Goal: Task Accomplishment & Management: Complete application form

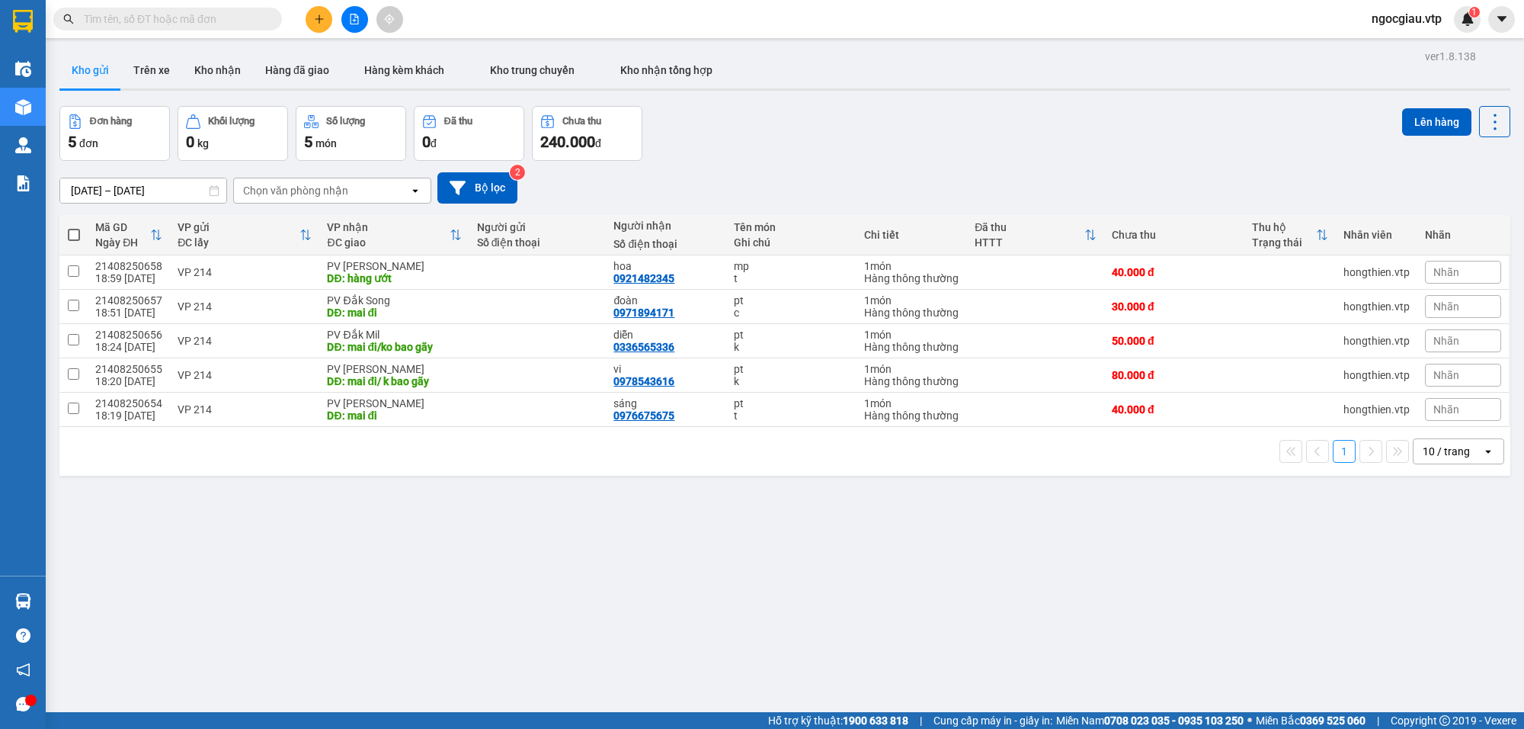
click at [194, 24] on input "text" at bounding box center [174, 19] width 180 height 17
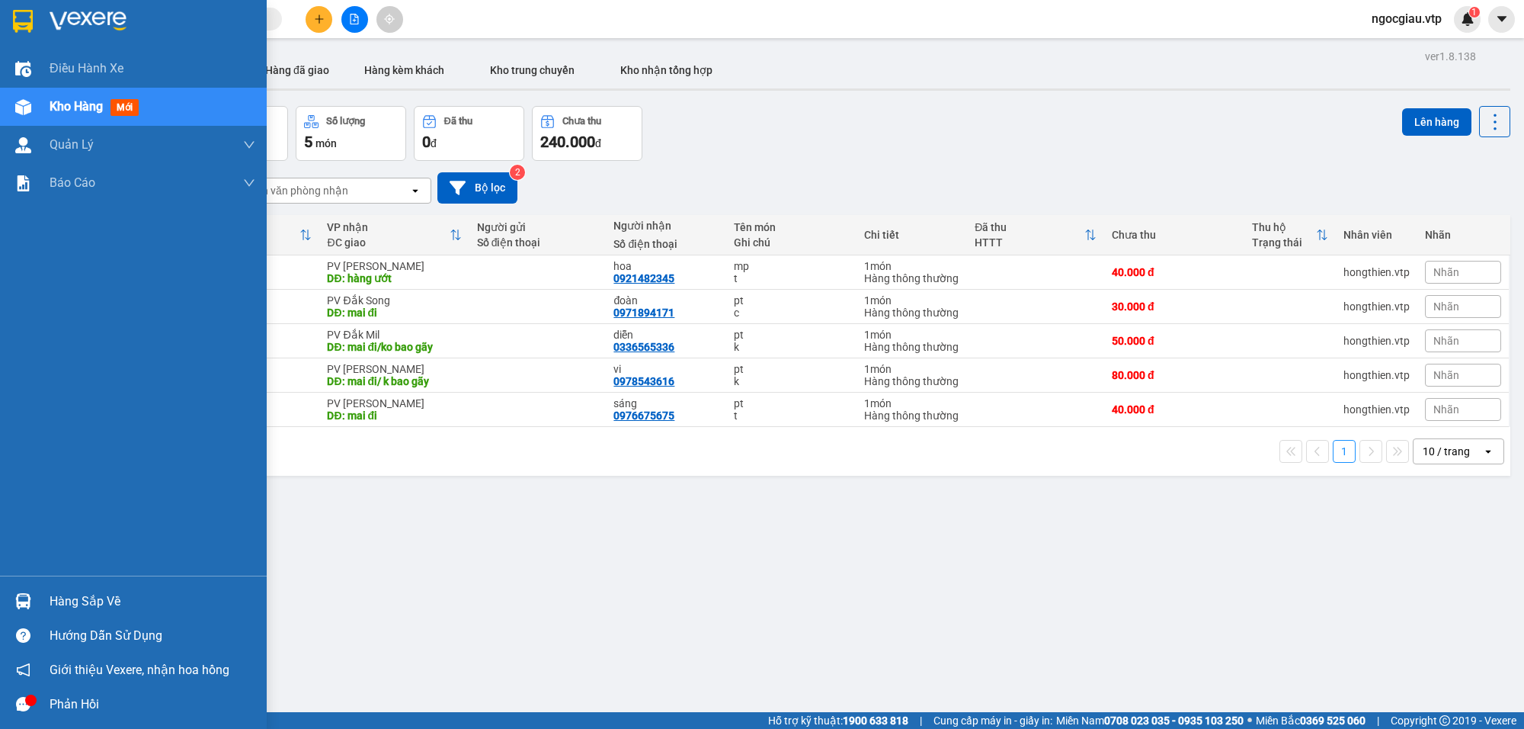
click at [28, 604] on img at bounding box center [23, 601] width 16 height 16
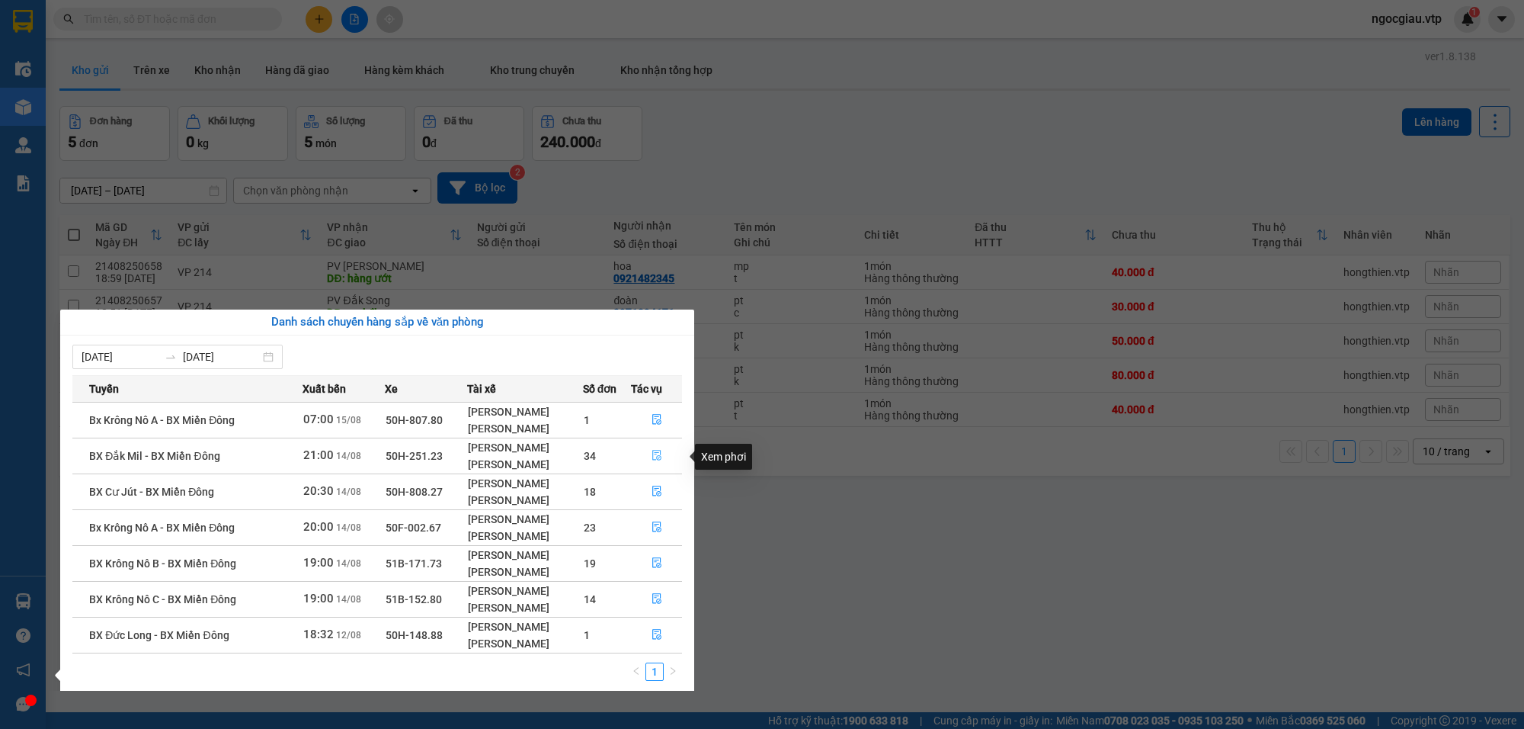
click at [662, 459] on icon "file-done" at bounding box center [657, 455] width 11 height 11
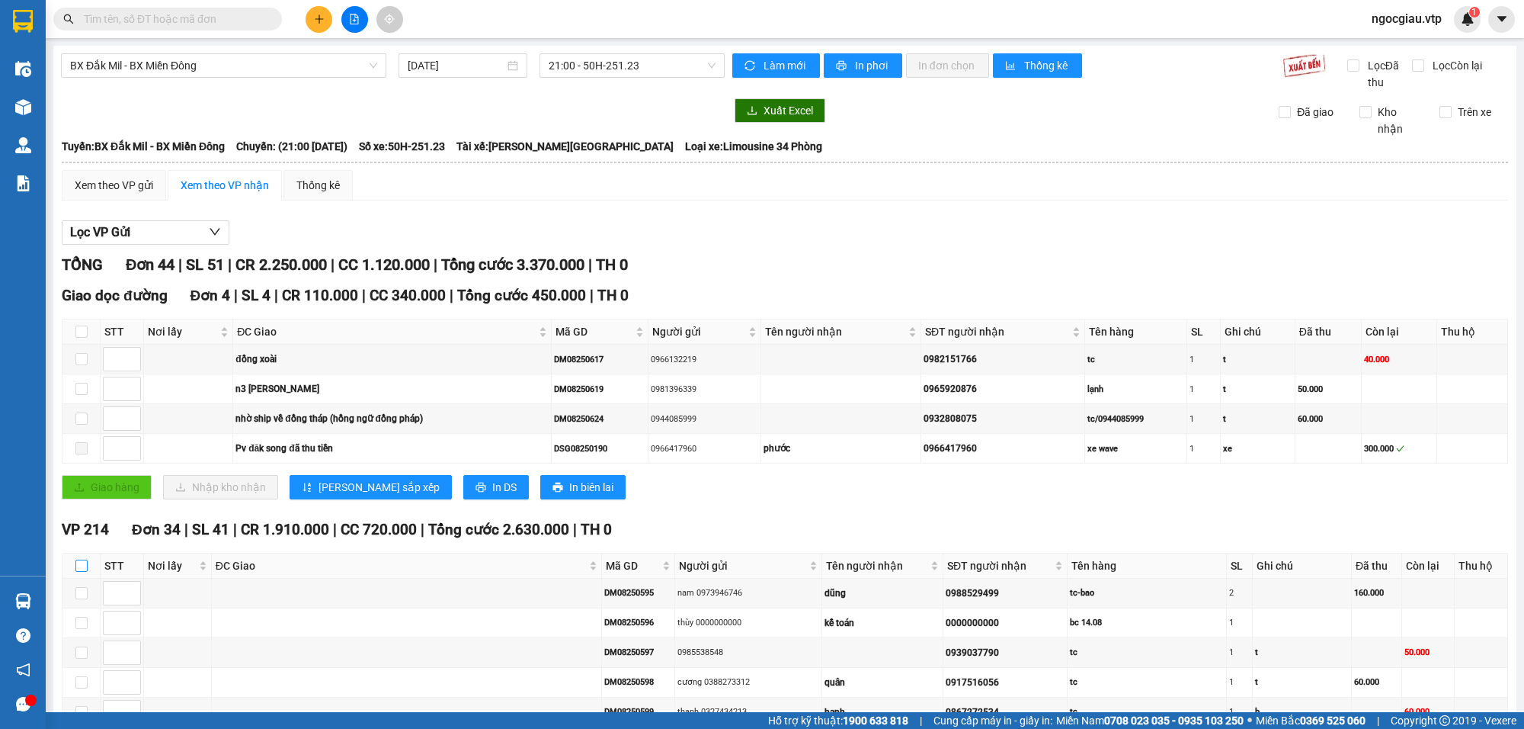
click at [85, 569] on input "checkbox" at bounding box center [81, 565] width 12 height 12
checkbox input "true"
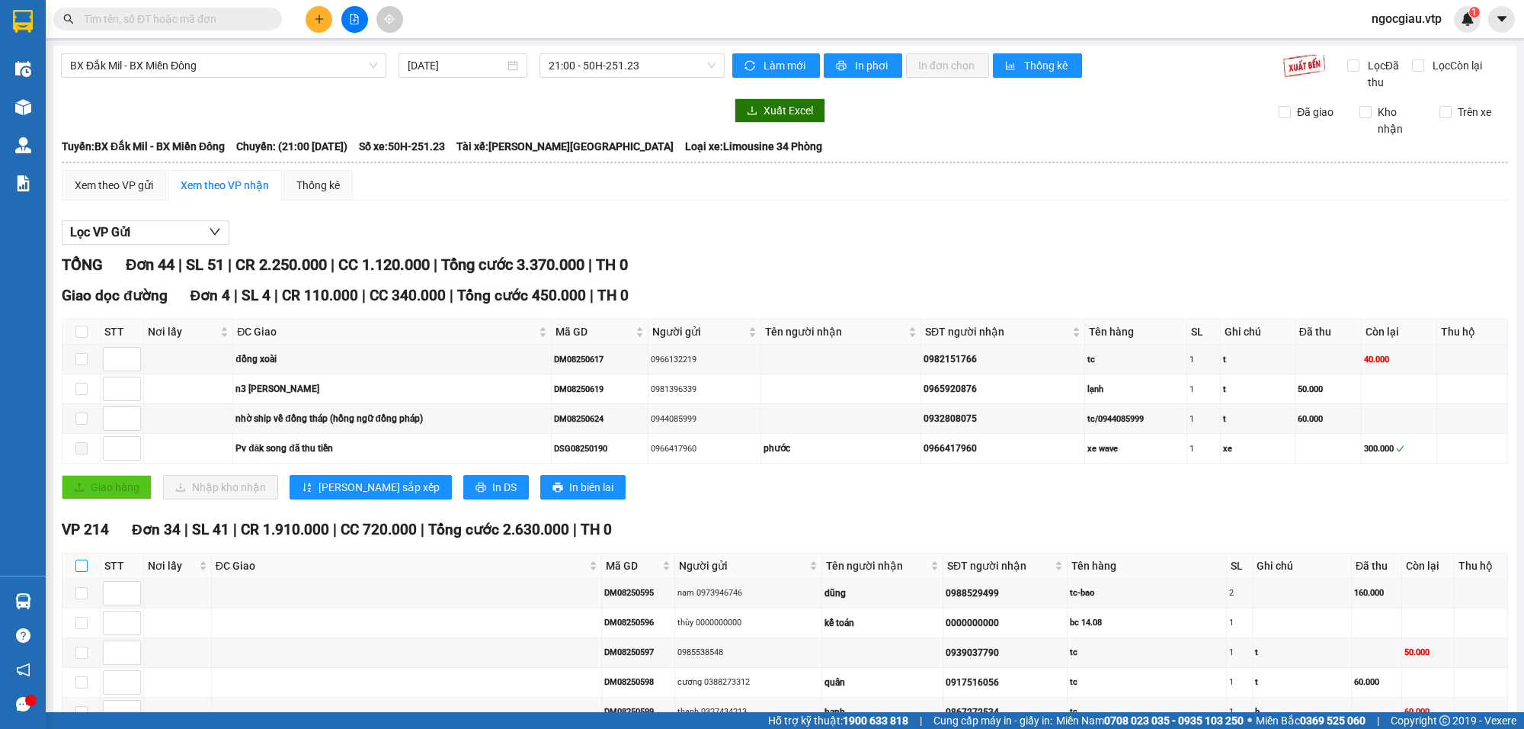
checkbox input "true"
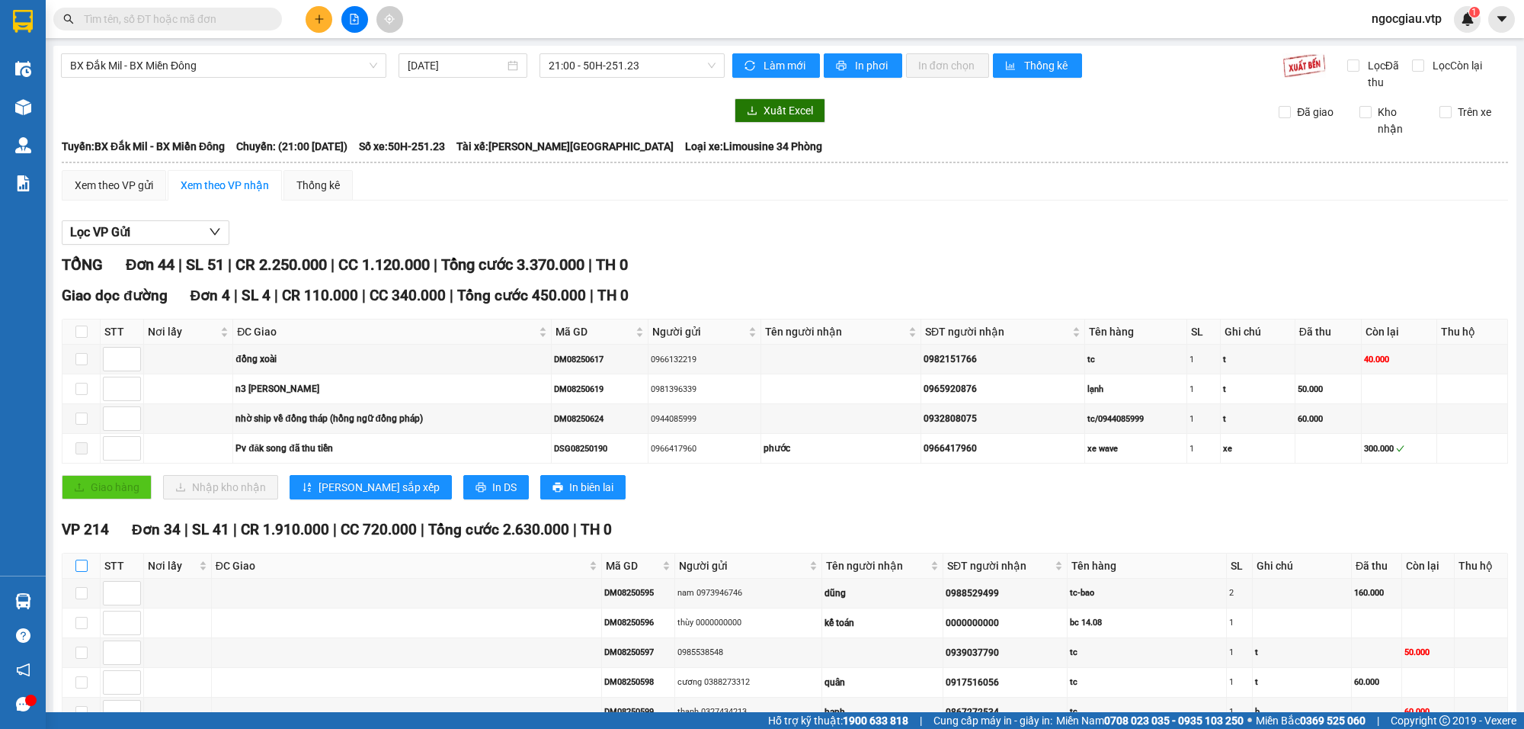
checkbox input "true"
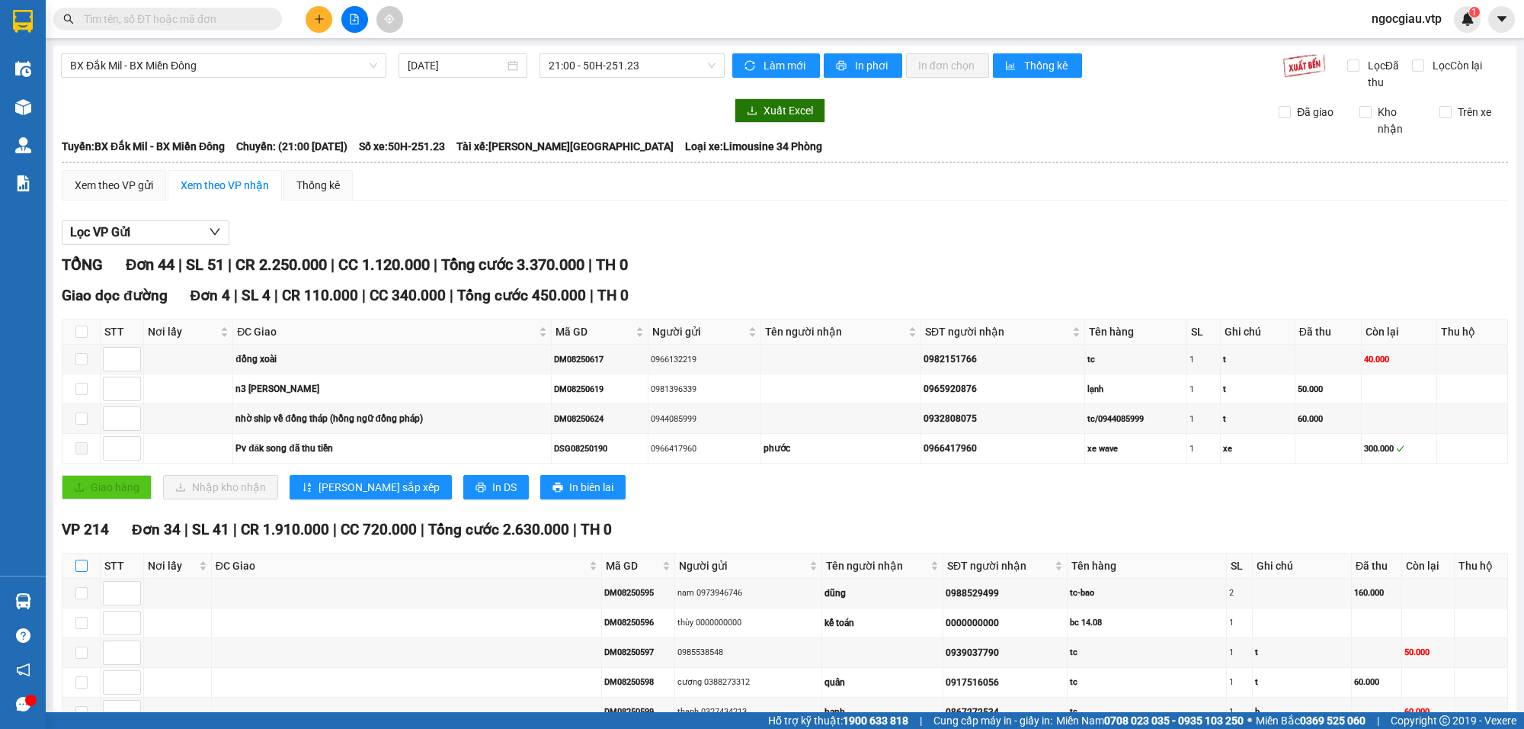
checkbox input "true"
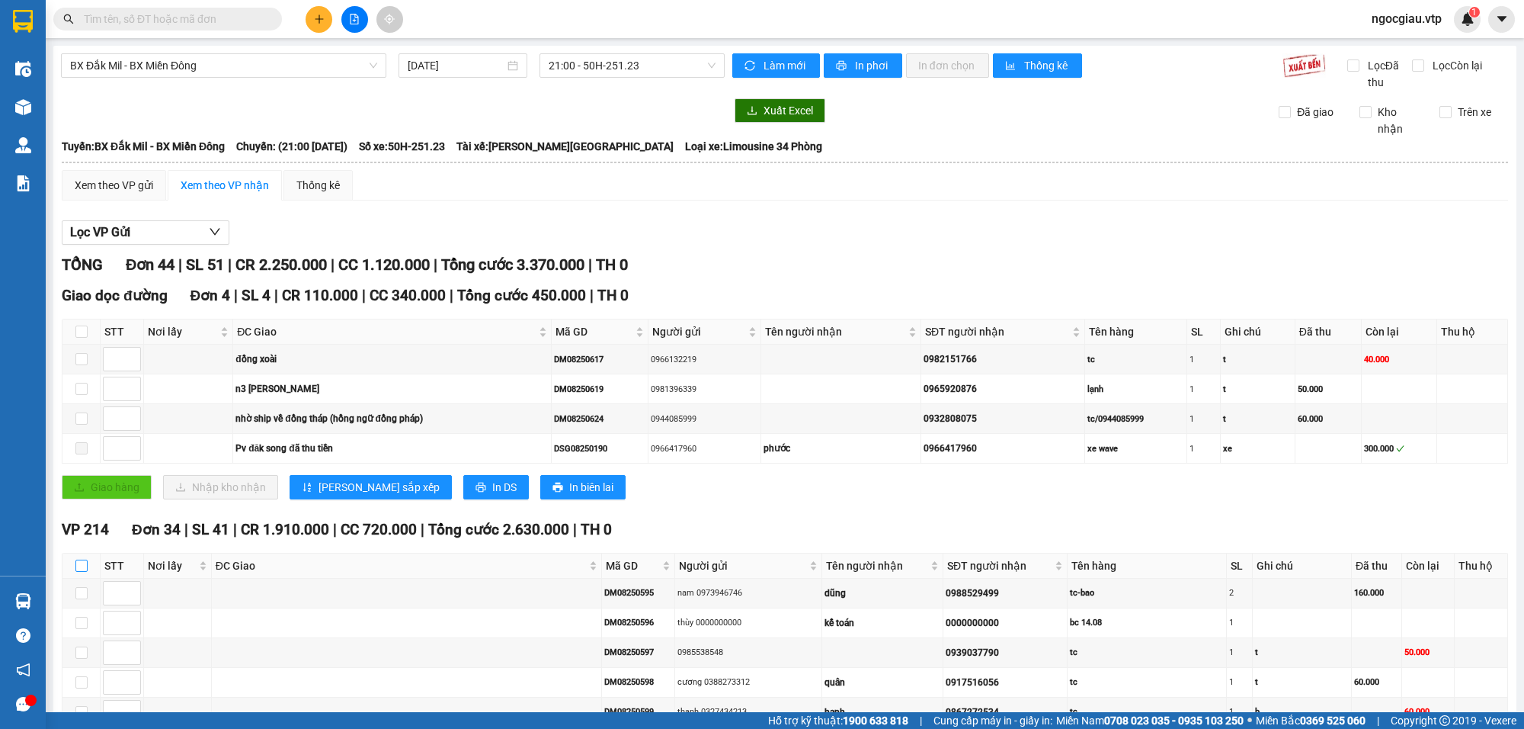
checkbox input "true"
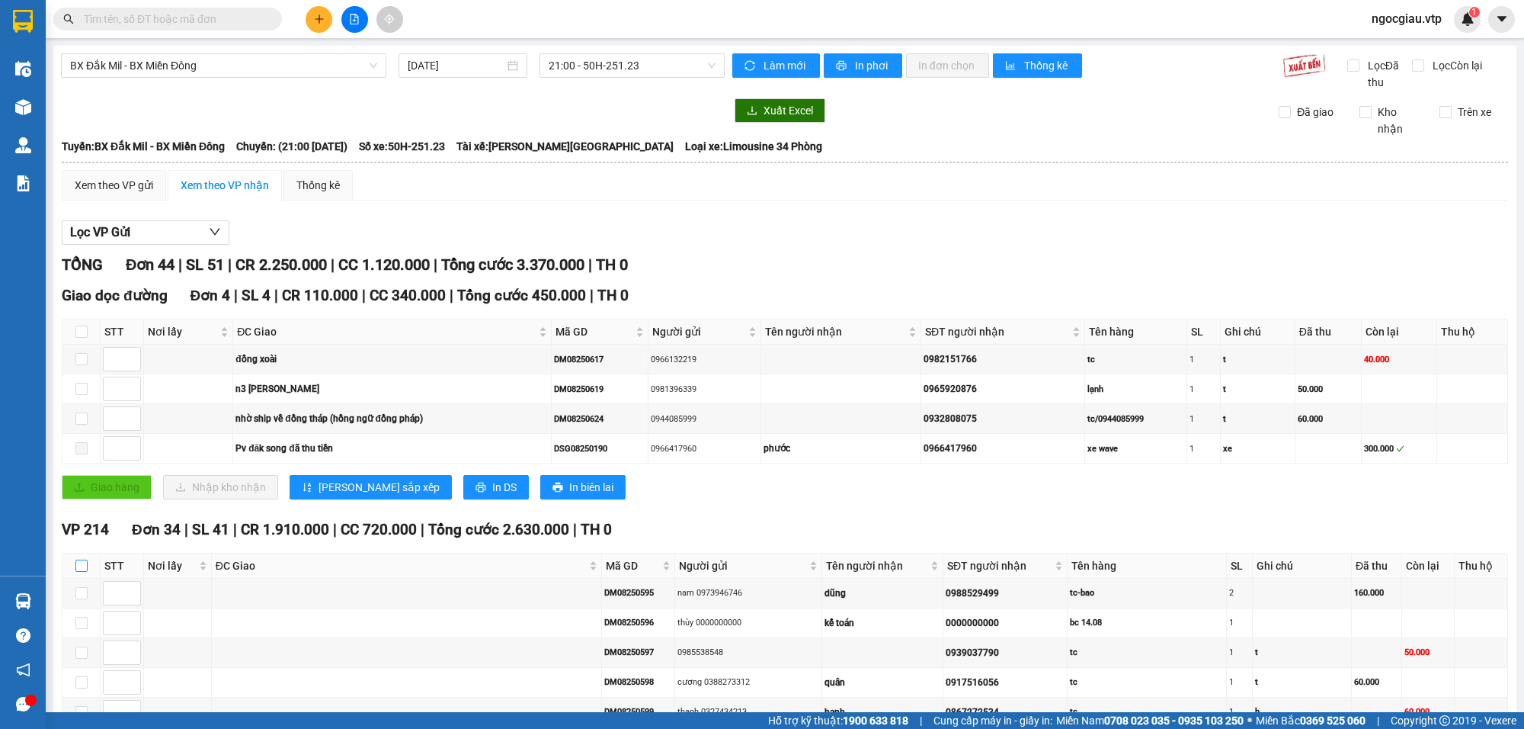
checkbox input "true"
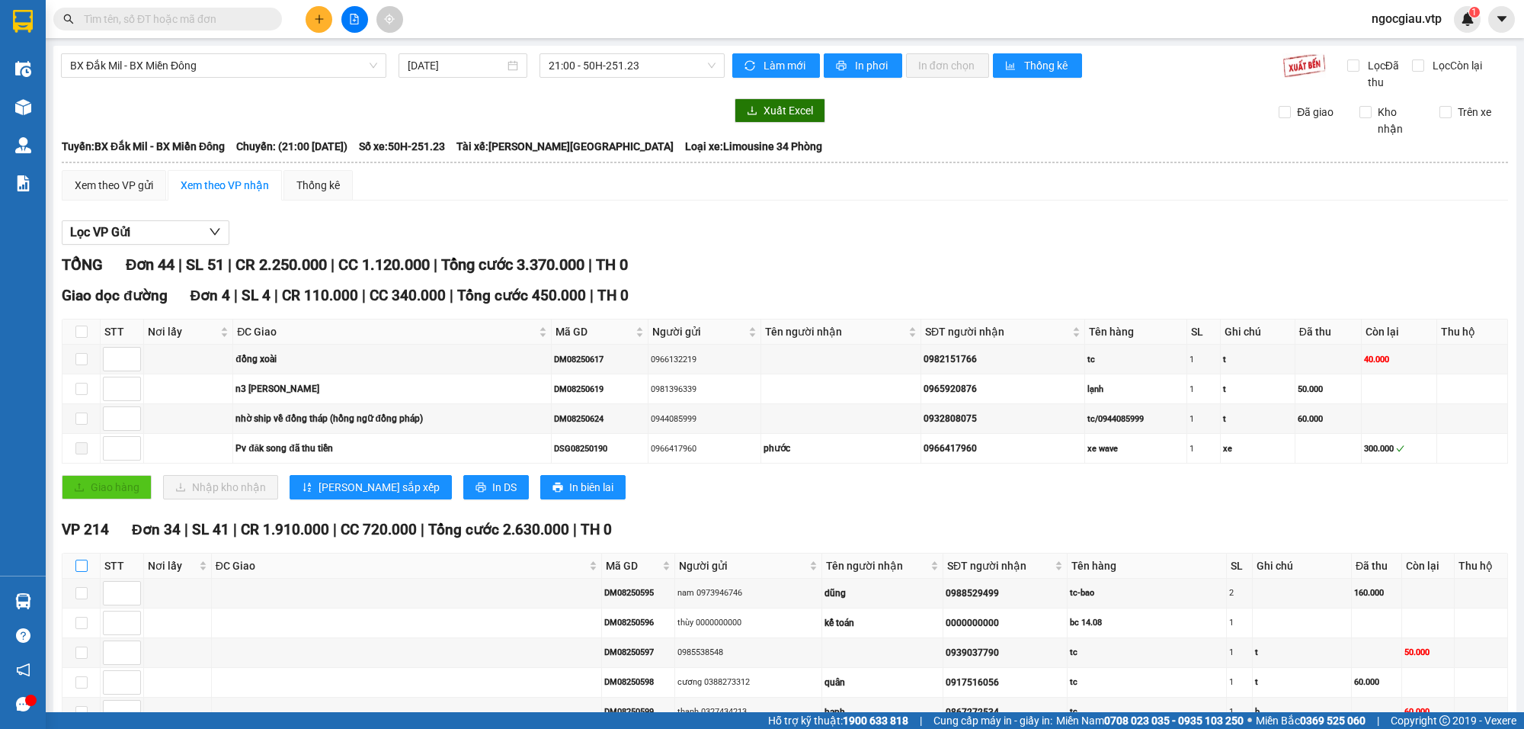
checkbox input "true"
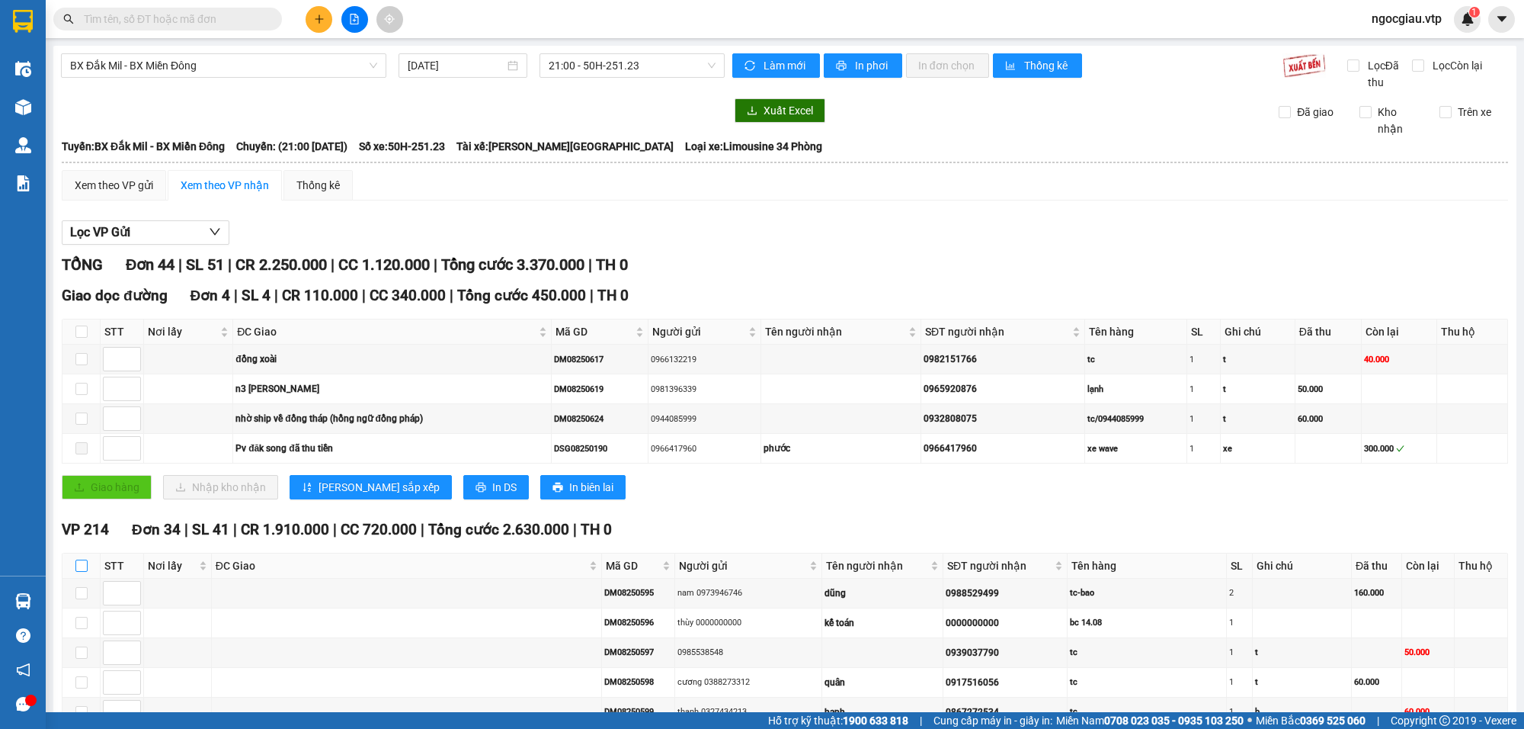
checkbox input "true"
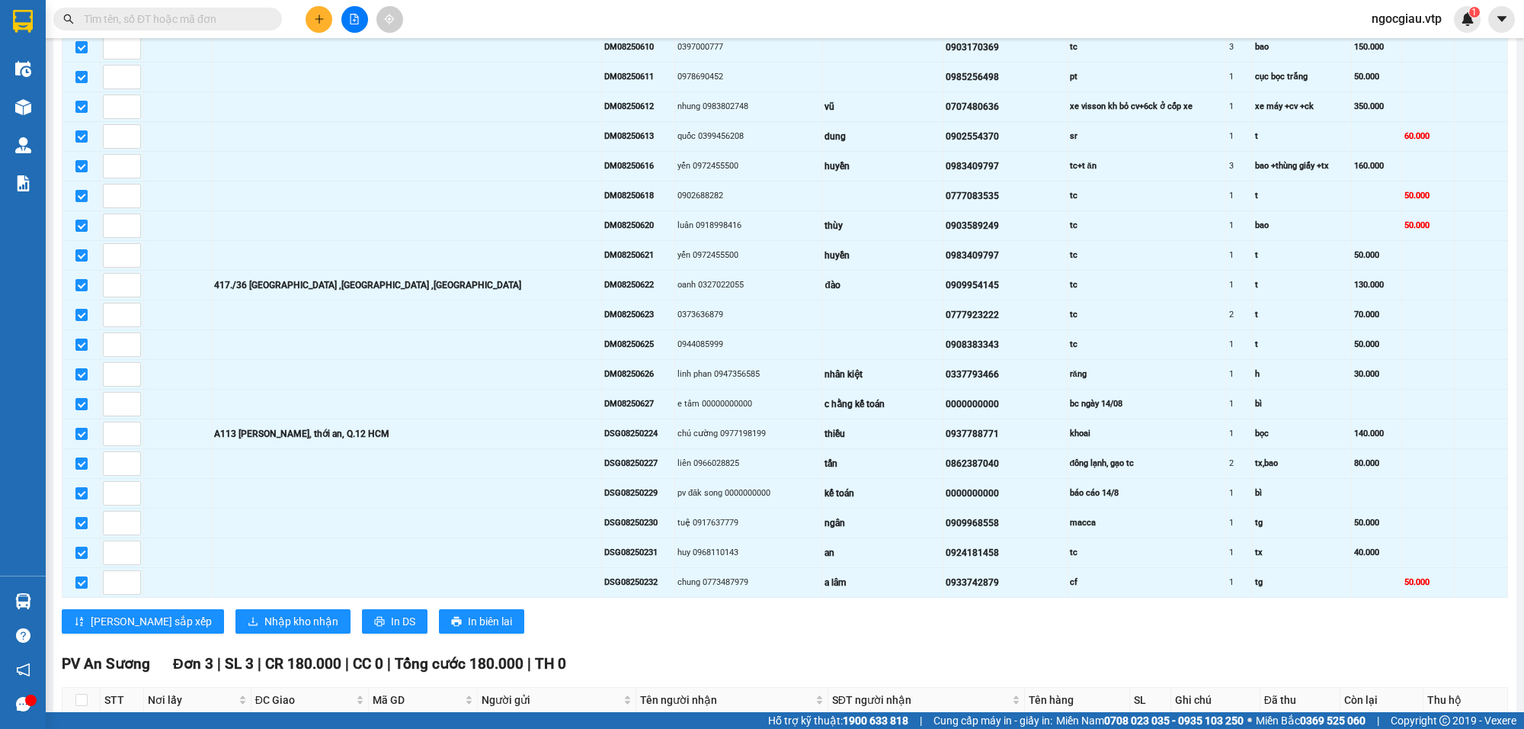
scroll to position [1053, 0]
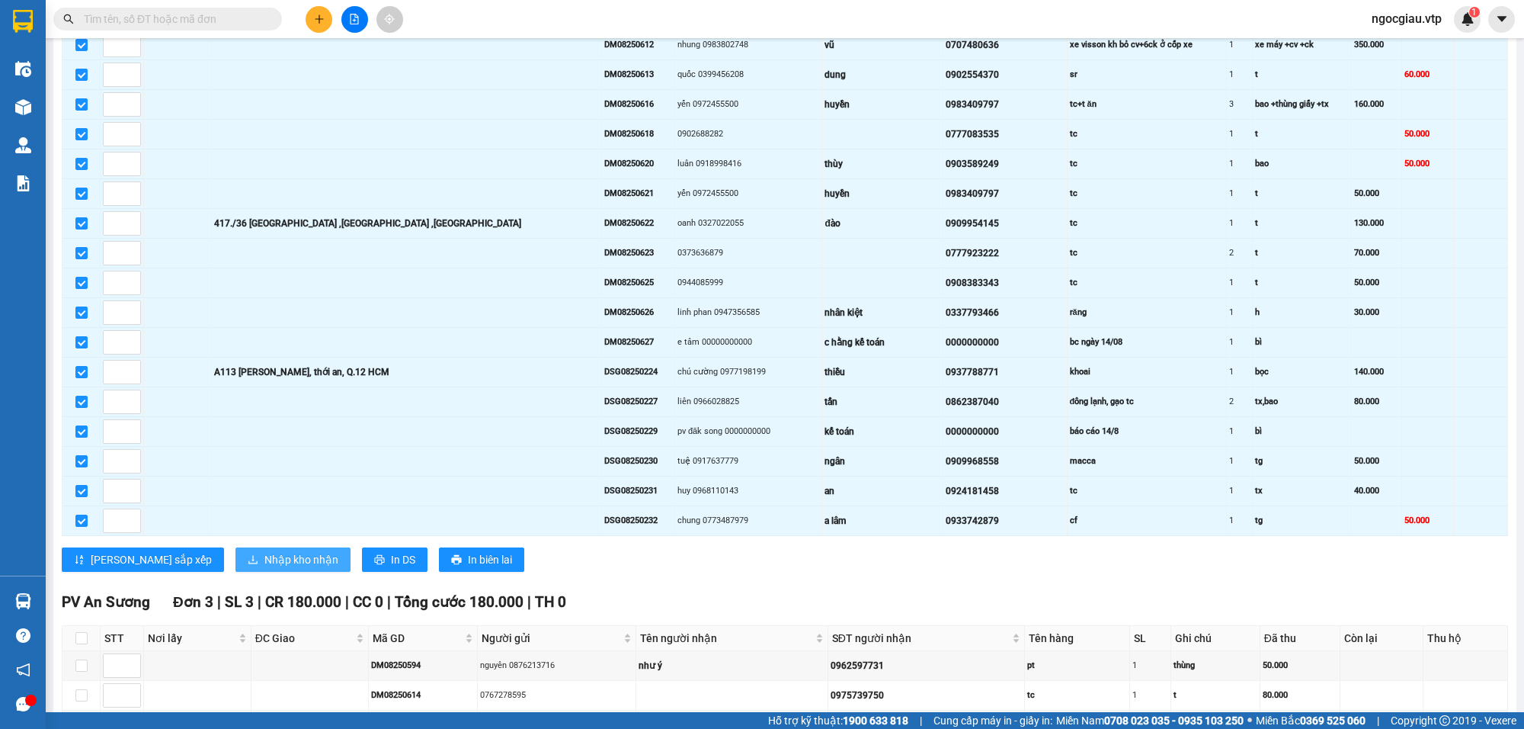
click at [264, 568] on span "Nhập kho nhận" at bounding box center [301, 559] width 74 height 17
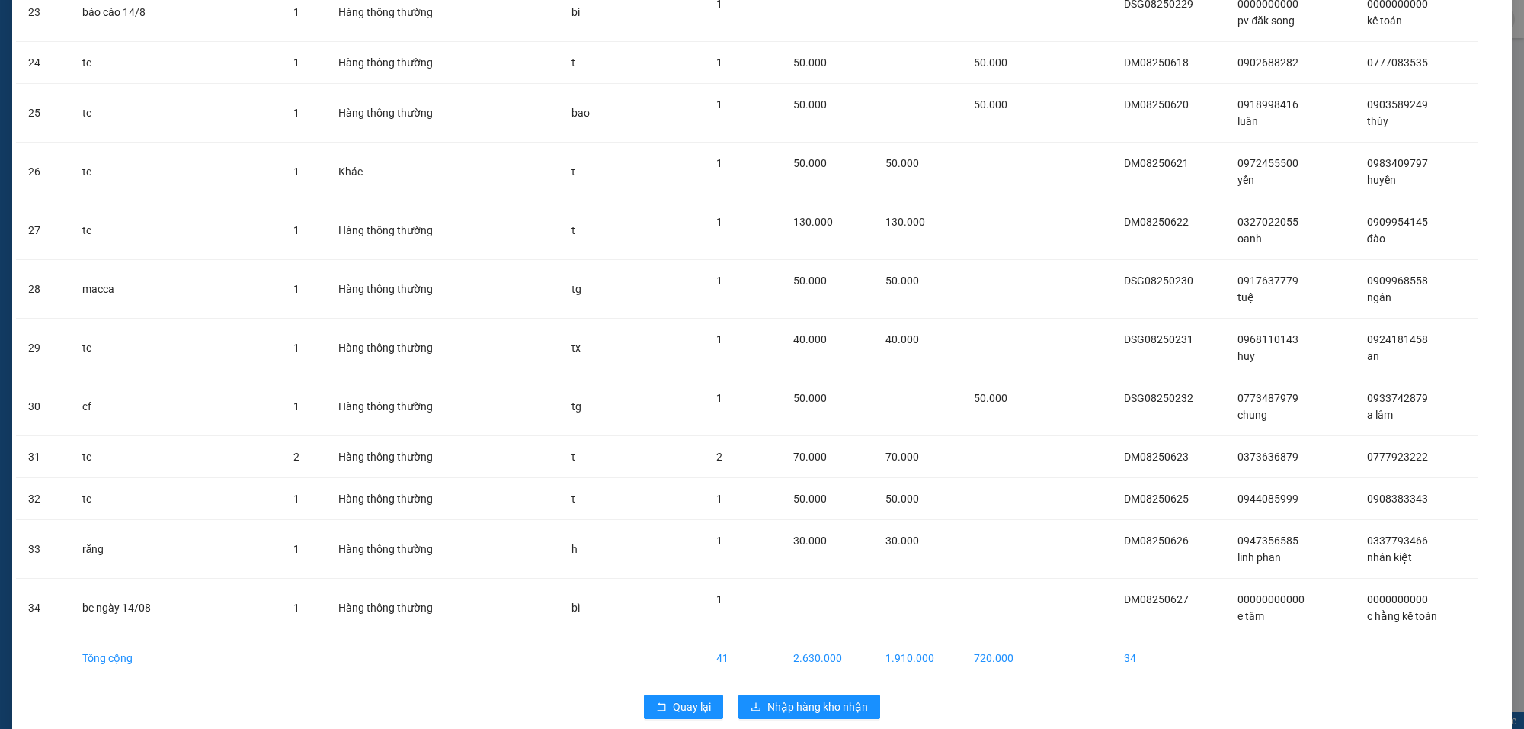
scroll to position [1344, 0]
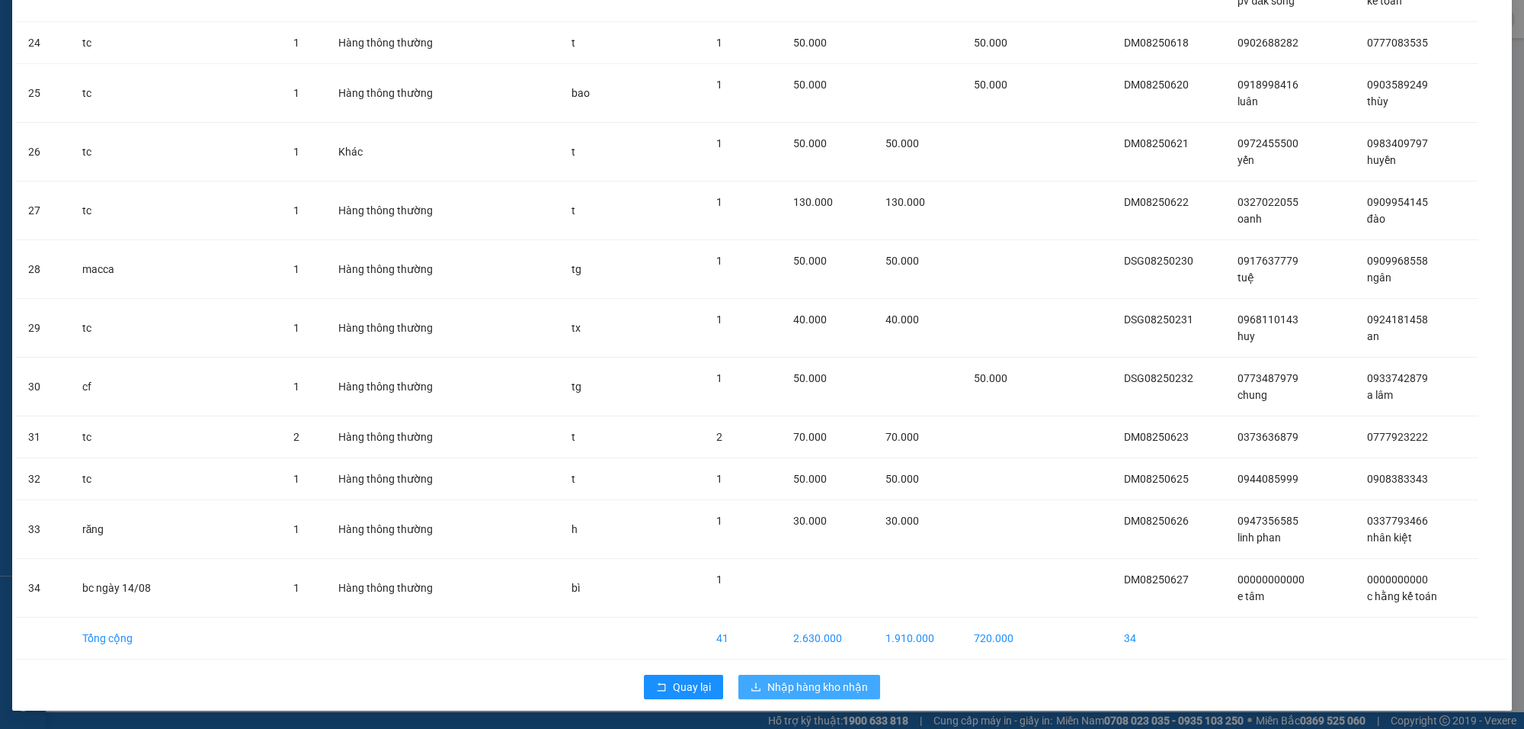
click at [848, 684] on span "Nhập hàng kho nhận" at bounding box center [818, 686] width 101 height 17
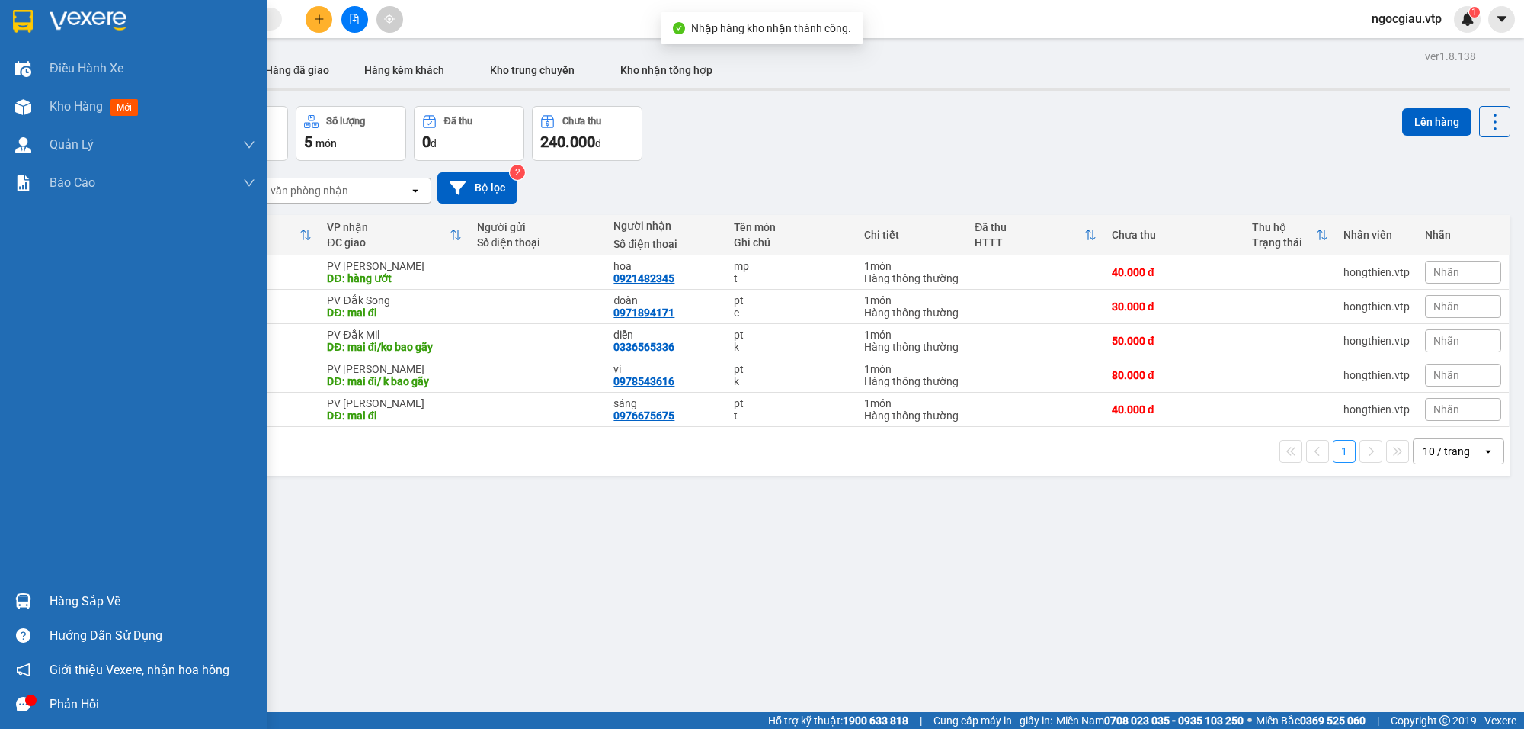
click at [50, 592] on div "Hàng sắp về" at bounding box center [153, 601] width 206 height 23
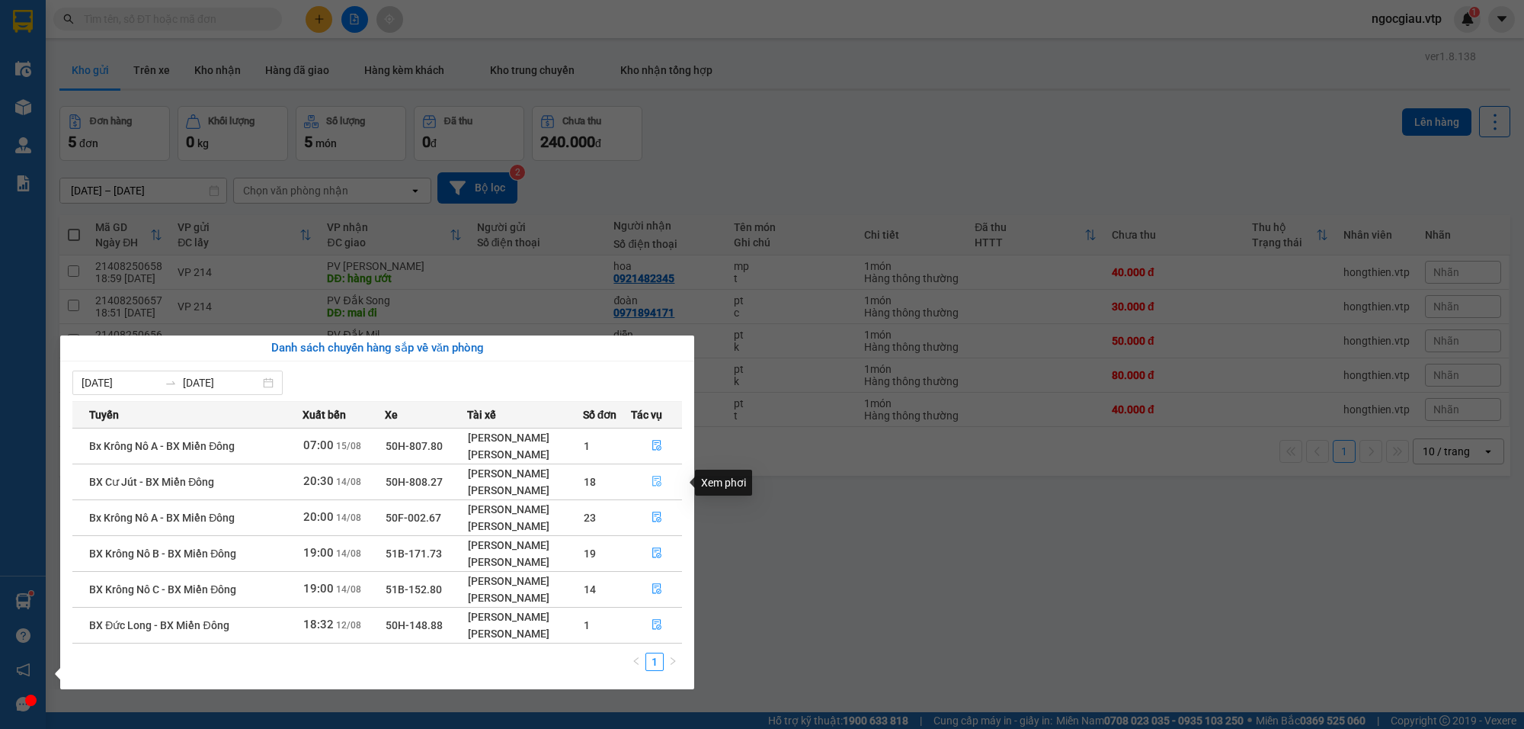
click at [662, 488] on span "file-done" at bounding box center [657, 482] width 11 height 12
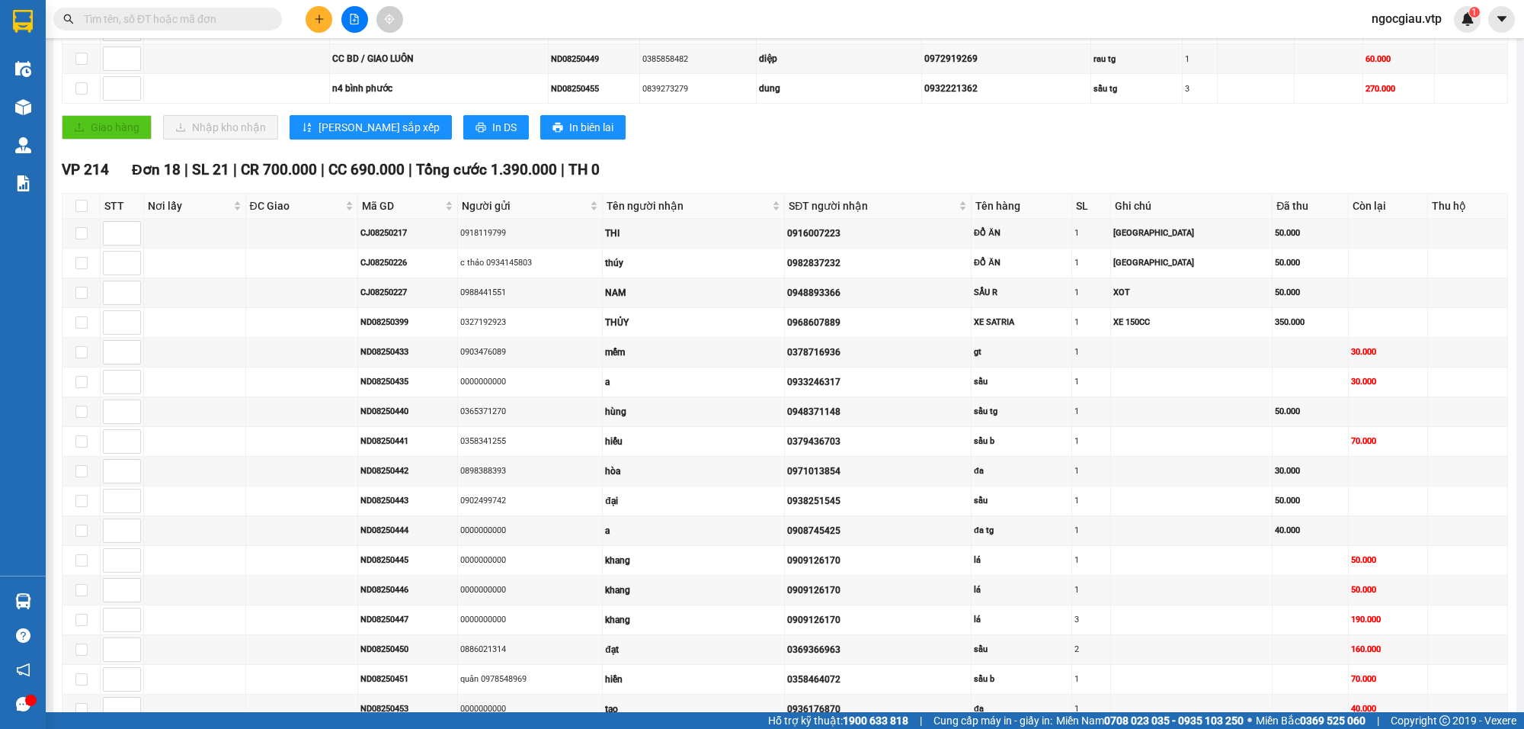
scroll to position [421, 0]
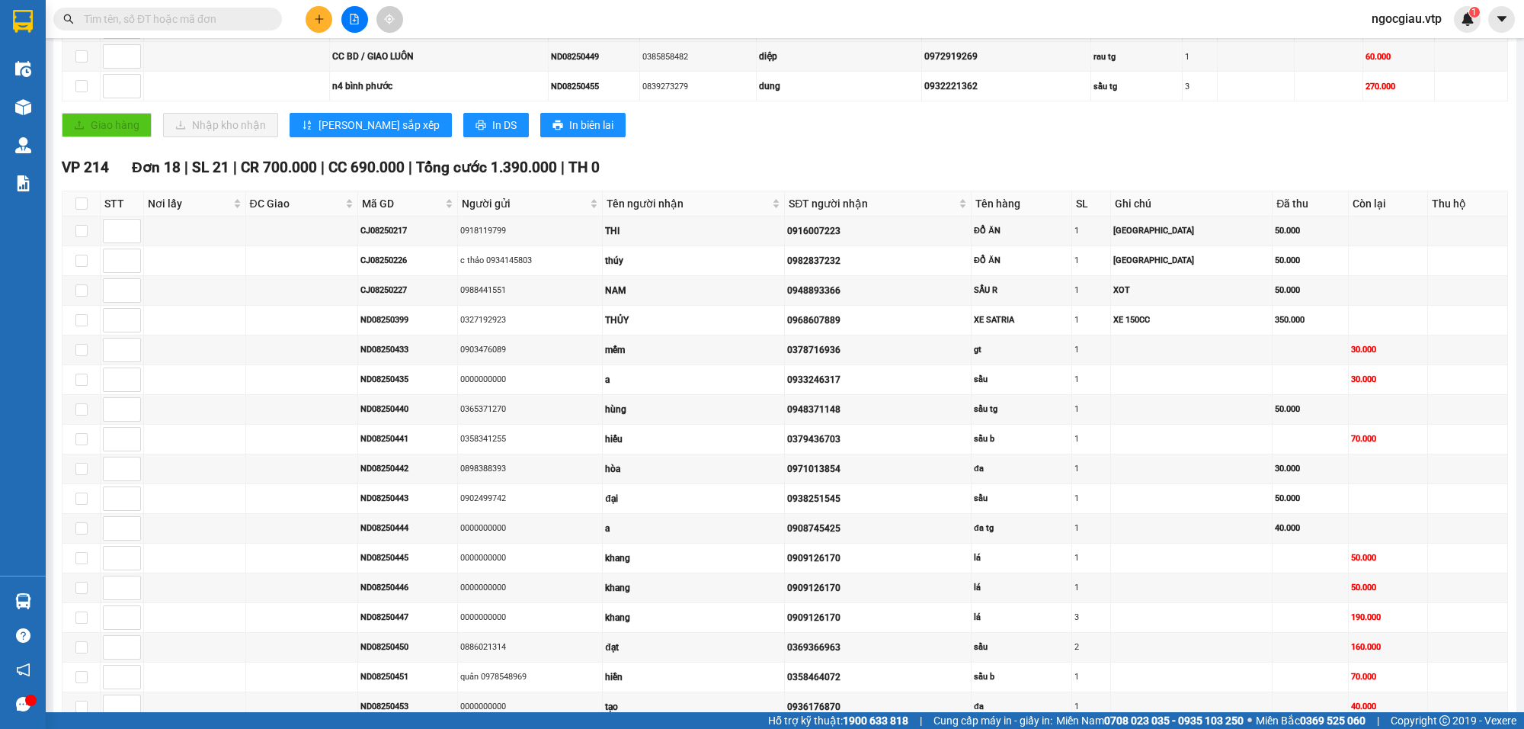
click at [88, 200] on th at bounding box center [81, 203] width 38 height 25
click at [85, 206] on input "checkbox" at bounding box center [81, 203] width 12 height 12
checkbox input "true"
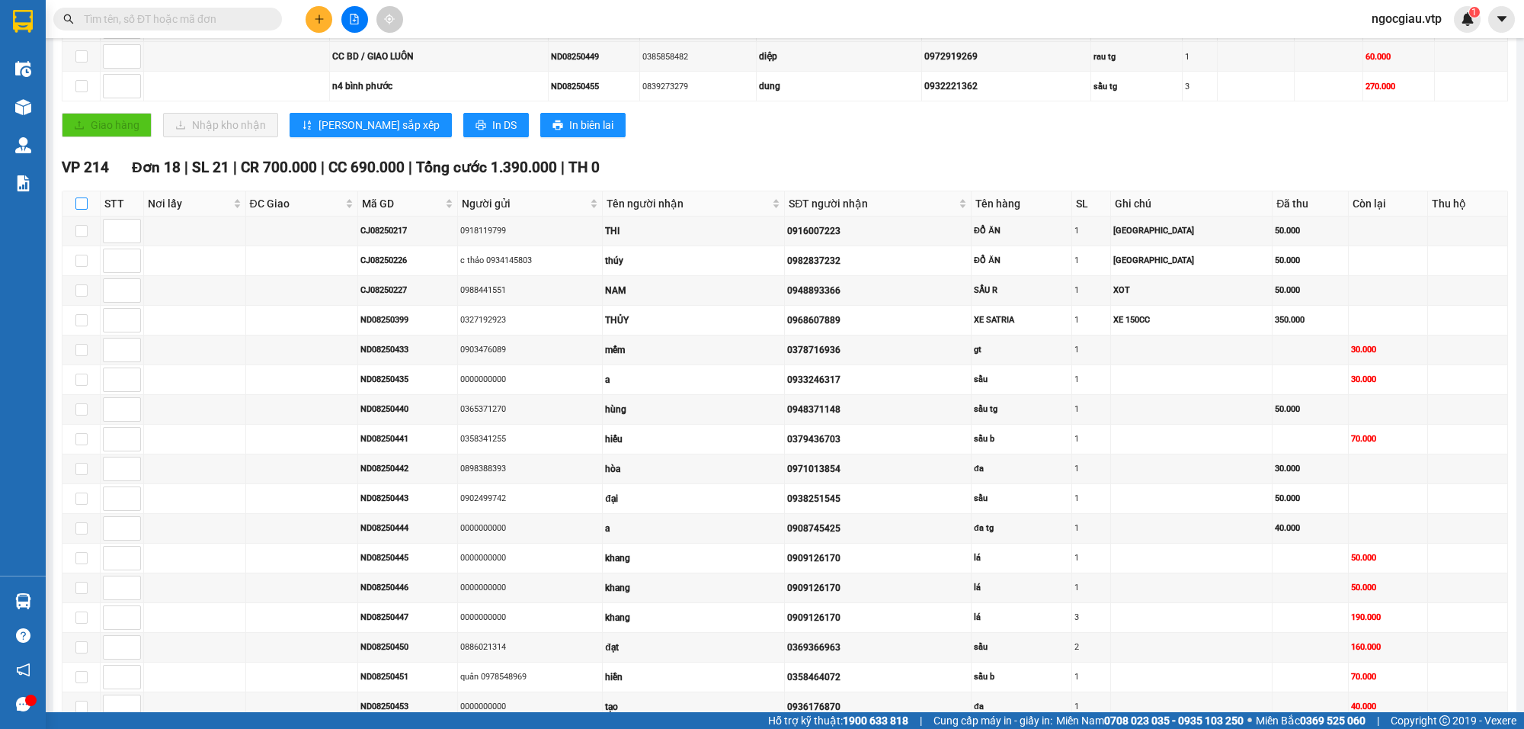
checkbox input "true"
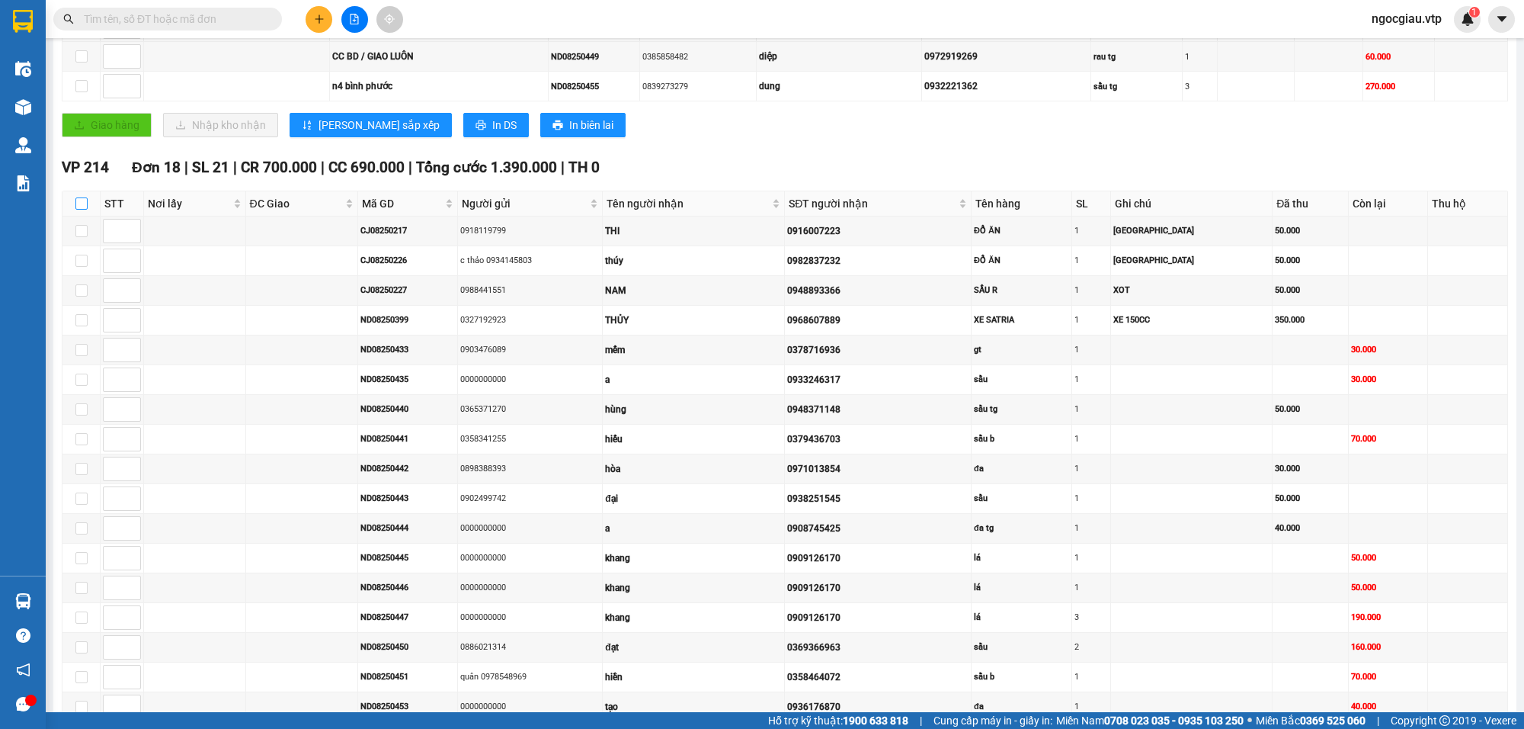
checkbox input "true"
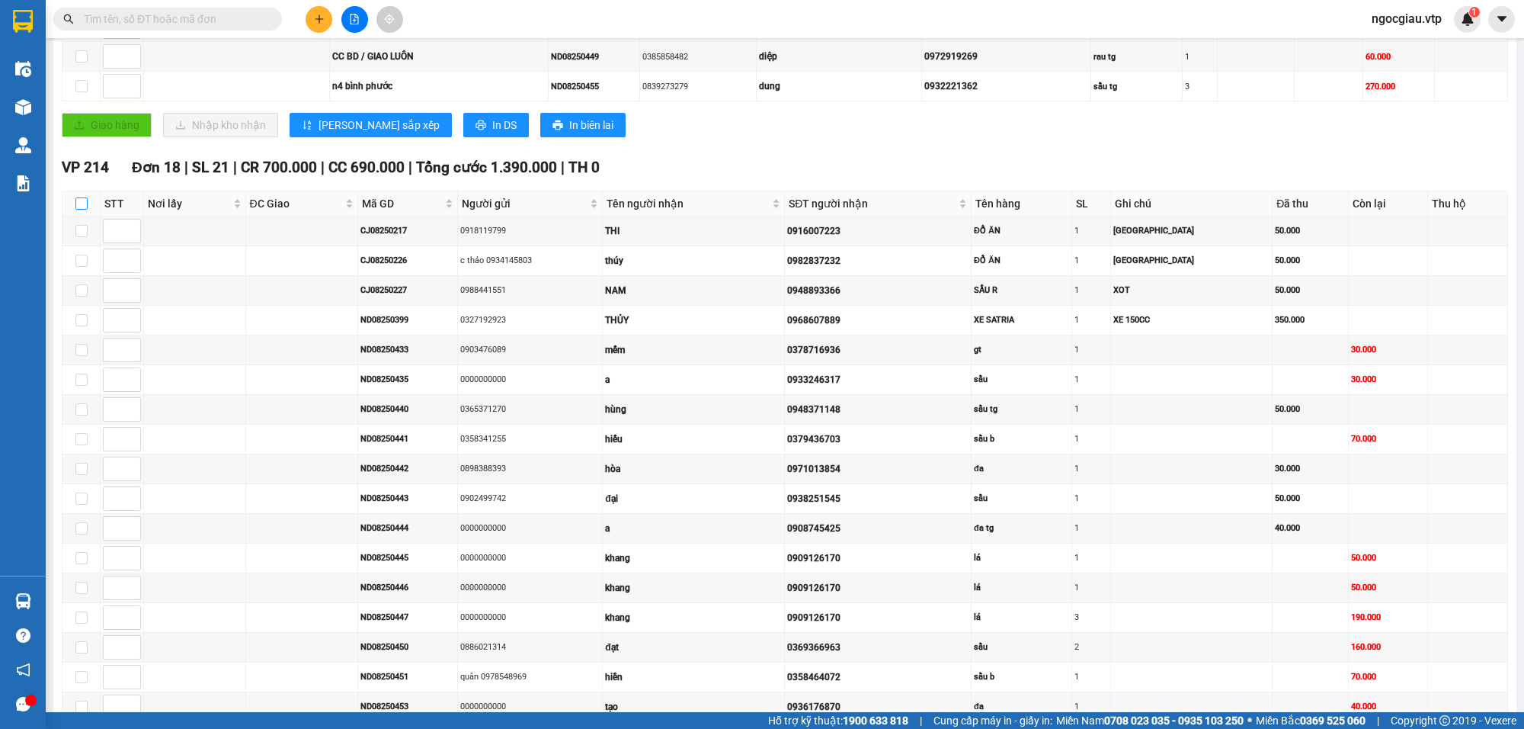
checkbox input "true"
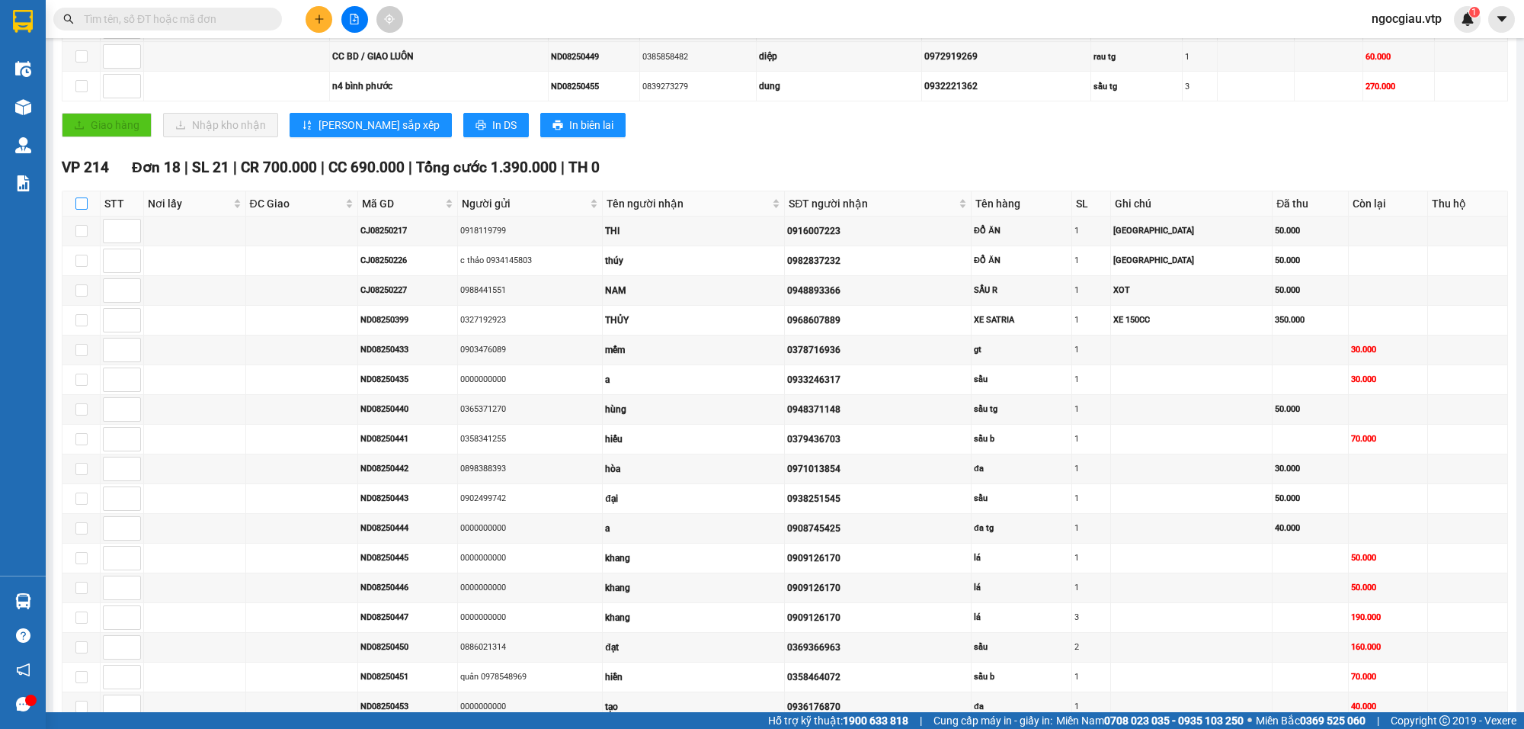
checkbox input "true"
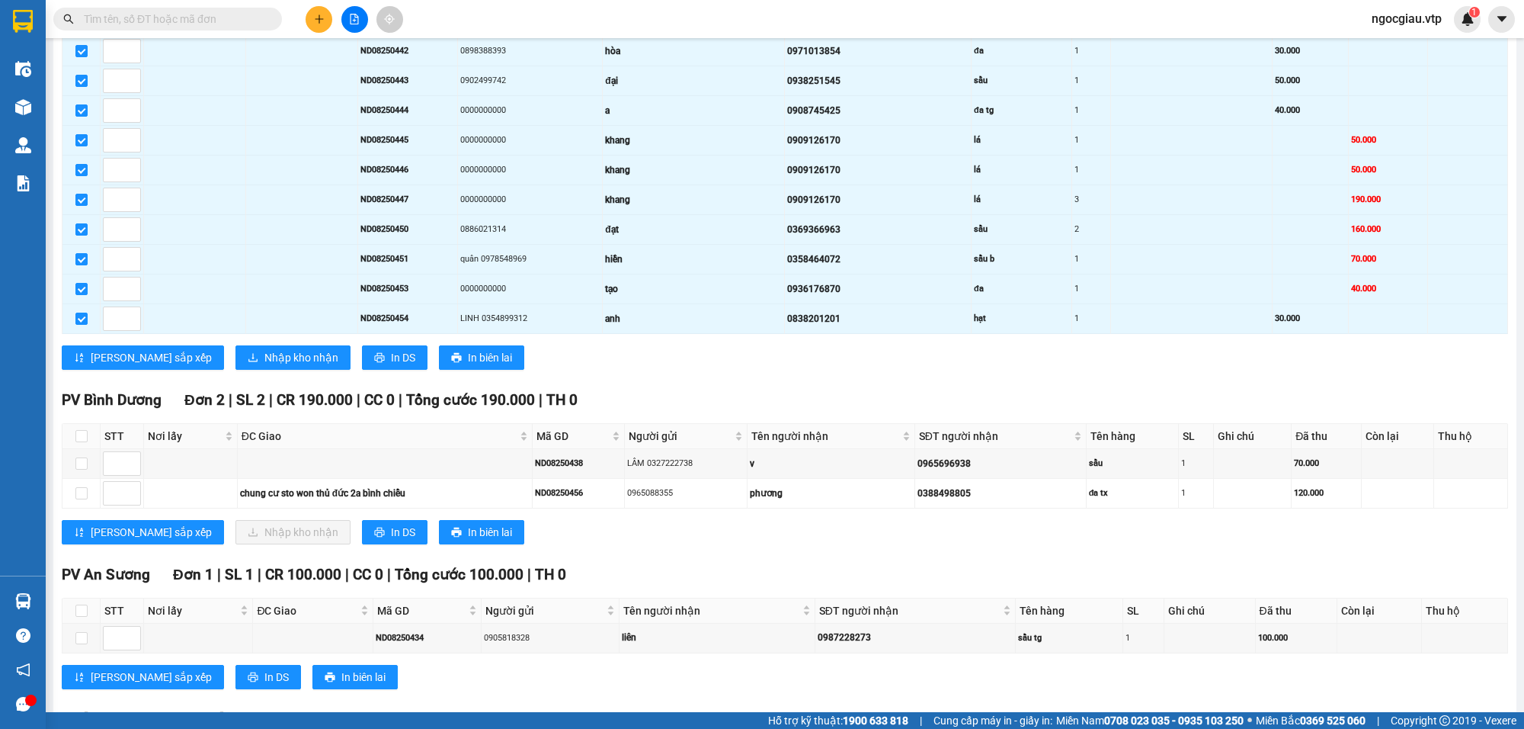
scroll to position [844, 0]
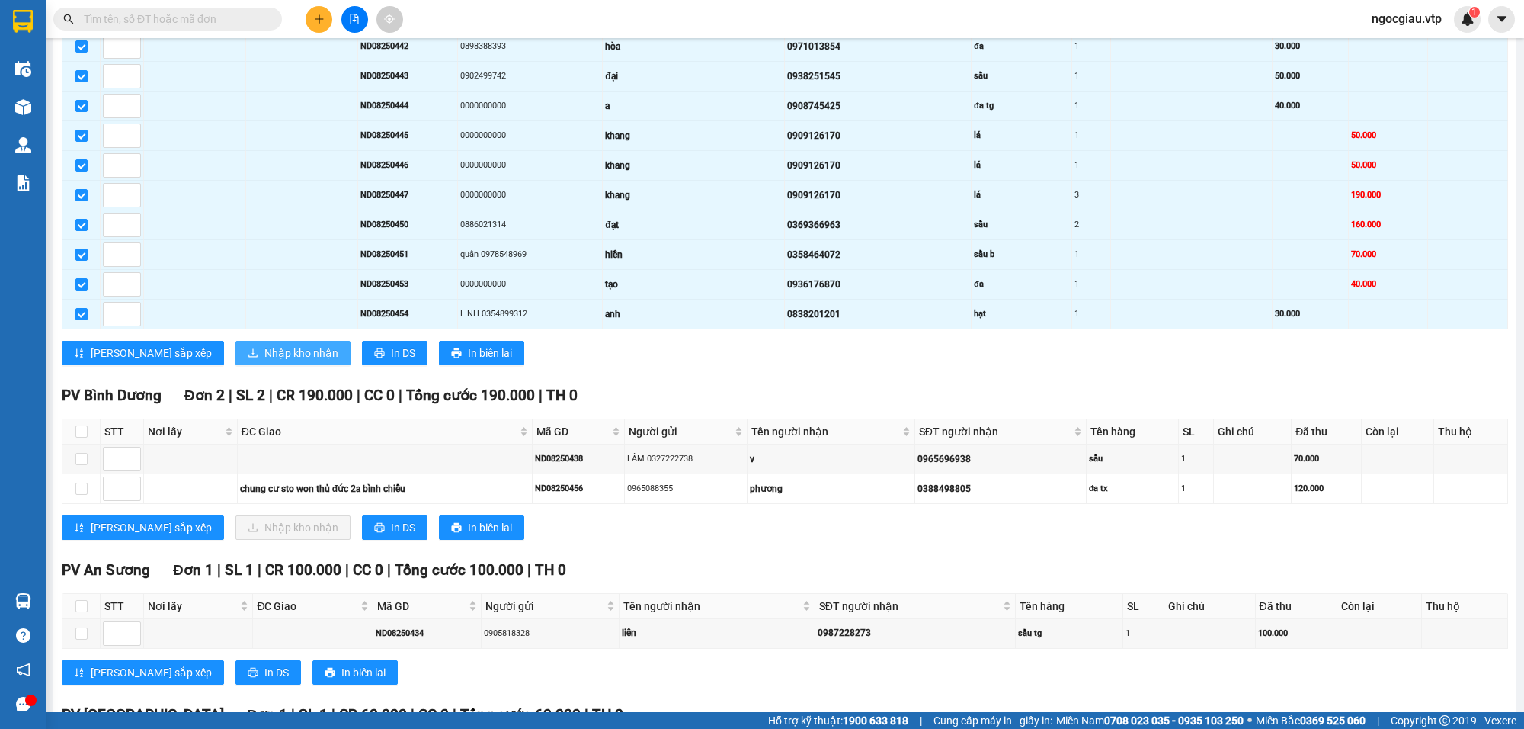
click at [264, 361] on span "Nhập kho nhận" at bounding box center [301, 353] width 74 height 17
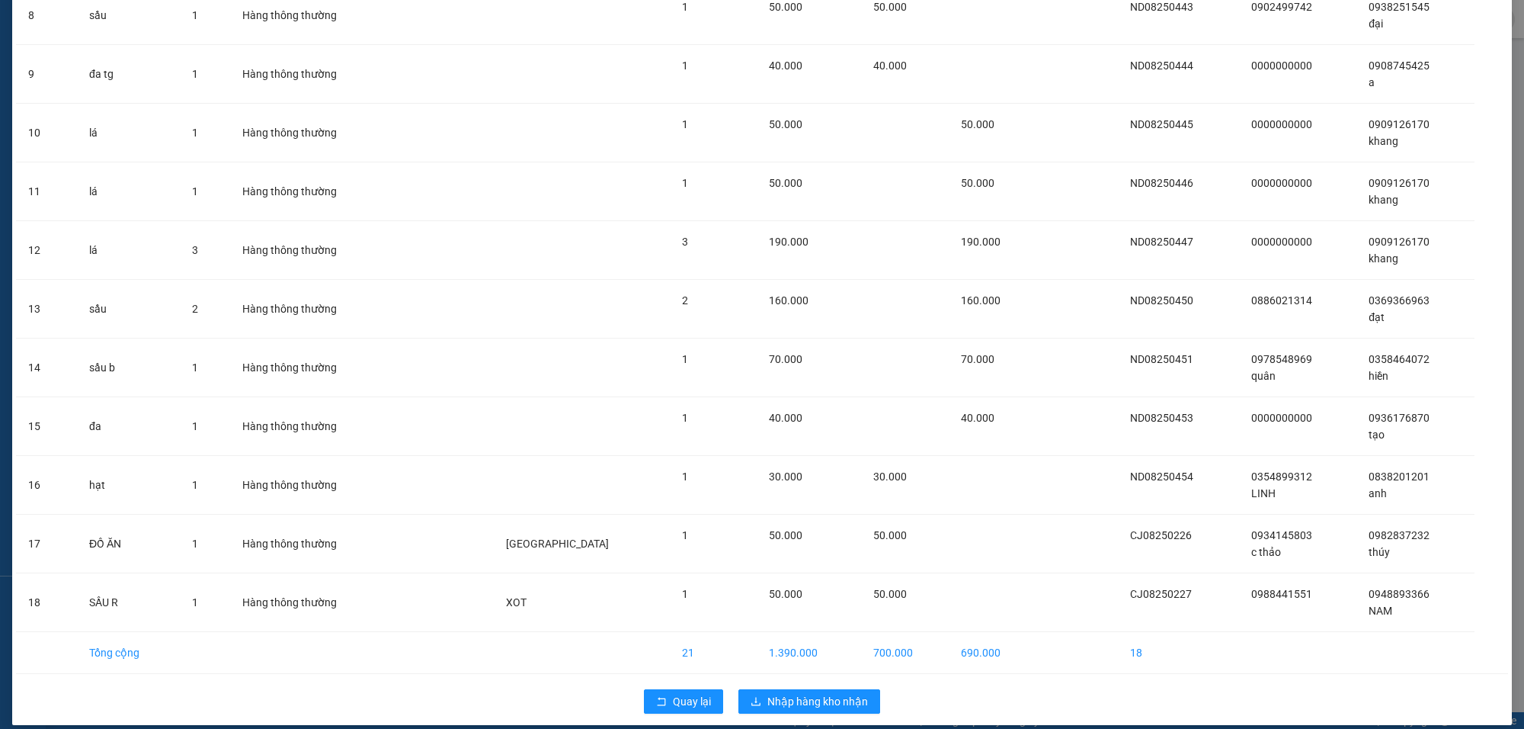
scroll to position [570, 0]
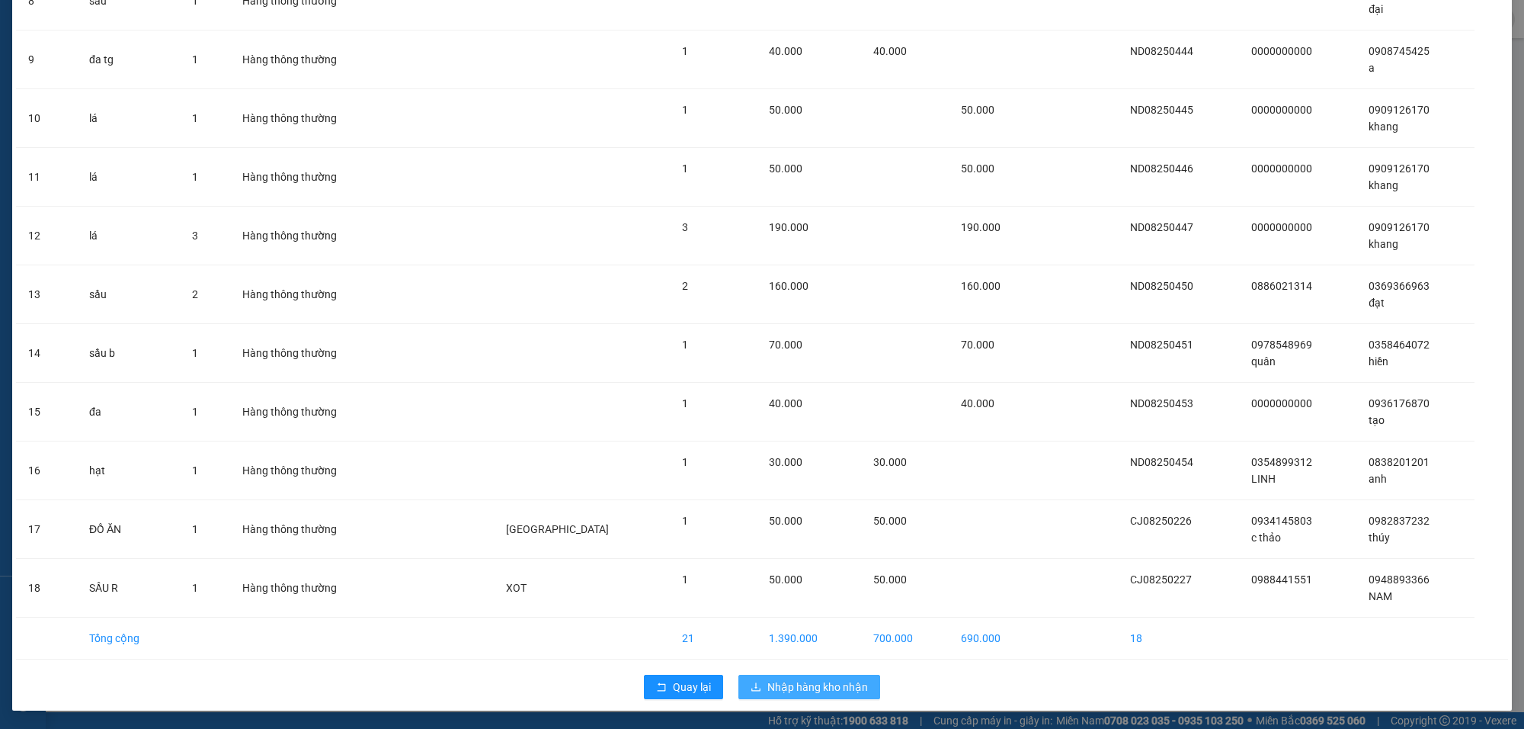
click at [827, 683] on span "Nhập hàng kho nhận" at bounding box center [818, 686] width 101 height 17
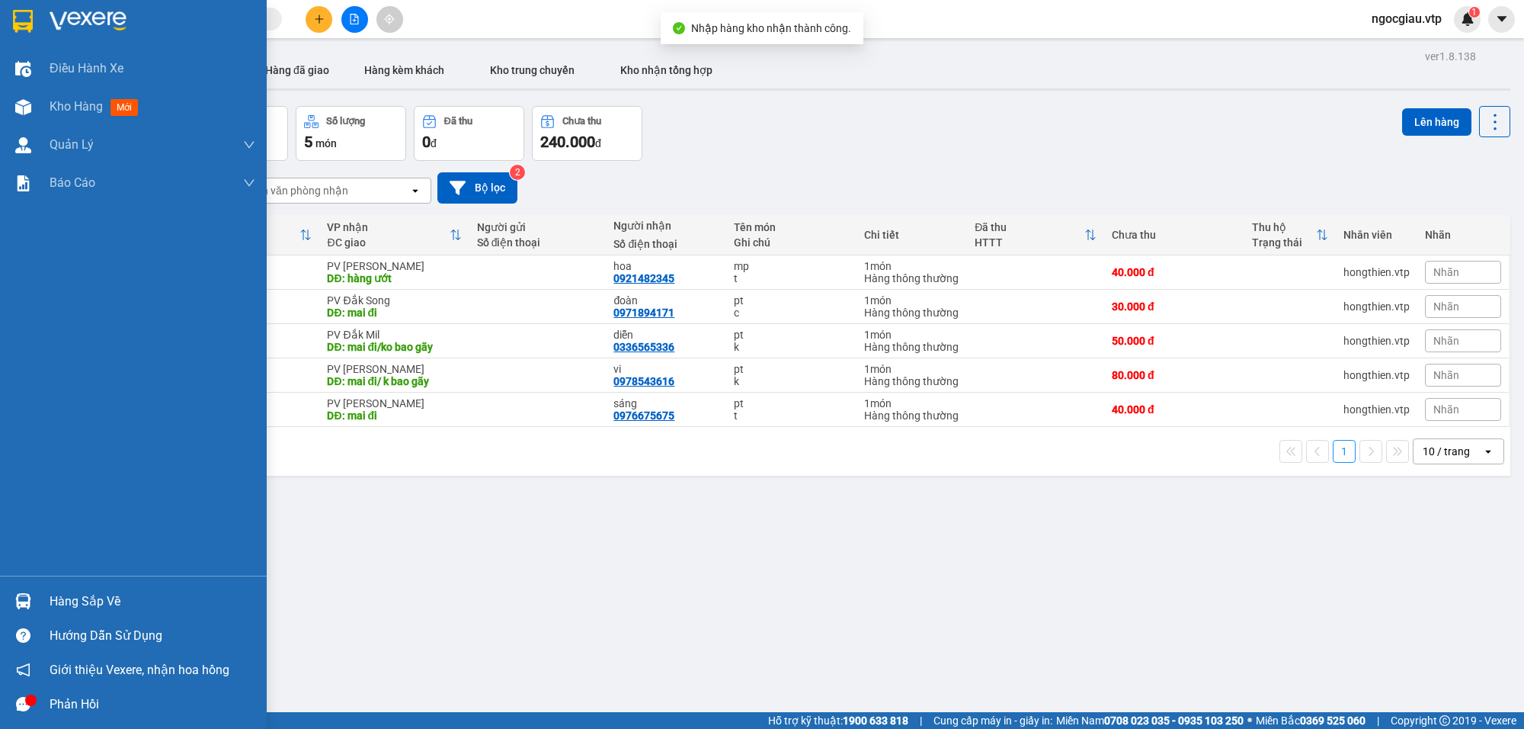
click at [20, 600] on img at bounding box center [23, 601] width 16 height 16
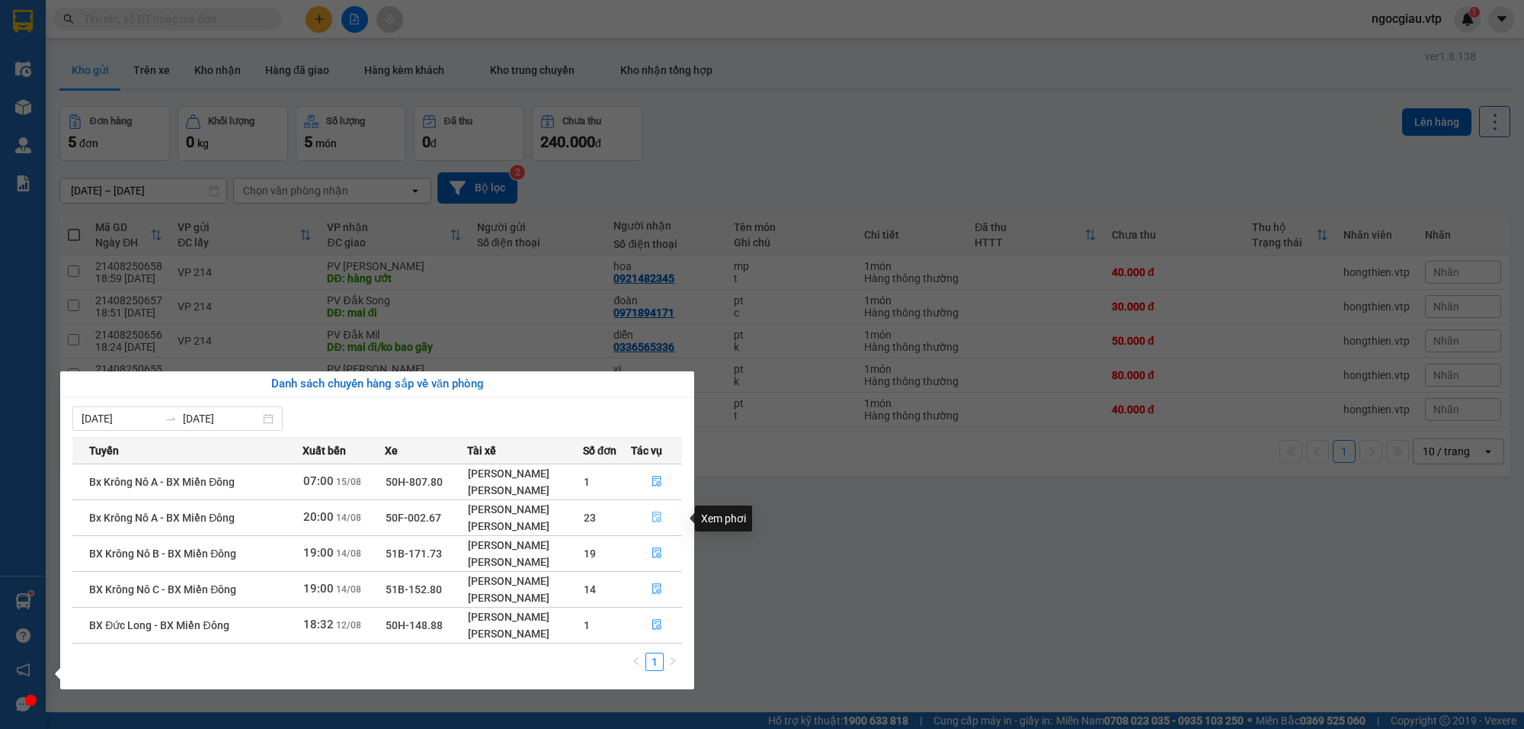
click at [662, 521] on icon "file-done" at bounding box center [656, 516] width 9 height 11
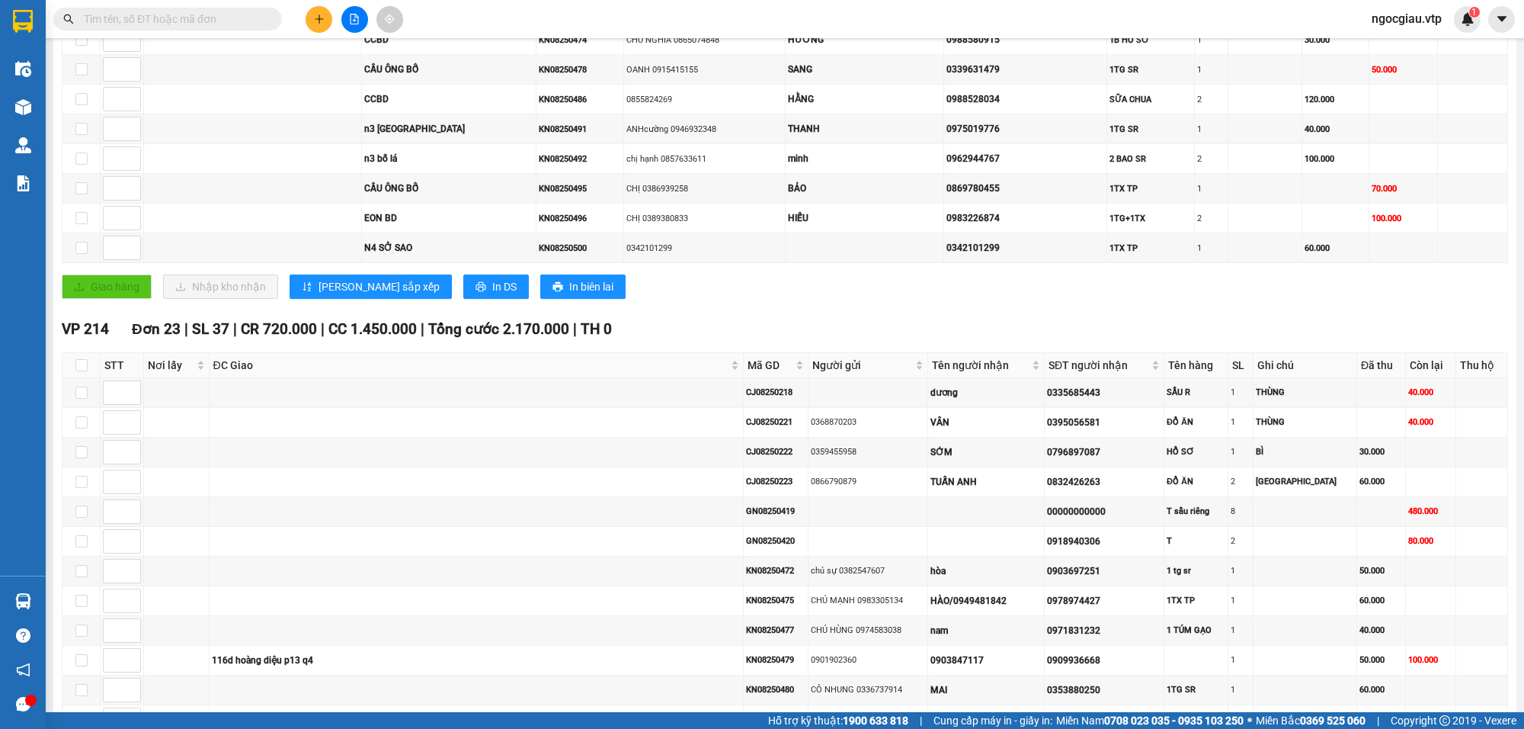
scroll to position [444, 0]
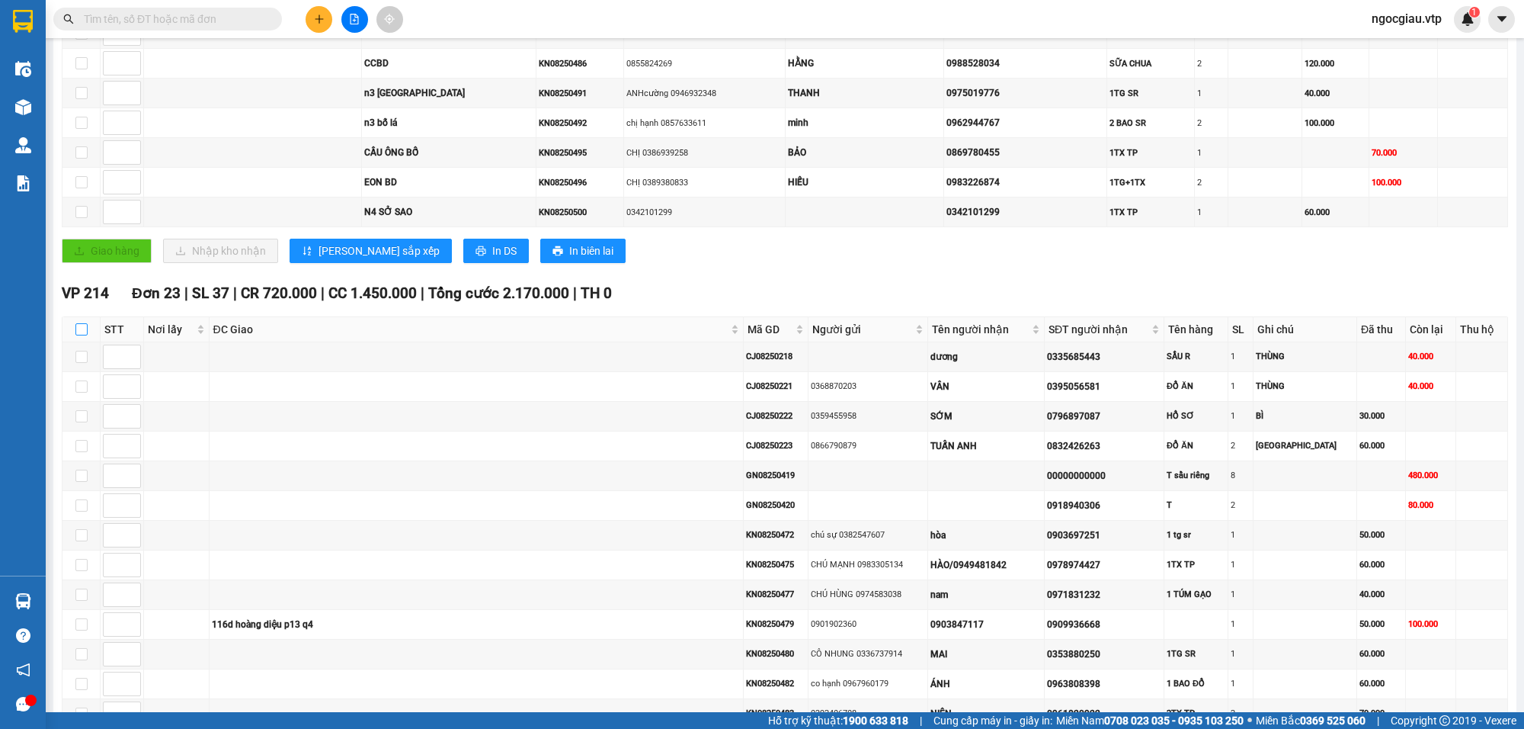
click at [75, 335] on input "checkbox" at bounding box center [81, 329] width 12 height 12
checkbox input "true"
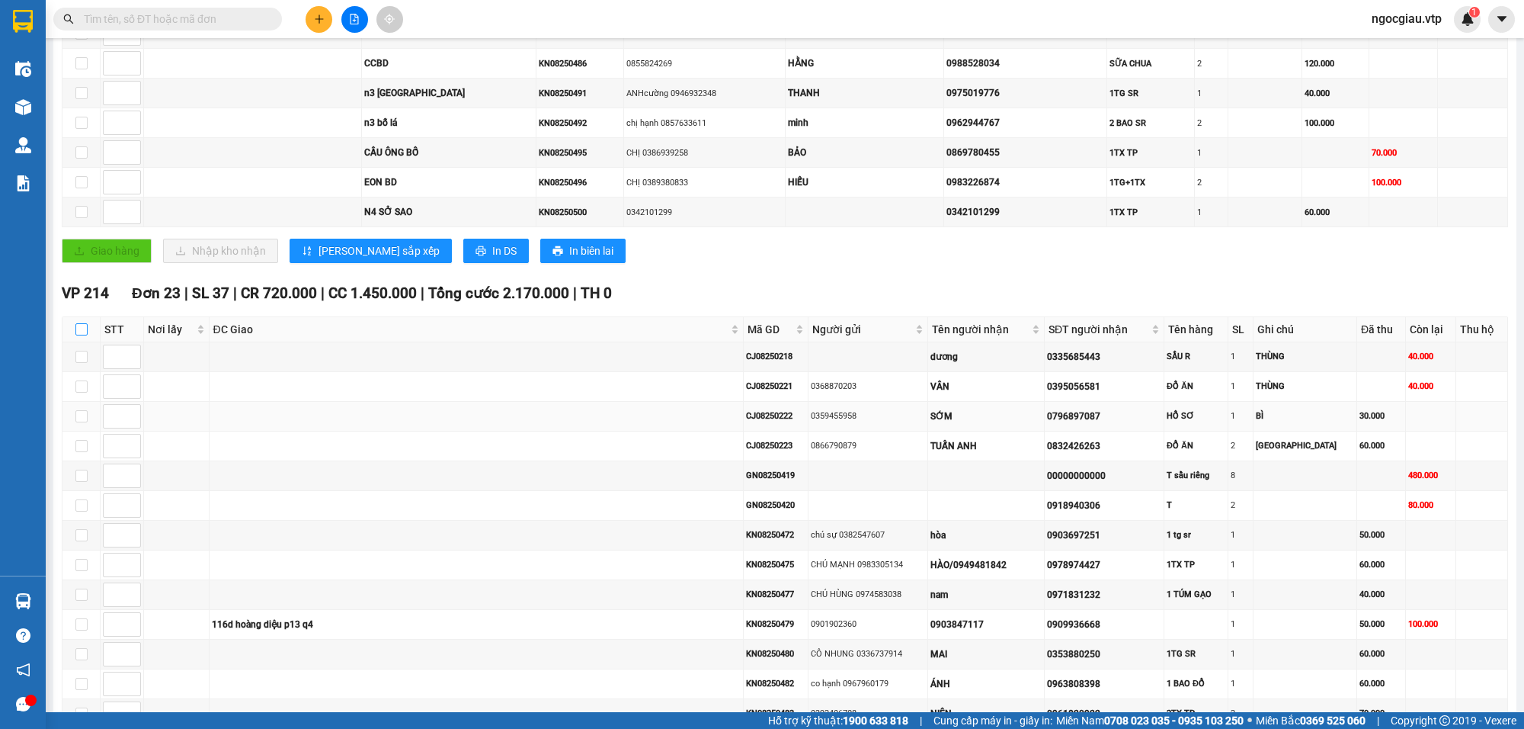
checkbox input "true"
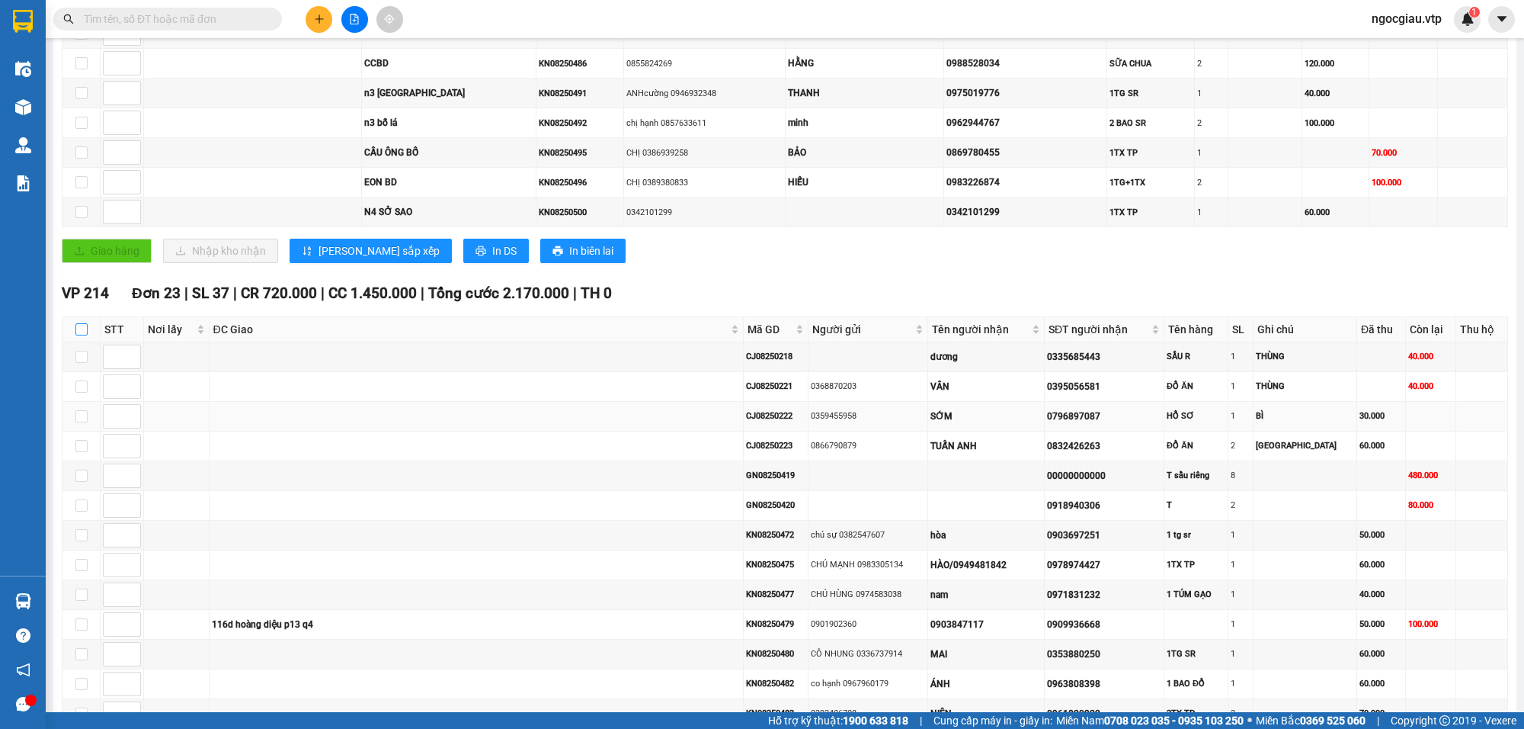
checkbox input "true"
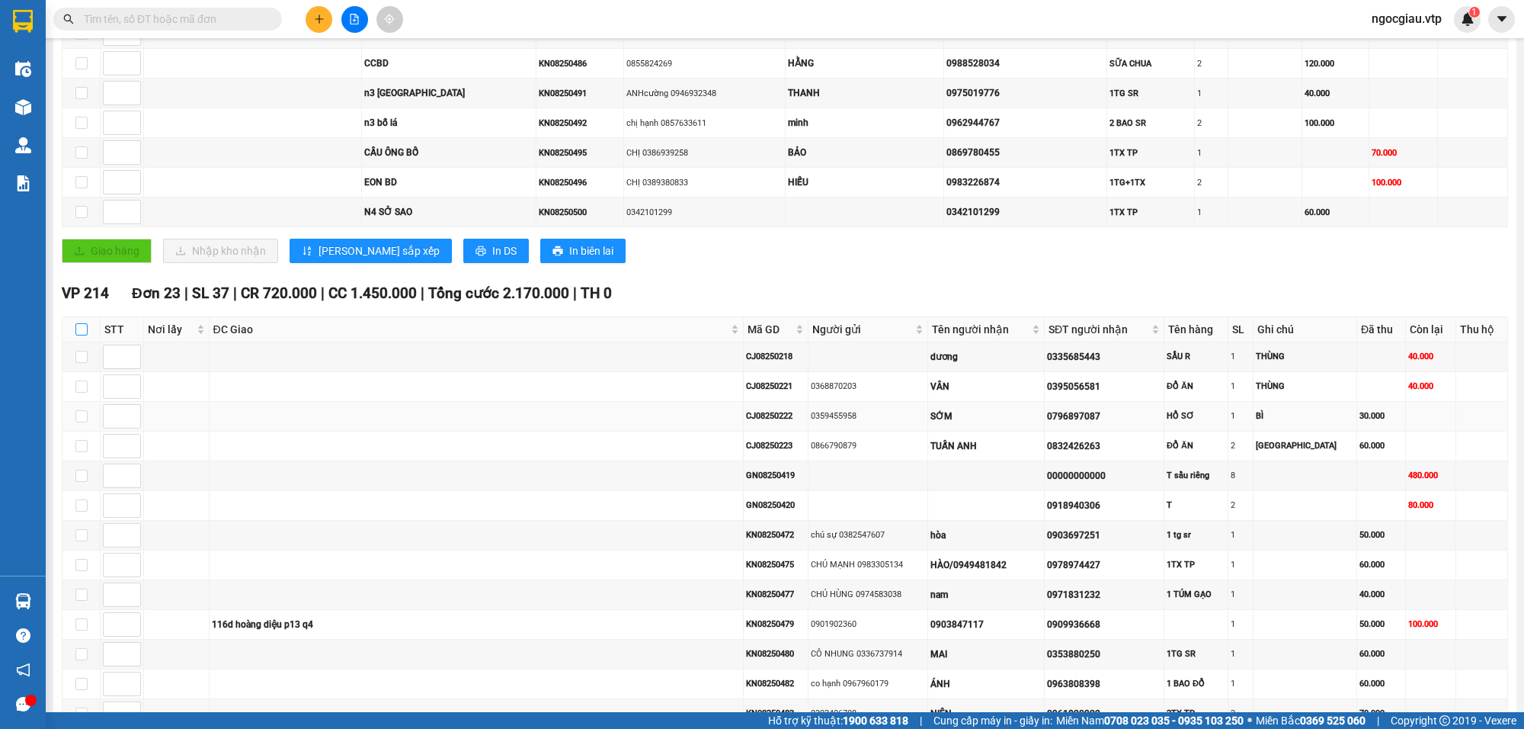
checkbox input "true"
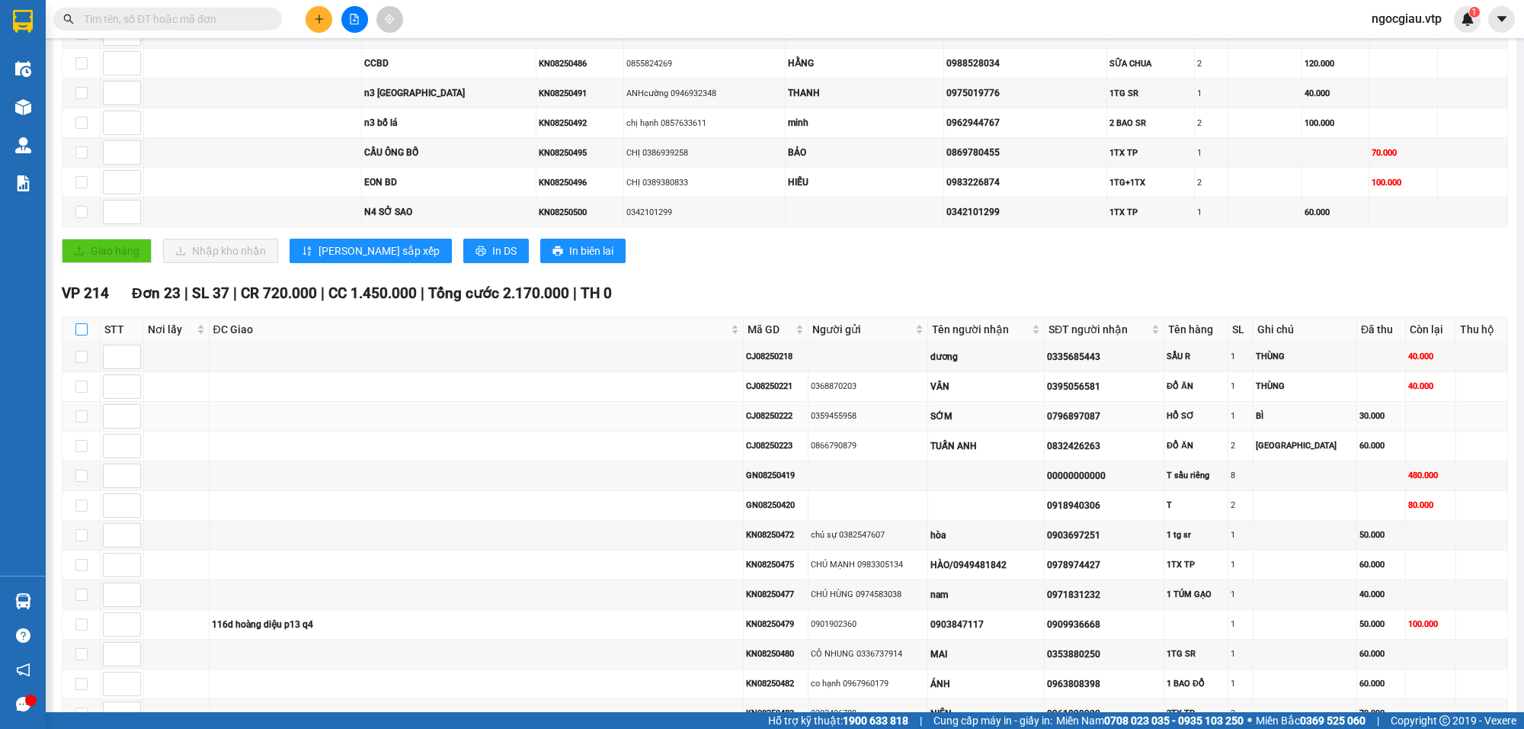
checkbox input "true"
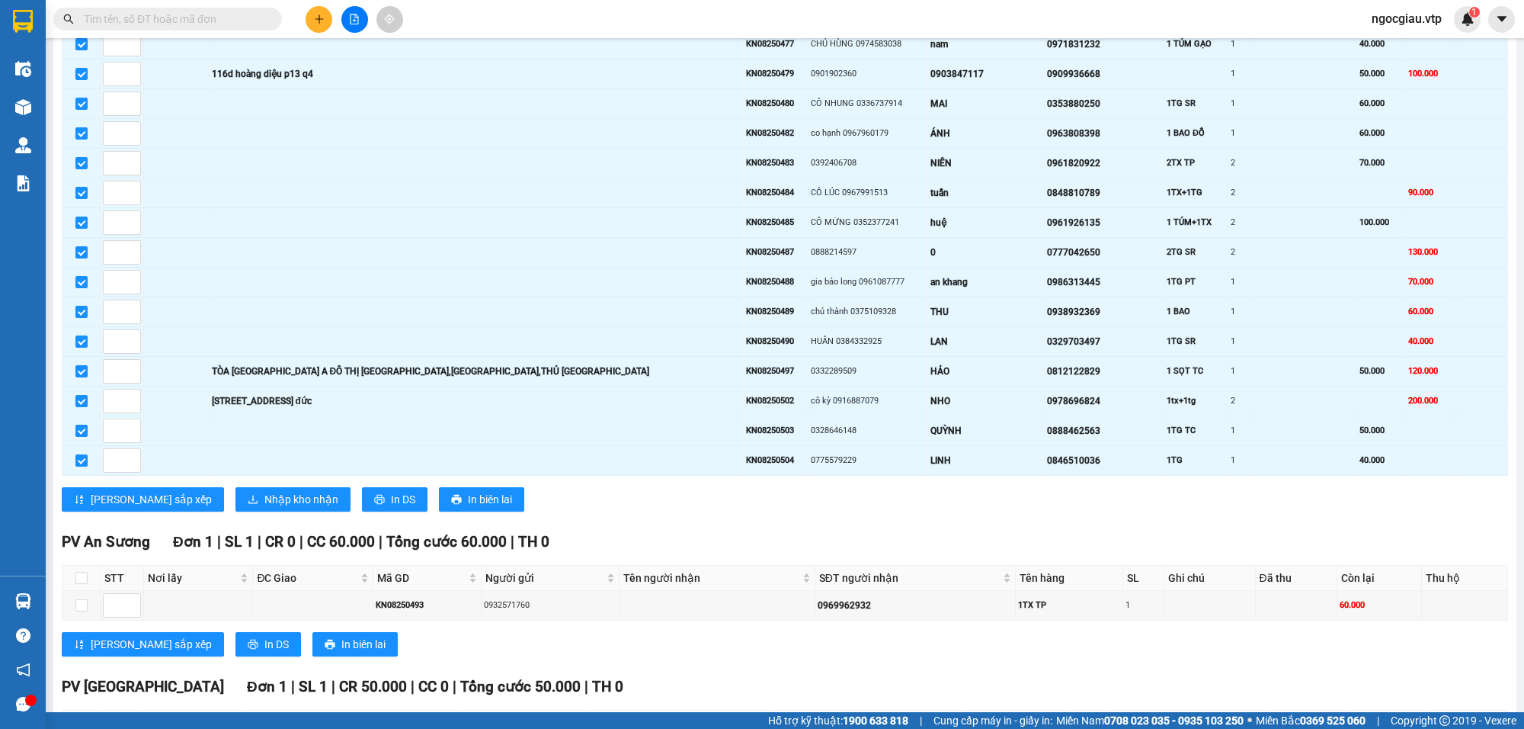
scroll to position [1060, 0]
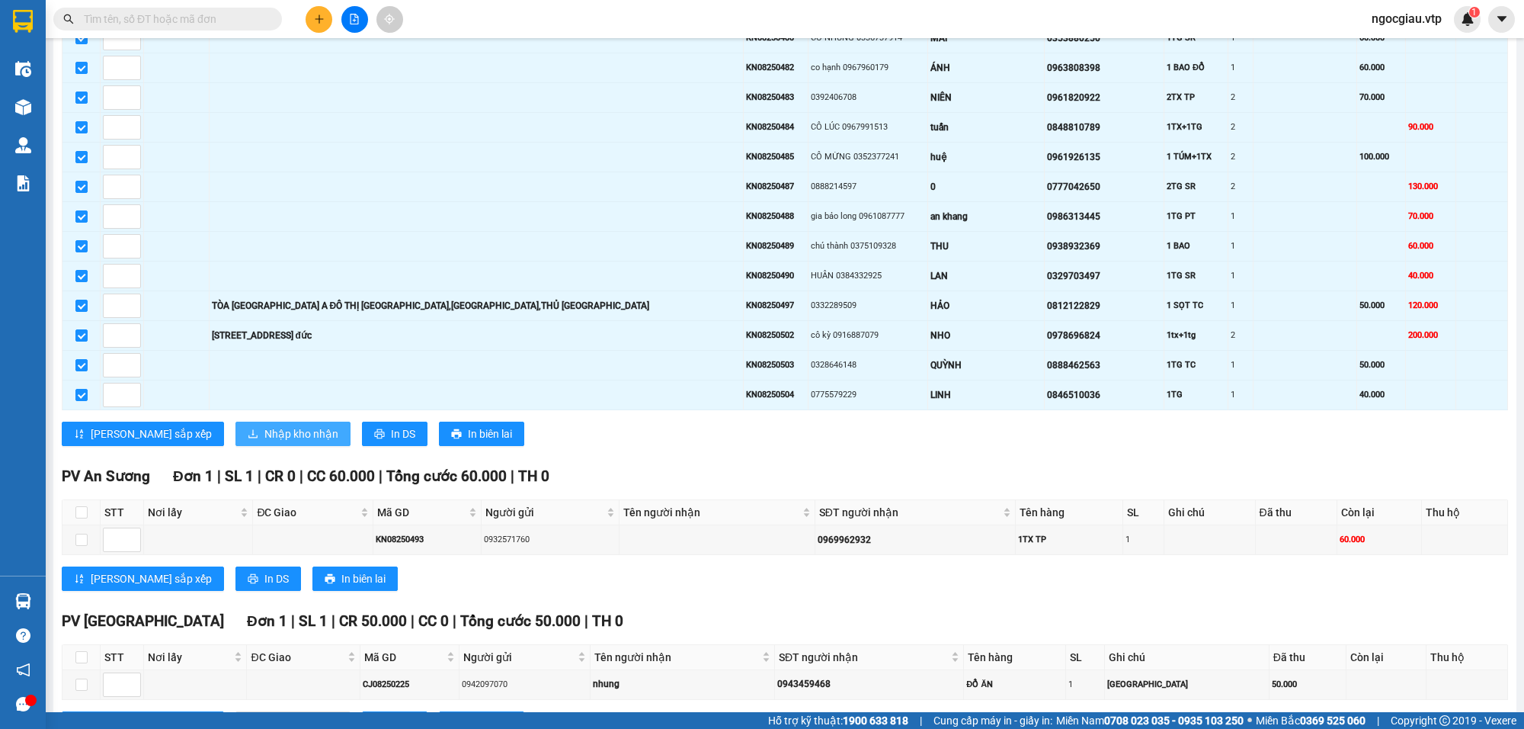
click at [237, 444] on button "Nhập kho nhận" at bounding box center [293, 433] width 115 height 24
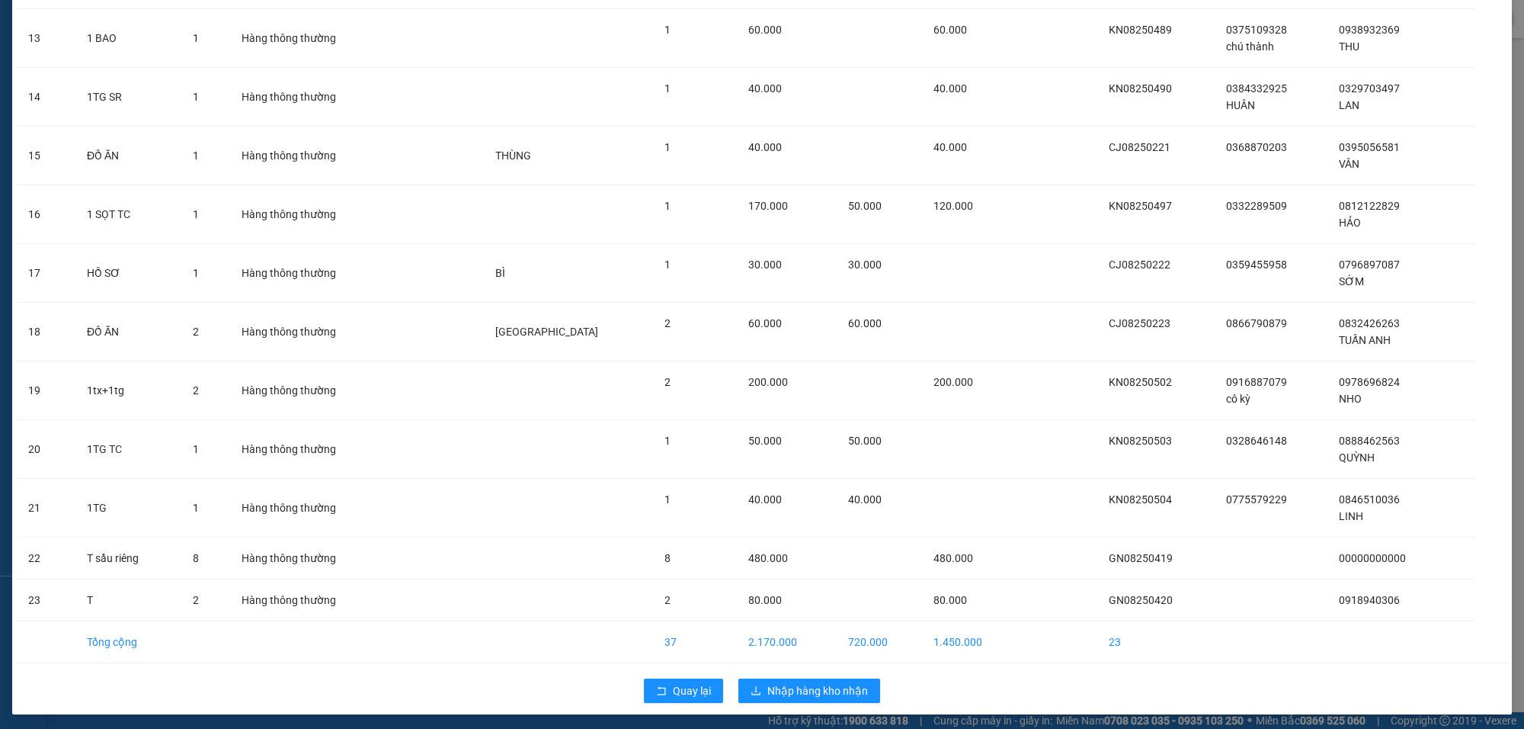
scroll to position [832, 0]
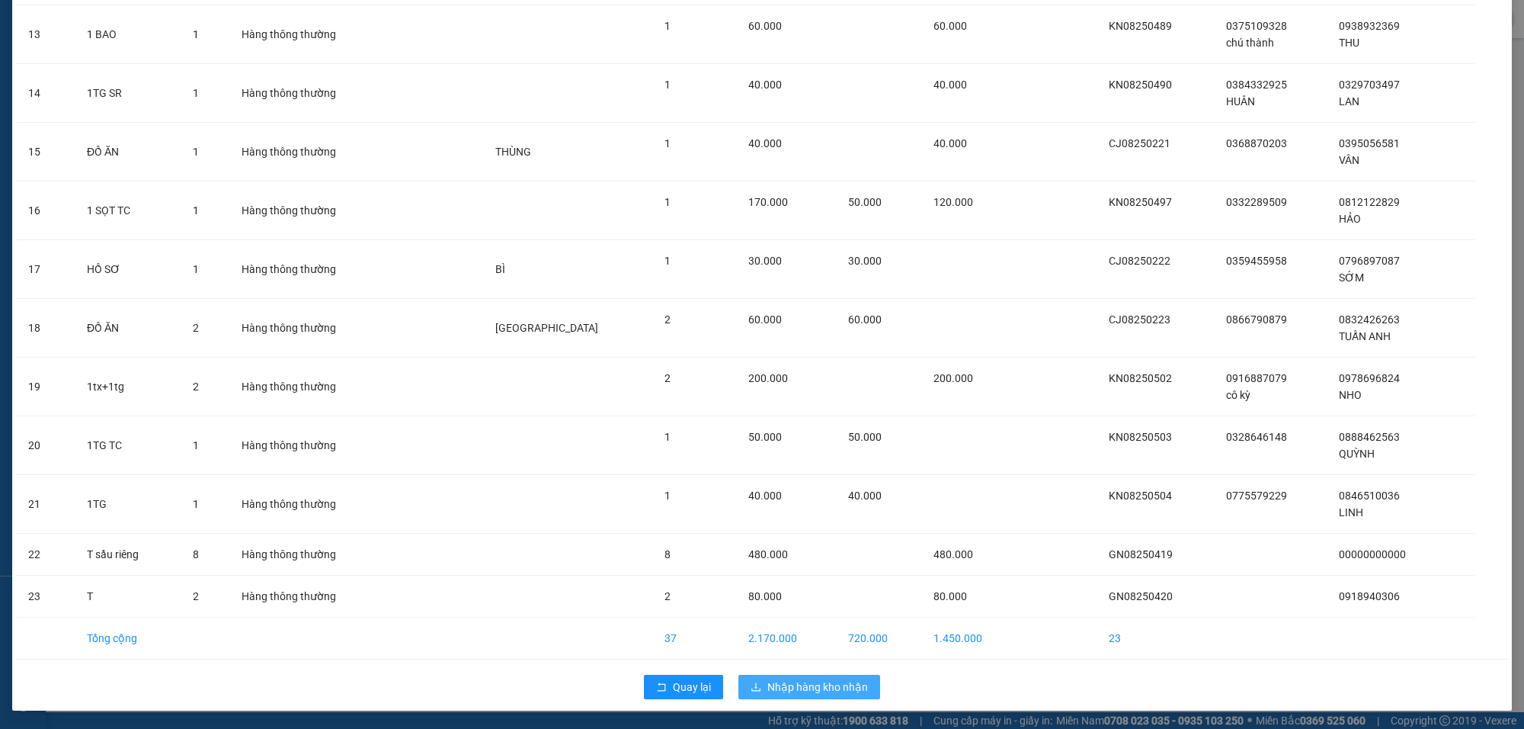
click at [791, 691] on span "Nhập hàng kho nhận" at bounding box center [818, 686] width 101 height 17
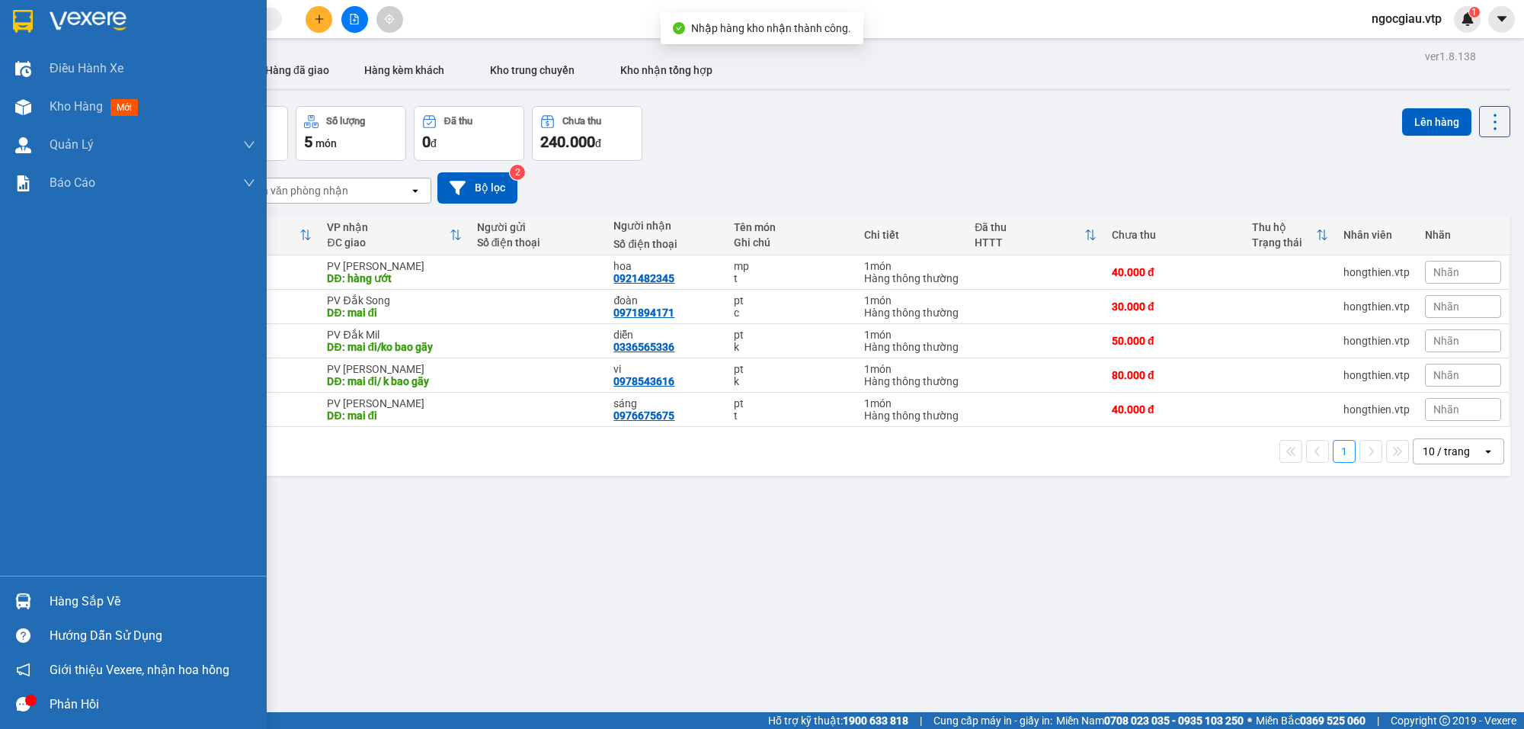
click at [27, 600] on img at bounding box center [23, 601] width 16 height 16
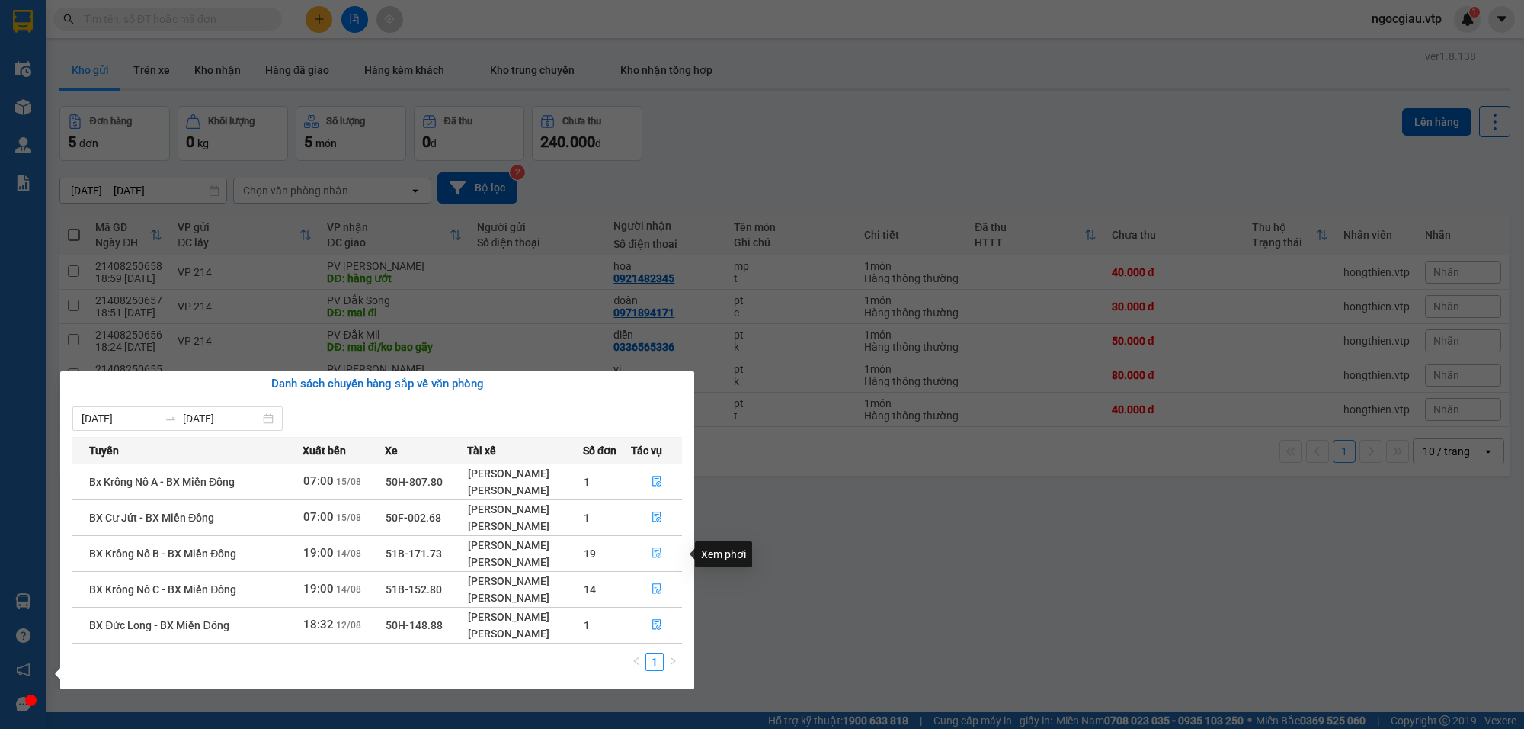
click at [665, 550] on button "button" at bounding box center [657, 553] width 50 height 24
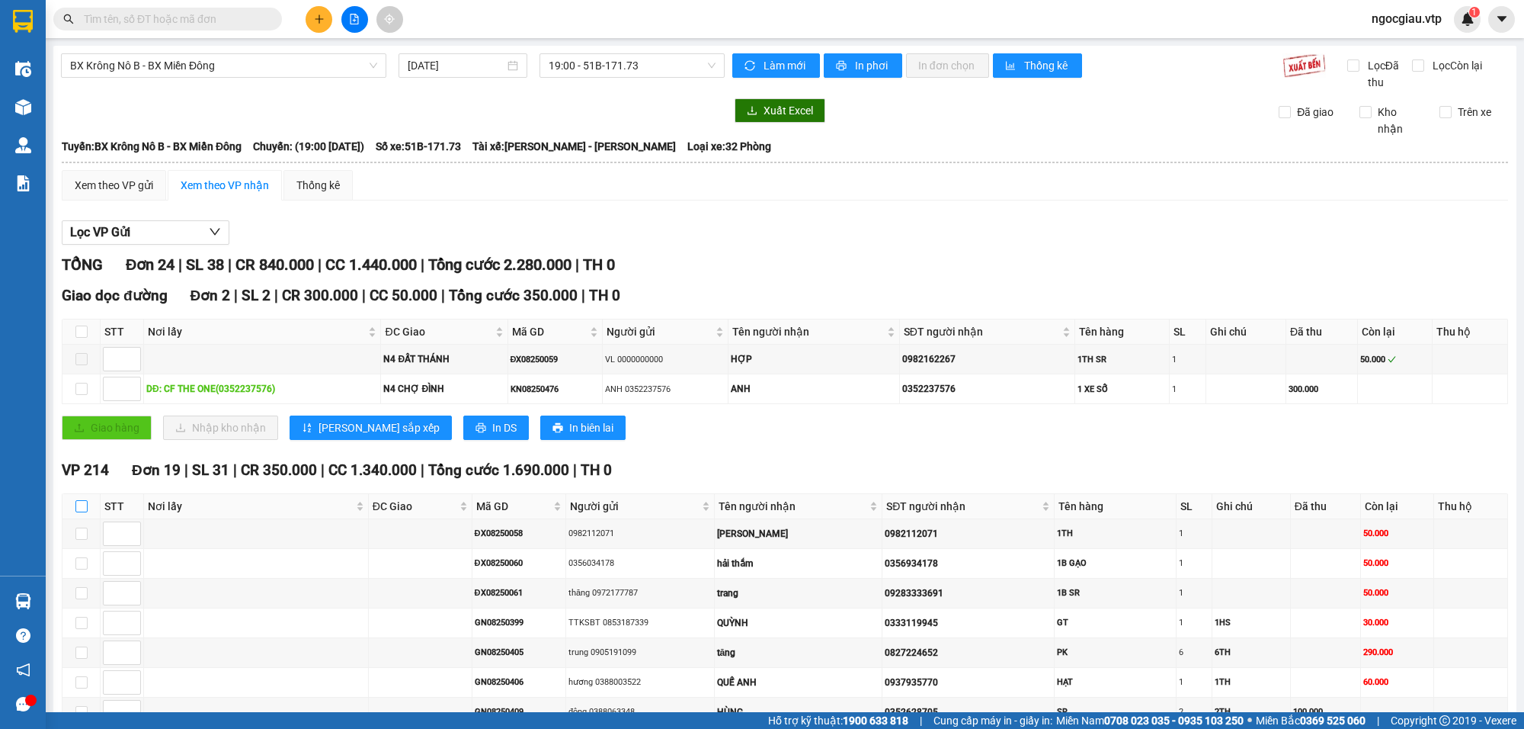
click at [81, 511] on input "checkbox" at bounding box center [81, 506] width 12 height 12
checkbox input "true"
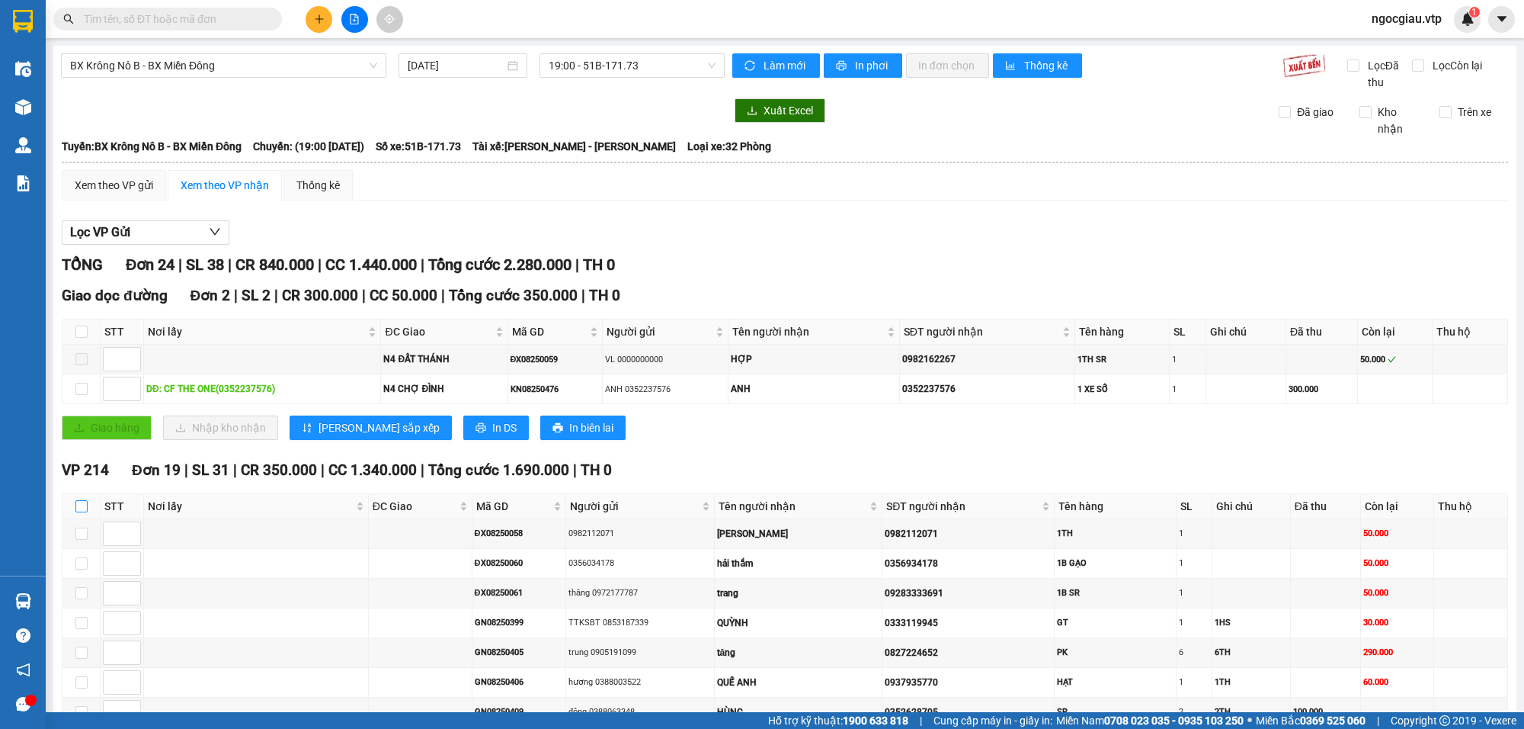
checkbox input "true"
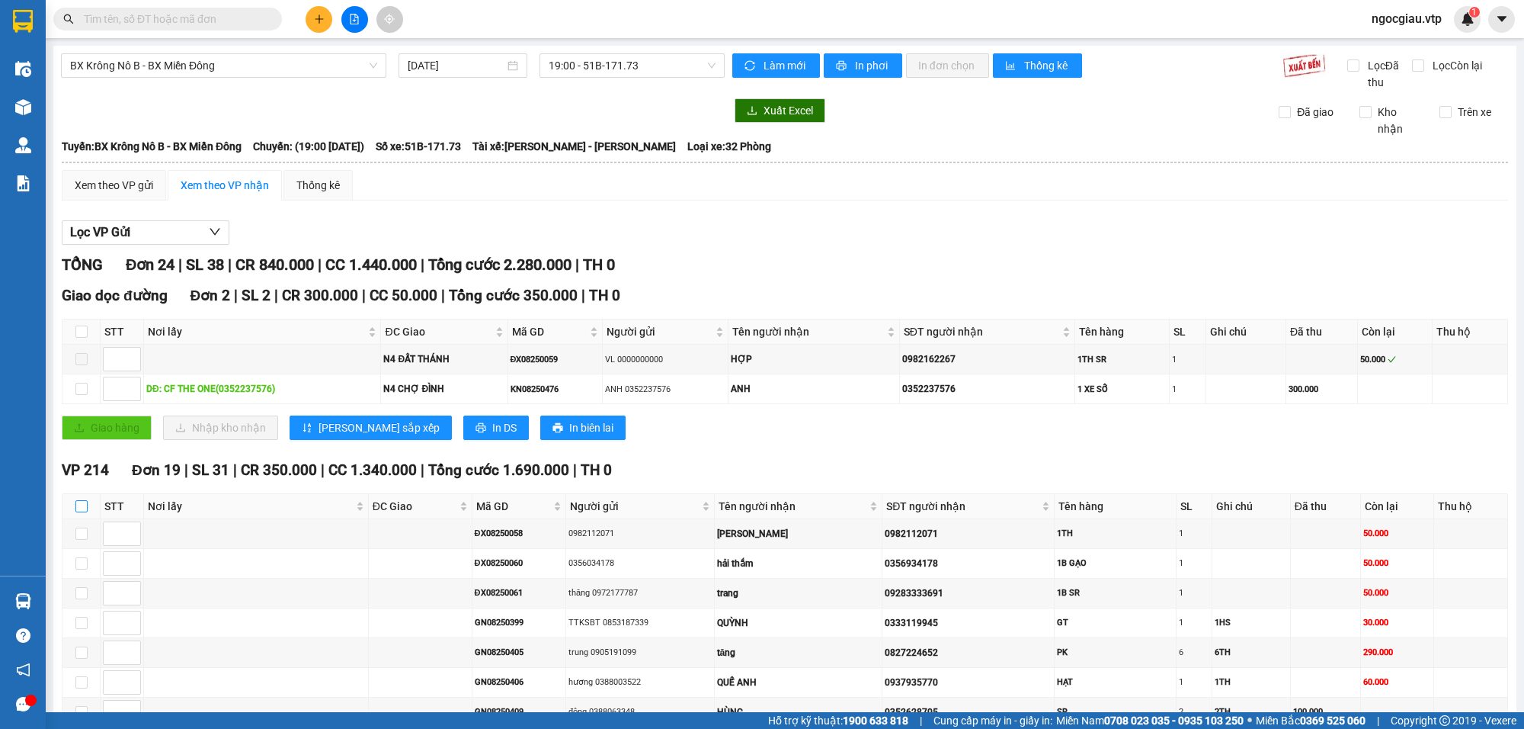
checkbox input "true"
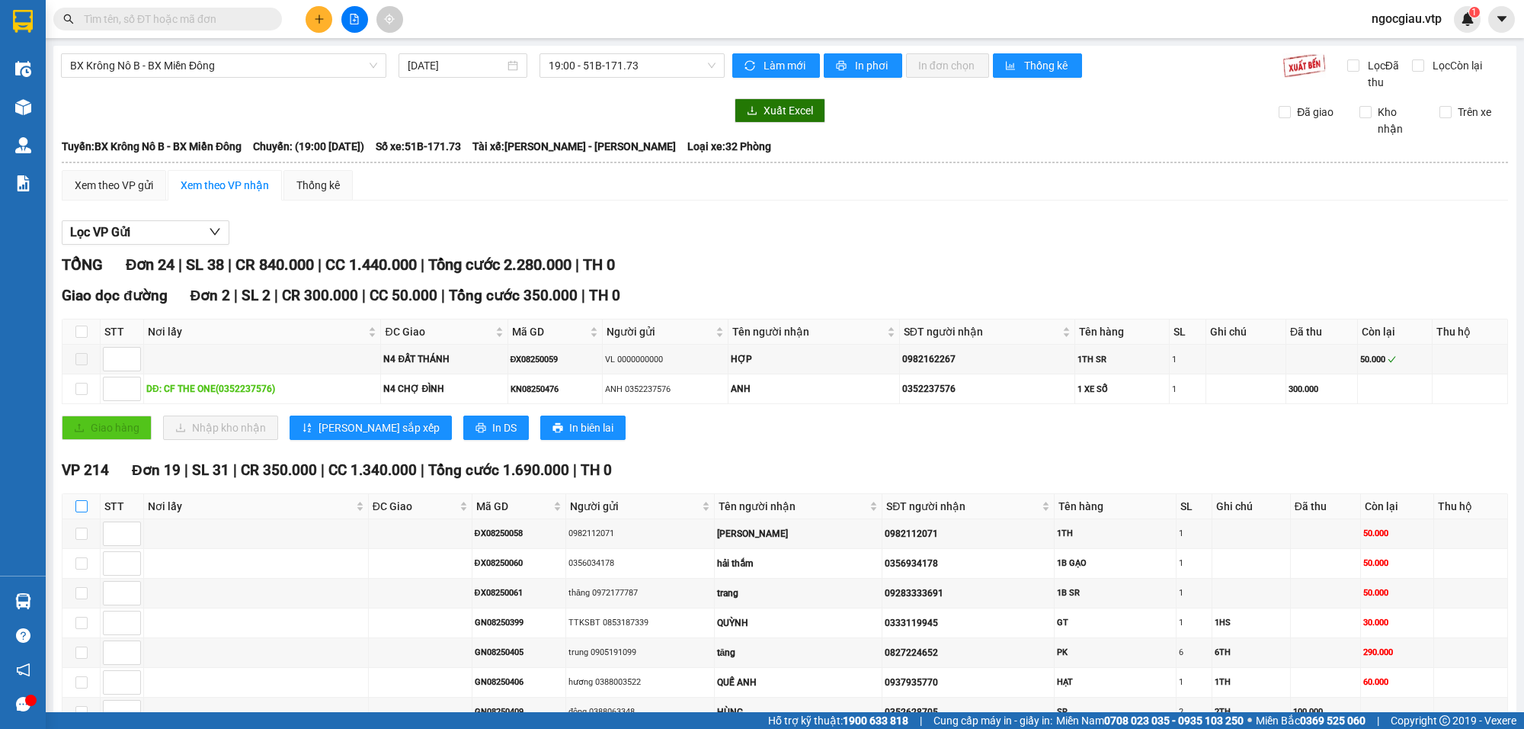
checkbox input "true"
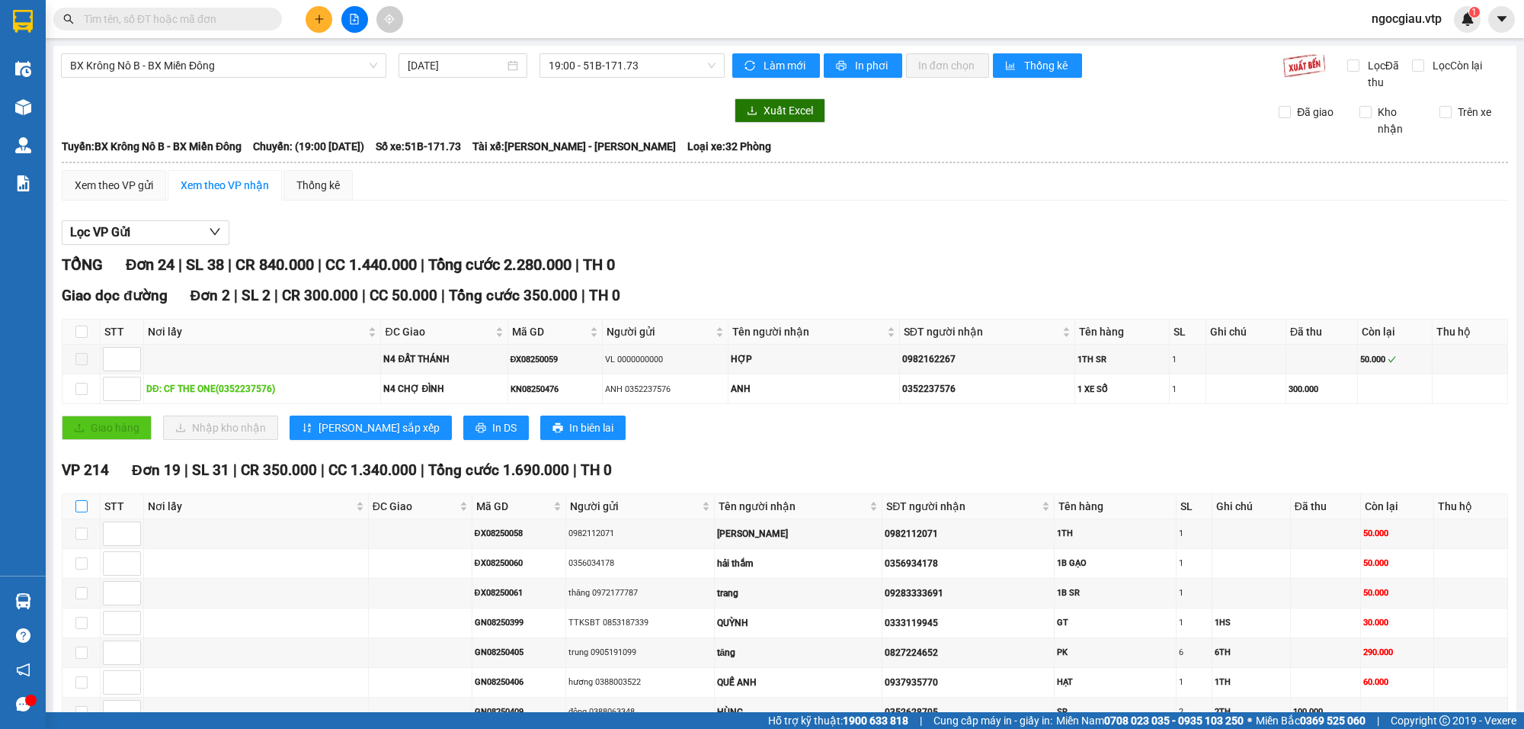
checkbox input "true"
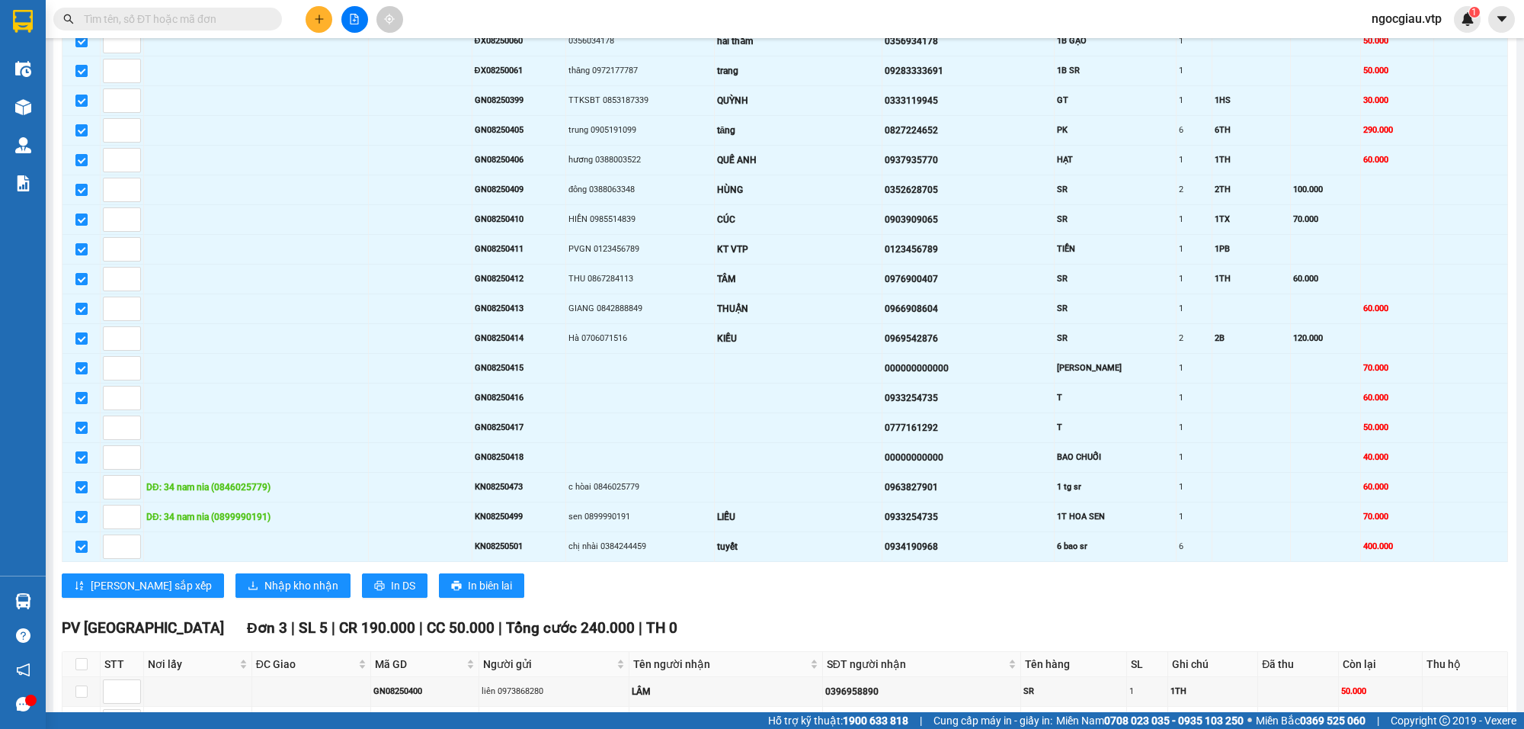
scroll to position [530, 0]
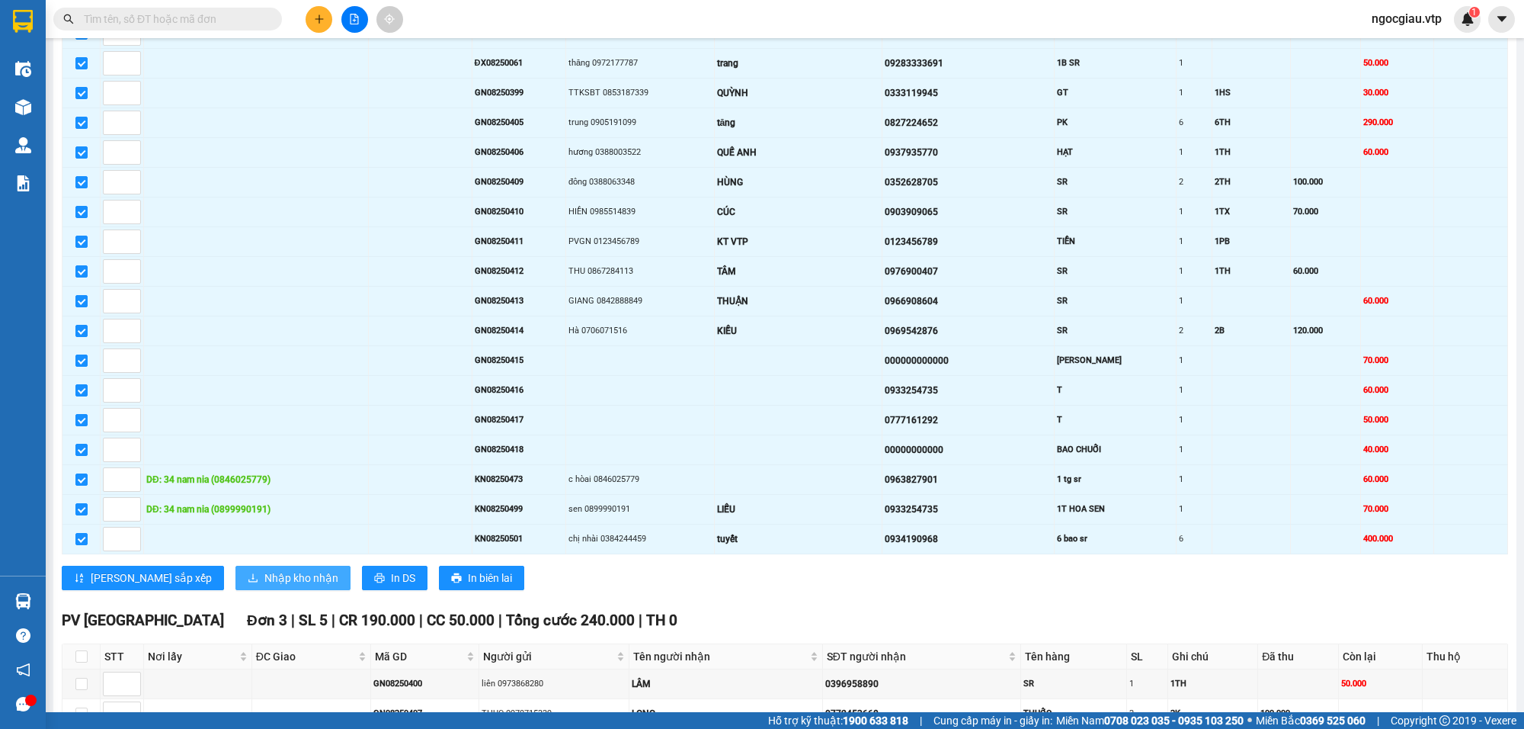
click at [264, 582] on span "Nhập kho nhận" at bounding box center [301, 577] width 74 height 17
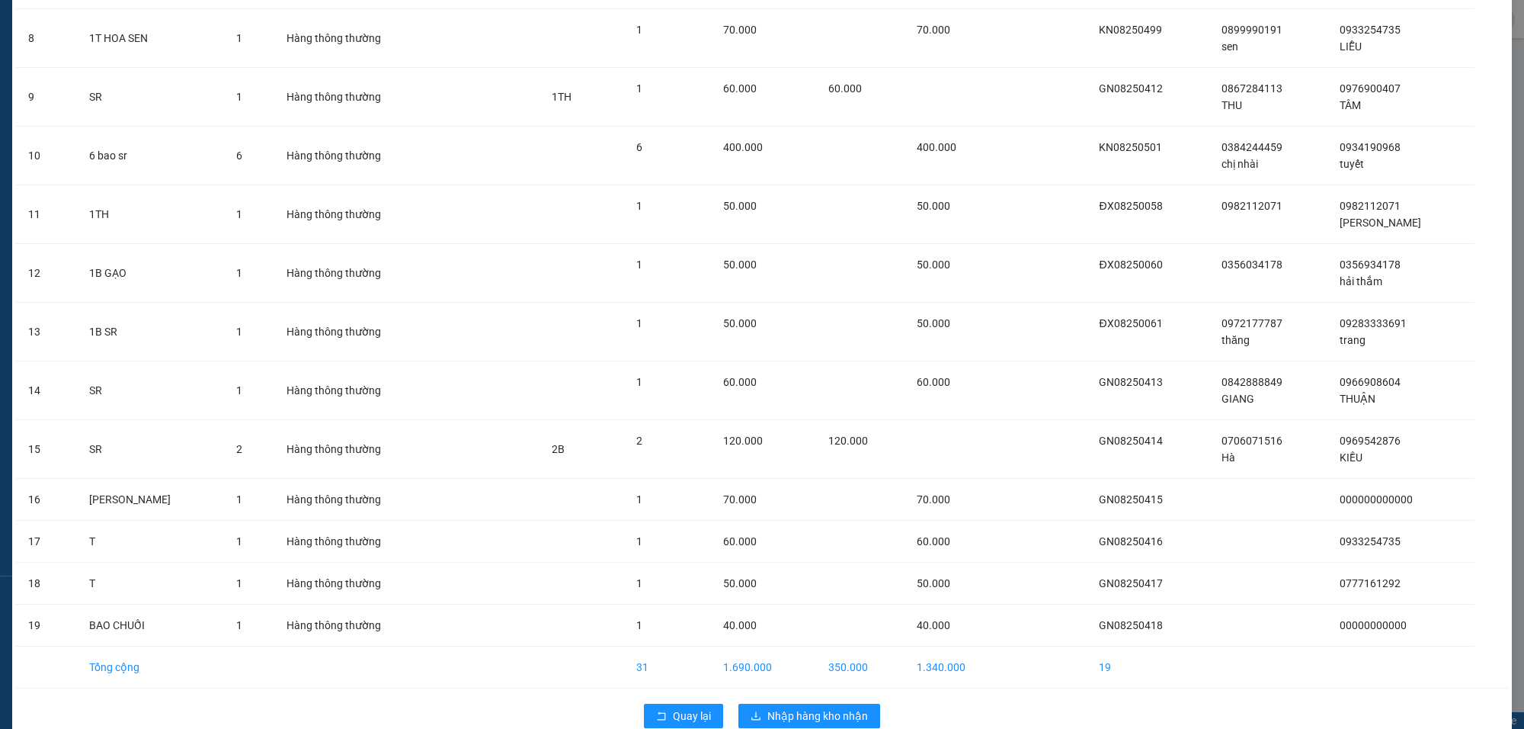
scroll to position [562, 0]
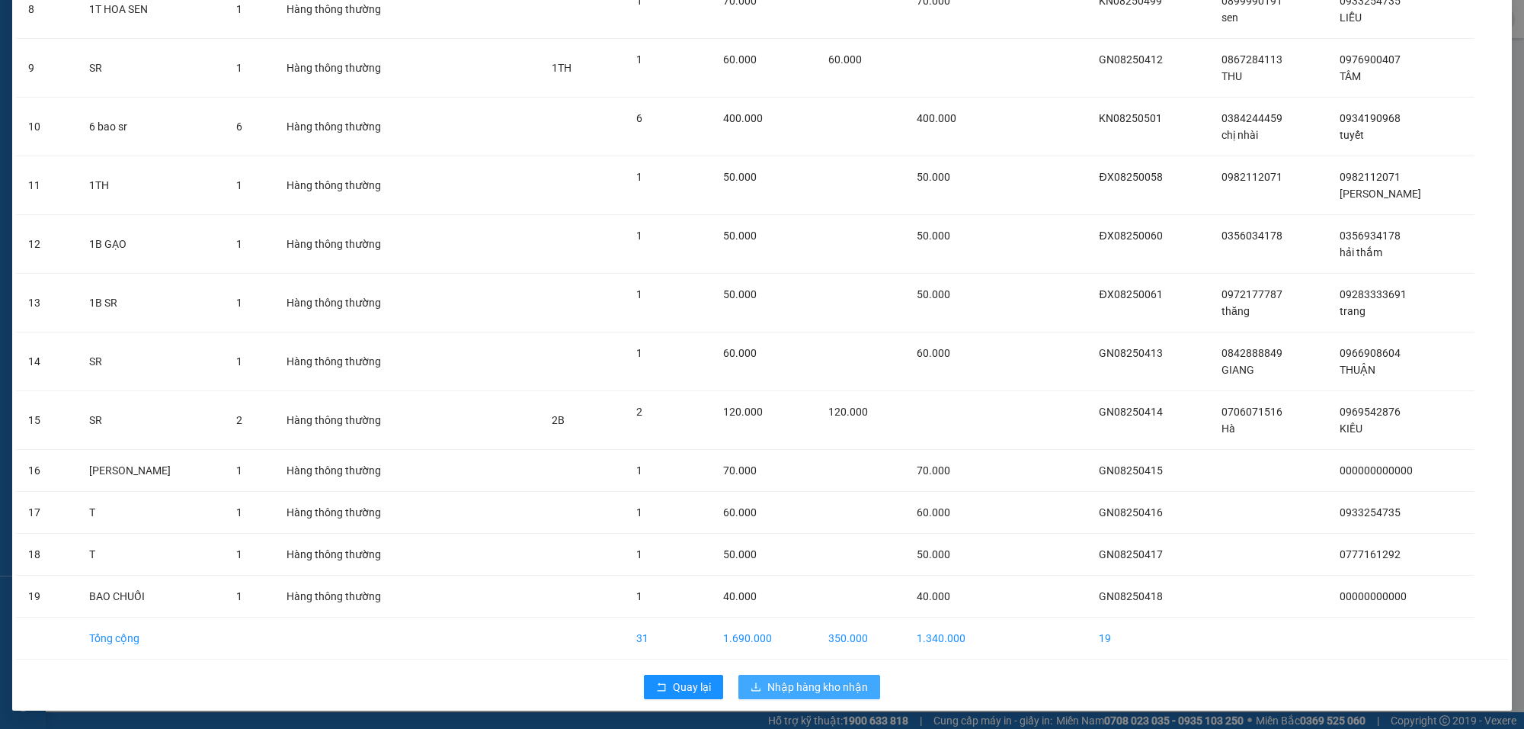
click at [805, 691] on span "Nhập hàng kho nhận" at bounding box center [818, 686] width 101 height 17
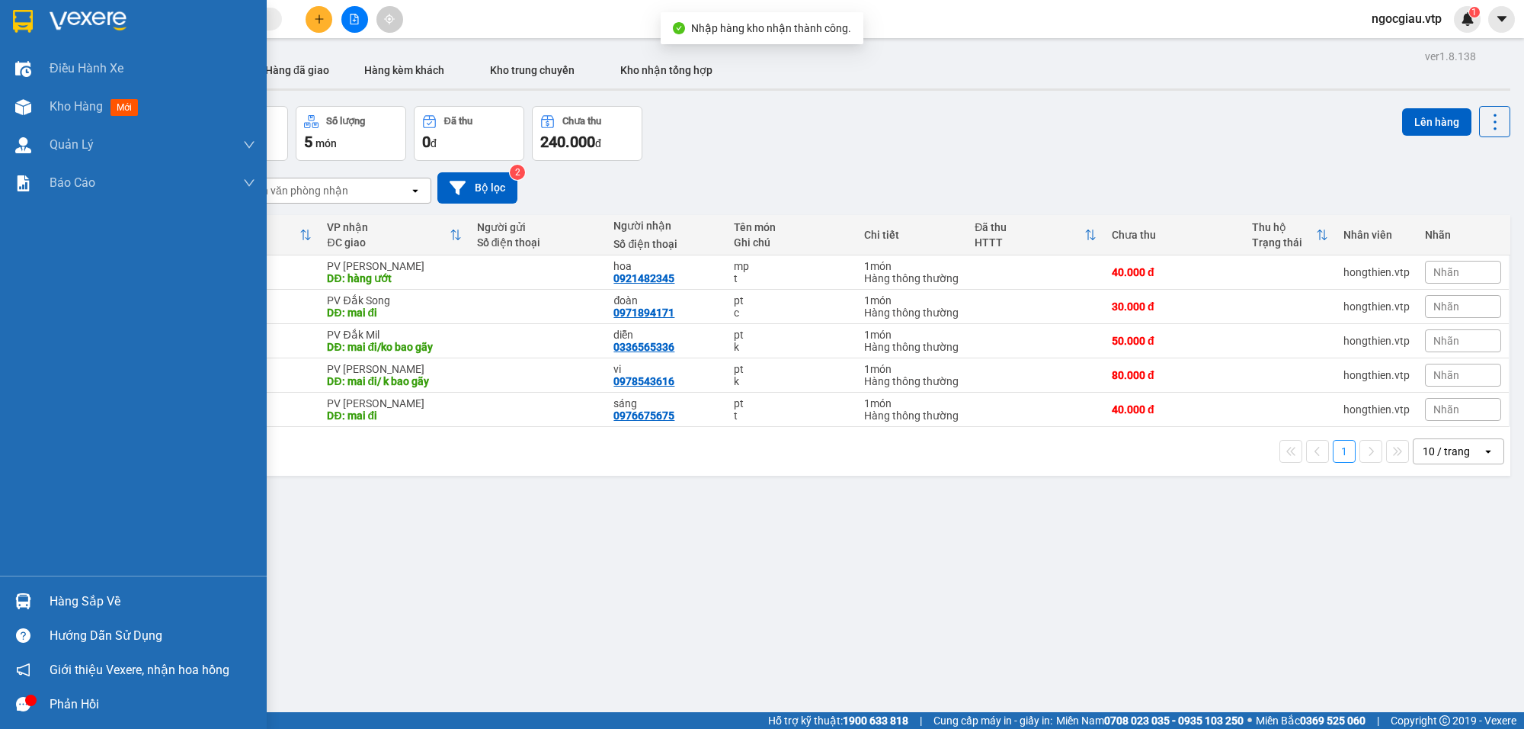
click at [32, 594] on div at bounding box center [23, 601] width 27 height 27
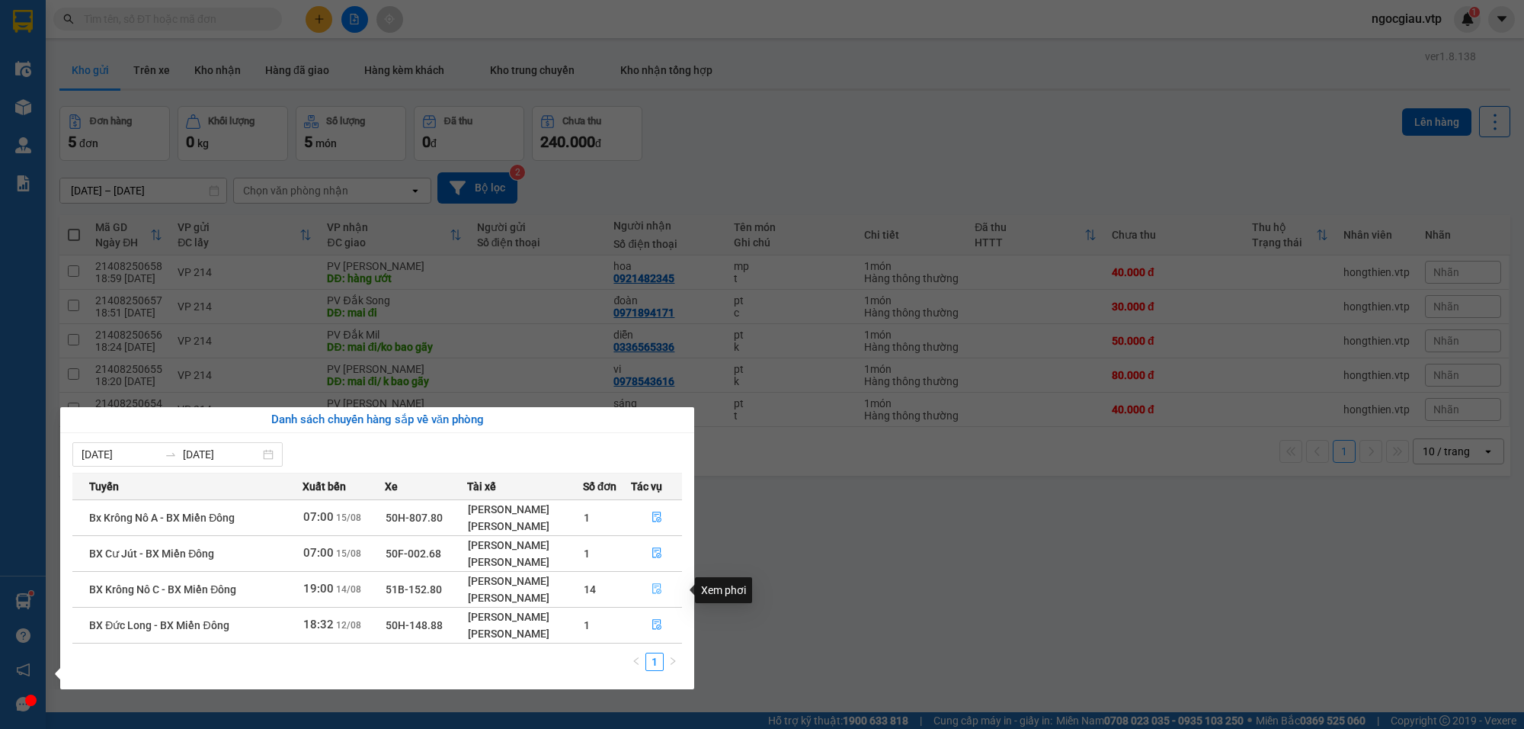
click at [658, 588] on icon "file-done" at bounding box center [657, 588] width 11 height 11
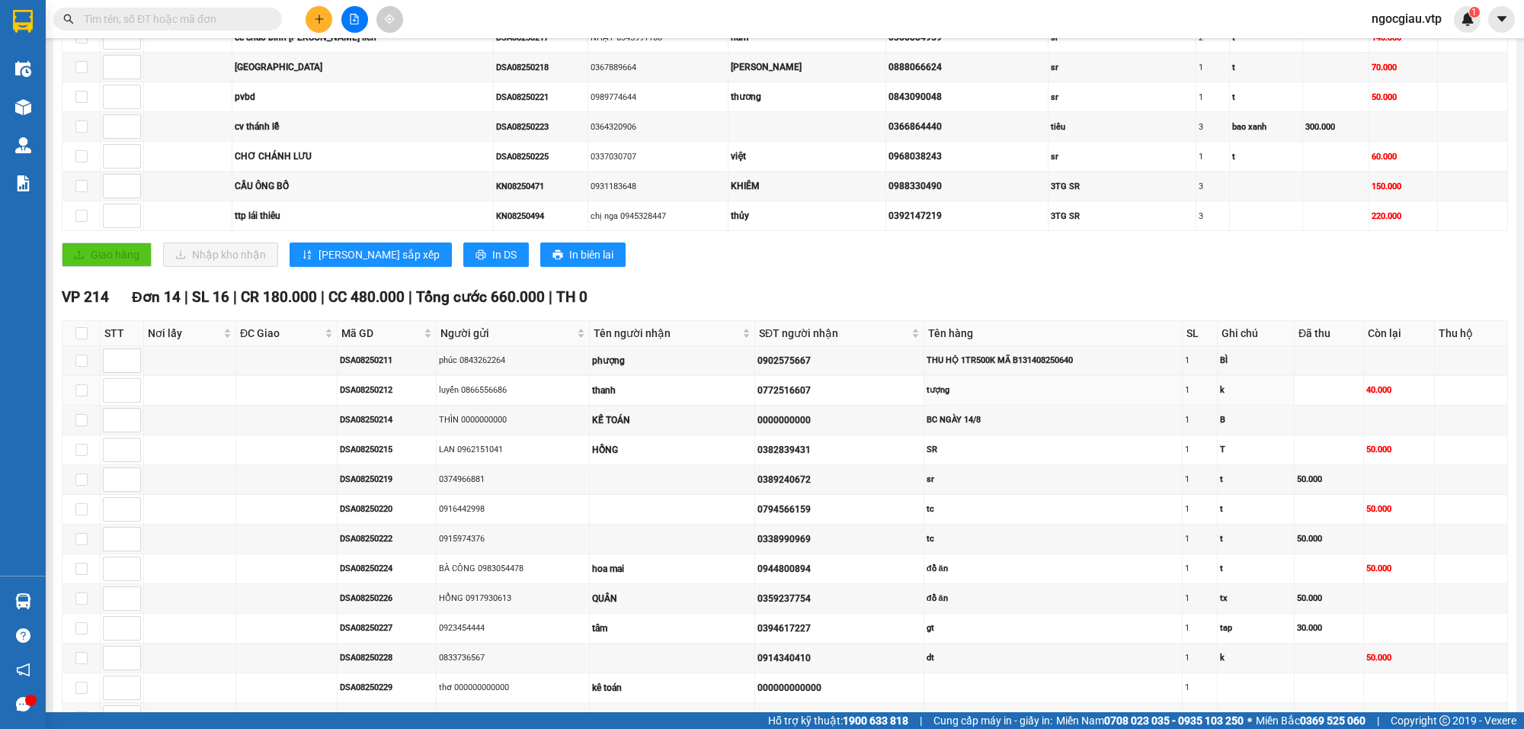
scroll to position [418, 0]
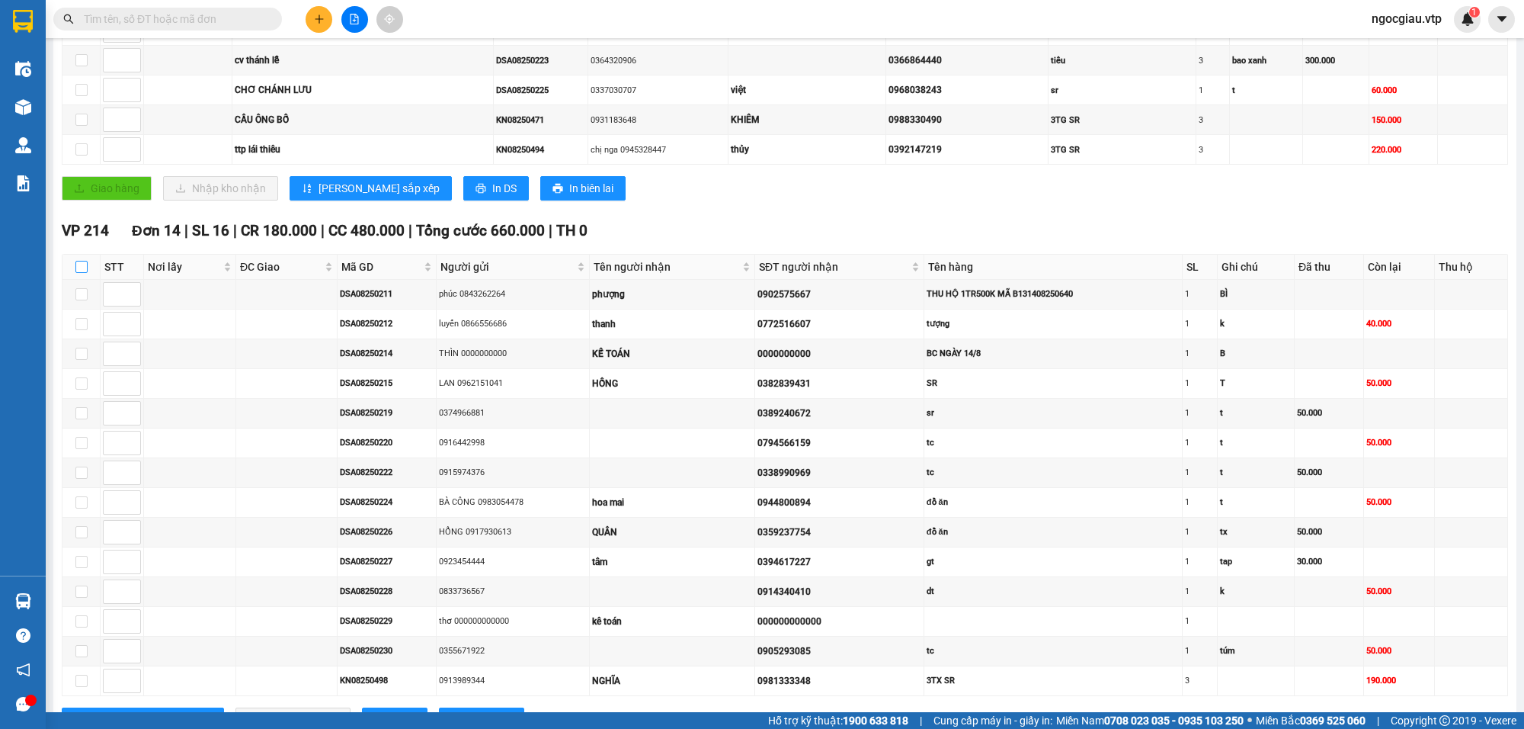
click at [82, 273] on input "checkbox" at bounding box center [81, 267] width 12 height 12
checkbox input "true"
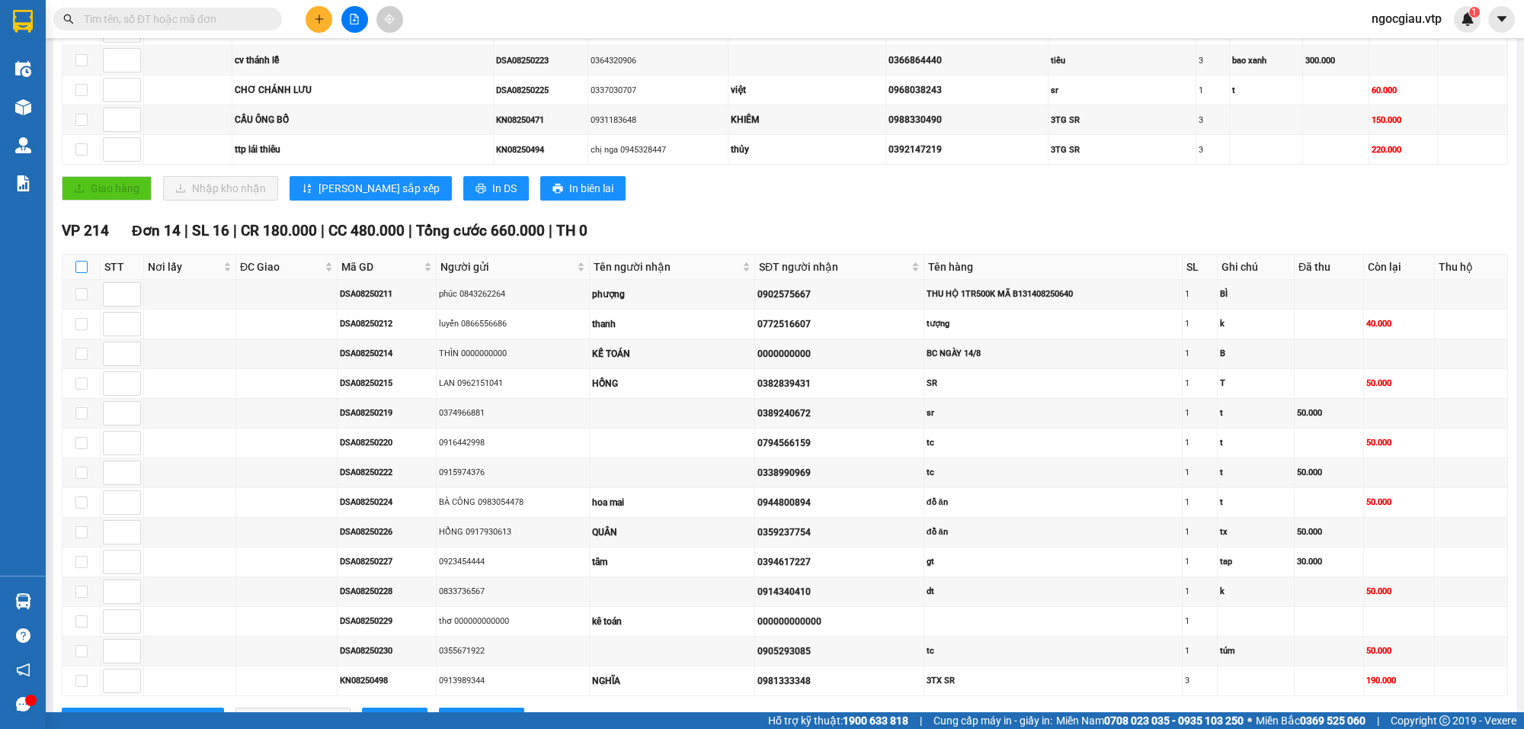
checkbox input "true"
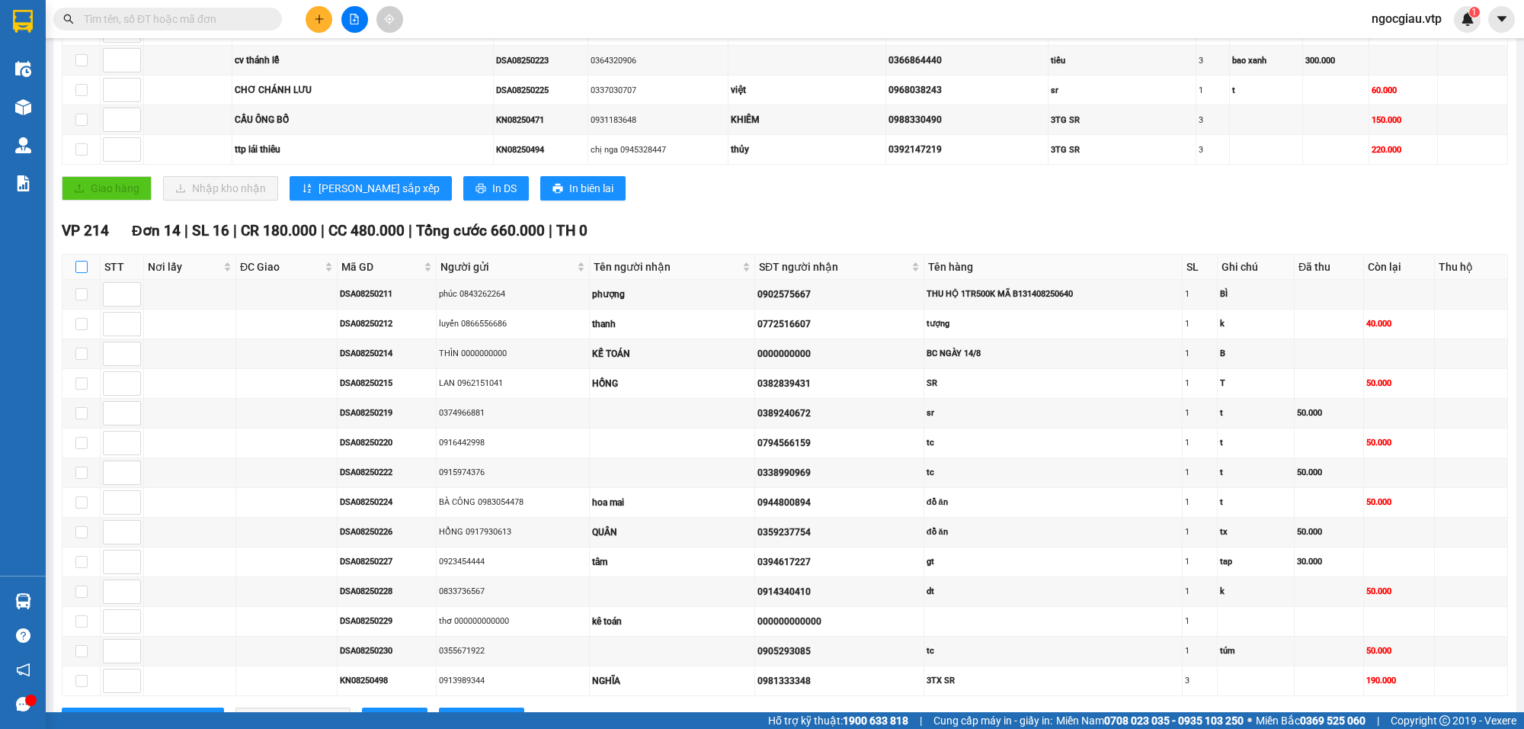
checkbox input "true"
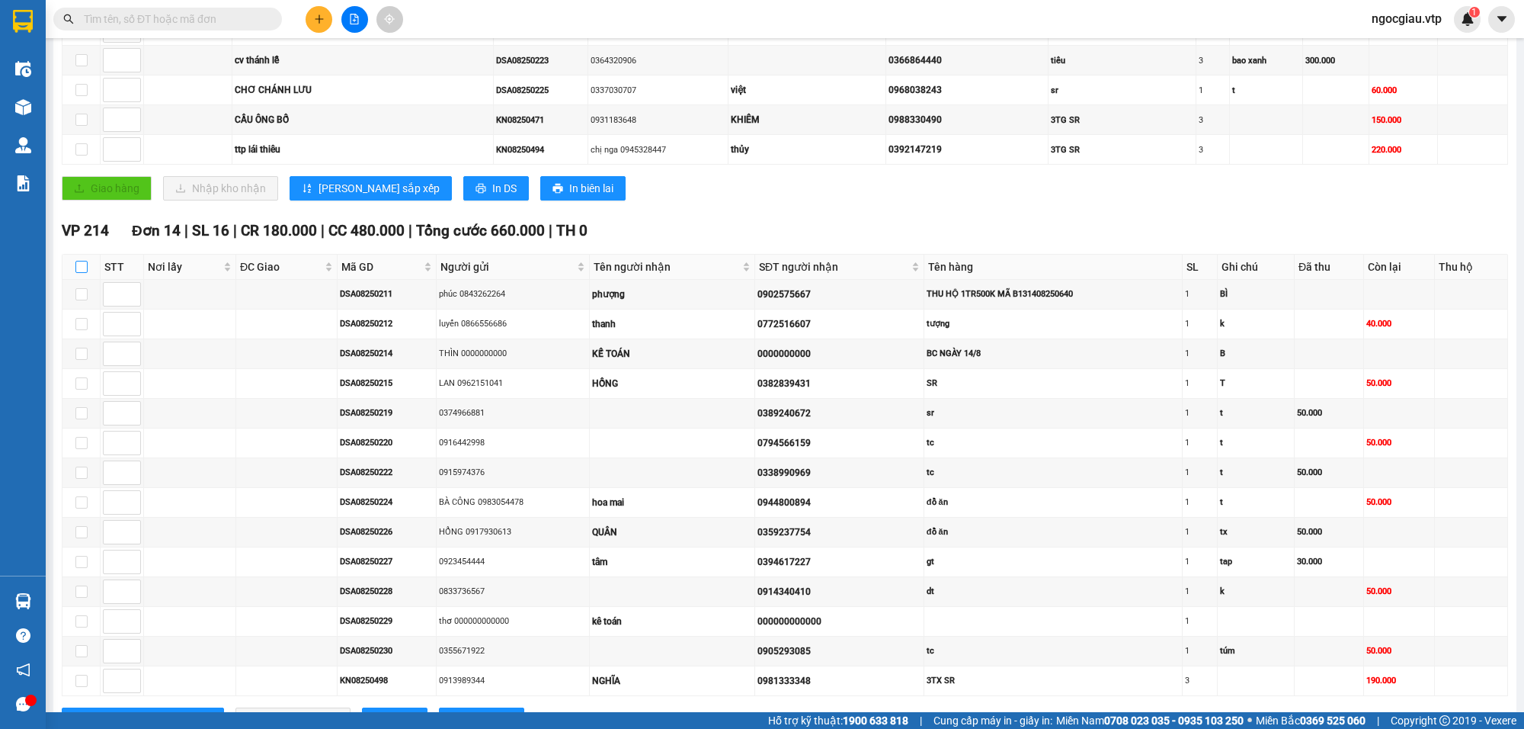
checkbox input "true"
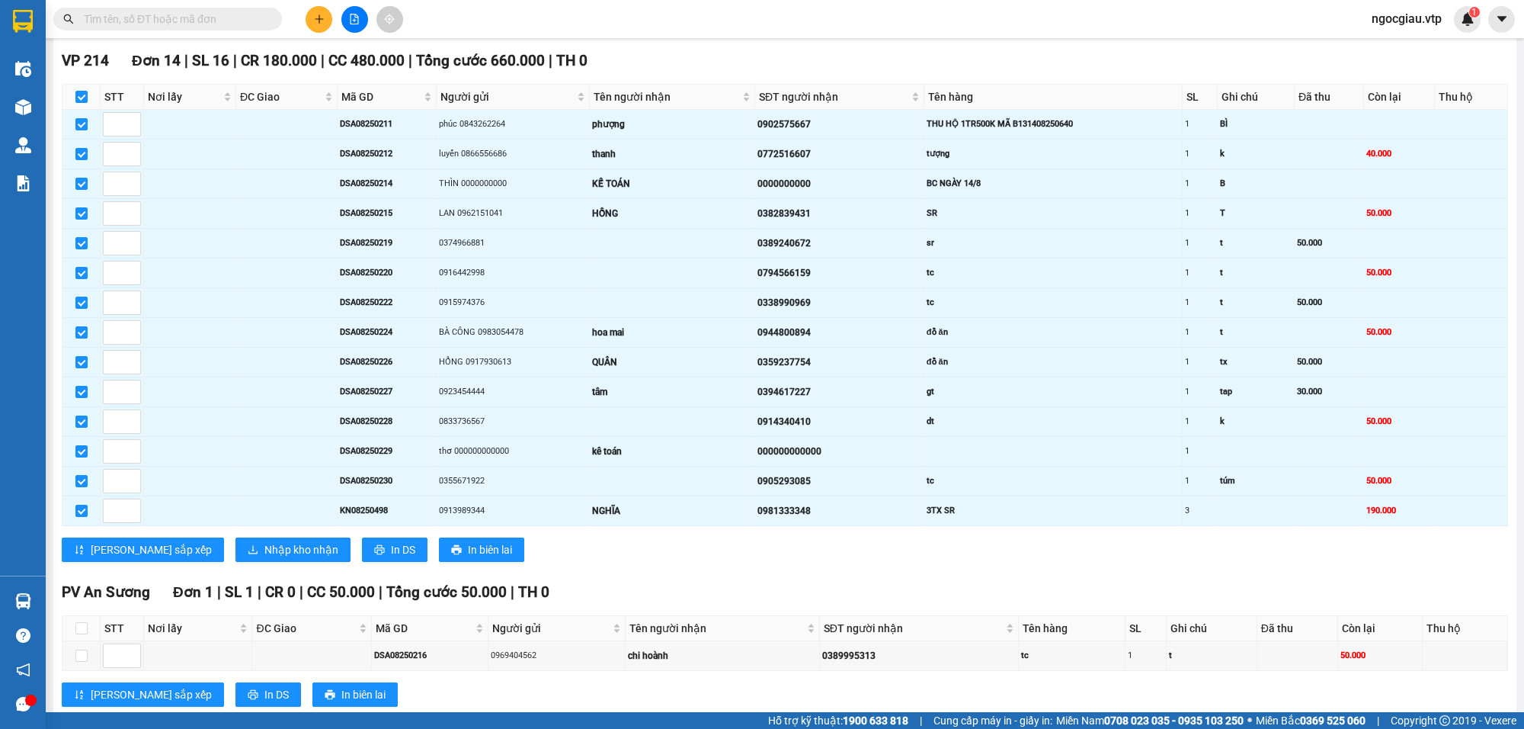
scroll to position [639, 0]
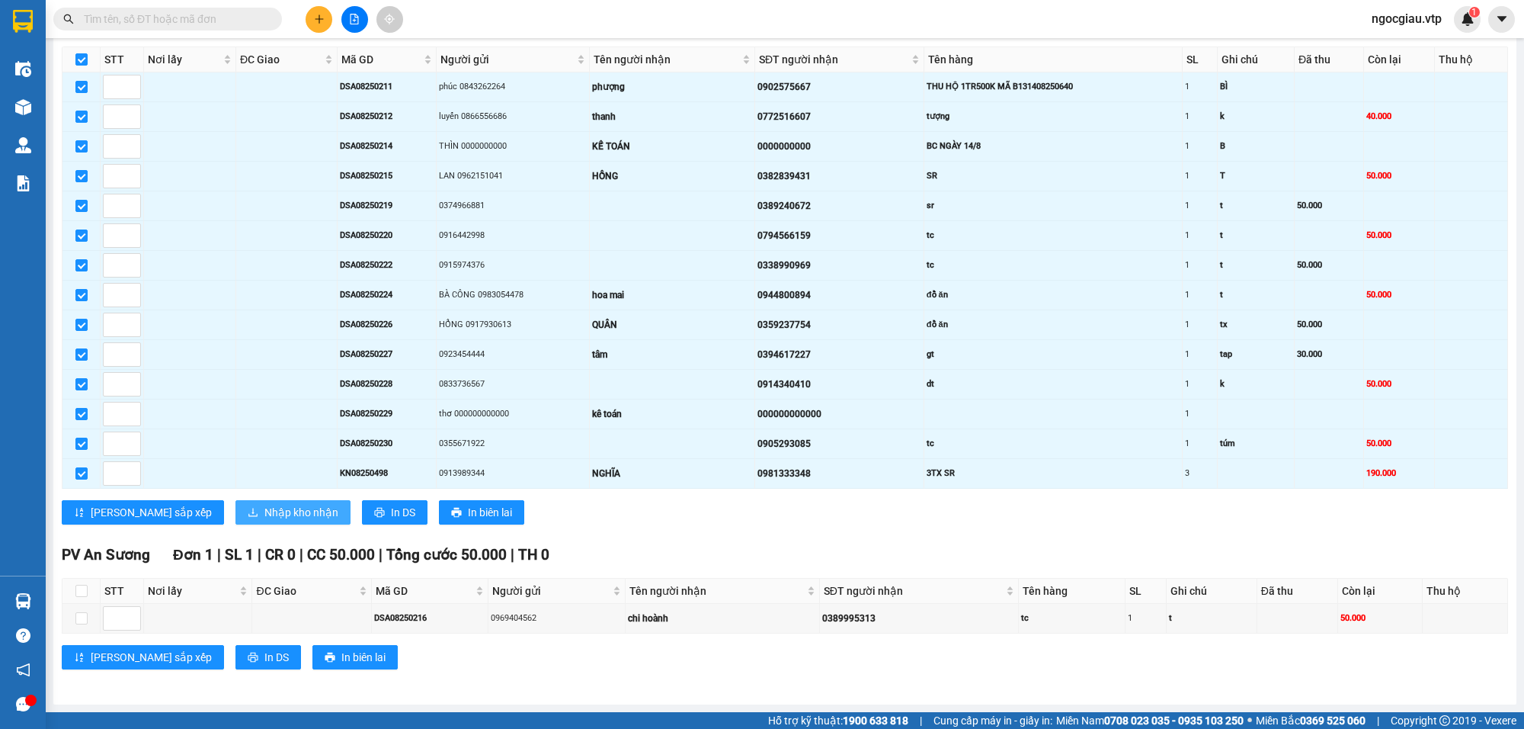
click at [264, 507] on span "Nhập kho nhận" at bounding box center [301, 512] width 74 height 17
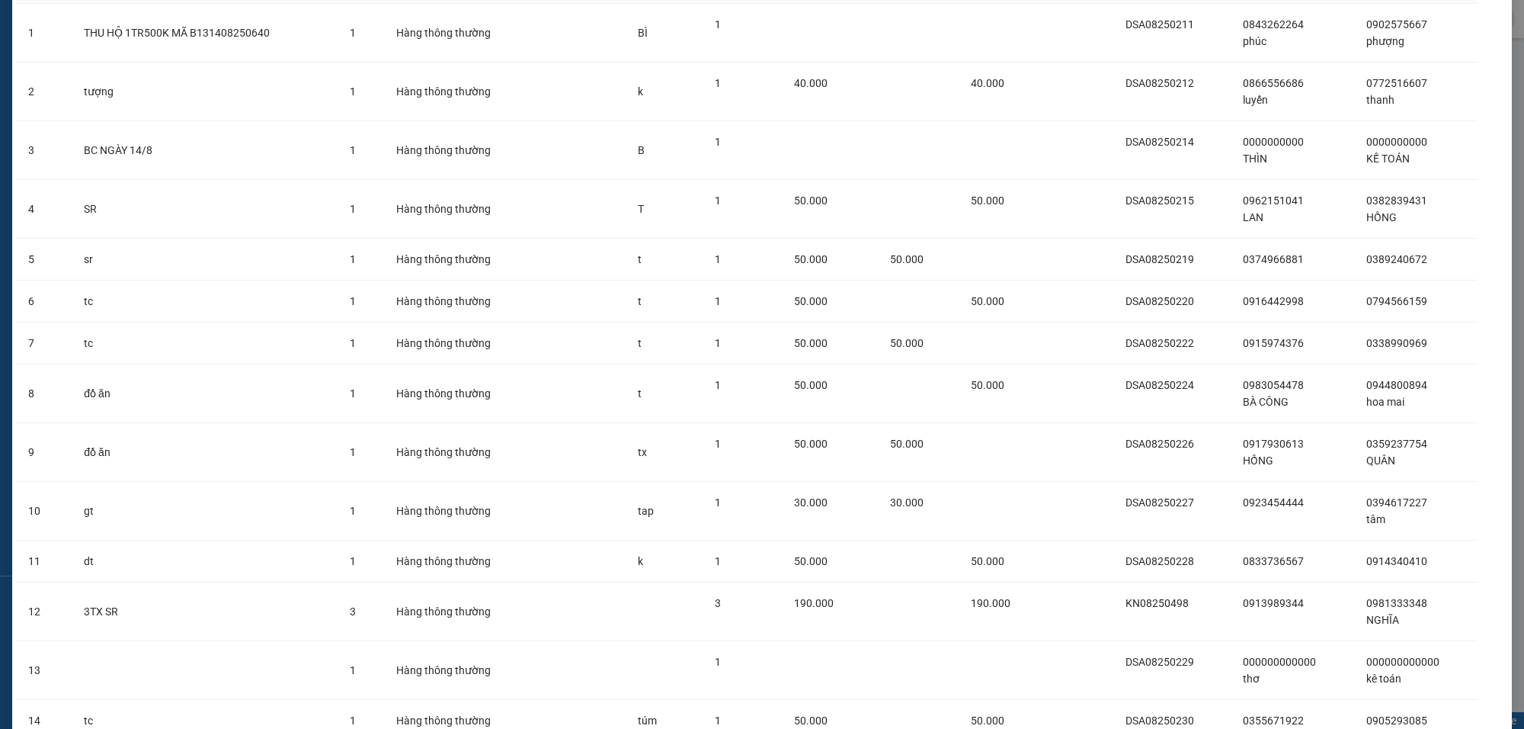
scroll to position [252, 0]
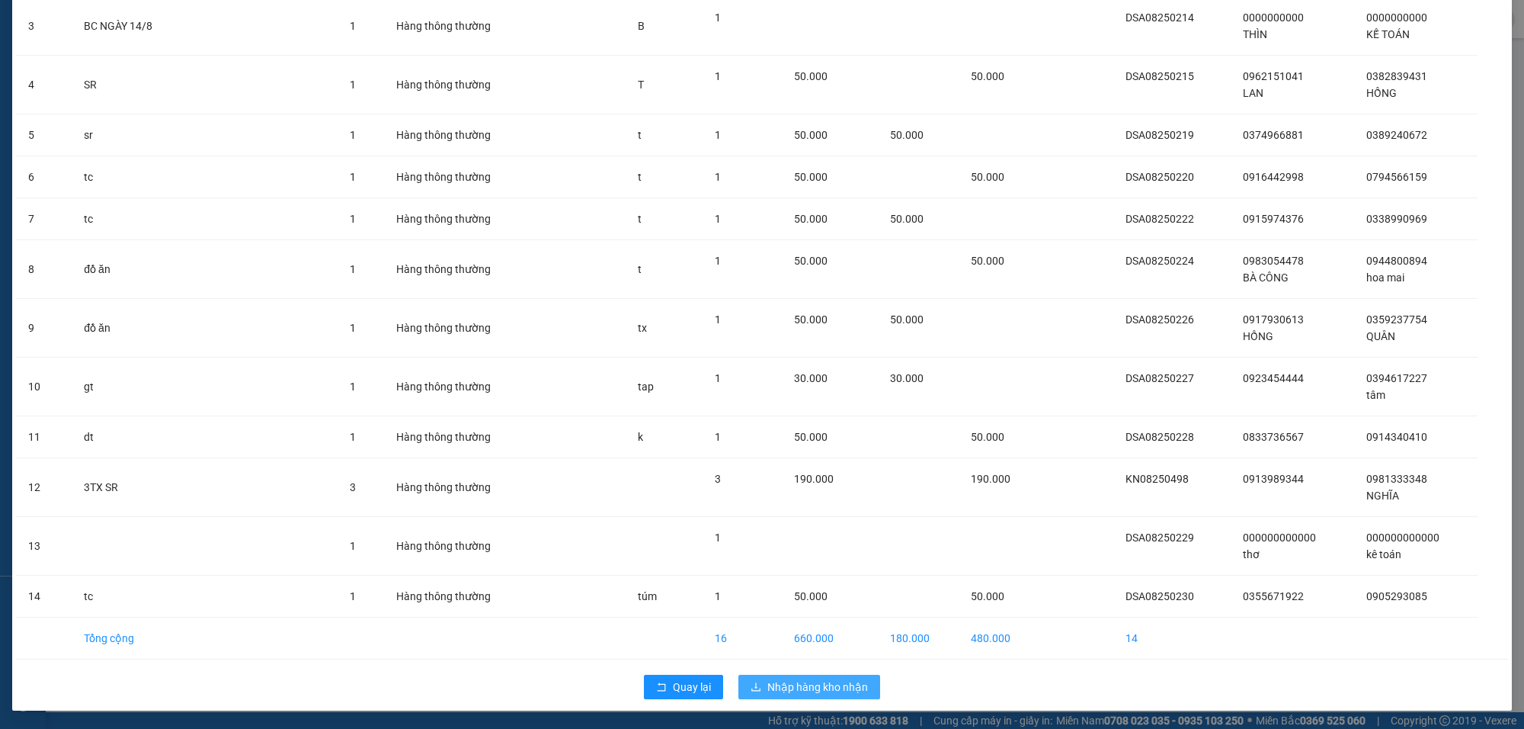
click at [828, 684] on span "Nhập hàng kho nhận" at bounding box center [818, 686] width 101 height 17
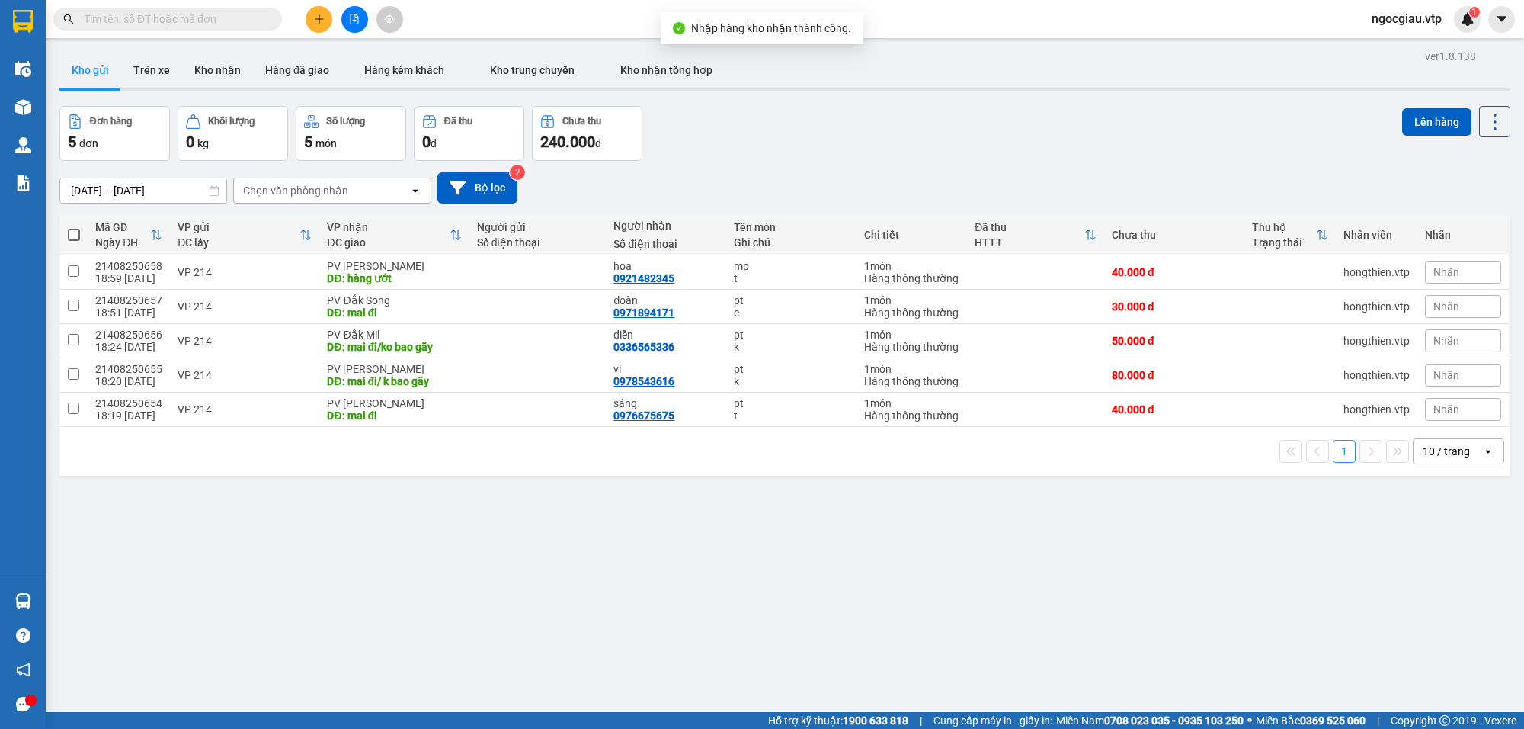
click at [185, 21] on input "text" at bounding box center [174, 19] width 180 height 17
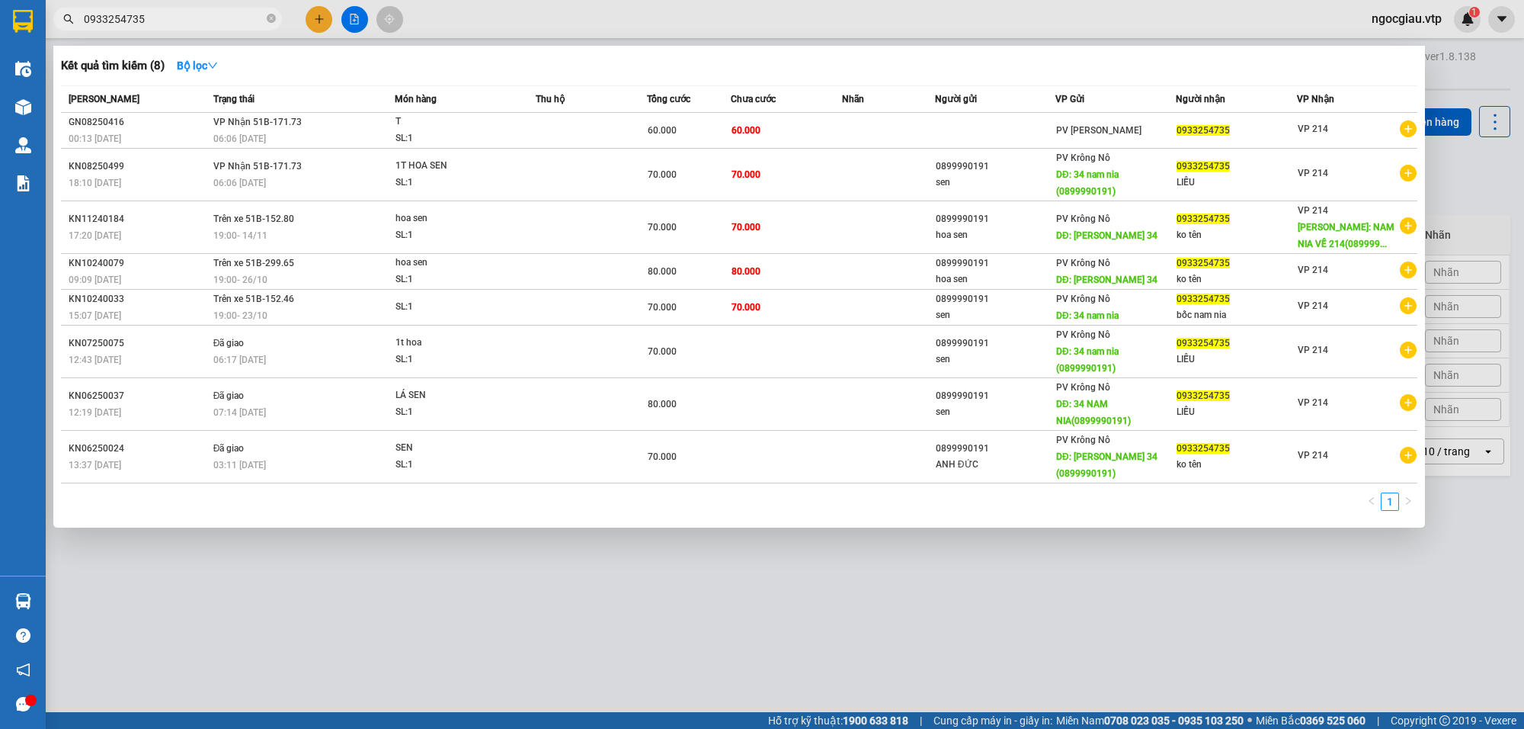
click at [189, 19] on input "0933254735" at bounding box center [174, 19] width 180 height 17
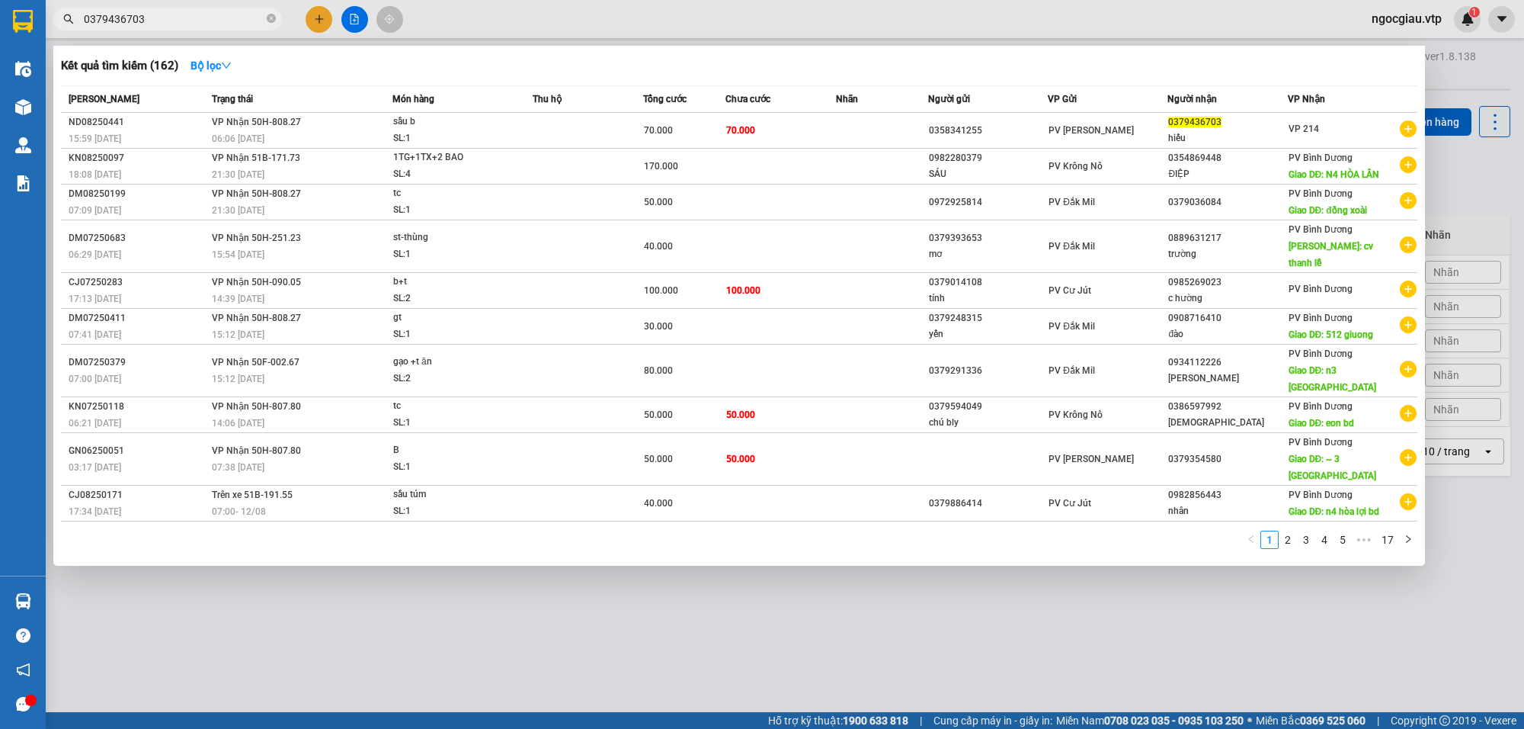
type input "0379436703"
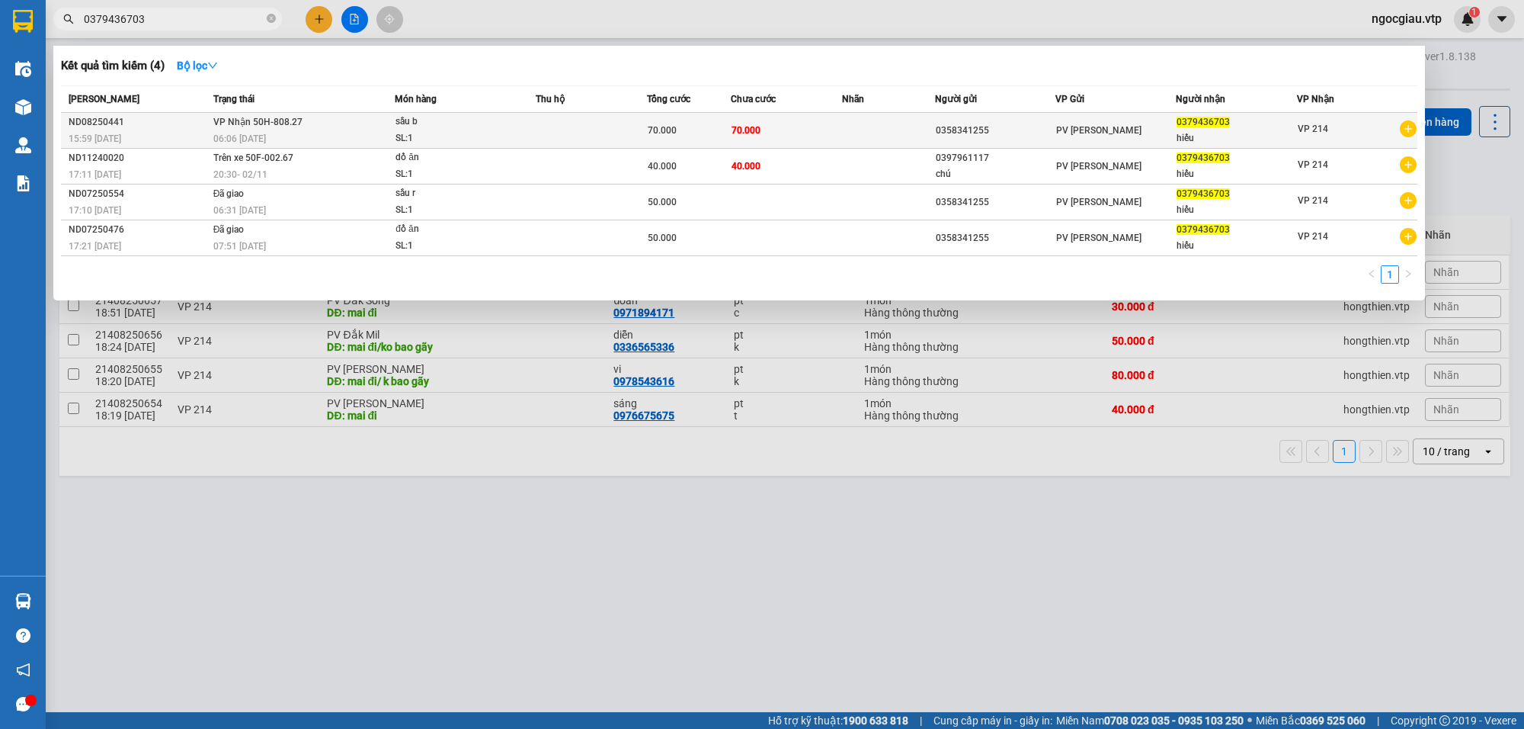
click at [497, 119] on div "sầu b" at bounding box center [453, 122] width 114 height 17
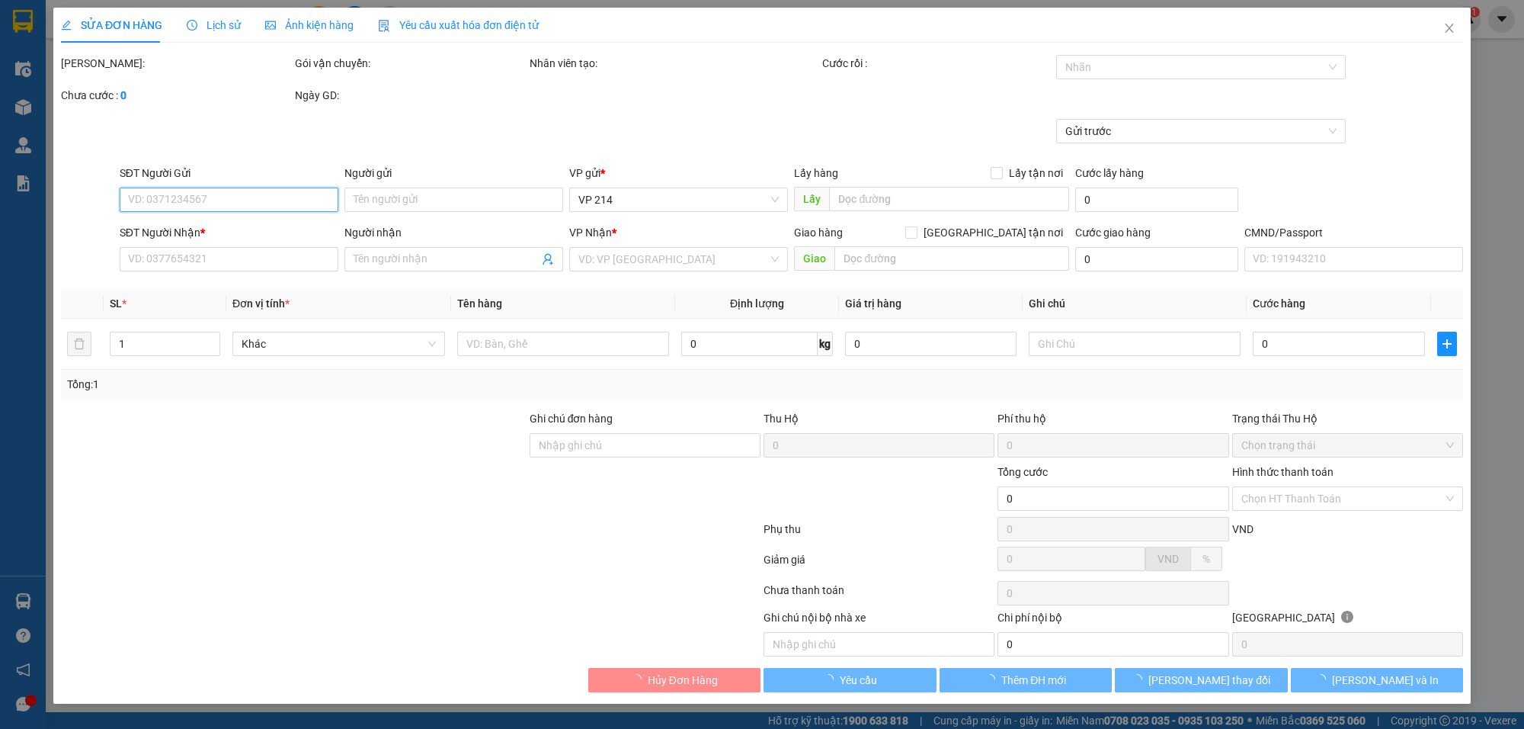
type input "3.500"
type input "0358341255"
type input "0379436703"
type input "hiếu"
type input "70.000"
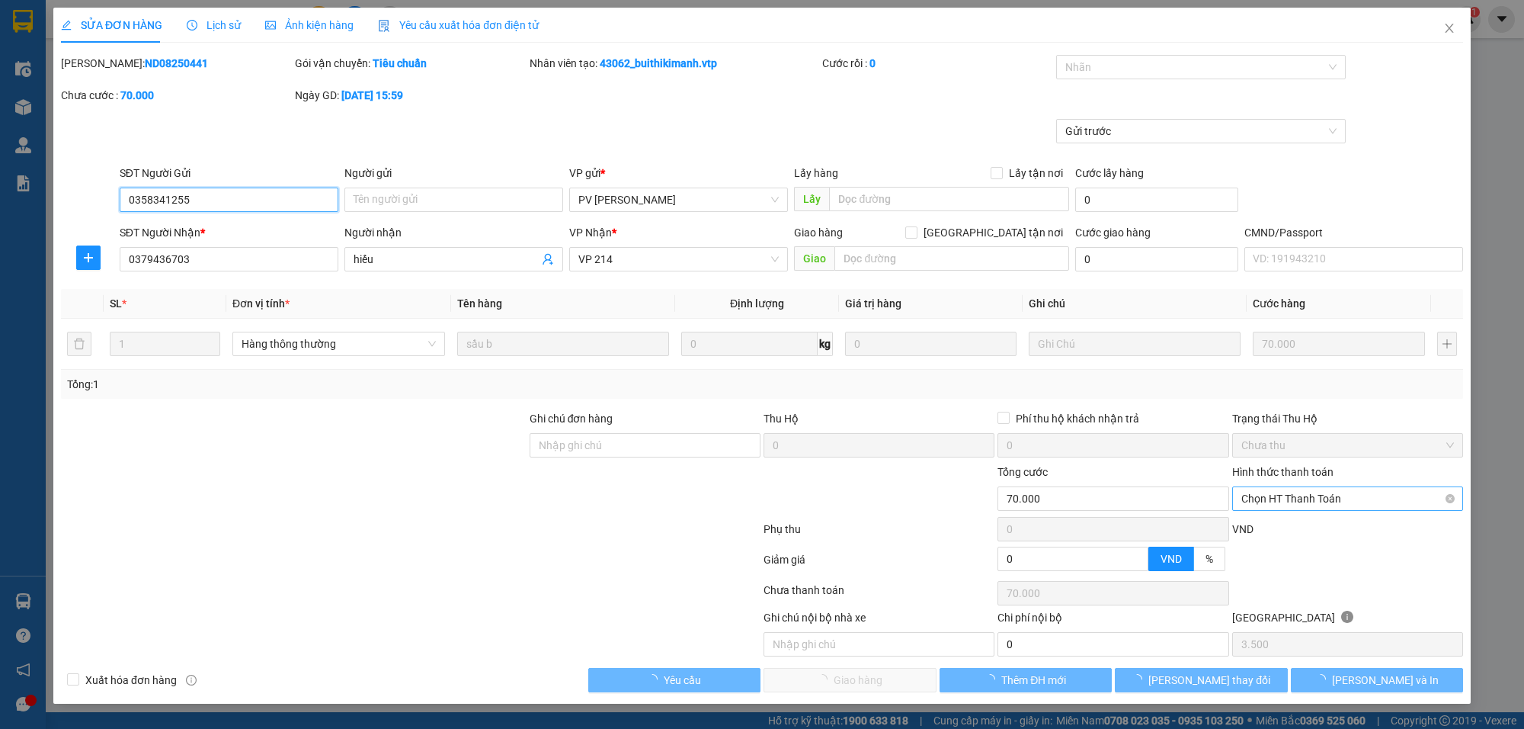
click at [1269, 502] on span "Chọn HT Thanh Toán" at bounding box center [1348, 498] width 213 height 23
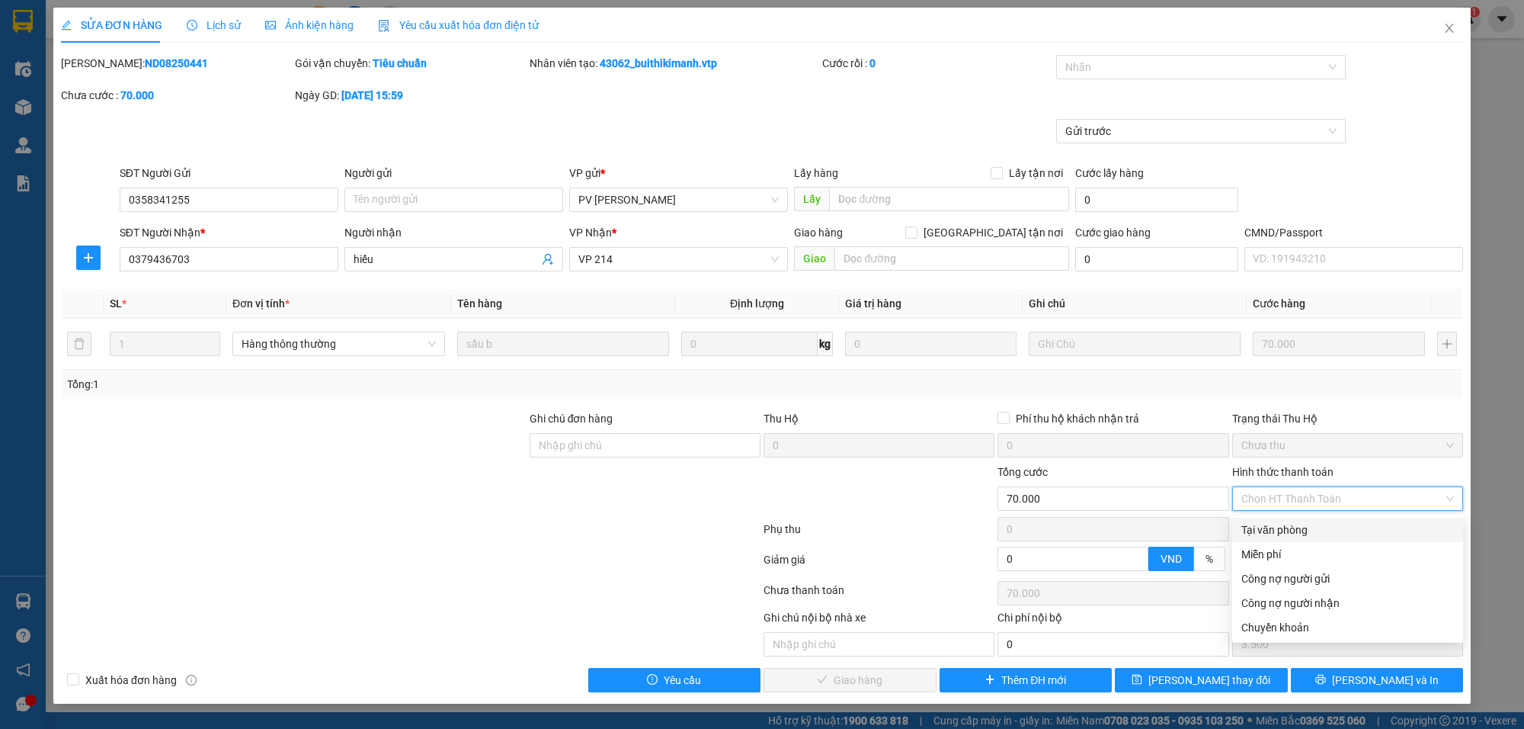
click at [1274, 534] on div "Tại văn phòng" at bounding box center [1348, 529] width 213 height 17
type input "0"
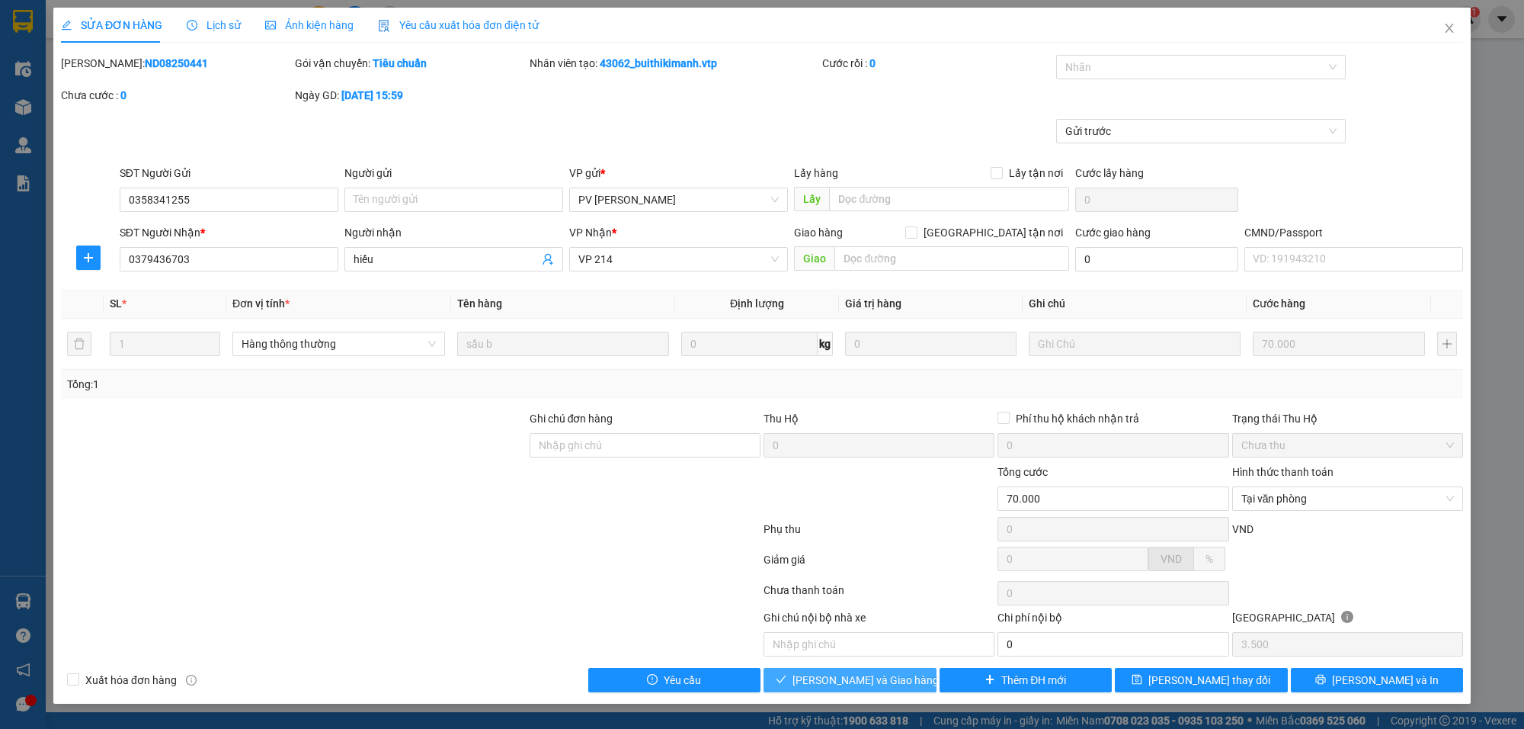
click at [911, 678] on button "[PERSON_NAME] và Giao hàng" at bounding box center [850, 680] width 173 height 24
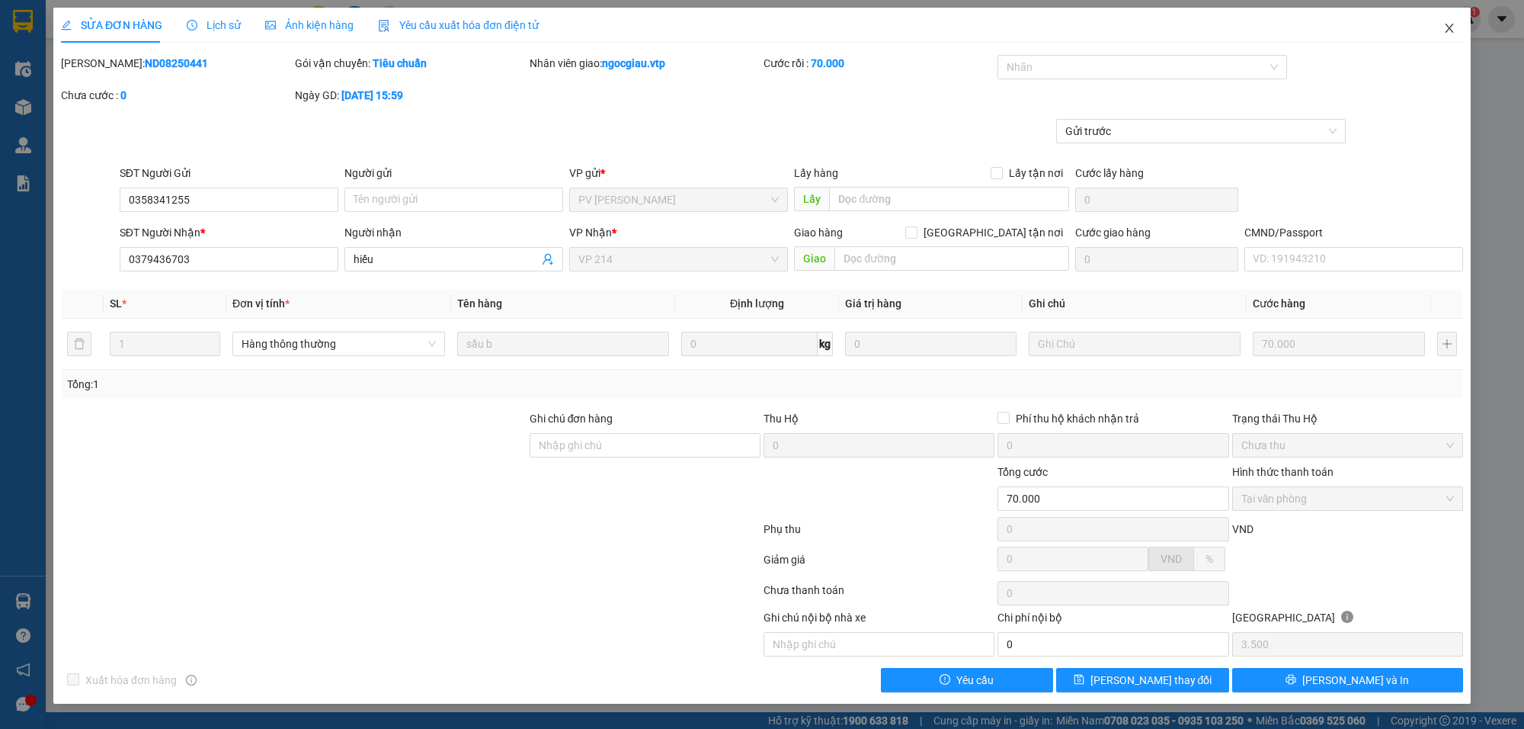
click at [1460, 24] on span "Close" at bounding box center [1449, 29] width 43 height 43
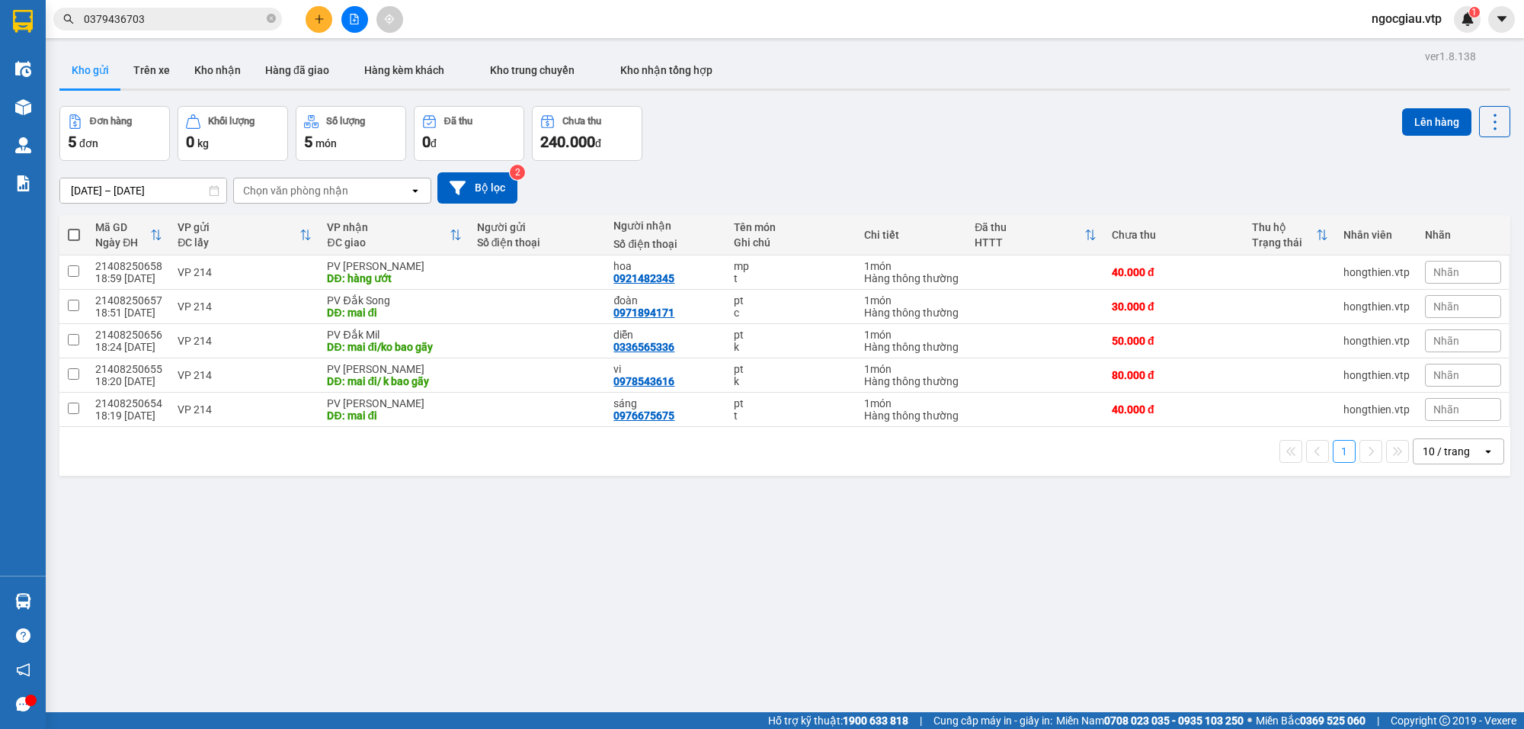
click at [158, 18] on input "0379436703" at bounding box center [174, 19] width 180 height 17
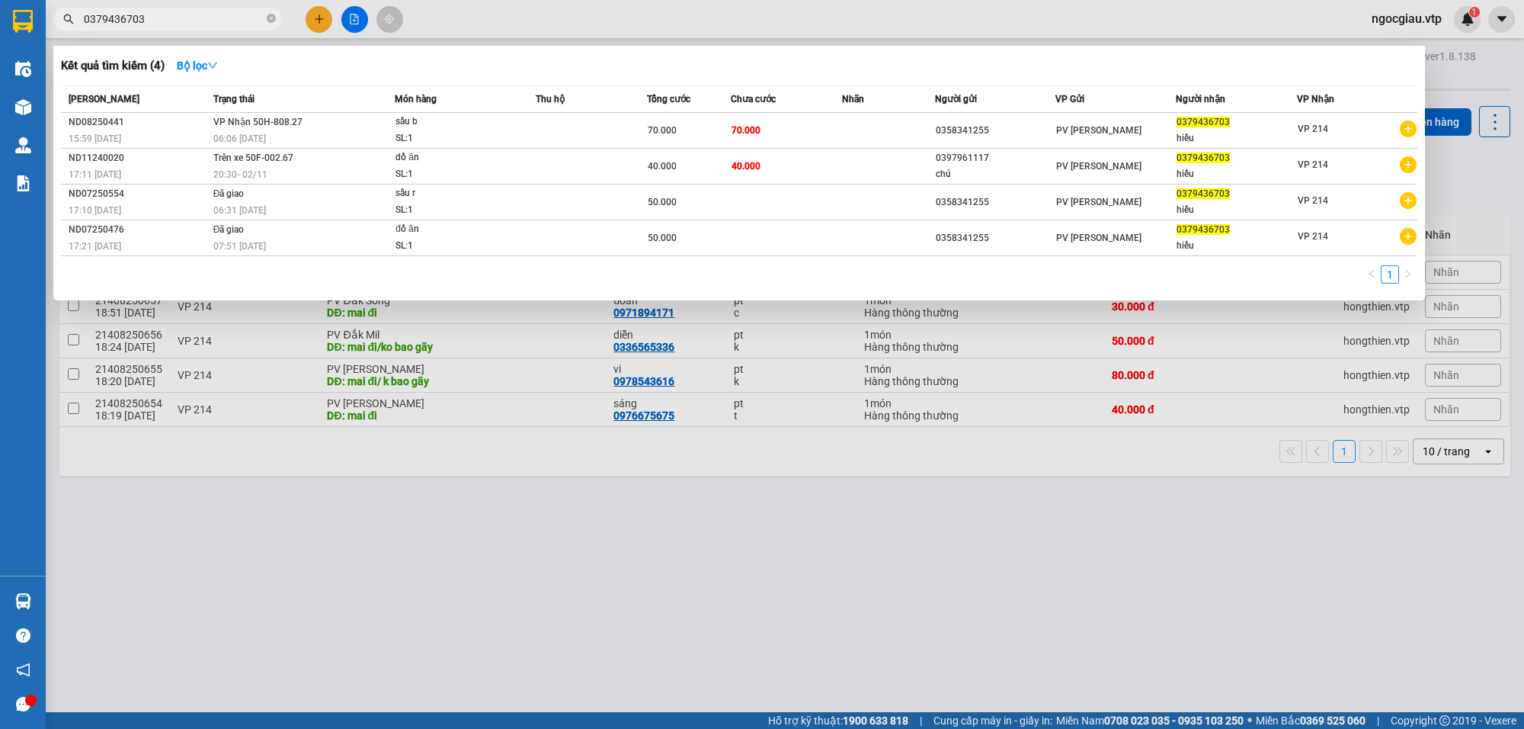
click at [158, 18] on input "0379436703" at bounding box center [174, 19] width 180 height 17
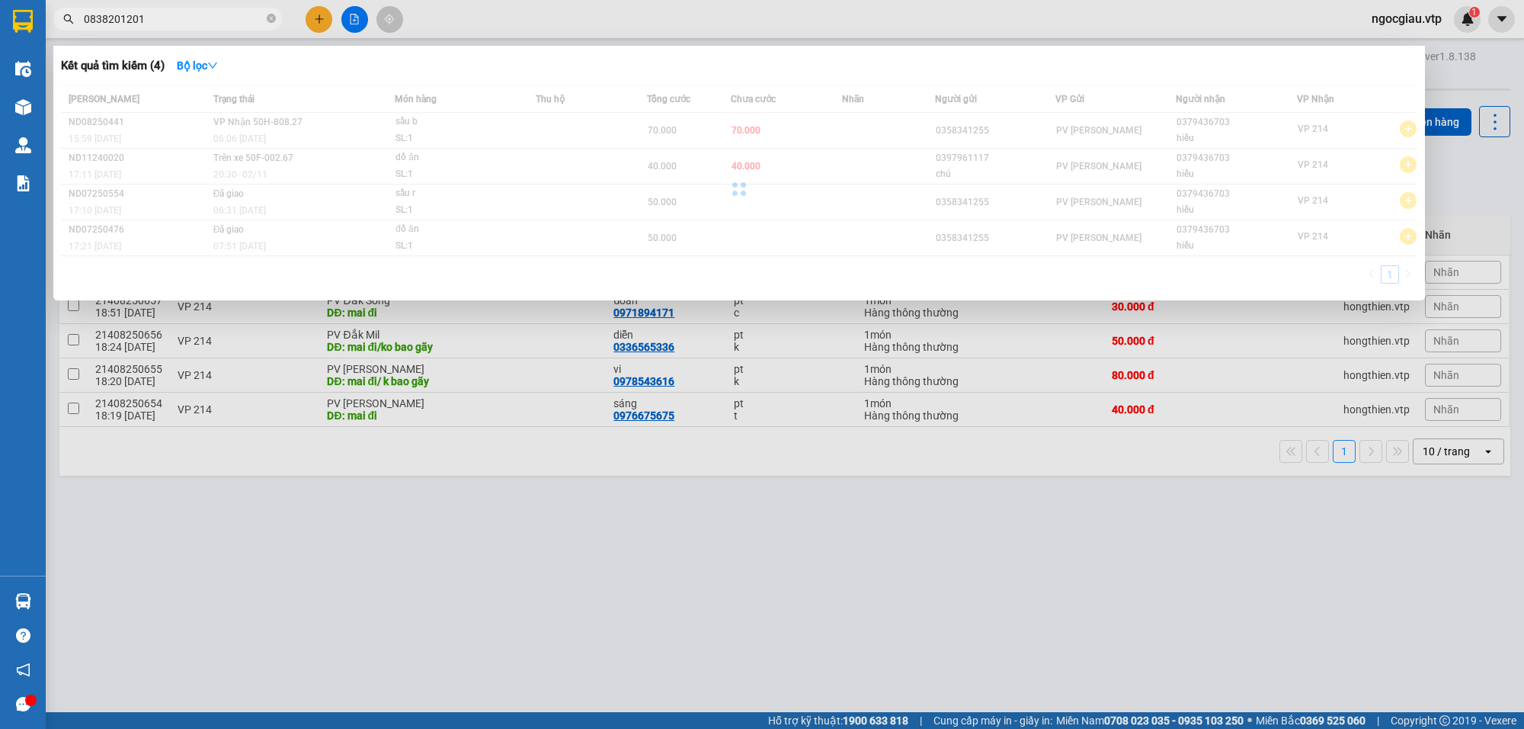
type input "0838201201"
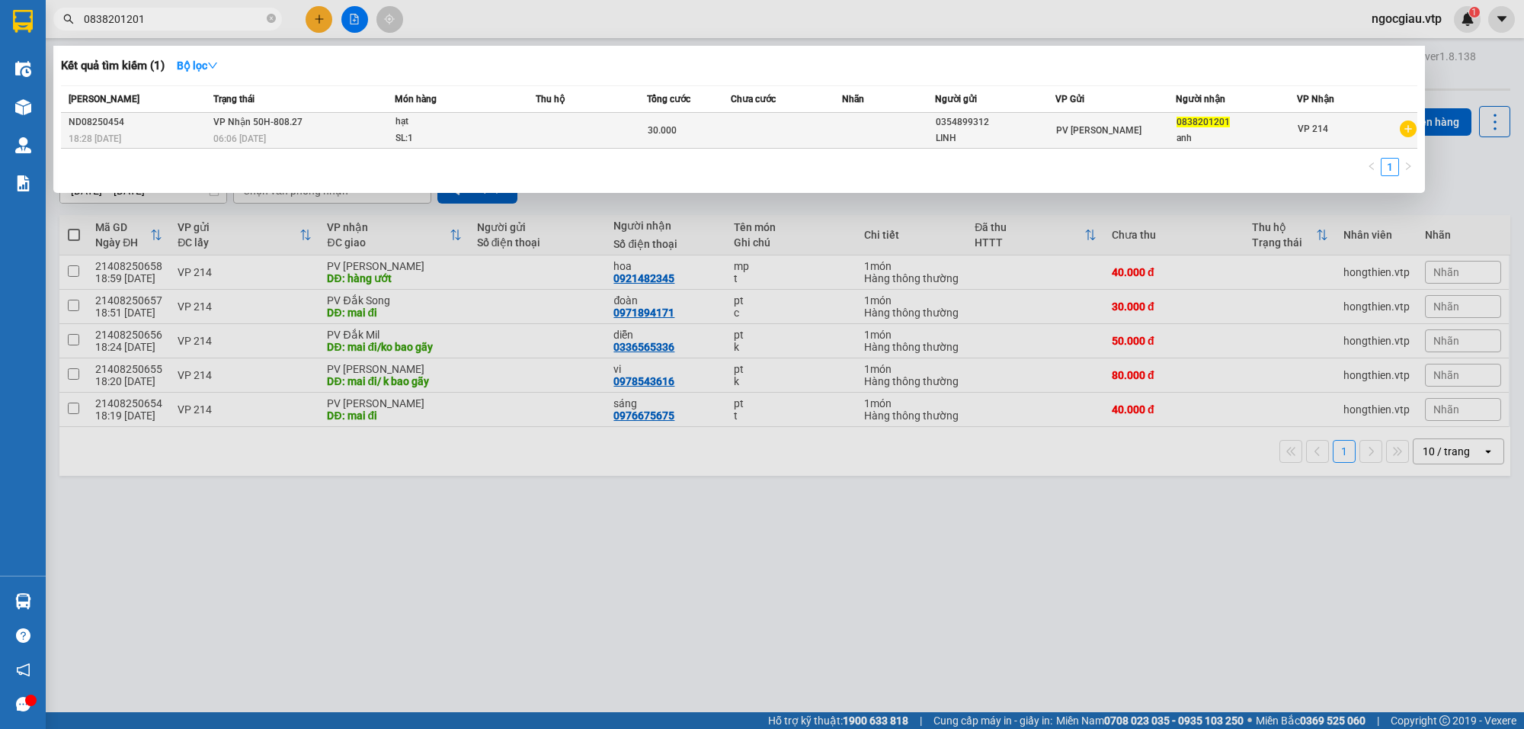
click at [888, 120] on td at bounding box center [888, 131] width 93 height 36
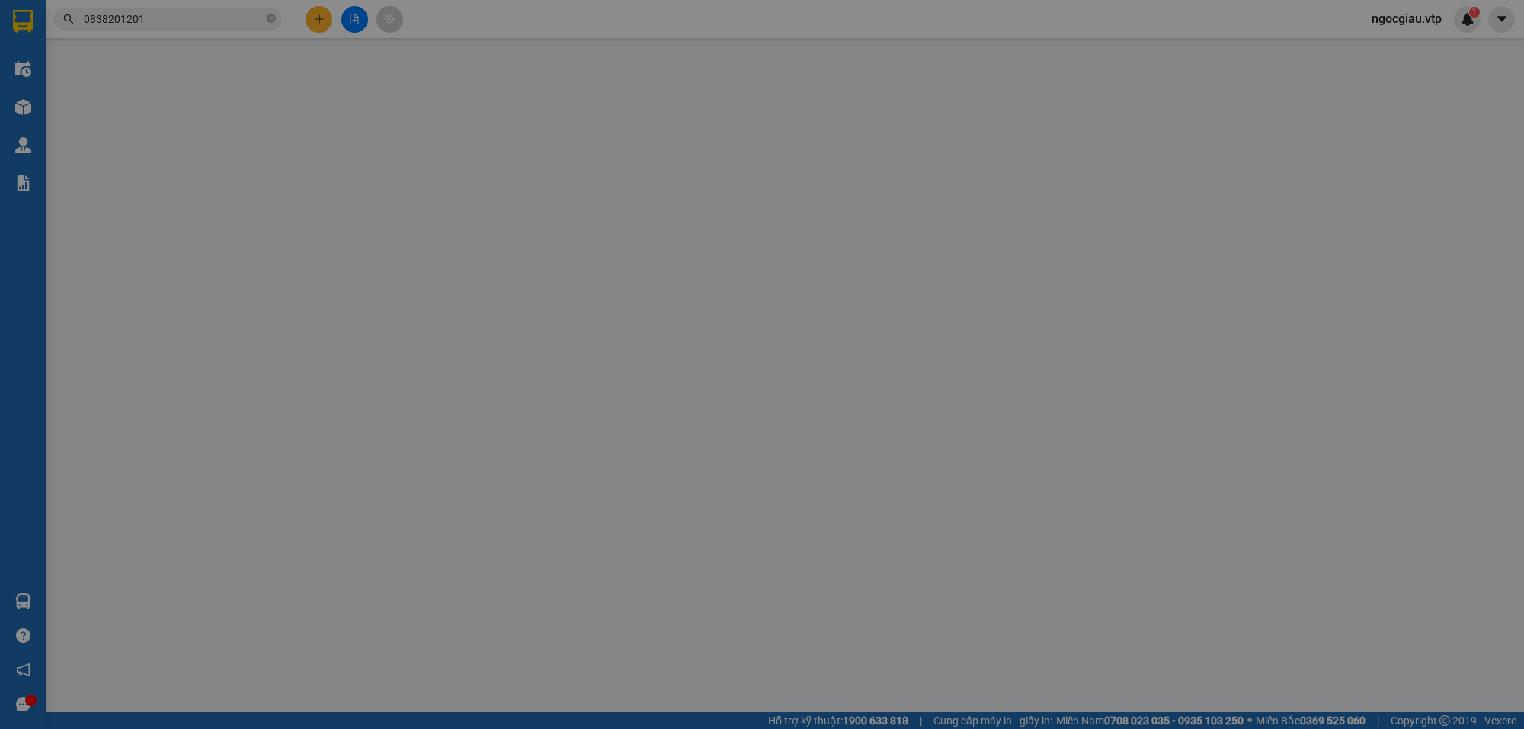
type input "1.500"
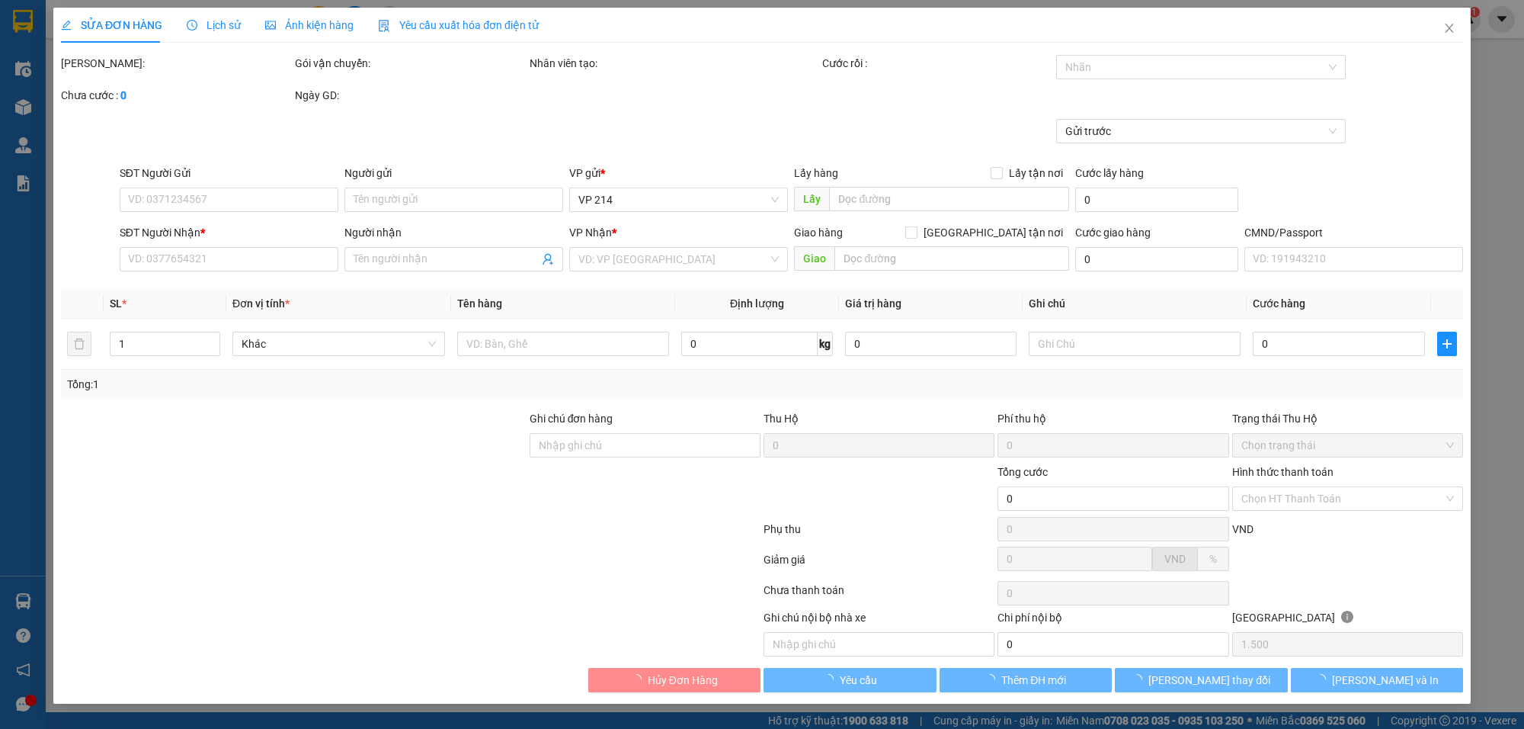
type input "0354899312"
type input "LINH"
type input "0838201201"
type input "anh"
type input "30.000"
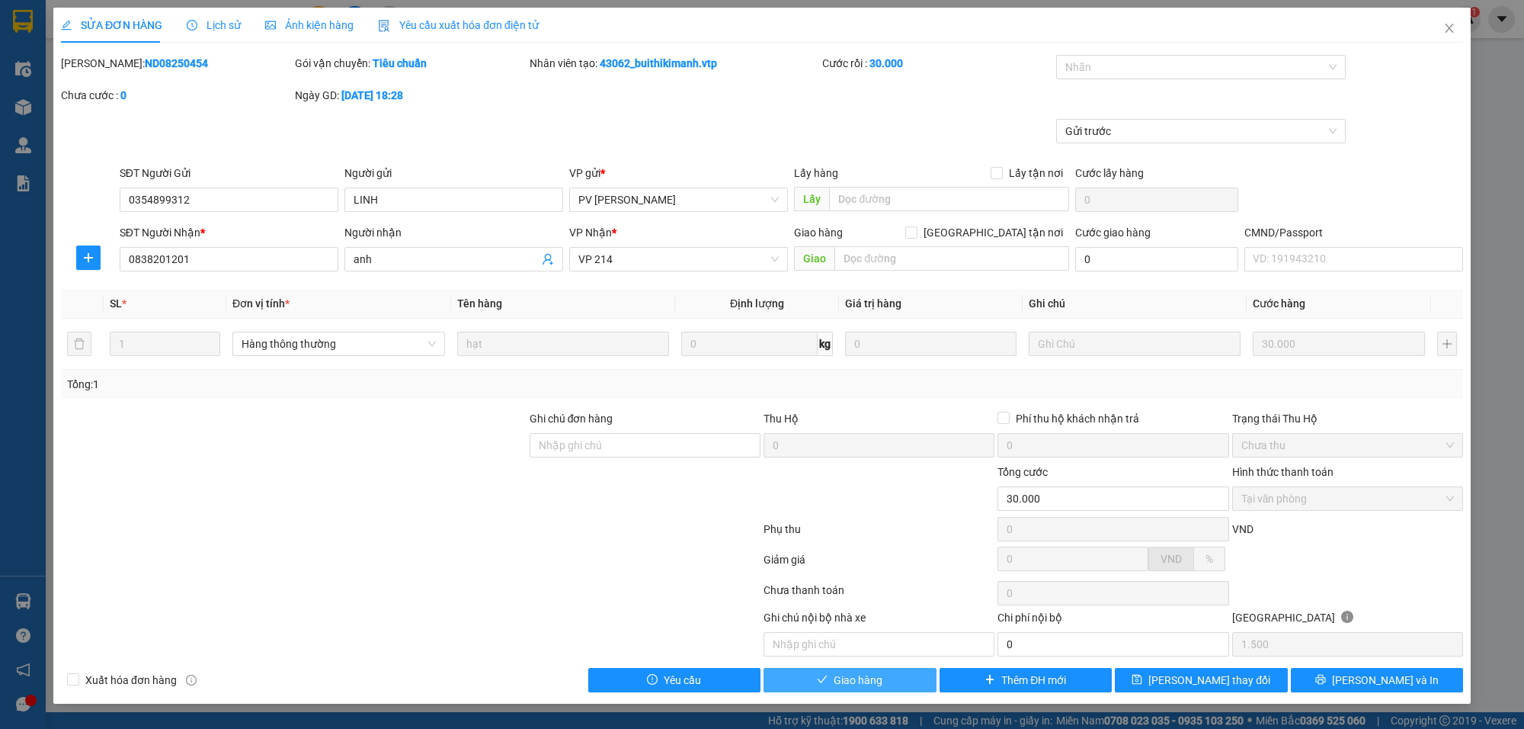
click at [835, 682] on span "Giao hàng" at bounding box center [858, 679] width 49 height 17
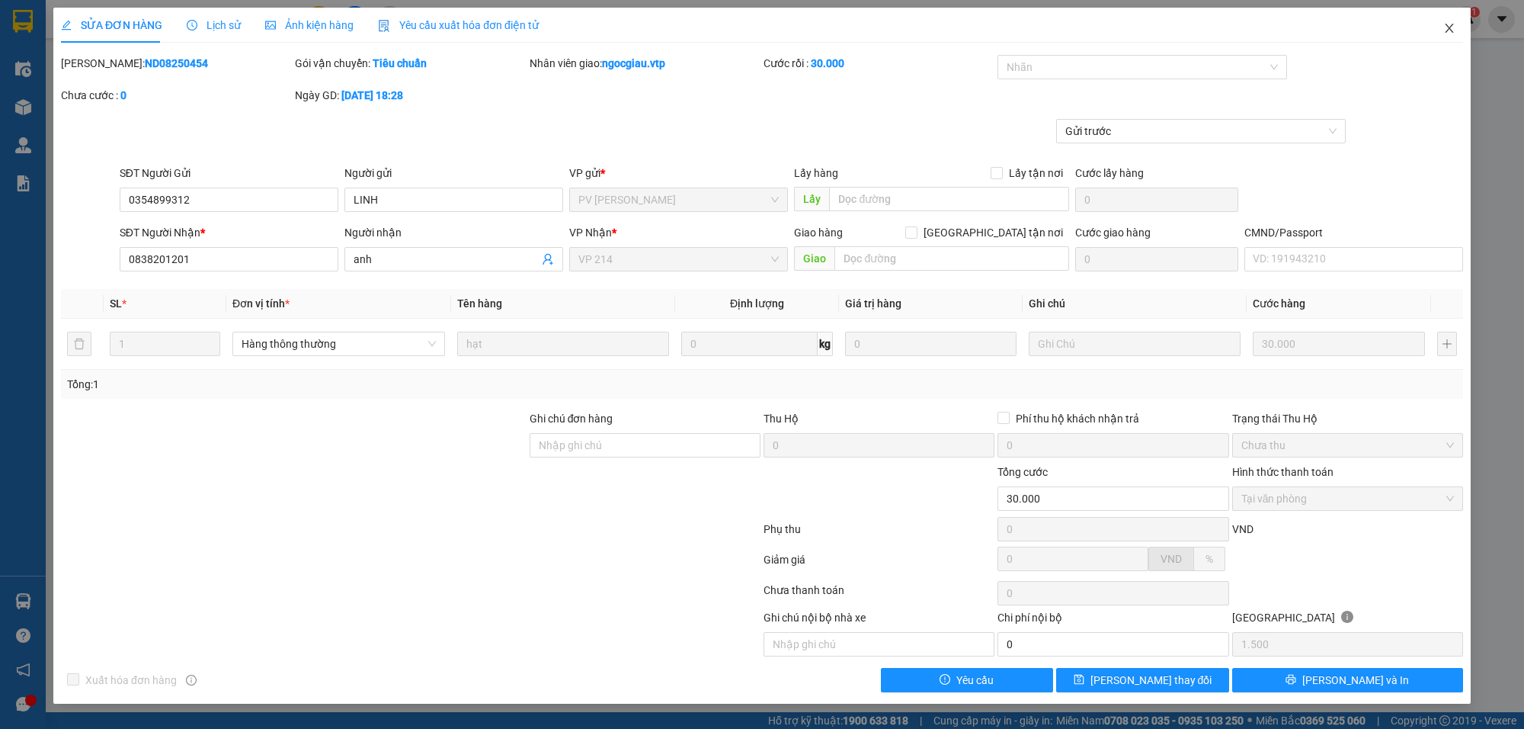
click at [1447, 23] on icon "close" at bounding box center [1450, 28] width 12 height 12
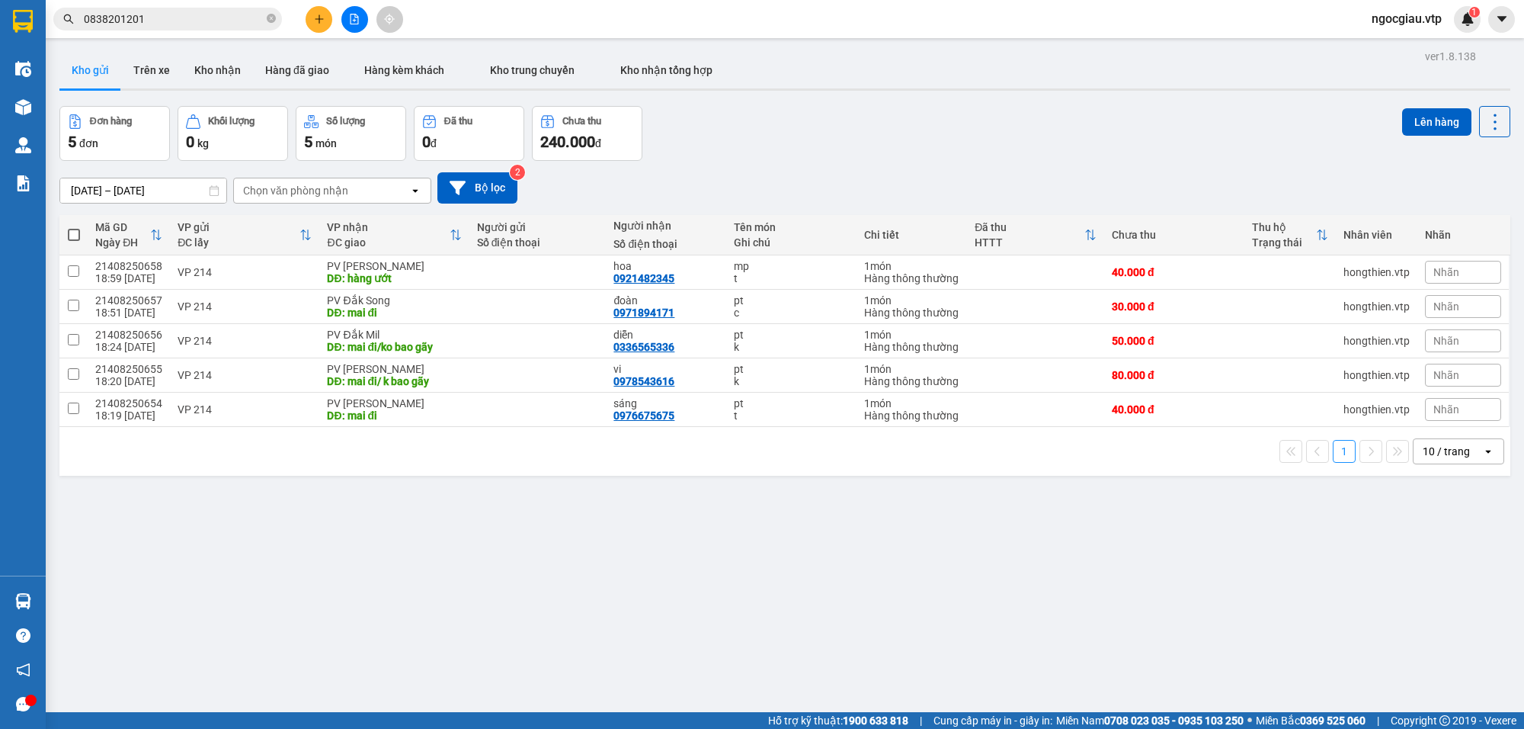
click at [176, 24] on input "0838201201" at bounding box center [174, 19] width 180 height 17
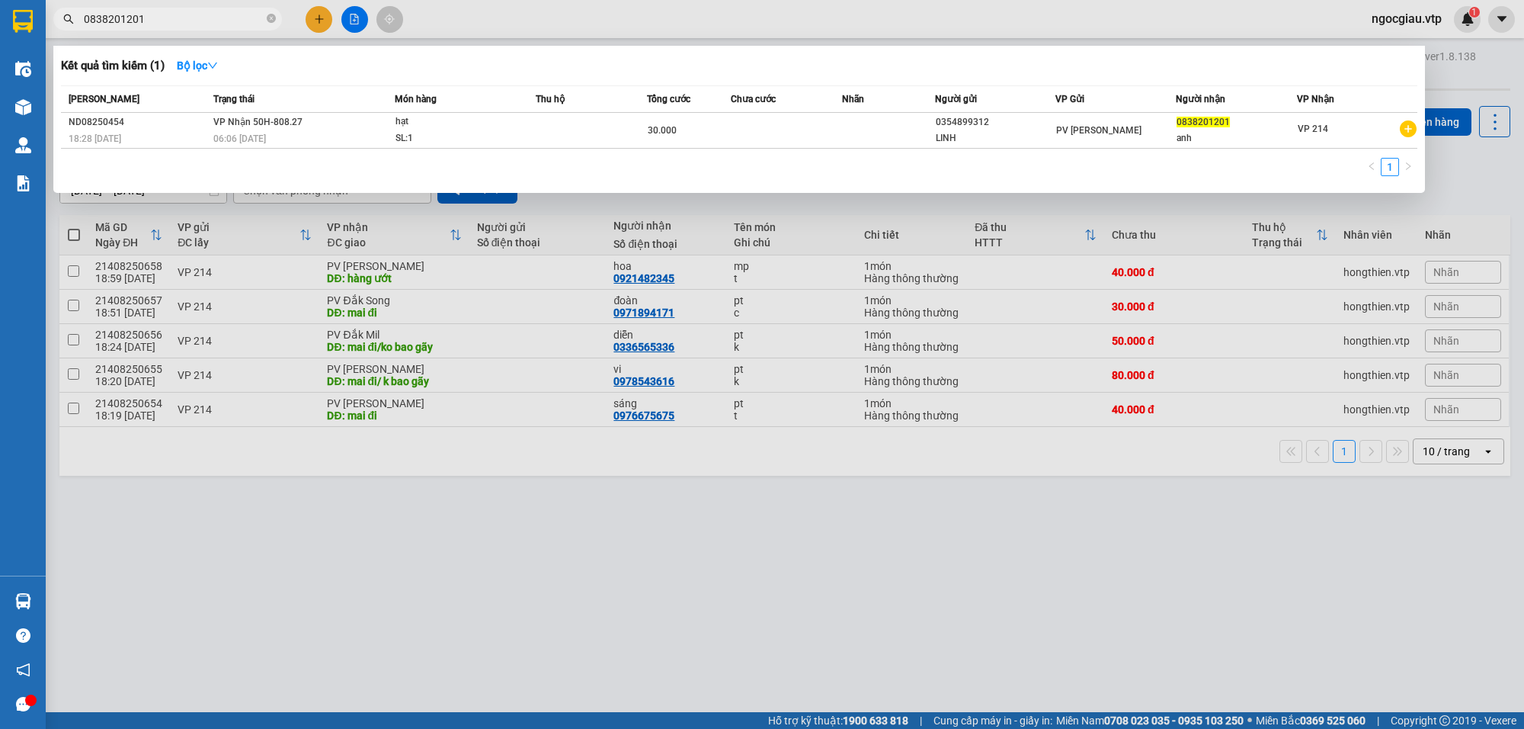
click at [176, 24] on input "0838201201" at bounding box center [174, 19] width 180 height 17
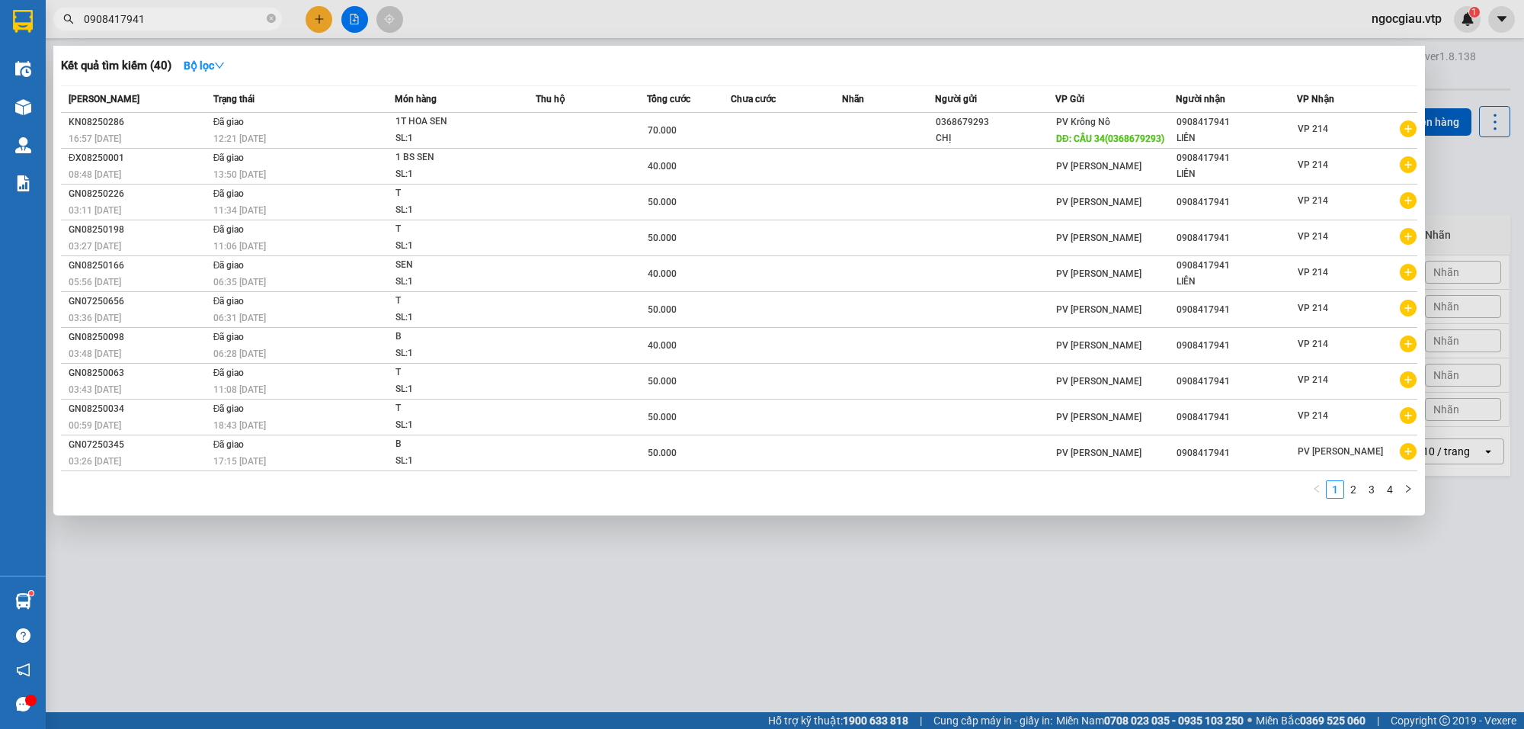
click at [222, 25] on input "0908417941" at bounding box center [174, 19] width 180 height 17
click at [215, 14] on input "0908417941" at bounding box center [174, 19] width 180 height 17
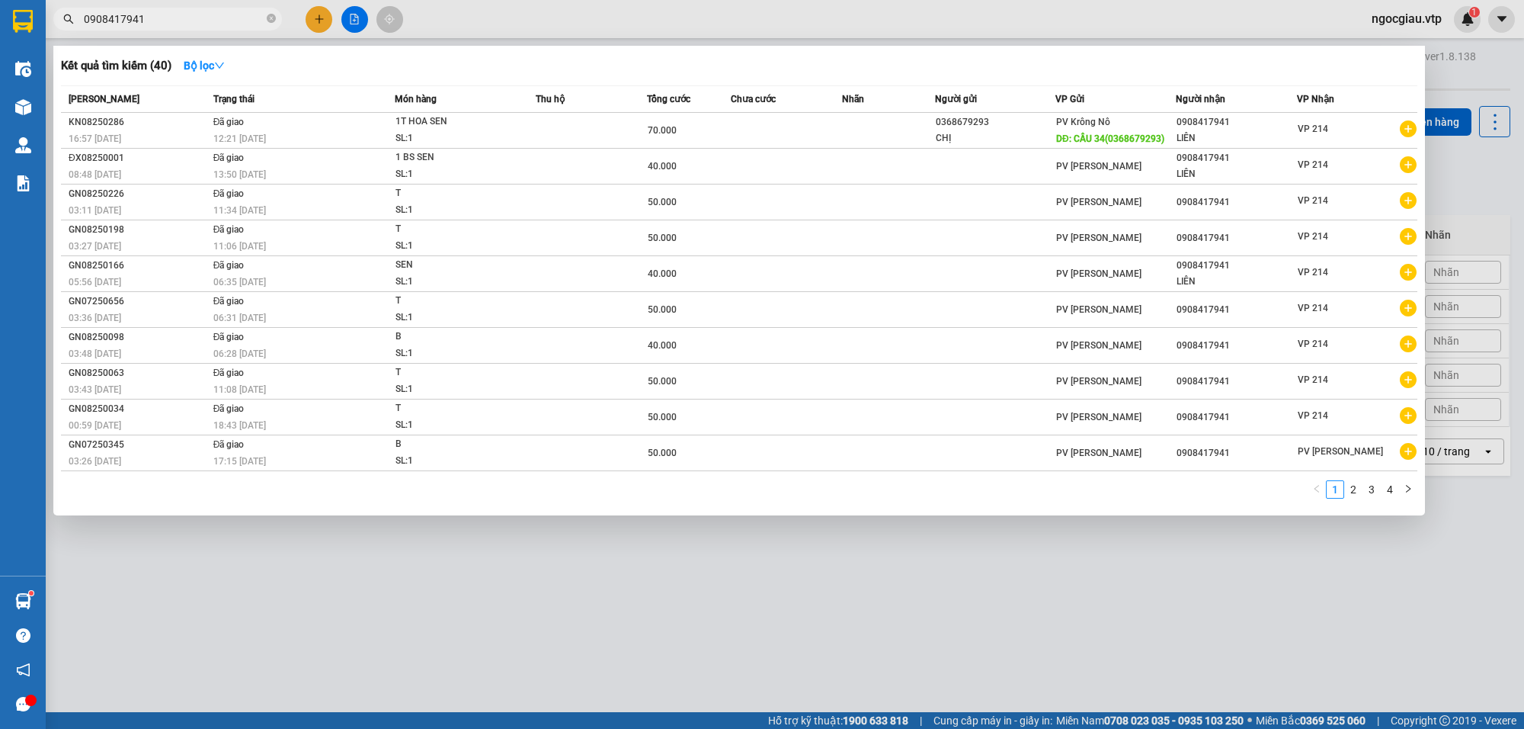
click at [1078, 612] on div at bounding box center [762, 364] width 1524 height 729
click at [157, 13] on input "0908417941" at bounding box center [174, 19] width 180 height 17
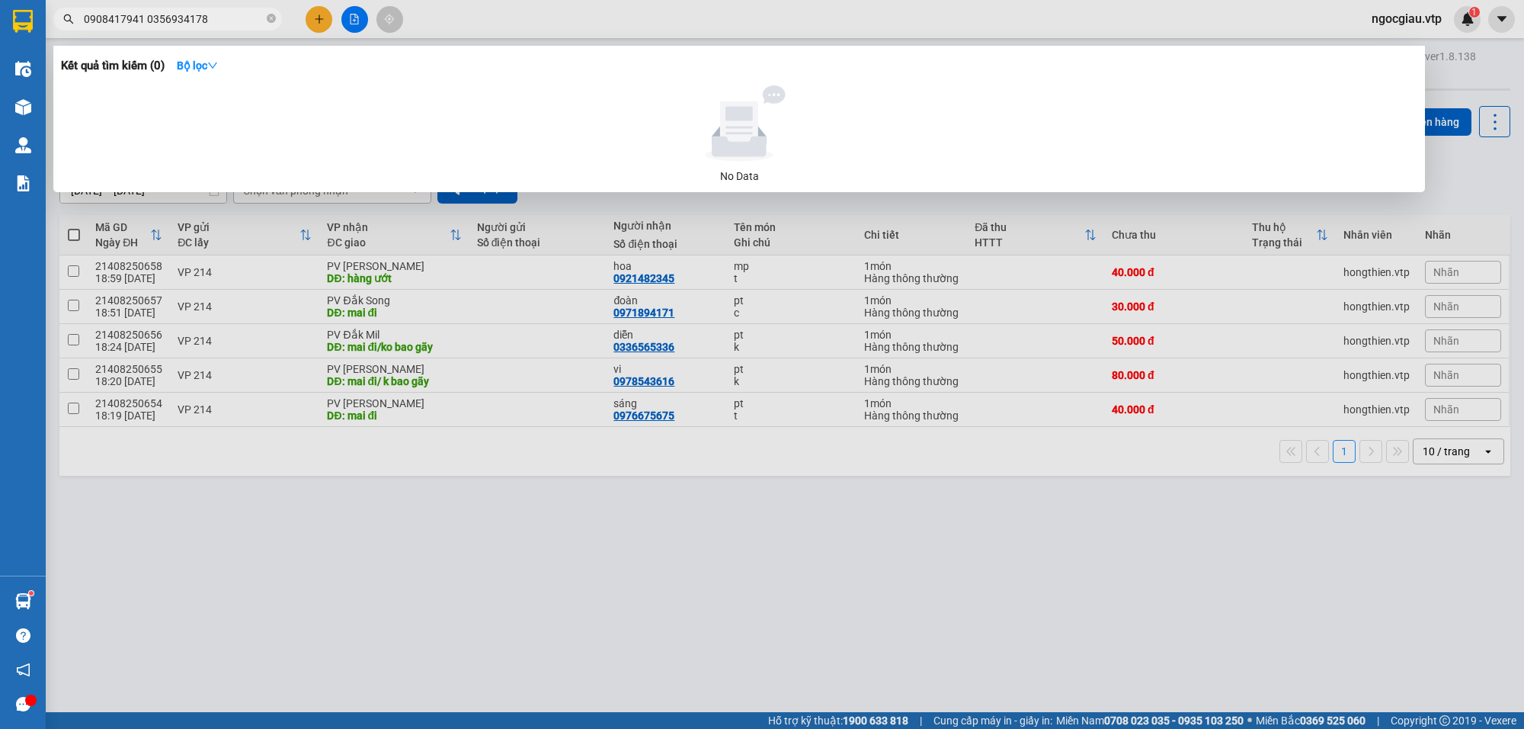
click at [141, 24] on input "0908417941 0356934178" at bounding box center [174, 19] width 180 height 17
type input "0356934178"
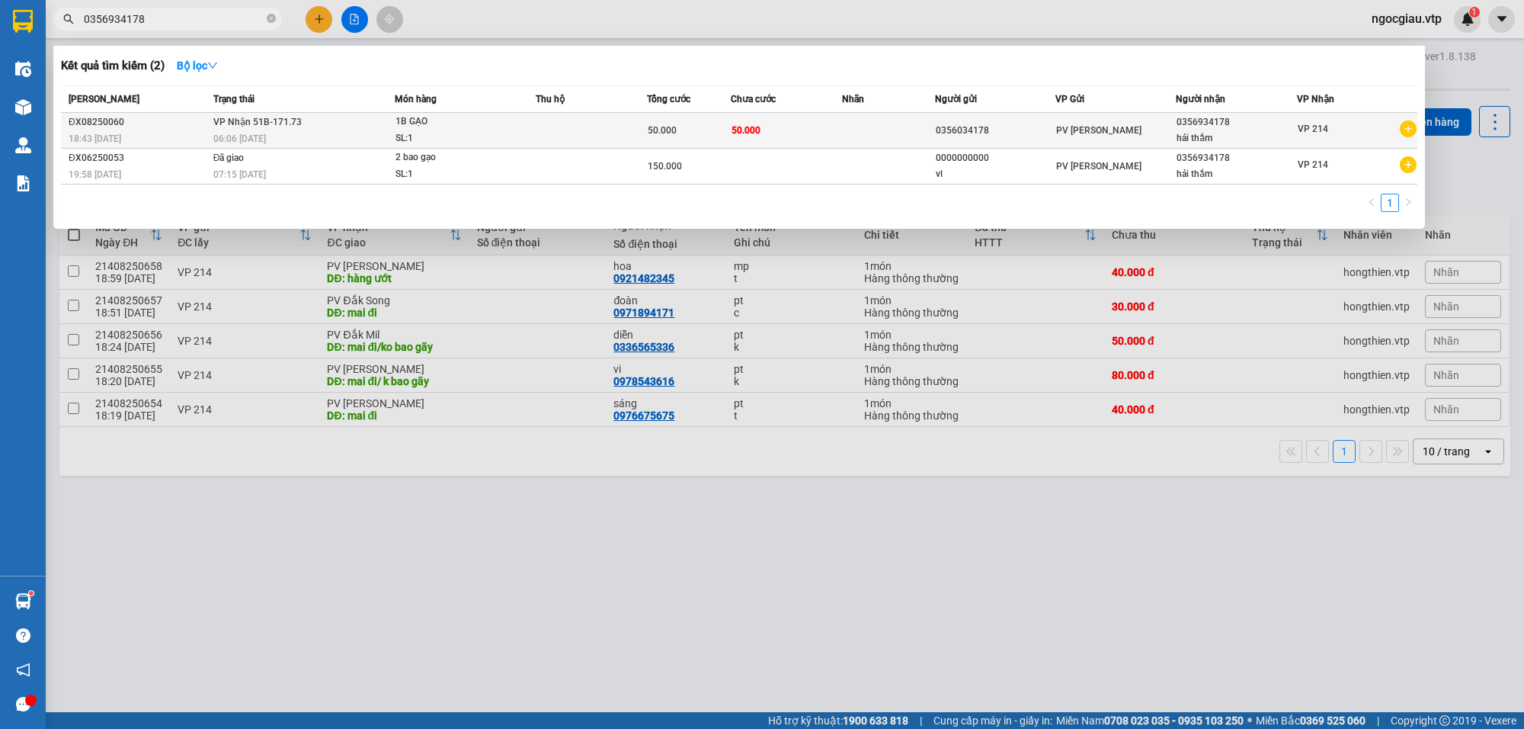
click at [486, 128] on div "1B GẠO" at bounding box center [453, 122] width 114 height 17
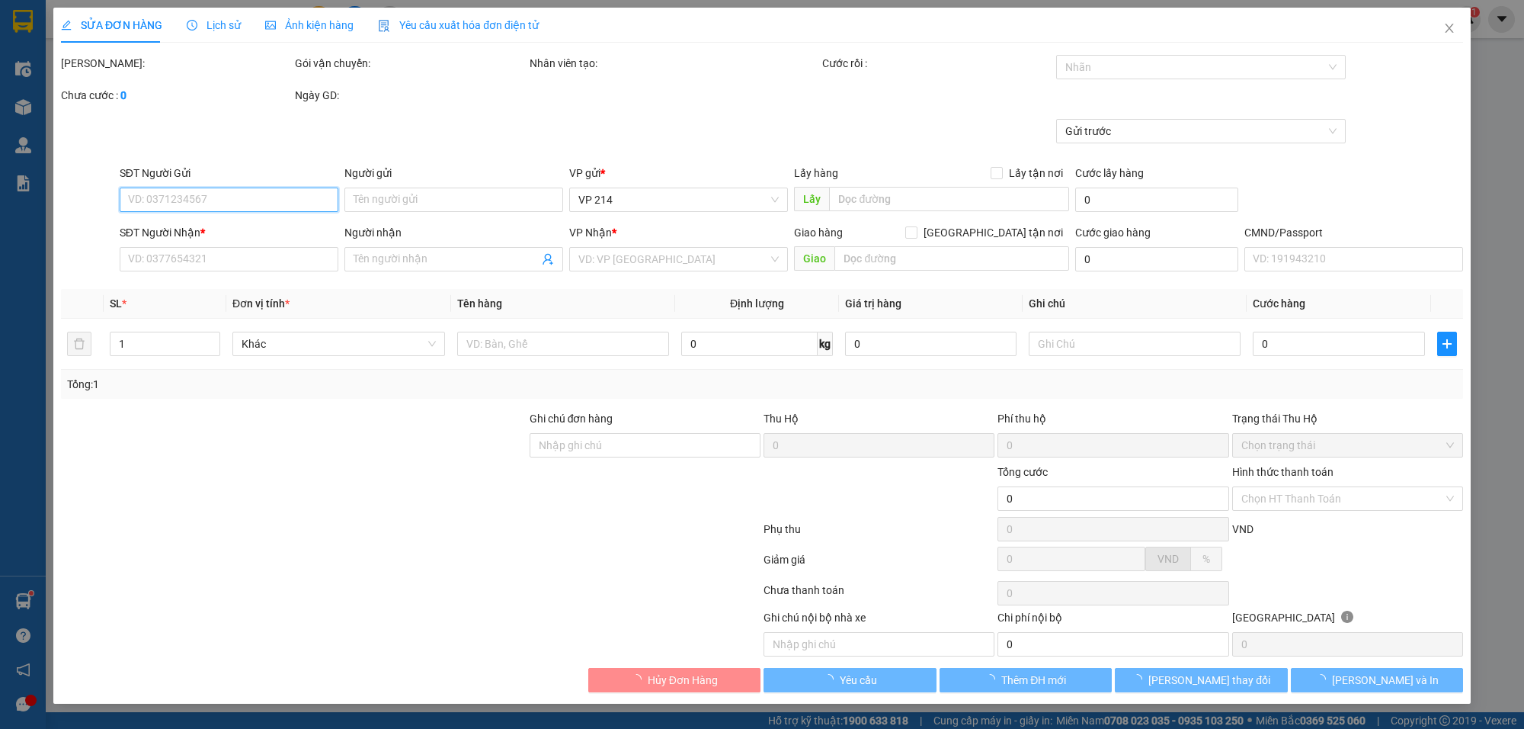
type input "2.500"
type input "0356034178"
type input "0356934178"
type input "hải thắm"
type input "50.000"
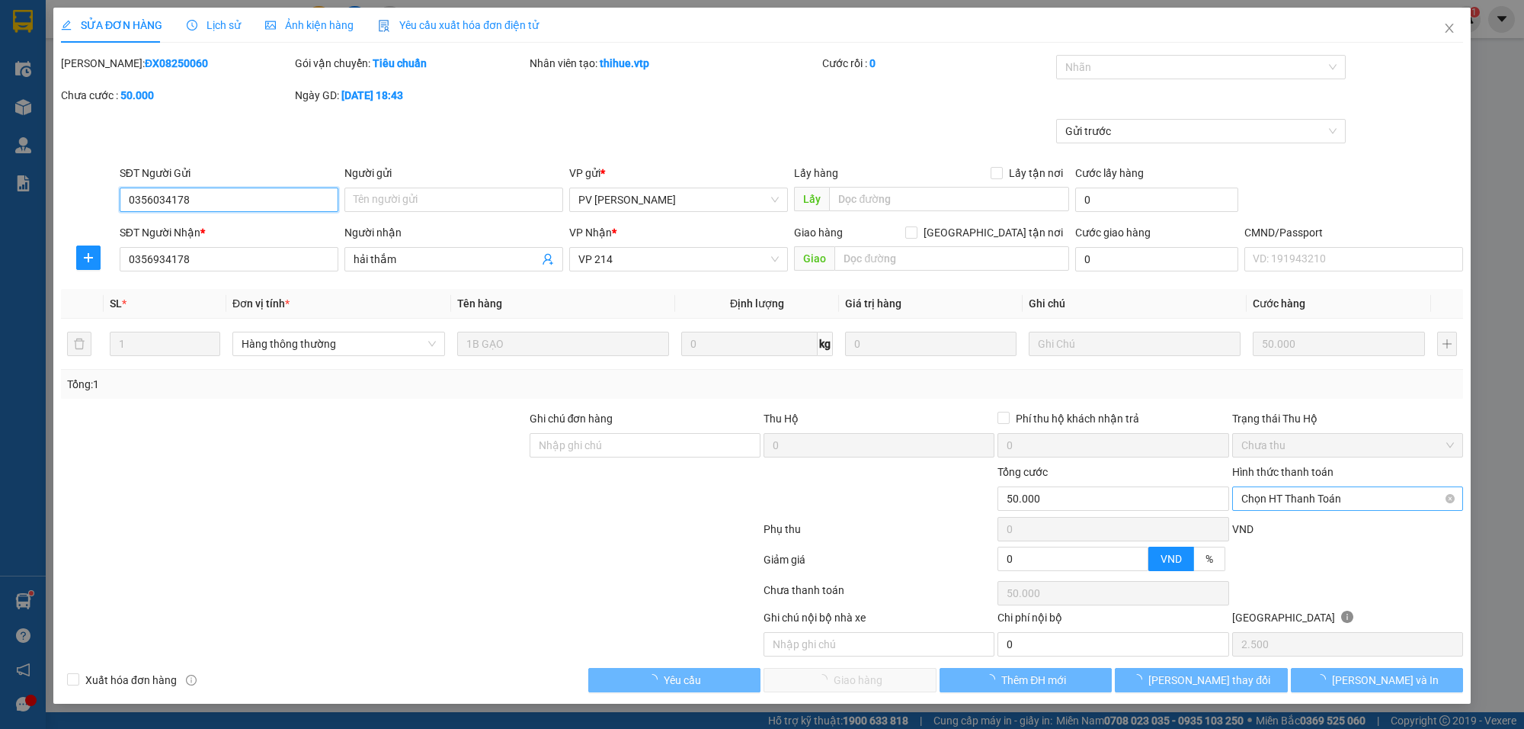
click at [1303, 489] on span "Chọn HT Thanh Toán" at bounding box center [1348, 498] width 213 height 23
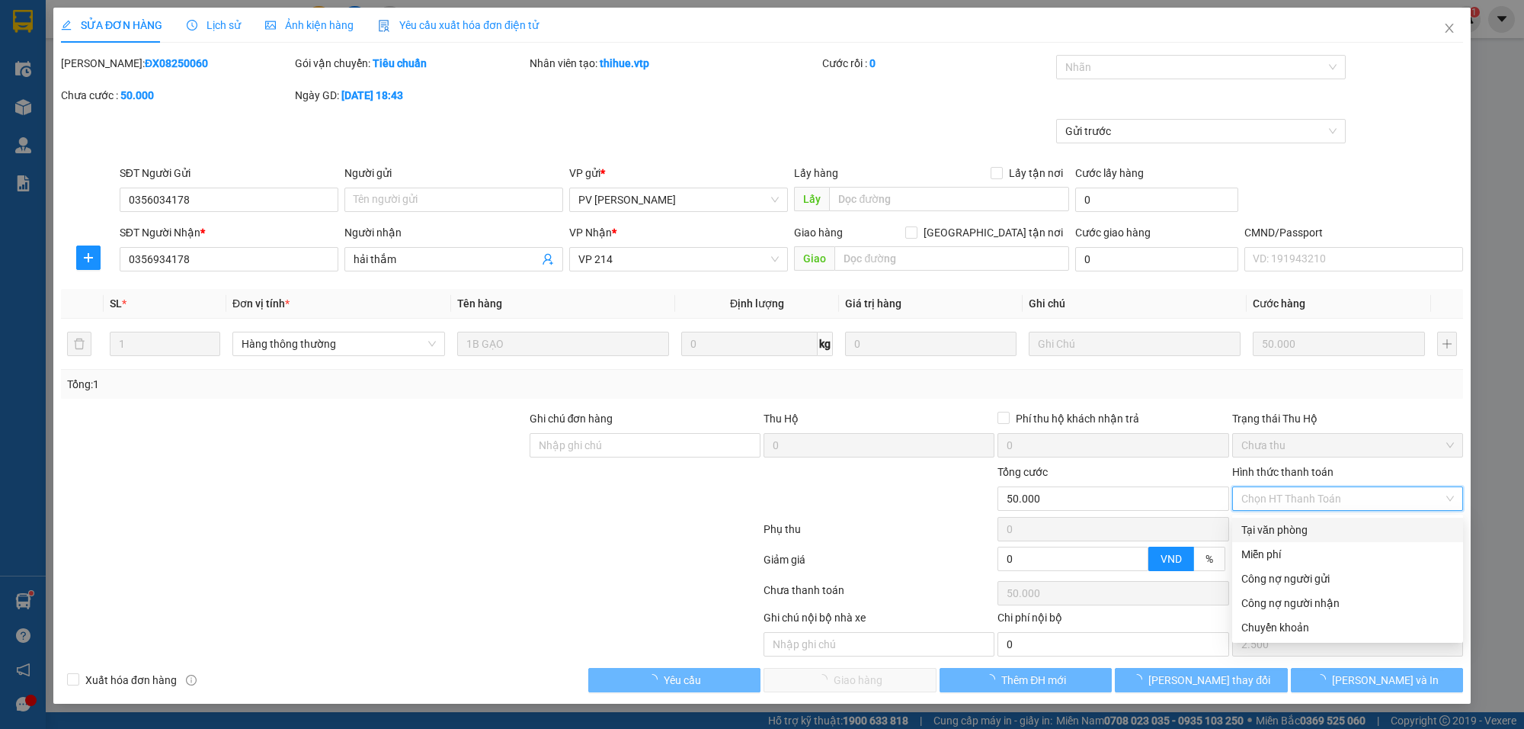
click at [1283, 527] on div "Tại văn phòng" at bounding box center [1348, 529] width 213 height 17
type input "0"
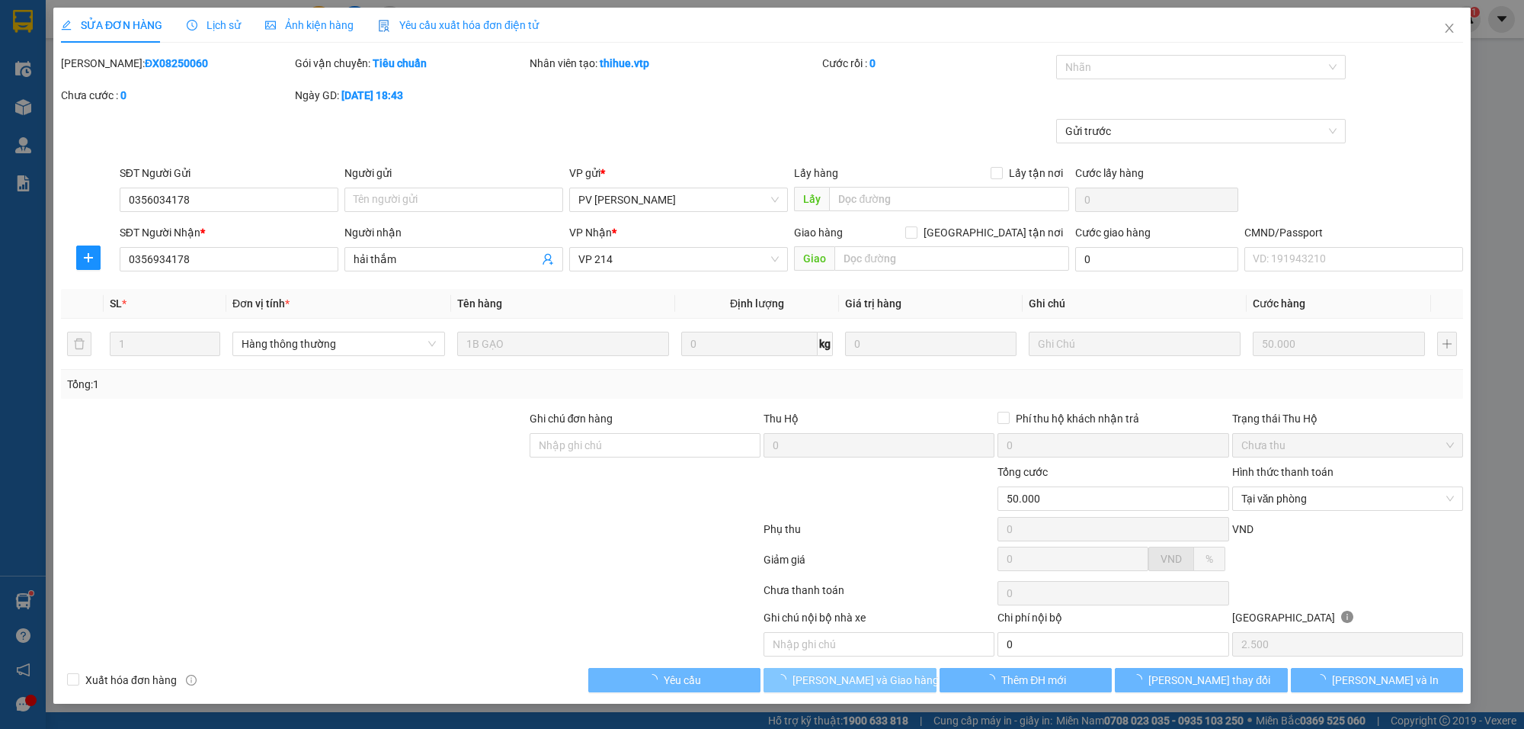
click at [886, 684] on span "[PERSON_NAME] và Giao hàng" at bounding box center [866, 679] width 146 height 17
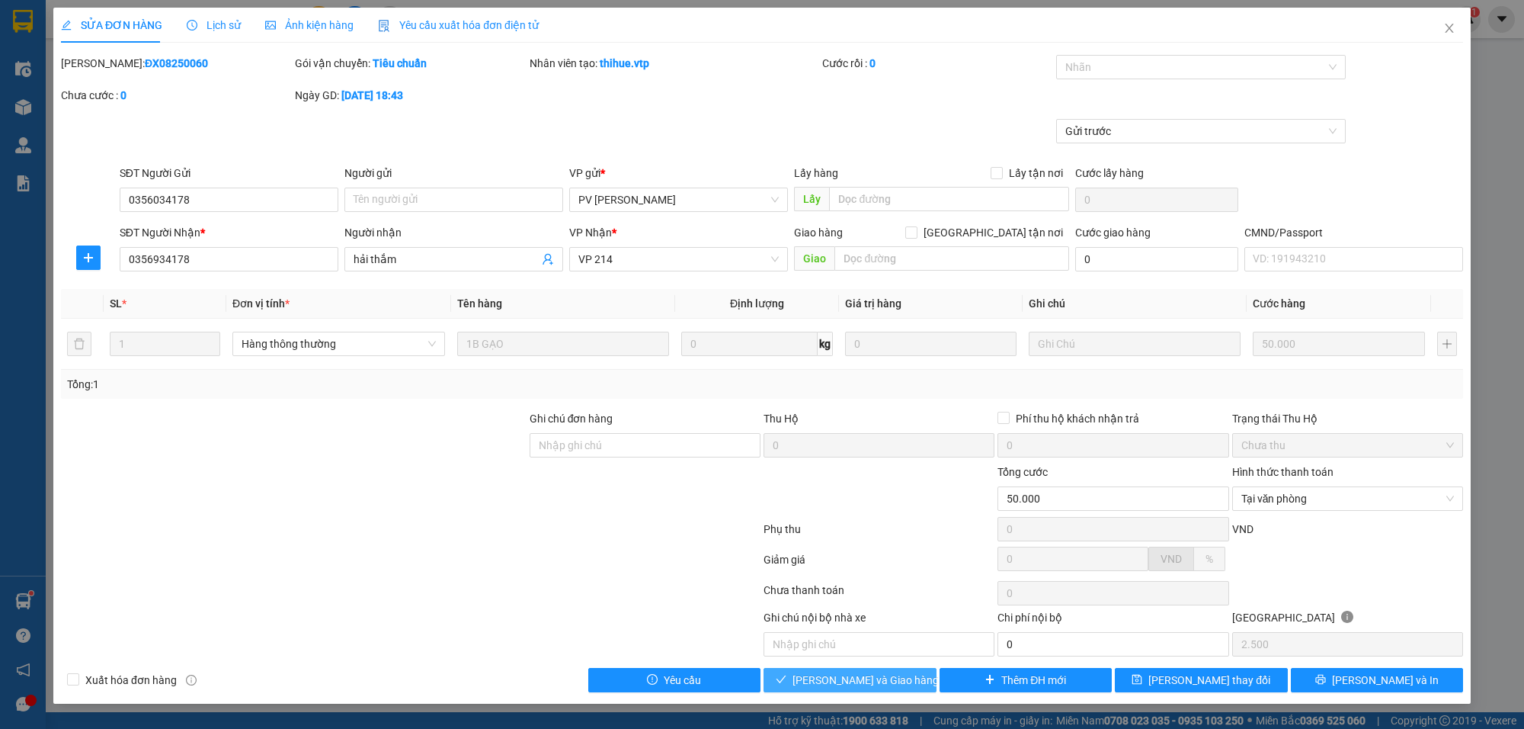
click at [886, 677] on span "[PERSON_NAME] và Giao hàng" at bounding box center [866, 679] width 146 height 17
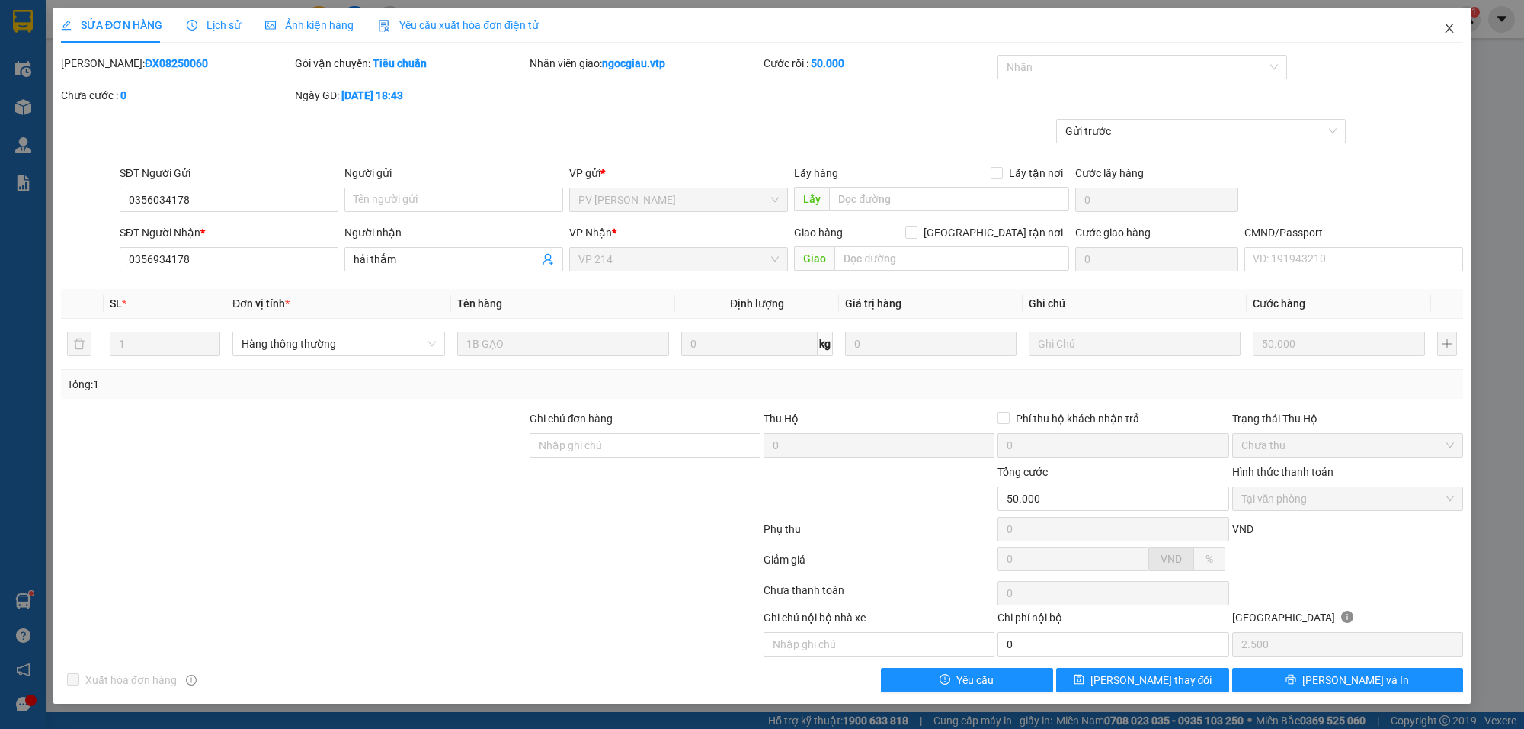
click at [1458, 21] on span "Close" at bounding box center [1449, 29] width 43 height 43
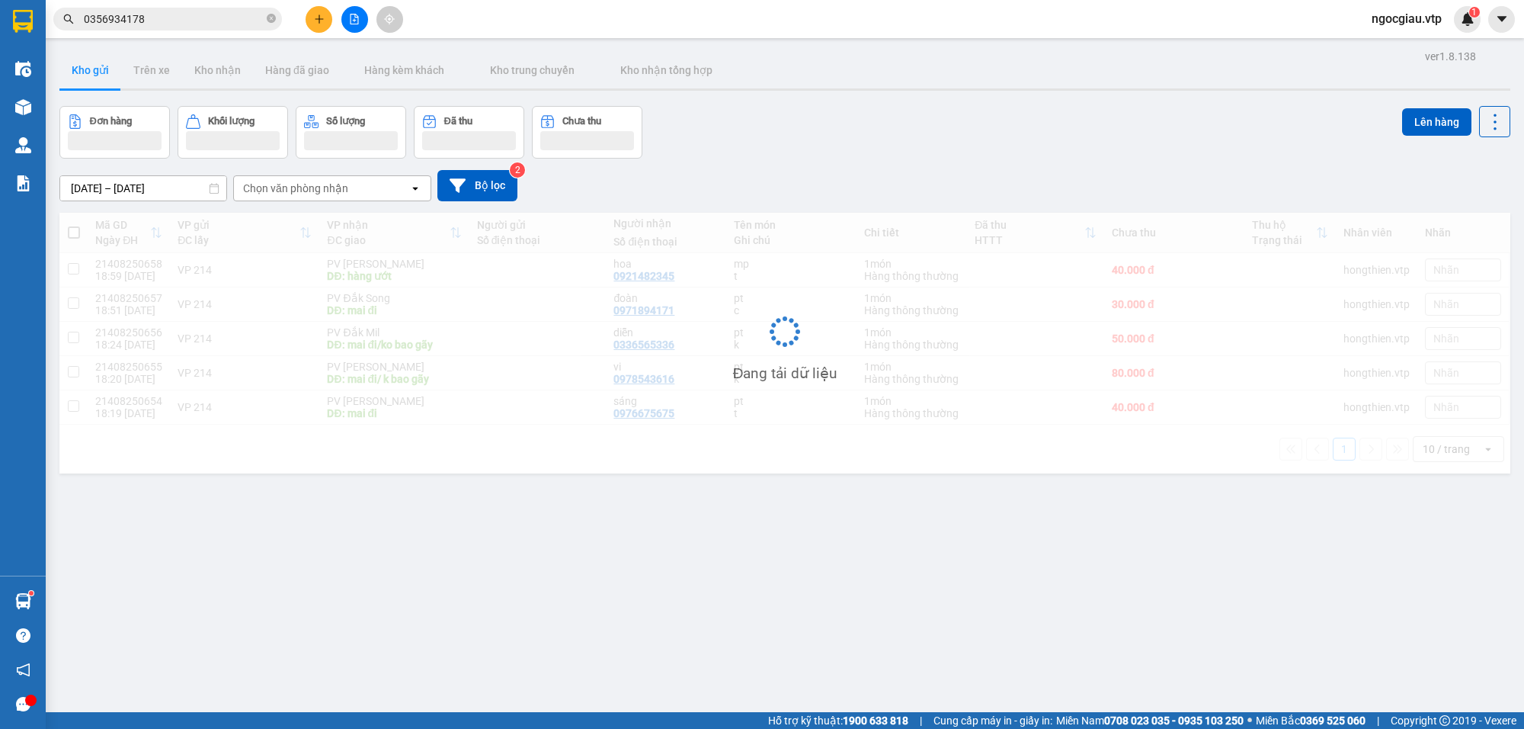
click at [162, 18] on input "0356934178" at bounding box center [174, 19] width 180 height 17
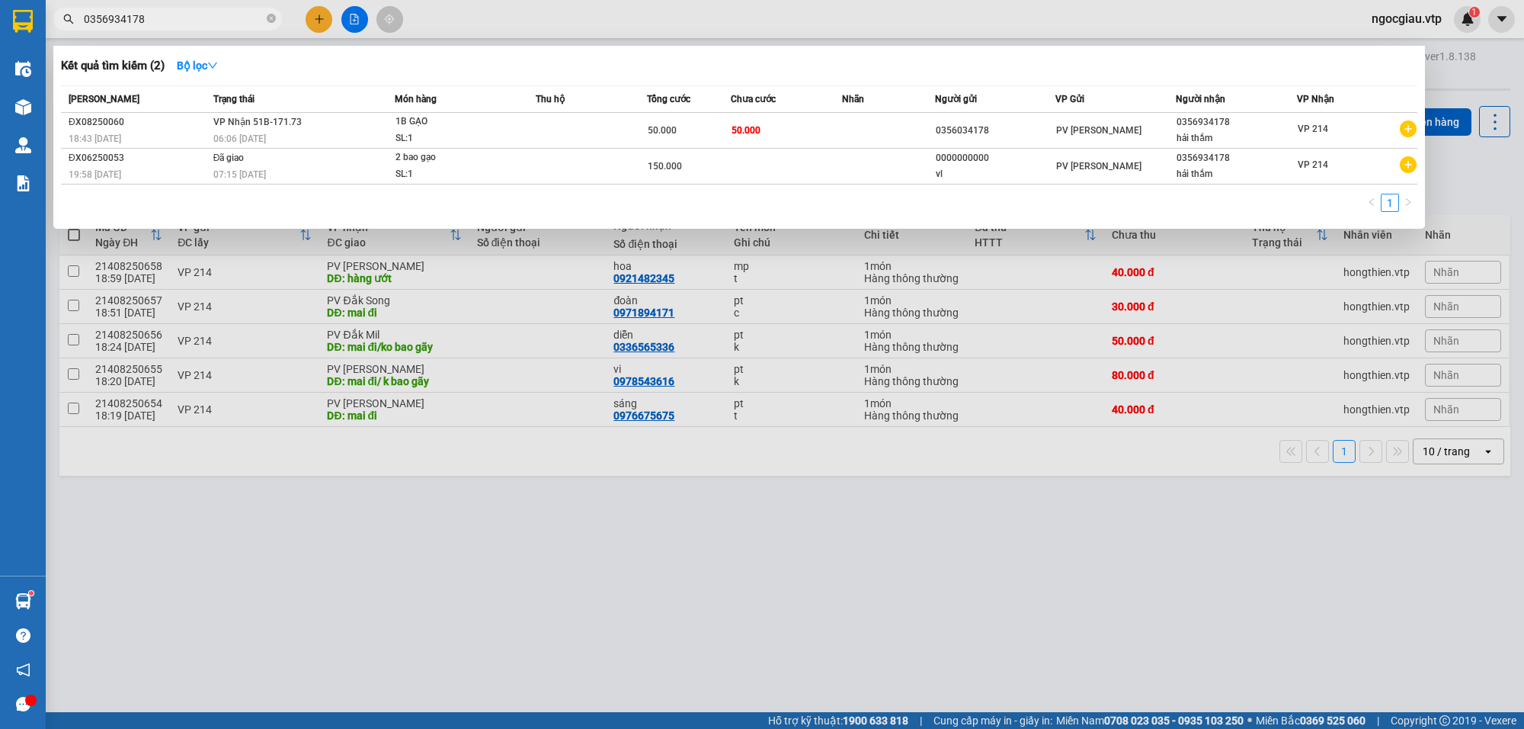
click at [162, 18] on input "0356934178" at bounding box center [174, 19] width 180 height 17
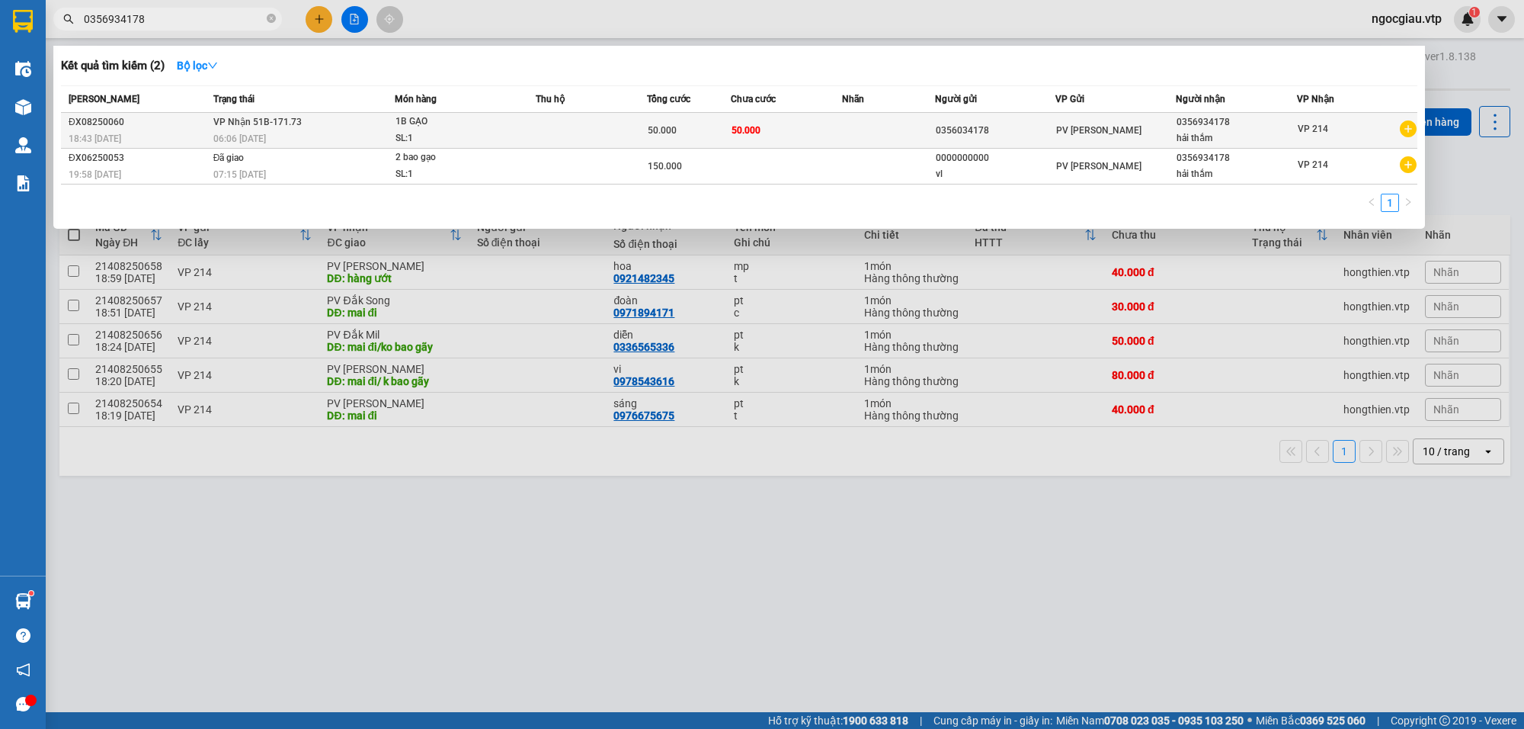
click at [503, 132] on div "SL: 1" at bounding box center [453, 138] width 114 height 17
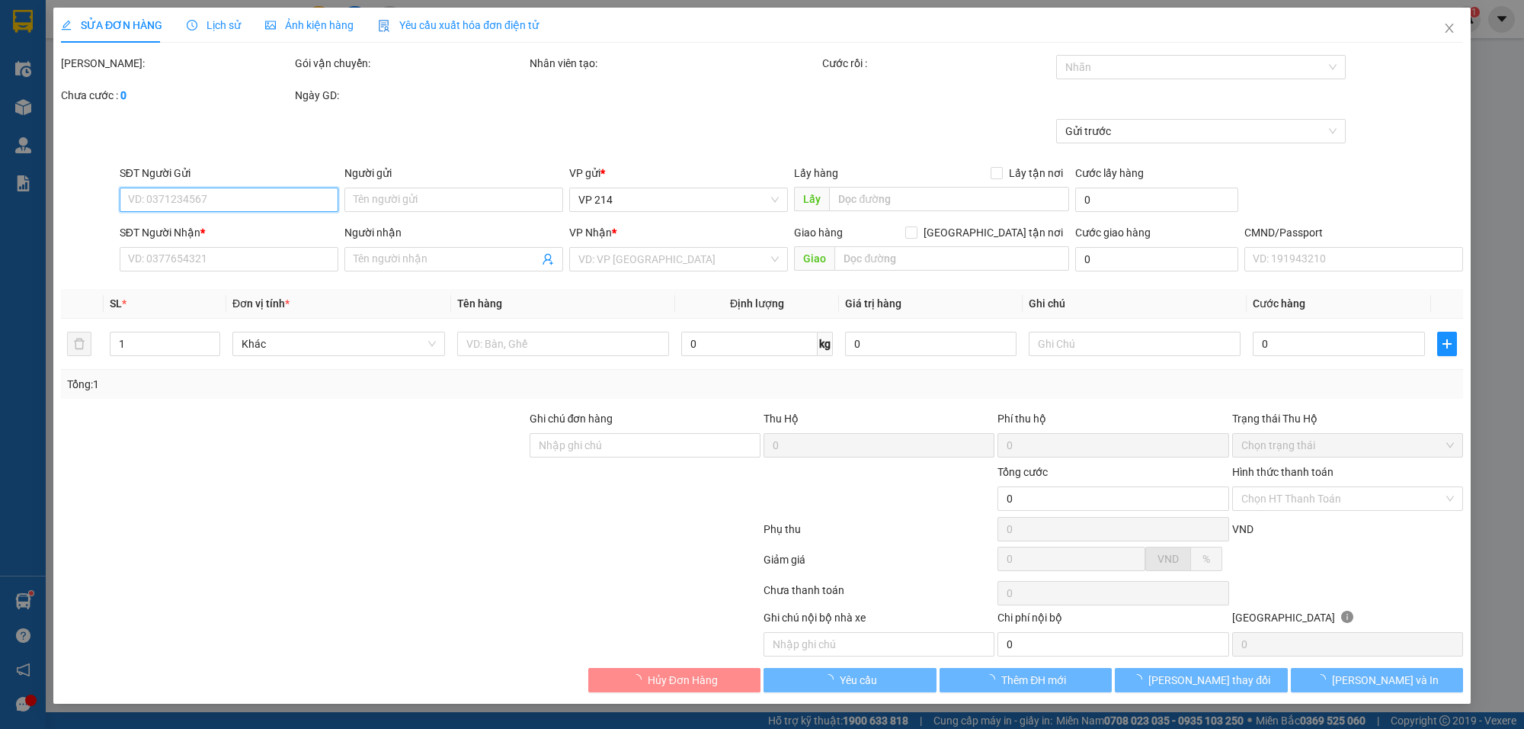
type input "2.500"
type input "0356034178"
type input "0356934178"
type input "hải thắm"
type input "50.000"
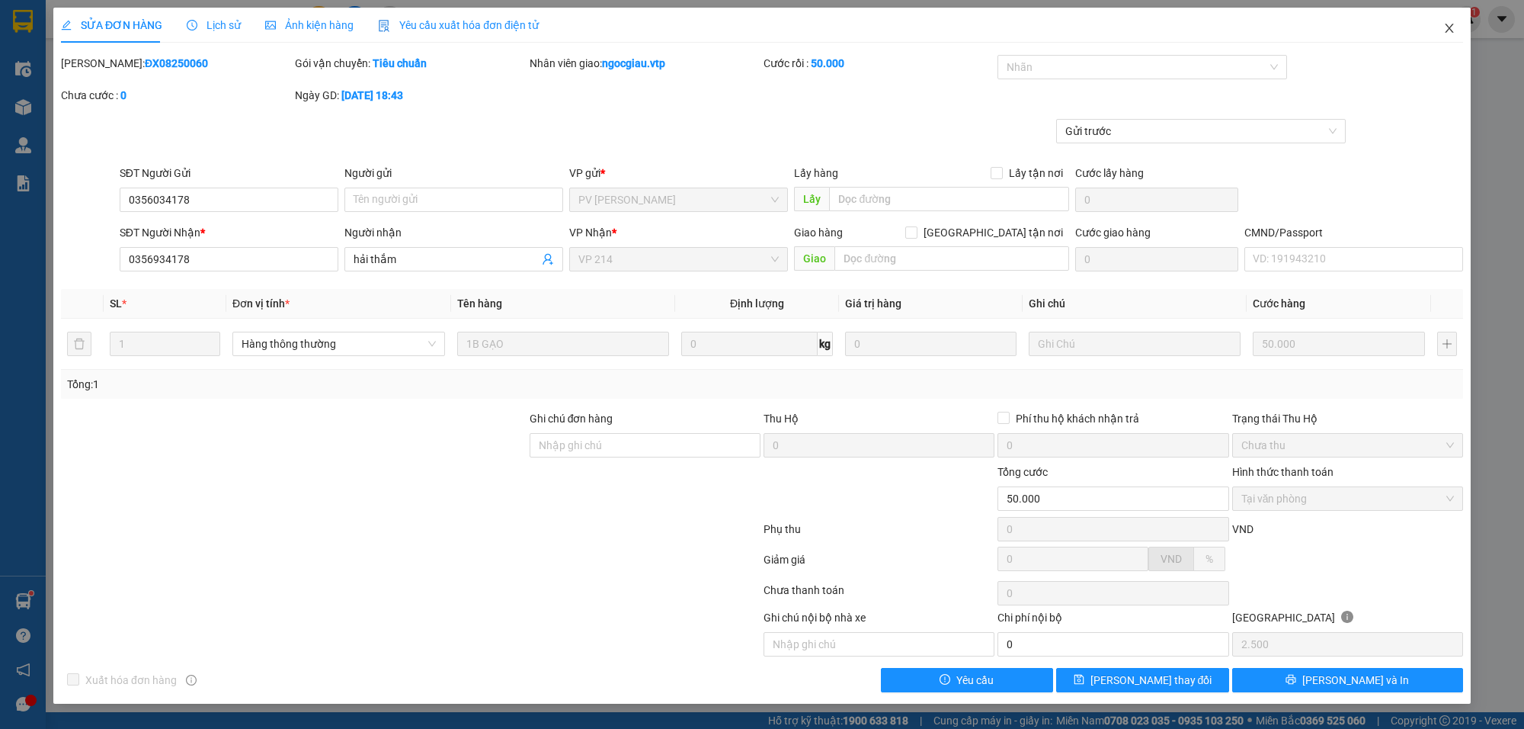
click at [1445, 24] on icon "close" at bounding box center [1450, 28] width 12 height 12
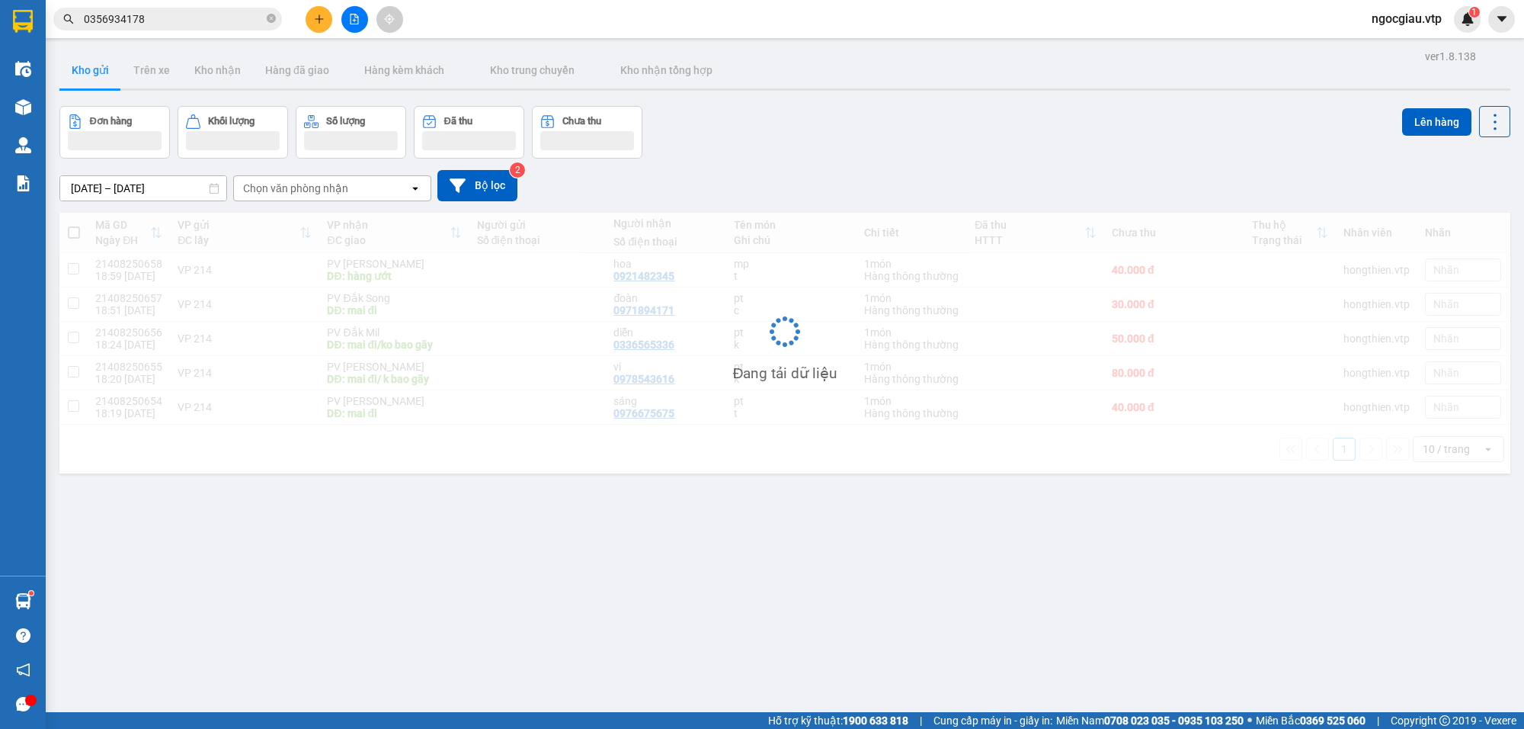
click at [189, 27] on span "0356934178" at bounding box center [167, 19] width 229 height 23
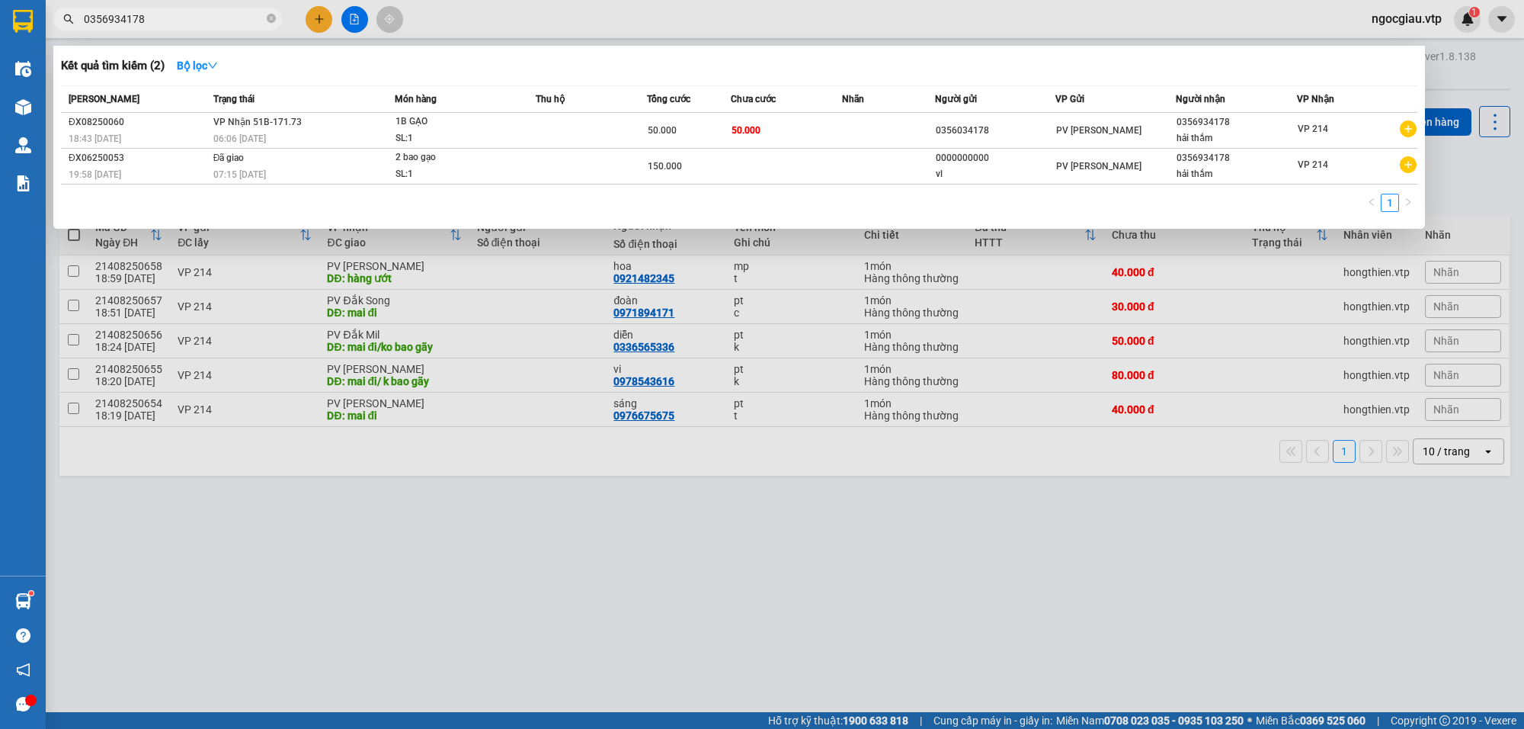
click at [189, 12] on input "0356934178" at bounding box center [174, 19] width 180 height 17
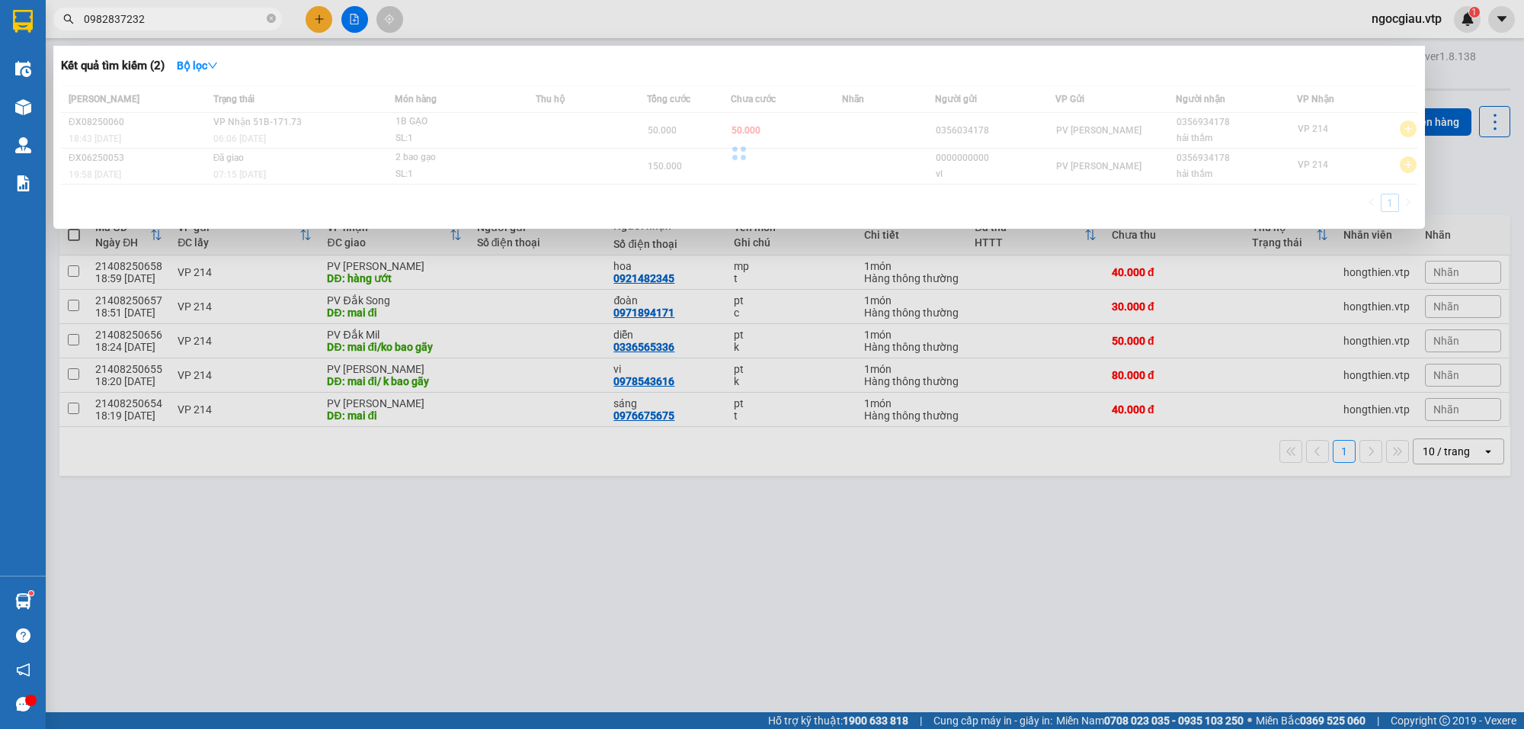
type input "0982837232"
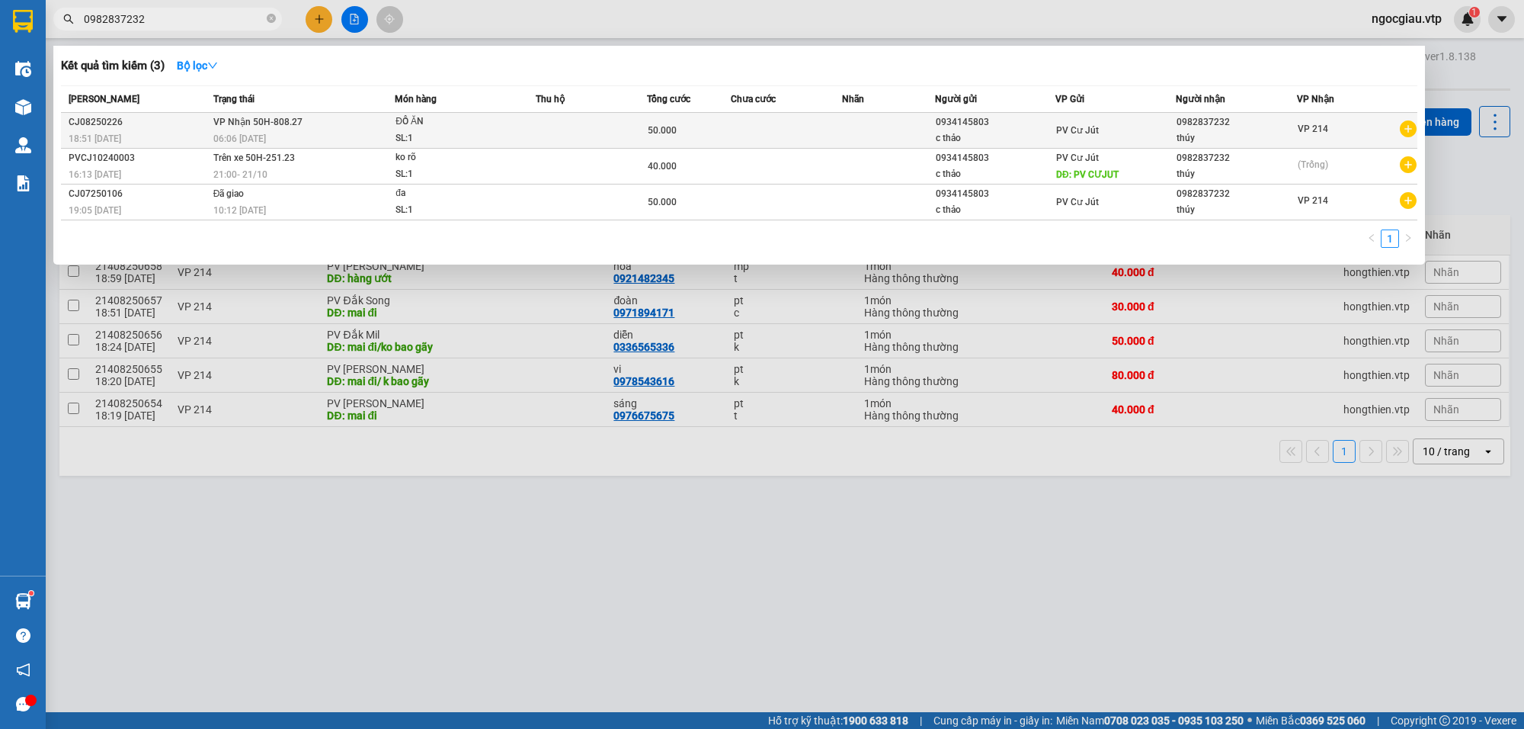
click at [537, 120] on td at bounding box center [591, 131] width 111 height 36
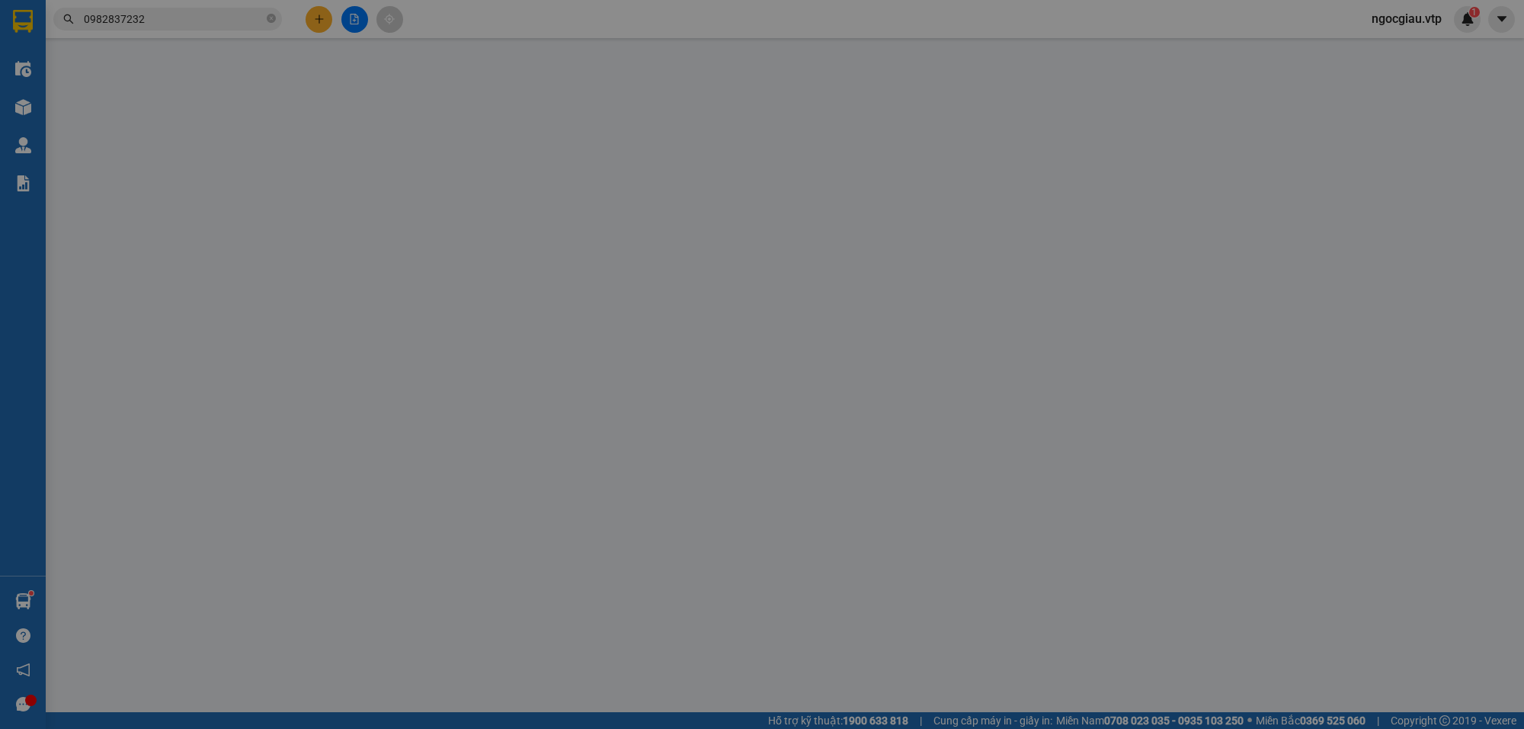
type input "2.500"
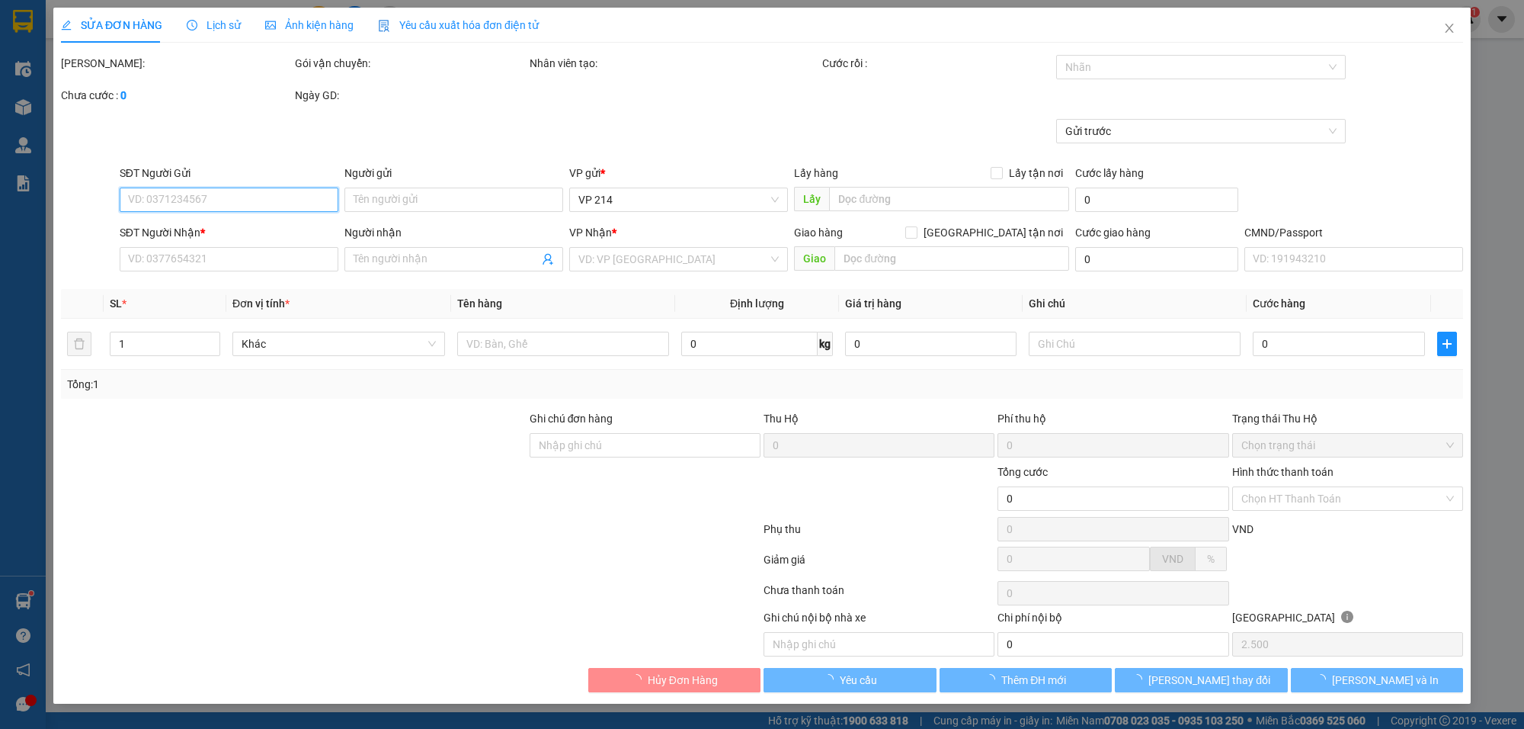
type input "0934145803"
type input "c thảo"
type input "0982837232"
type input "thúy"
type input "50.000"
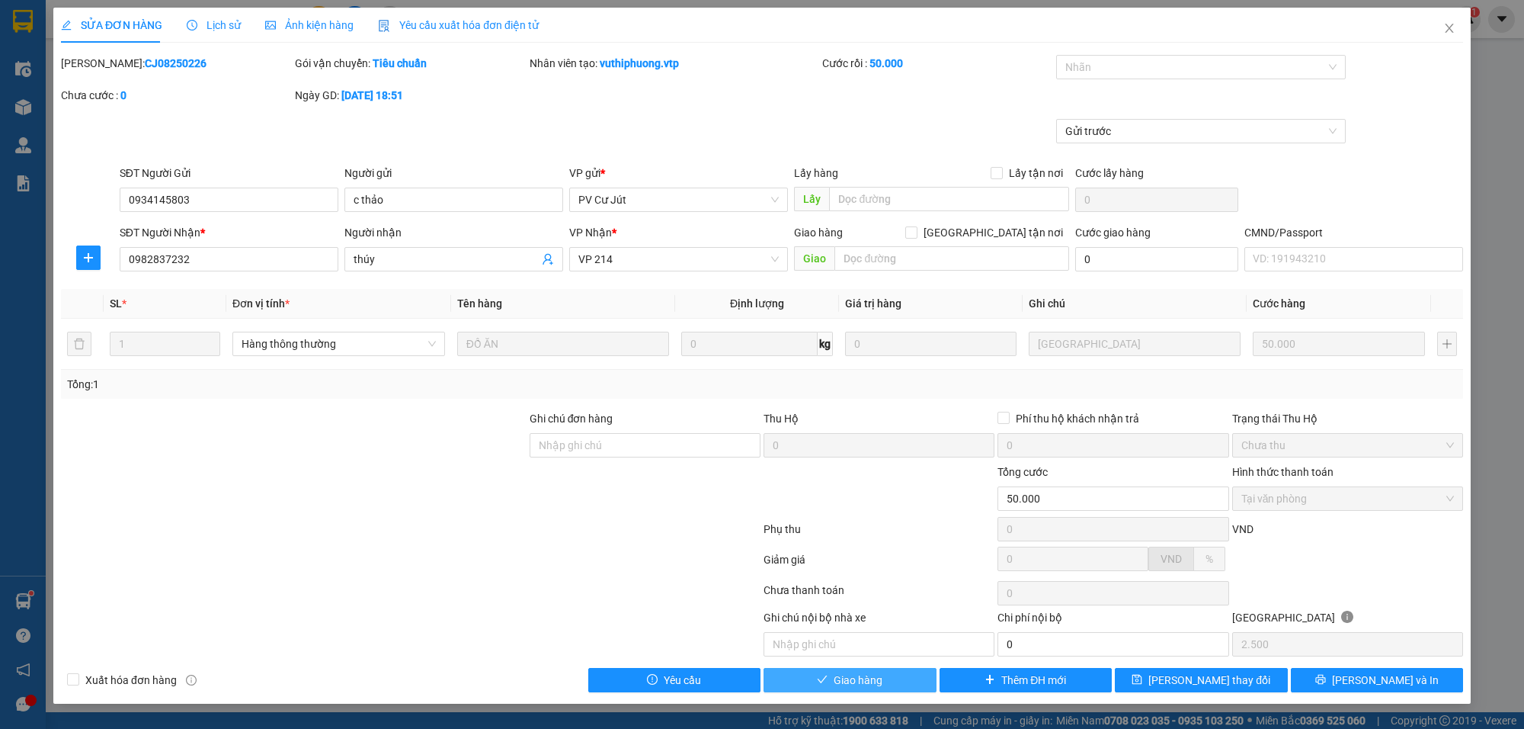
click at [892, 691] on button "Giao hàng" at bounding box center [850, 680] width 173 height 24
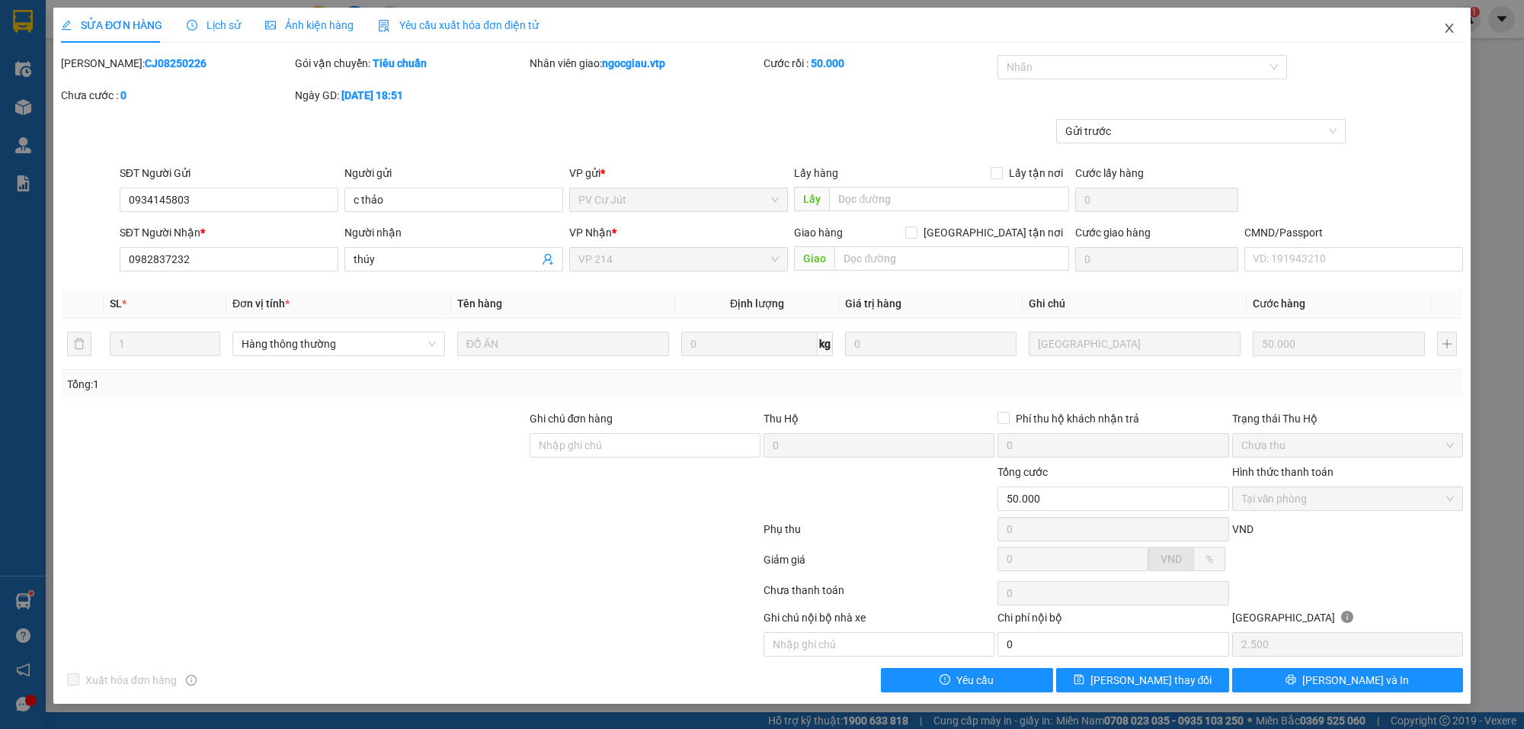
click at [1456, 32] on span "Close" at bounding box center [1449, 29] width 43 height 43
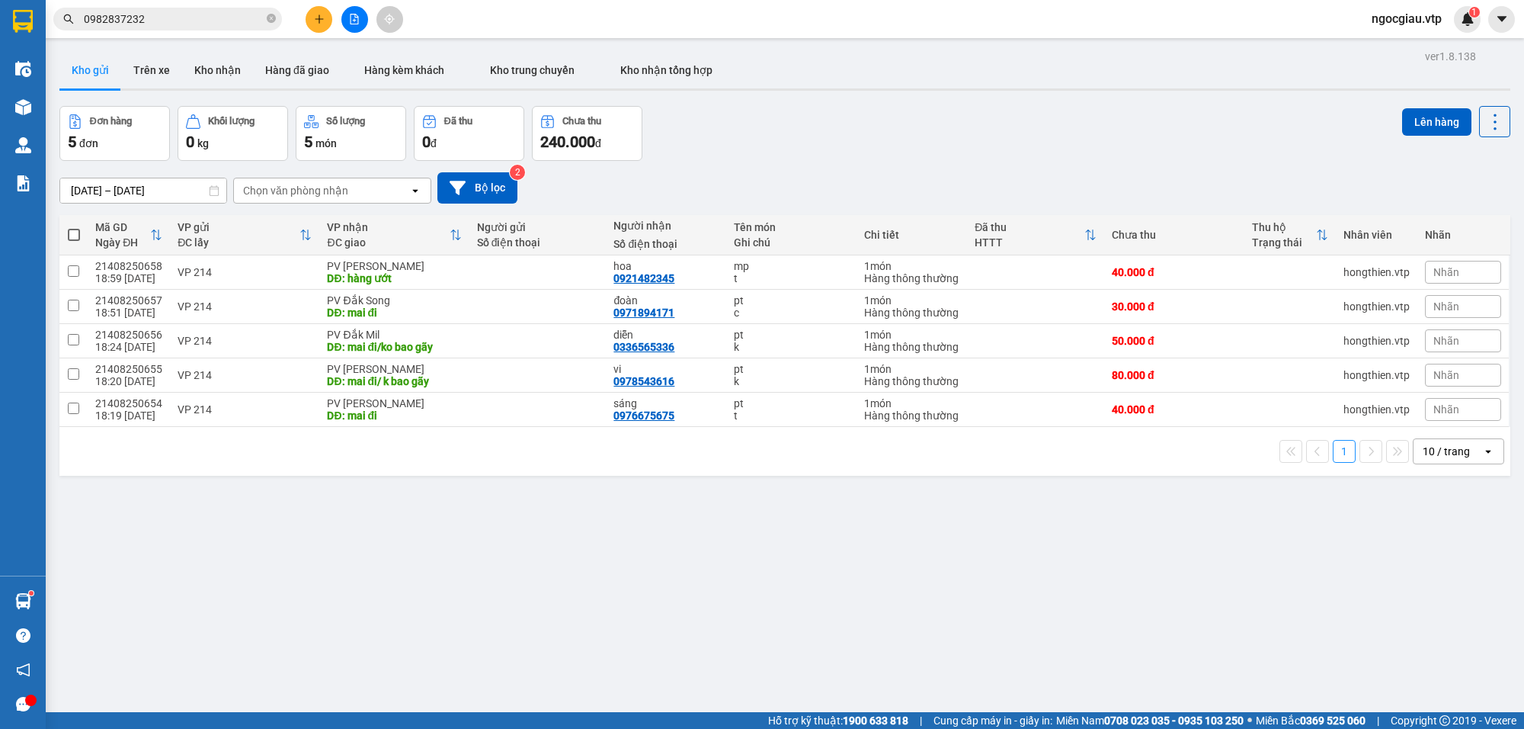
click at [177, 24] on input "0982837232" at bounding box center [174, 19] width 180 height 17
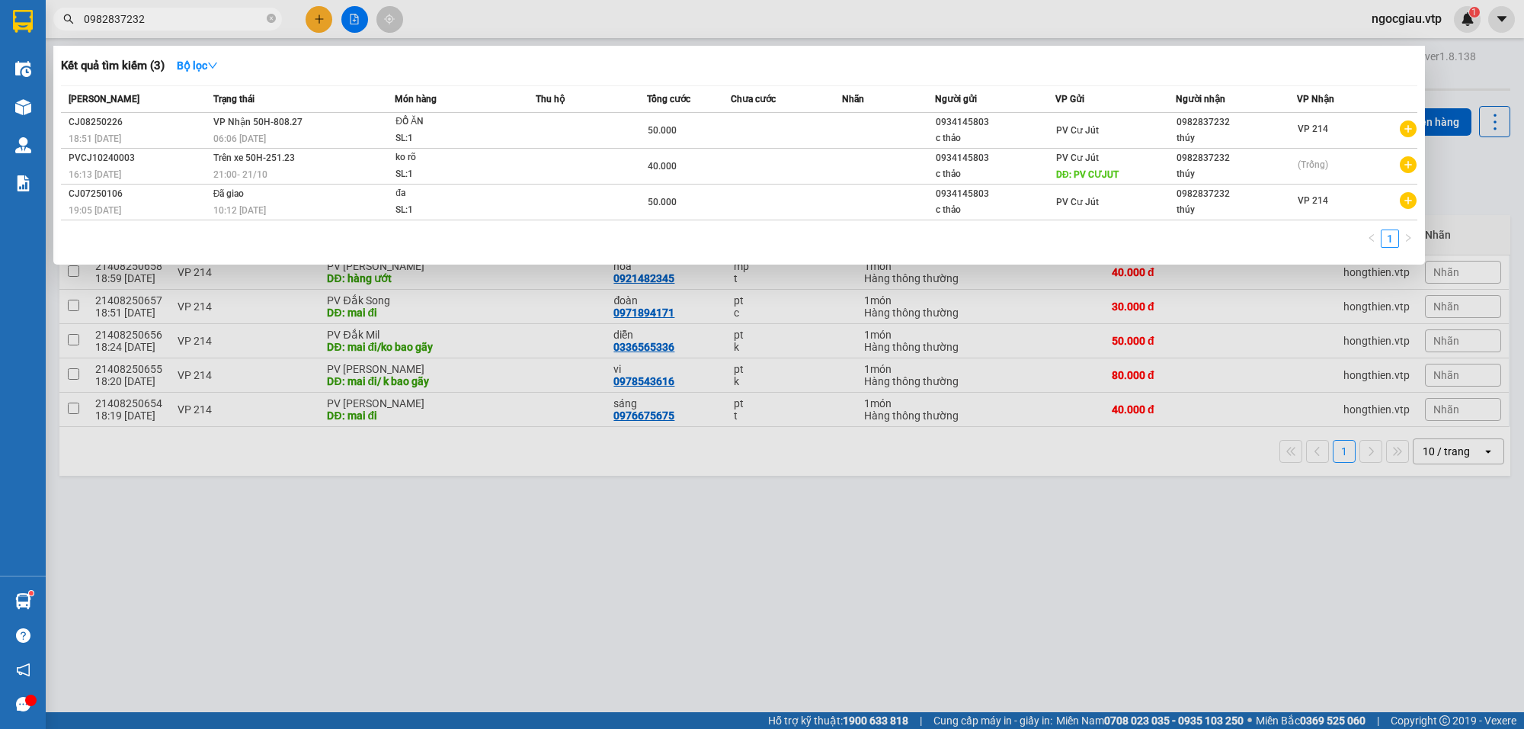
click at [177, 24] on input "0982837232" at bounding box center [174, 19] width 180 height 17
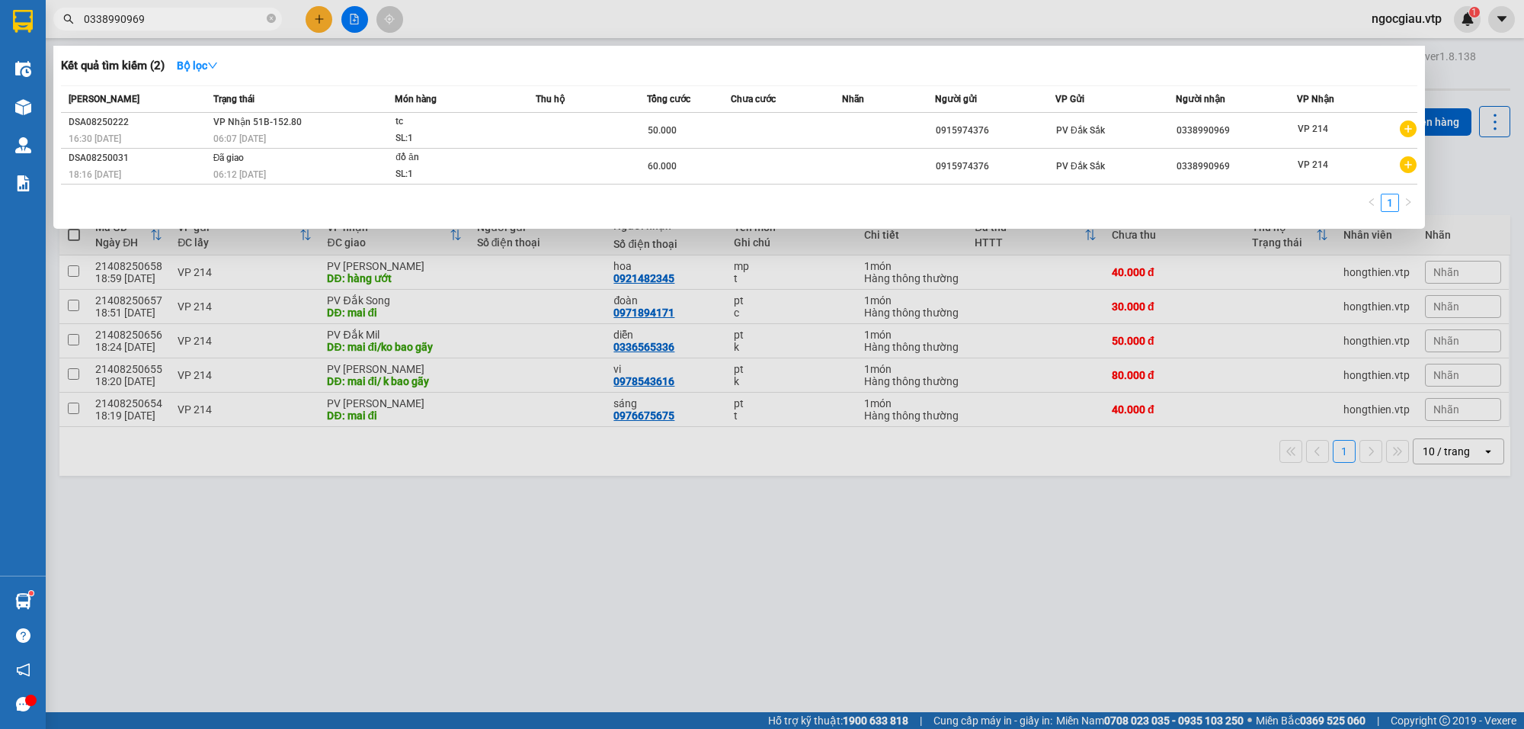
type input "0338990969"
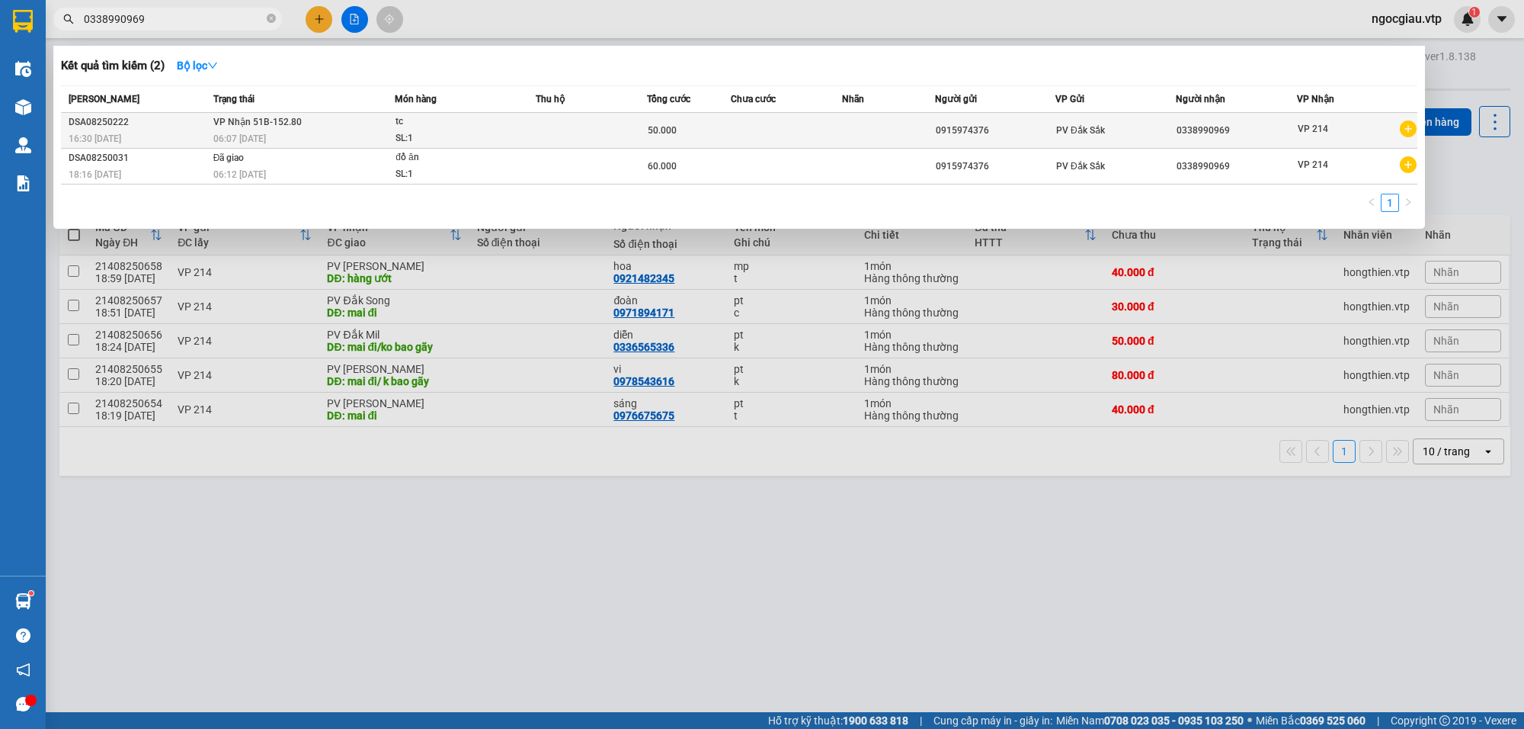
click at [527, 138] on span "tc SL: 1" at bounding box center [465, 130] width 139 height 33
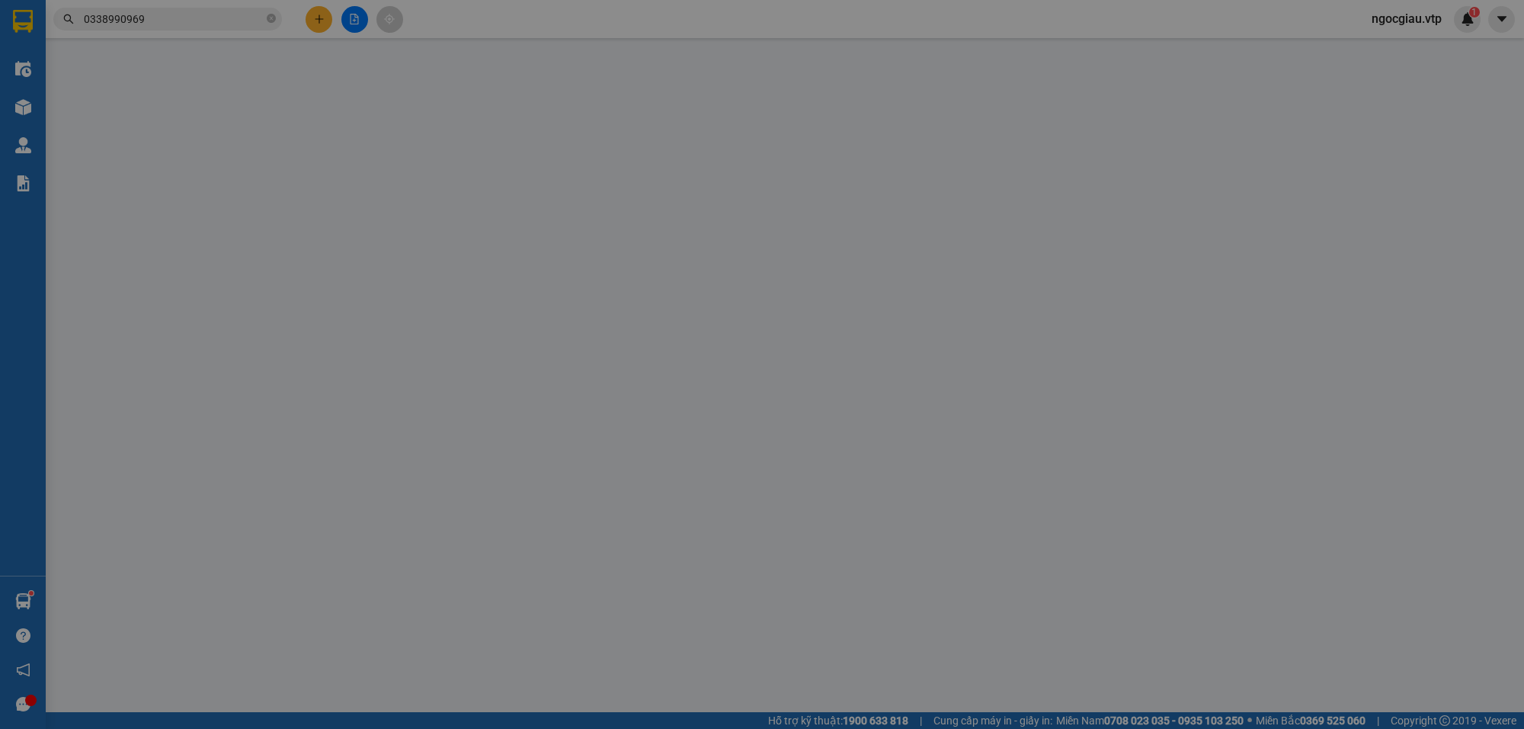
type input "0915974376"
type input "0338990969"
type input "50.000"
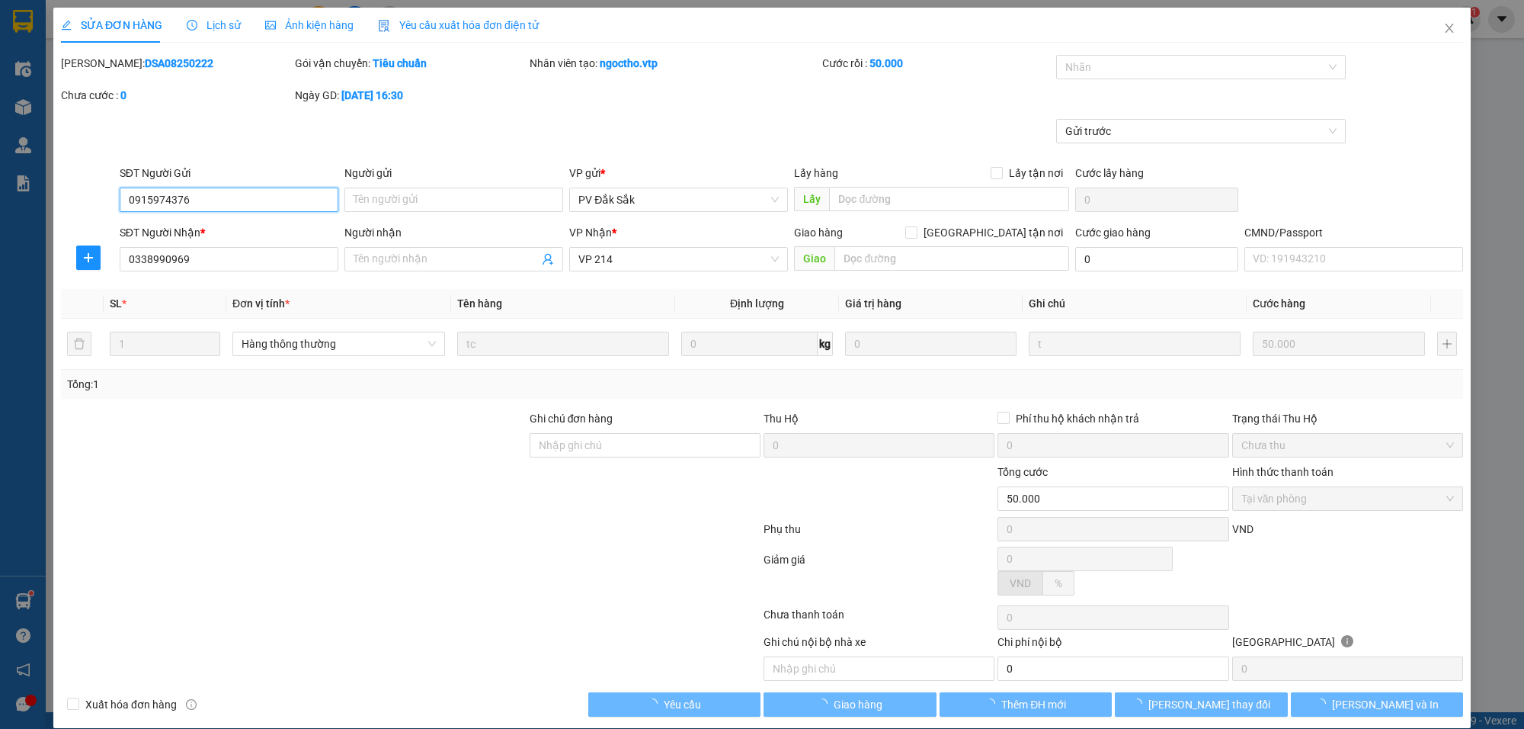
type input "2.500"
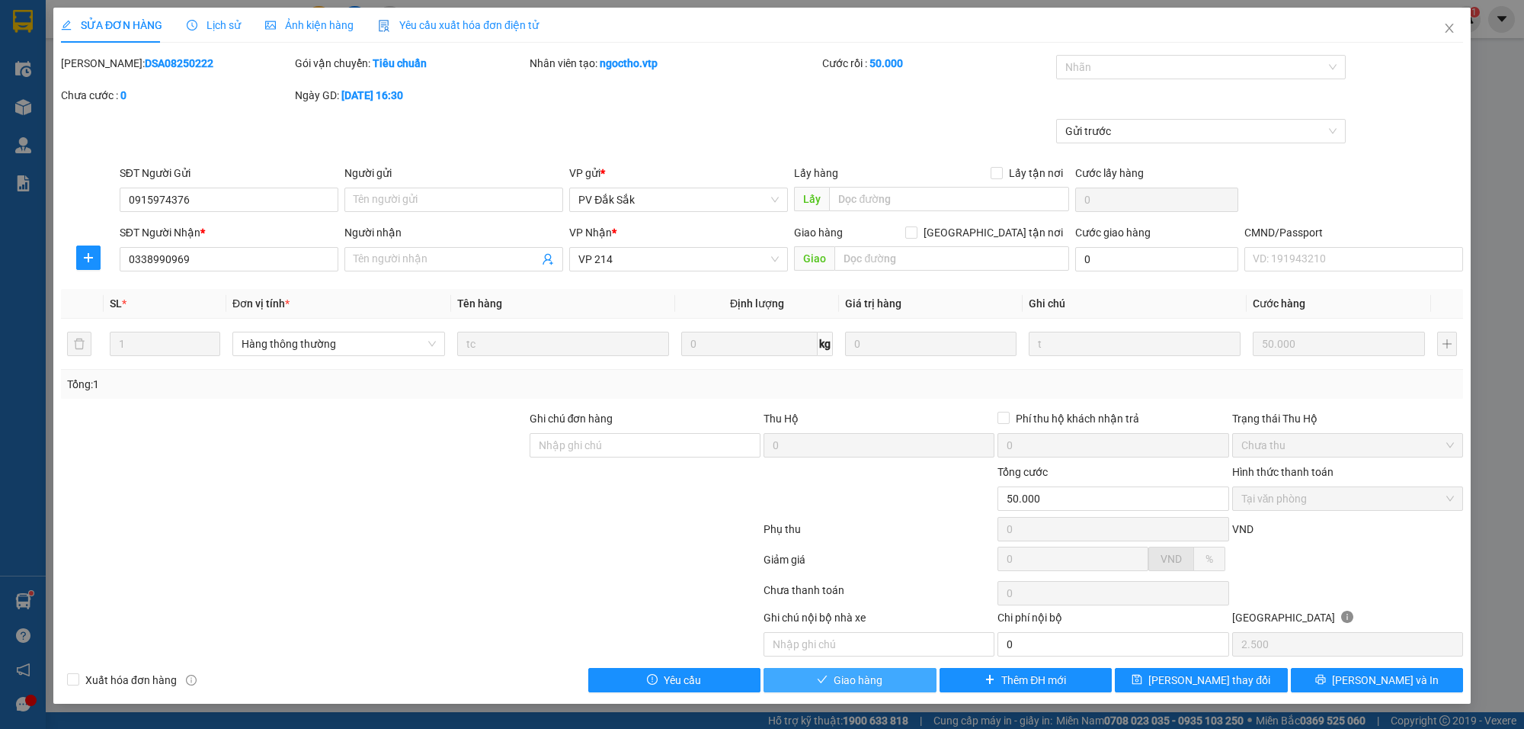
click at [879, 692] on button "Giao hàng" at bounding box center [850, 680] width 173 height 24
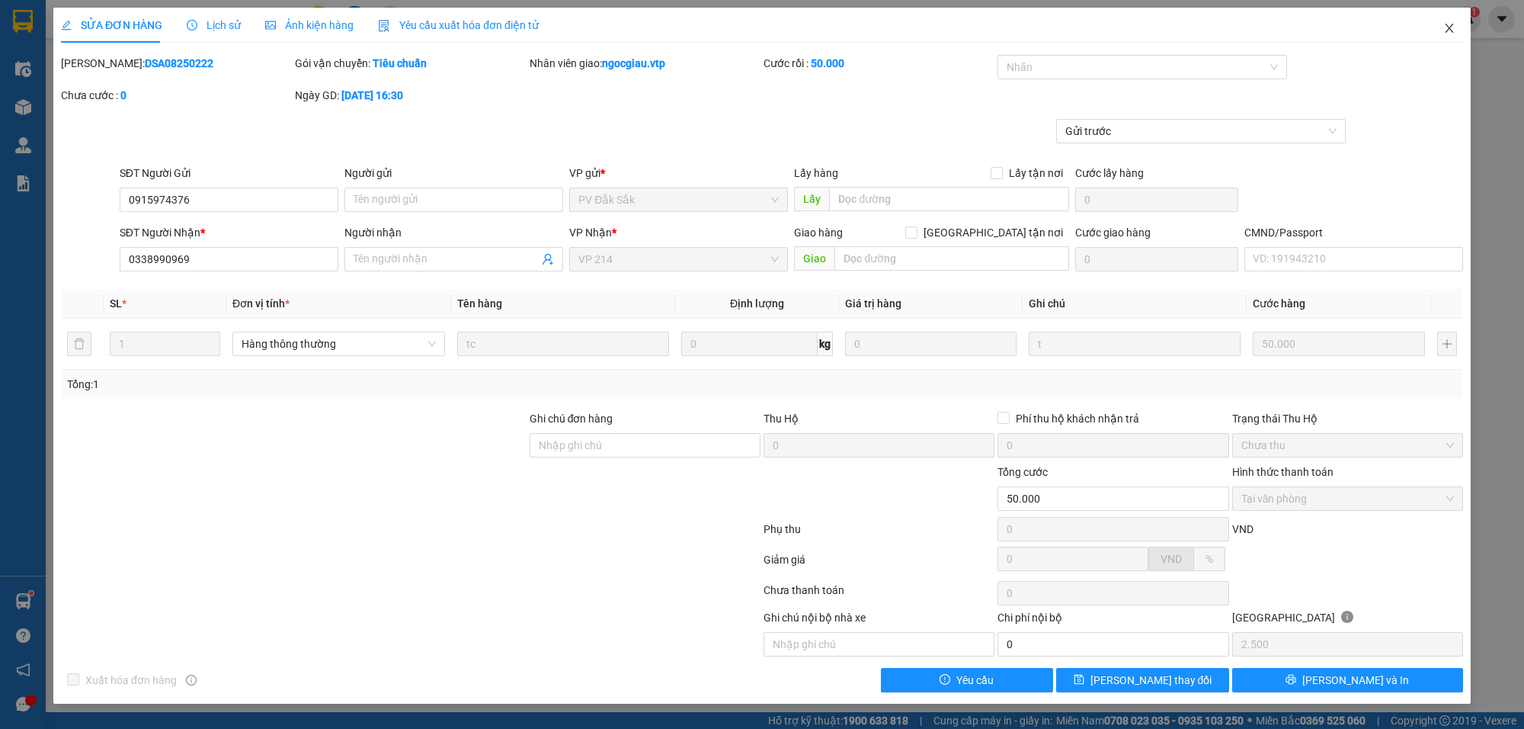
click at [1458, 30] on span "Close" at bounding box center [1449, 29] width 43 height 43
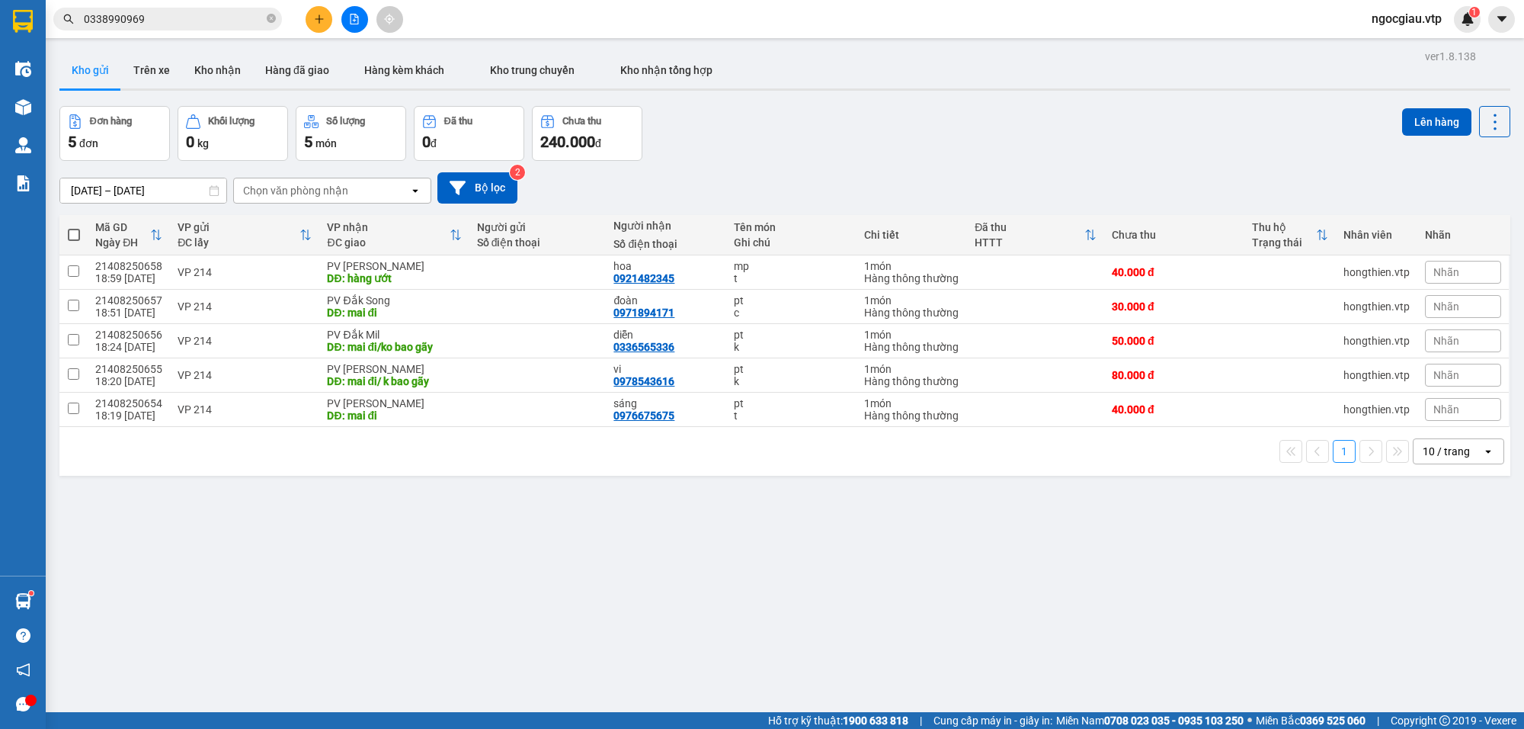
click at [174, 15] on input "0338990969" at bounding box center [174, 19] width 180 height 17
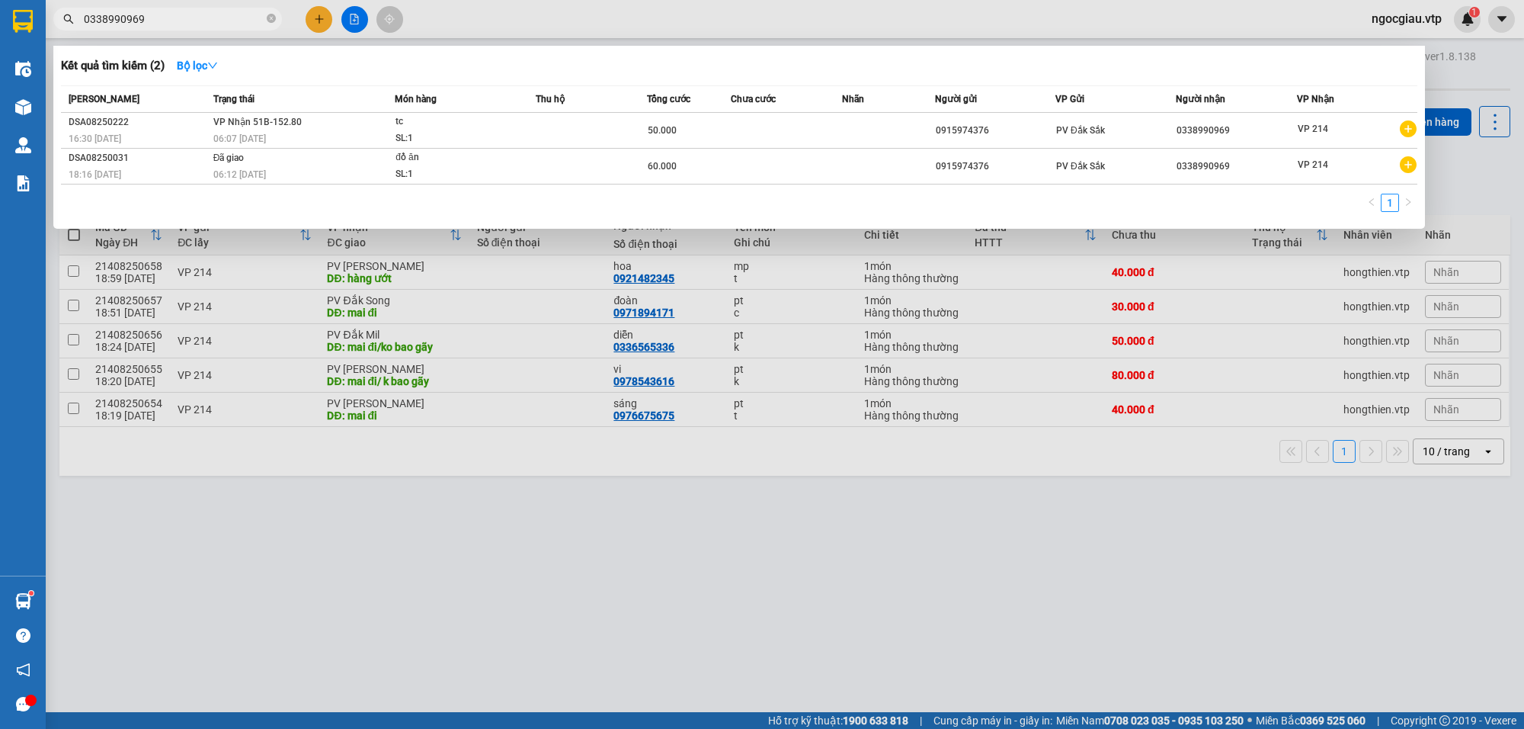
click at [174, 15] on input "0338990969" at bounding box center [174, 19] width 180 height 17
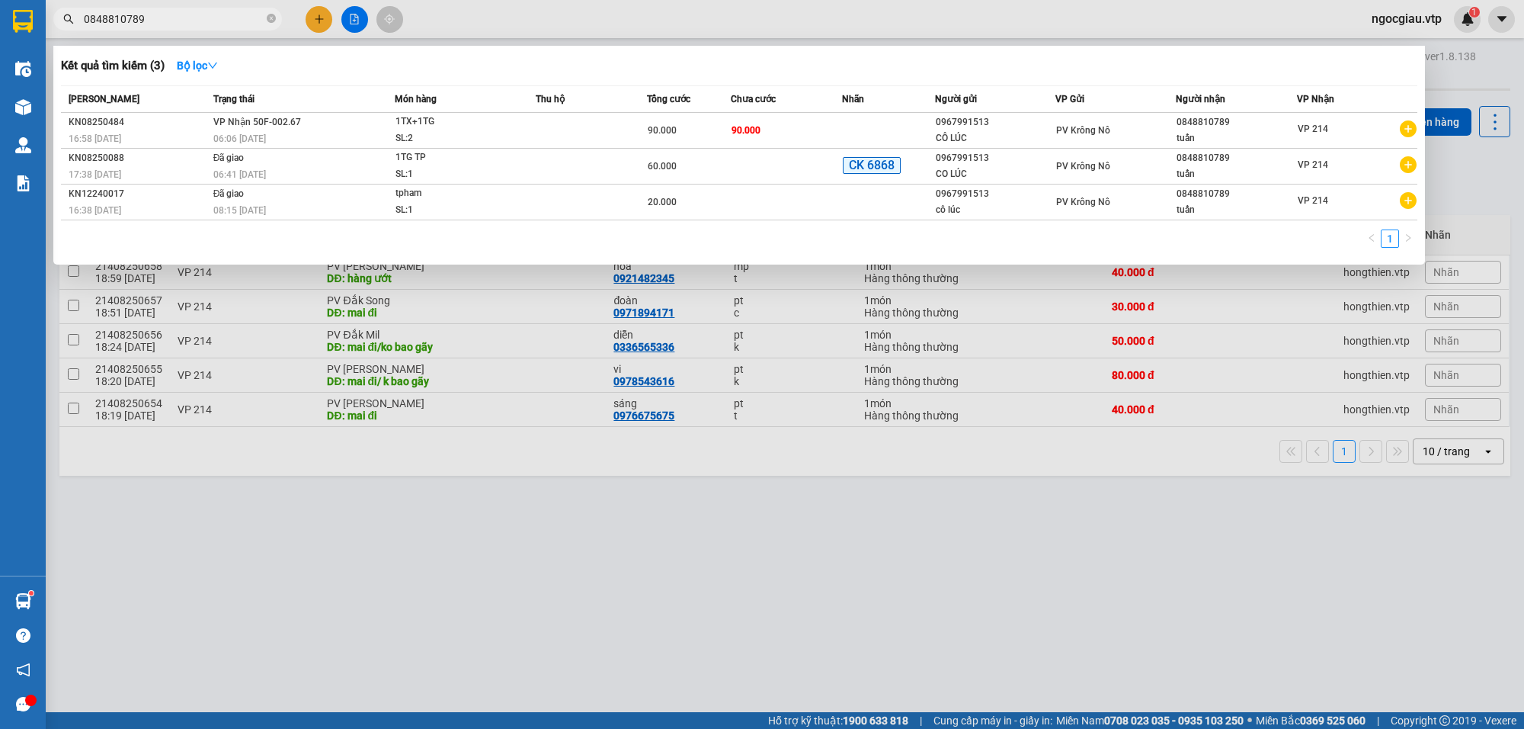
type input "0848810789"
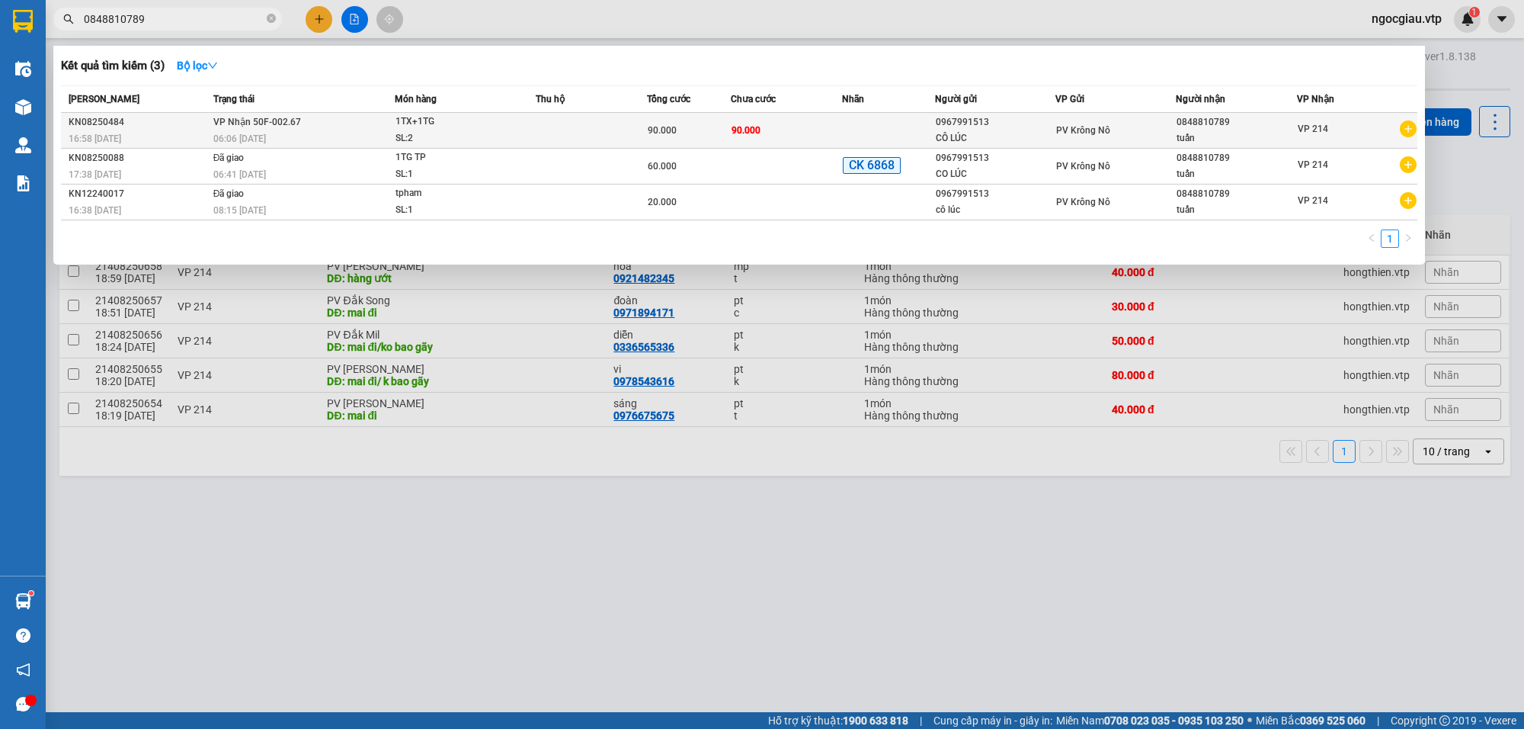
click at [697, 124] on div "90.000" at bounding box center [689, 130] width 82 height 17
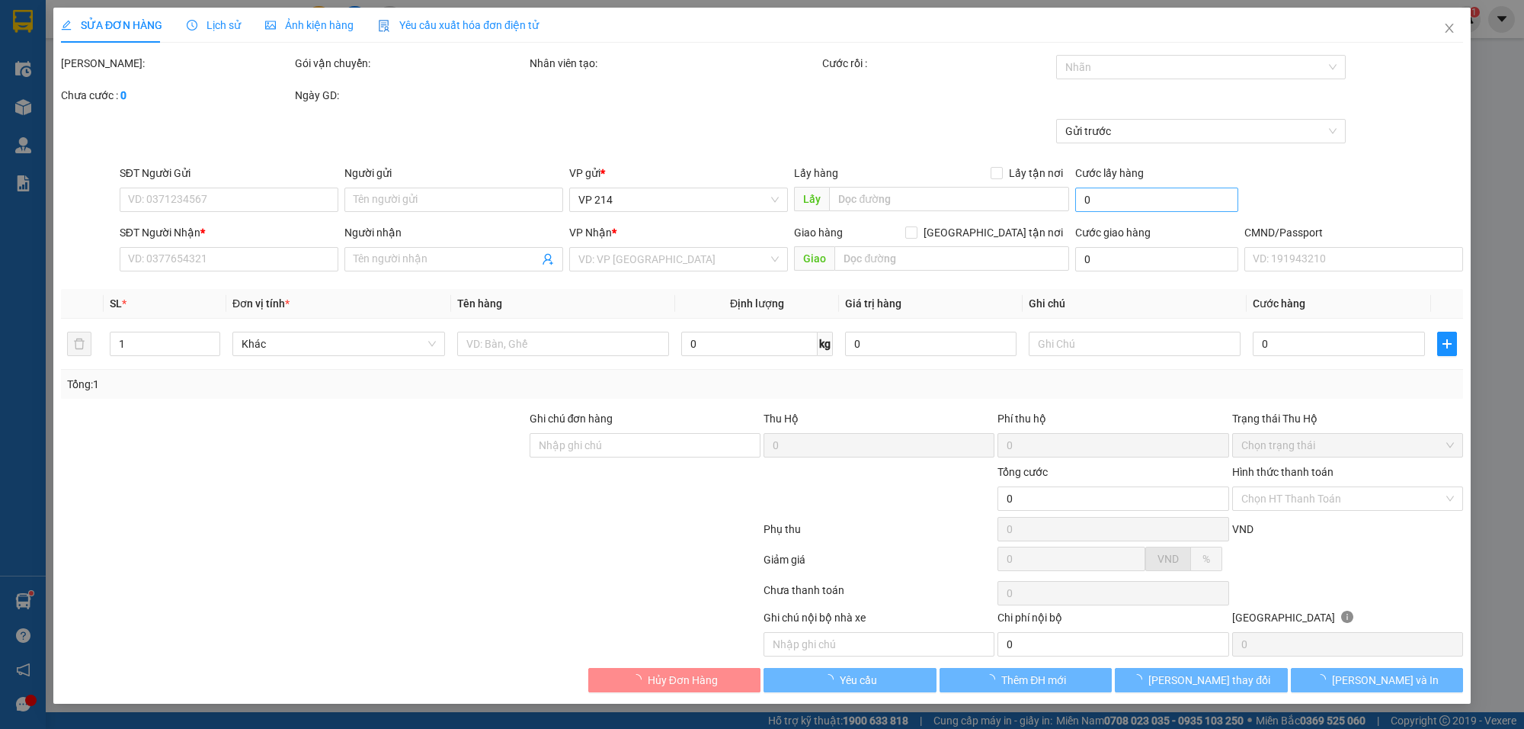
type input "4.500"
type input "0967991513"
type input "CÔ LÚC"
type input "0848810789"
type input "tuấn"
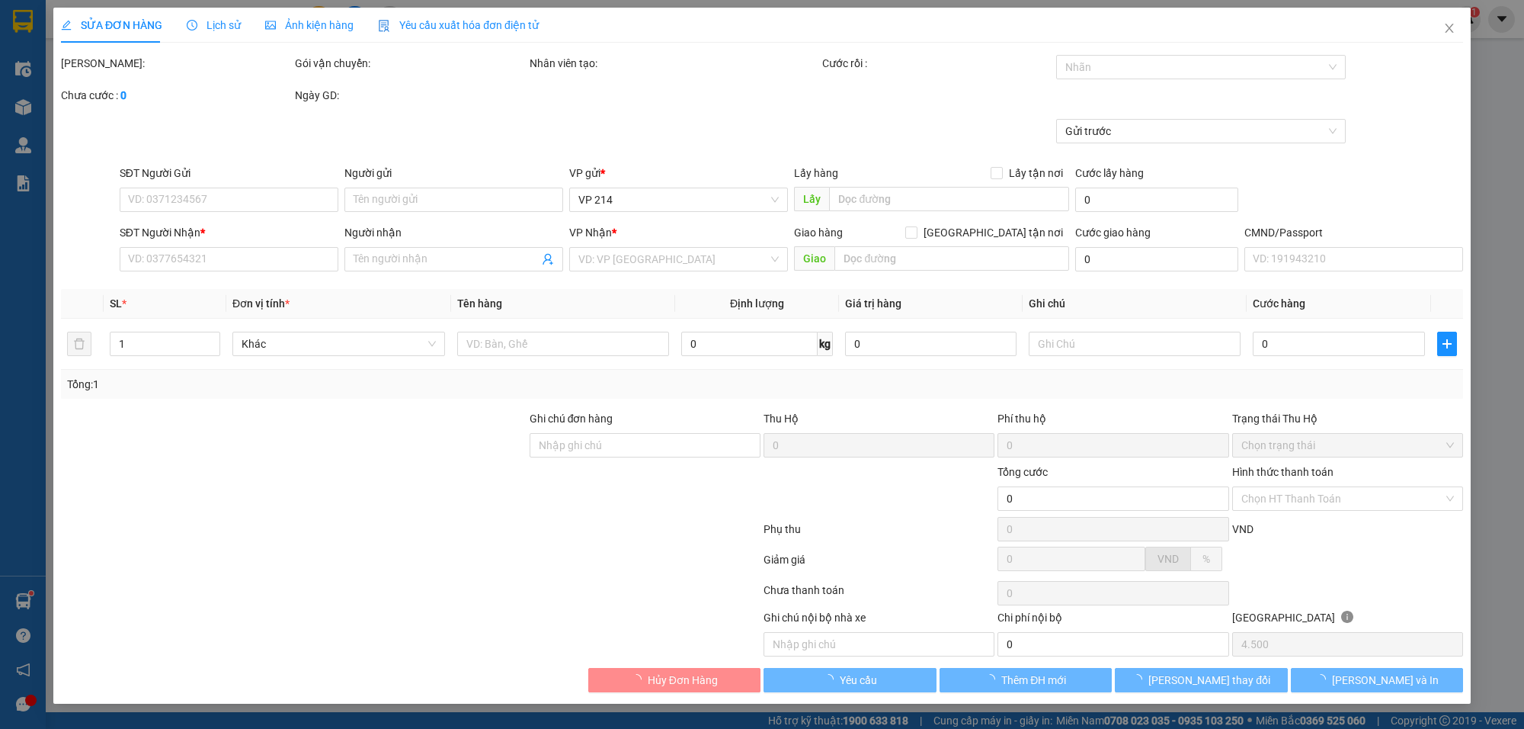
type input "90.000"
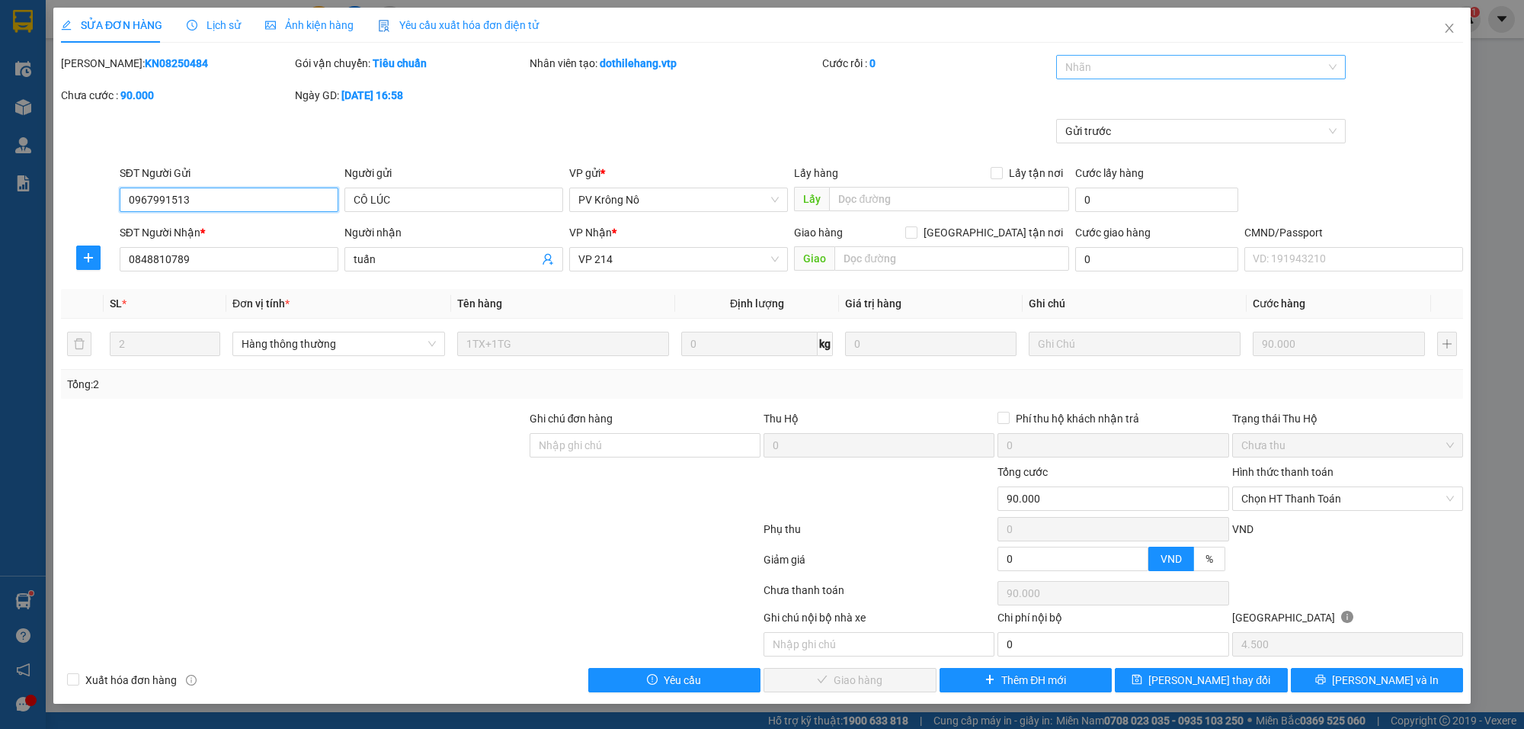
click at [1095, 61] on div at bounding box center [1193, 67] width 267 height 18
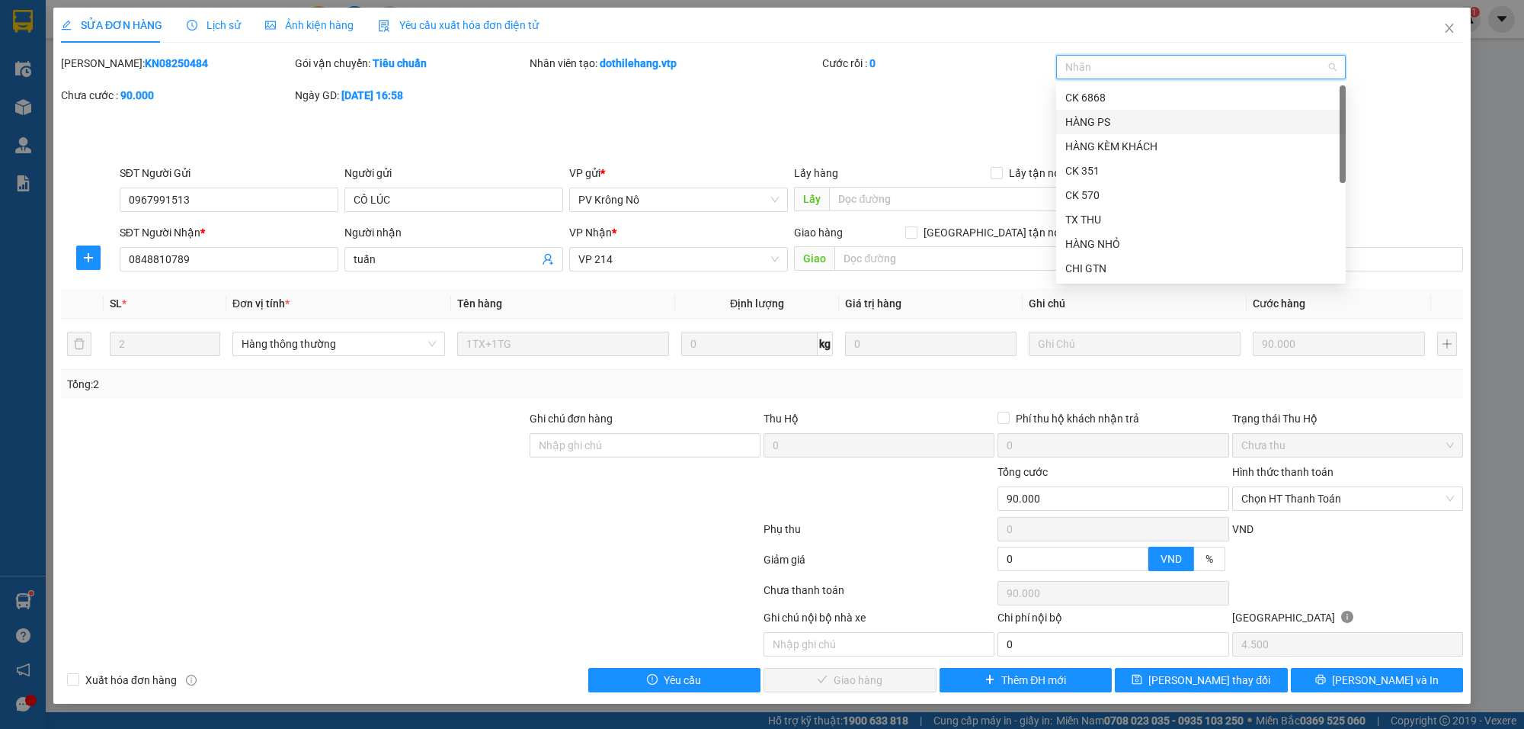
click at [1081, 62] on div at bounding box center [1193, 67] width 267 height 18
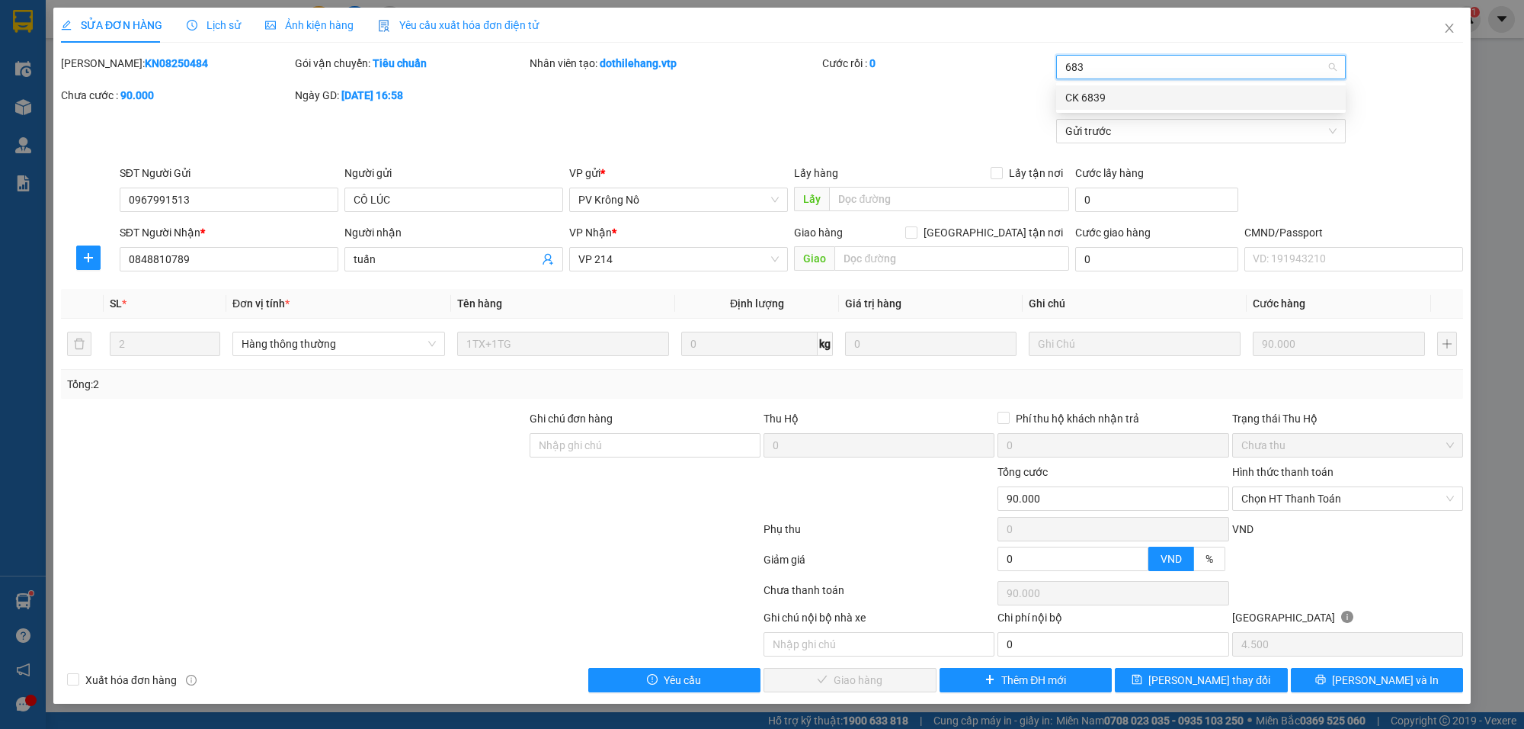
type input "6839"
click at [1099, 89] on div "CK 6839" at bounding box center [1201, 97] width 271 height 17
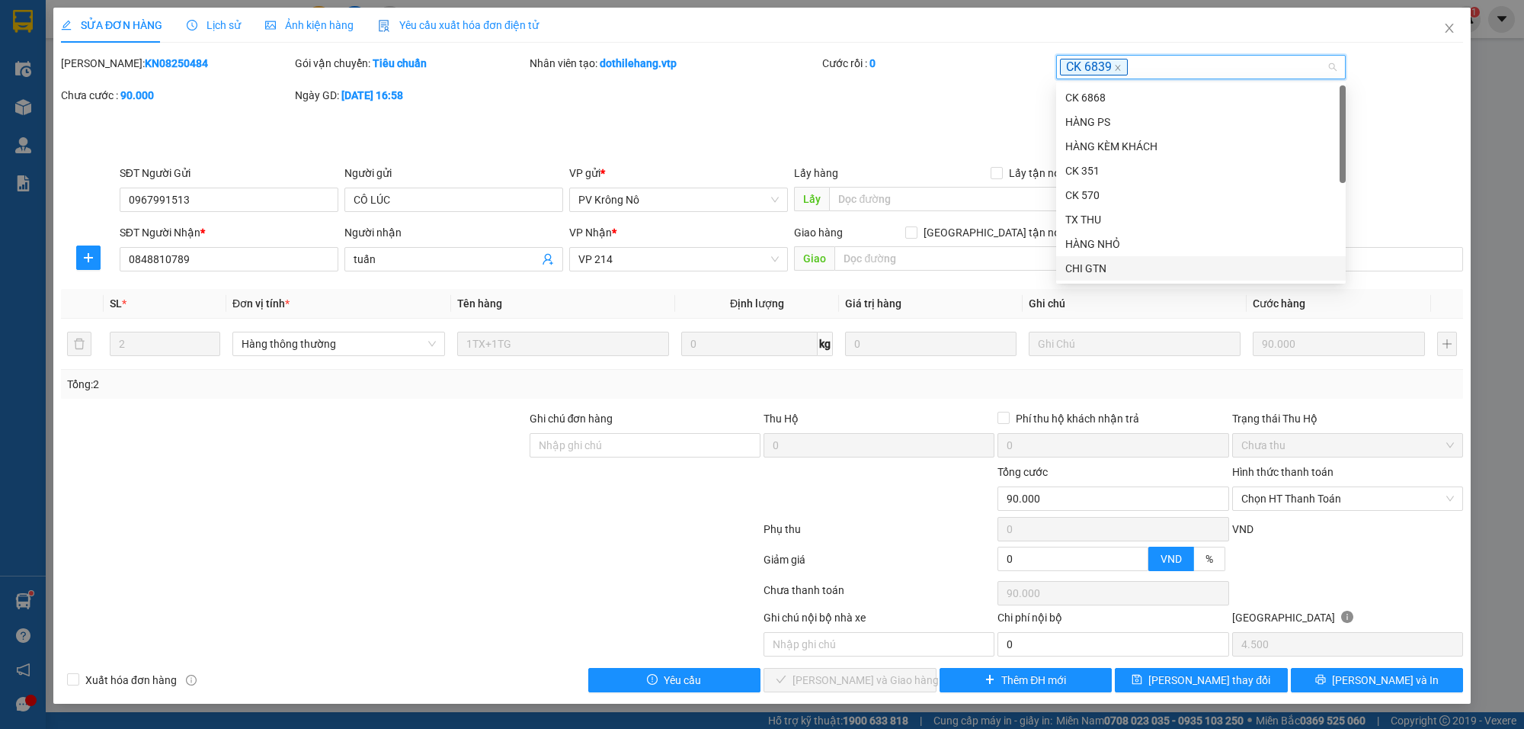
click at [1421, 88] on div "[PERSON_NAME]: KN08250484 Gói vận chuyển: Tiêu chuẩn Nhân viên tạo: dothilehang…" at bounding box center [761, 87] width 1405 height 64
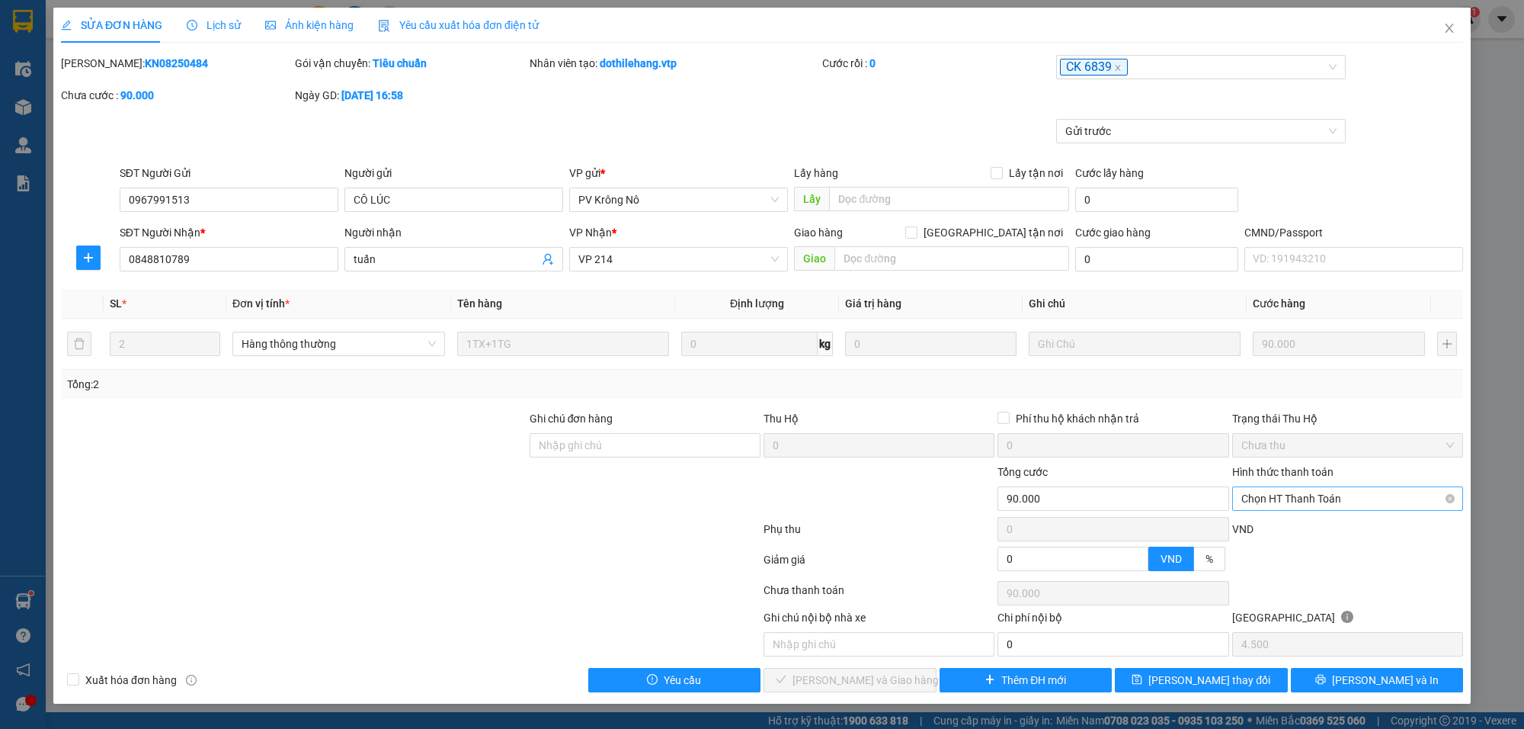
click at [1284, 509] on span "Chọn HT Thanh Toán" at bounding box center [1348, 498] width 213 height 23
click at [1270, 623] on div "Chuyển khoản" at bounding box center [1348, 627] width 213 height 17
type input "0"
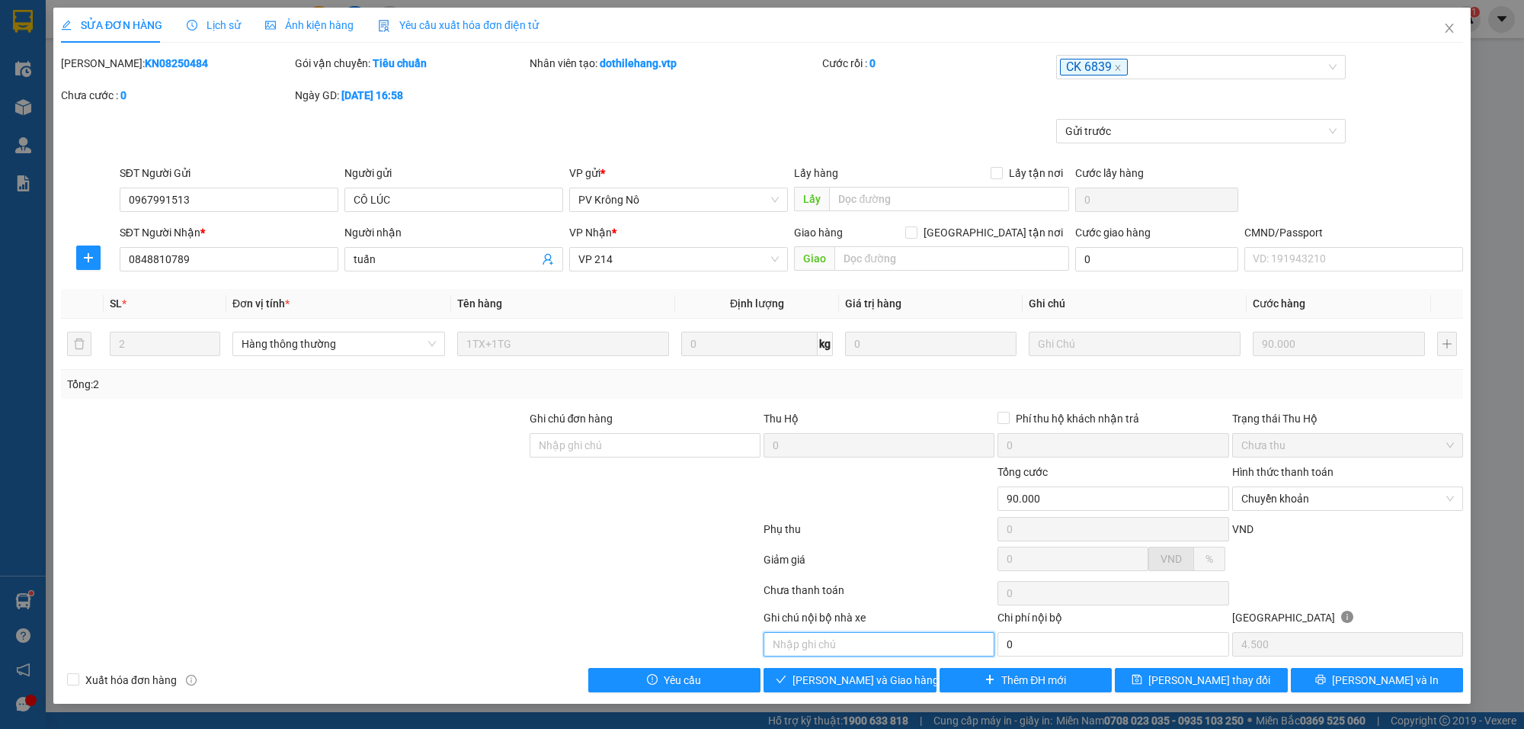
click at [846, 652] on input "text" at bounding box center [879, 644] width 231 height 24
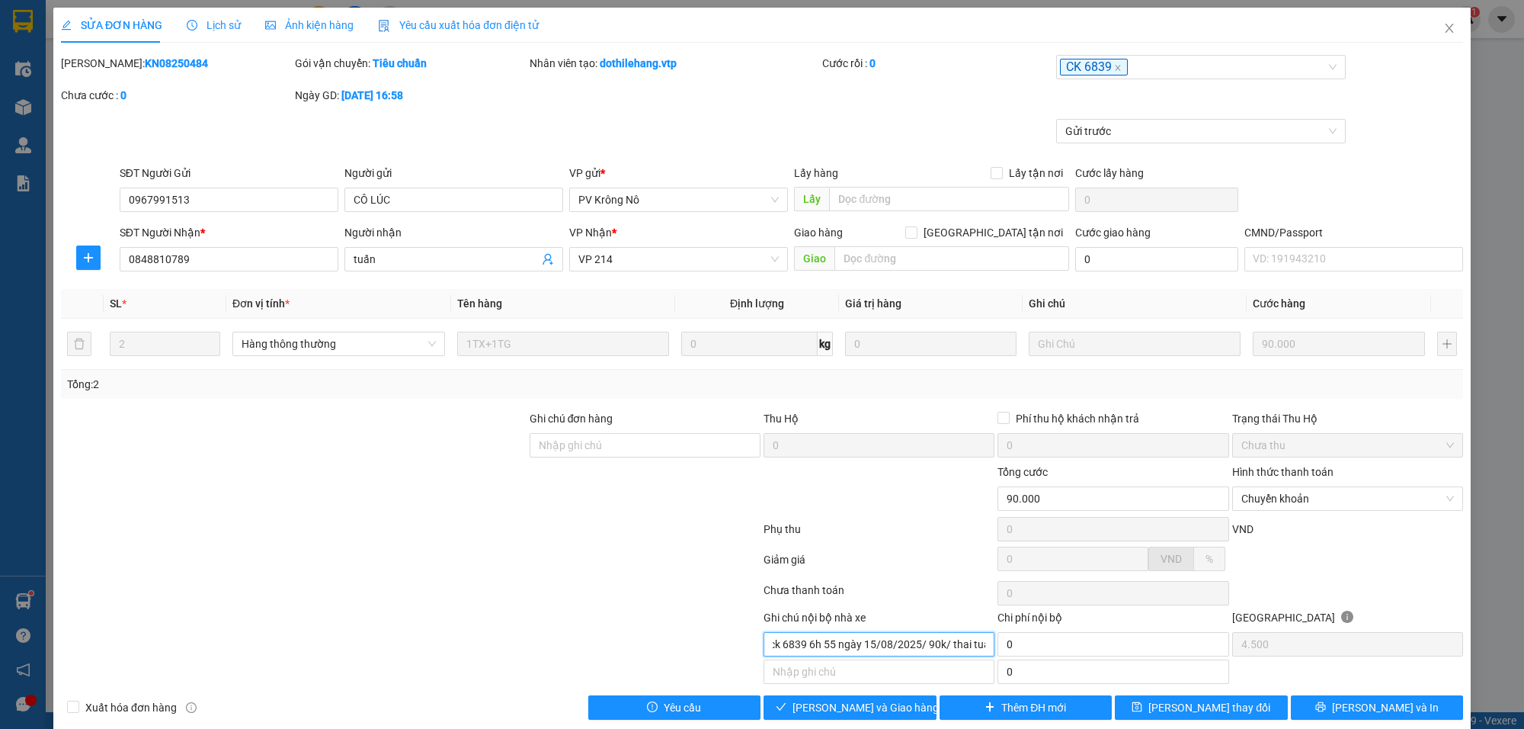
scroll to position [0, 40]
type input "khách ck 6839 6h 55 ngày 15/08/2025/ 90k/ thai tuân"
click at [851, 715] on span "[PERSON_NAME] và Giao hàng" at bounding box center [866, 707] width 146 height 17
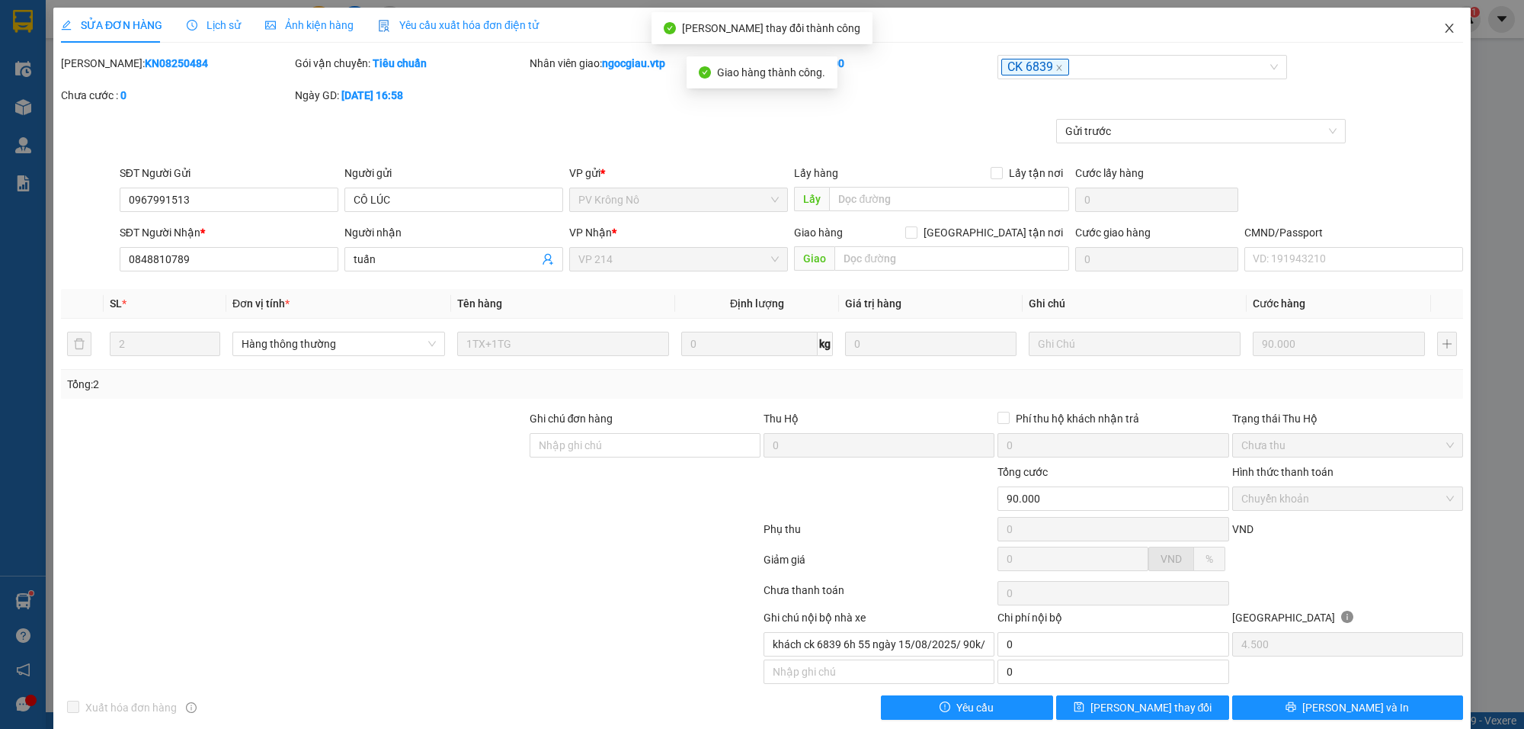
click at [1444, 24] on icon "close" at bounding box center [1450, 28] width 12 height 12
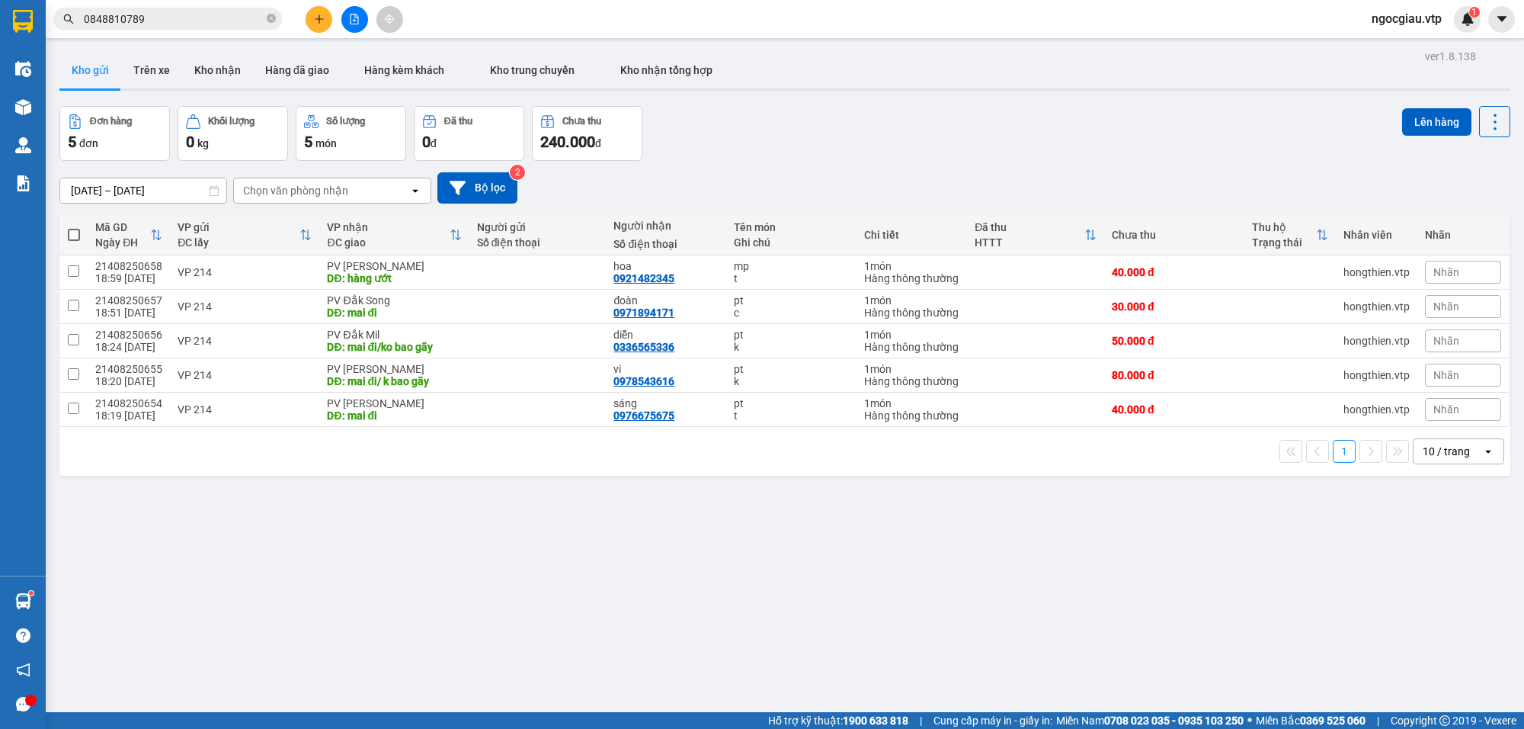
click at [176, 23] on input "0848810789" at bounding box center [174, 19] width 180 height 17
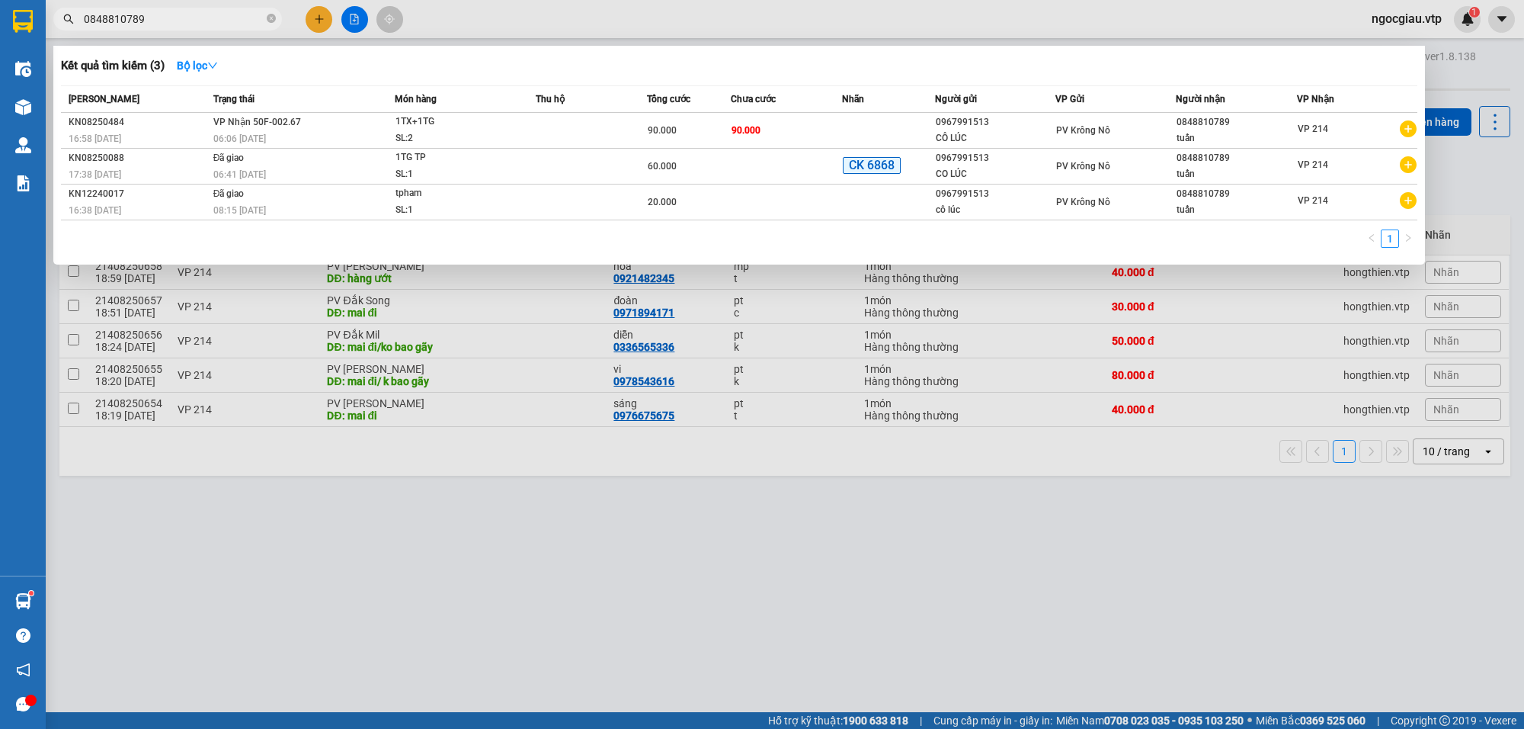
click at [176, 23] on input "0848810789" at bounding box center [174, 19] width 180 height 17
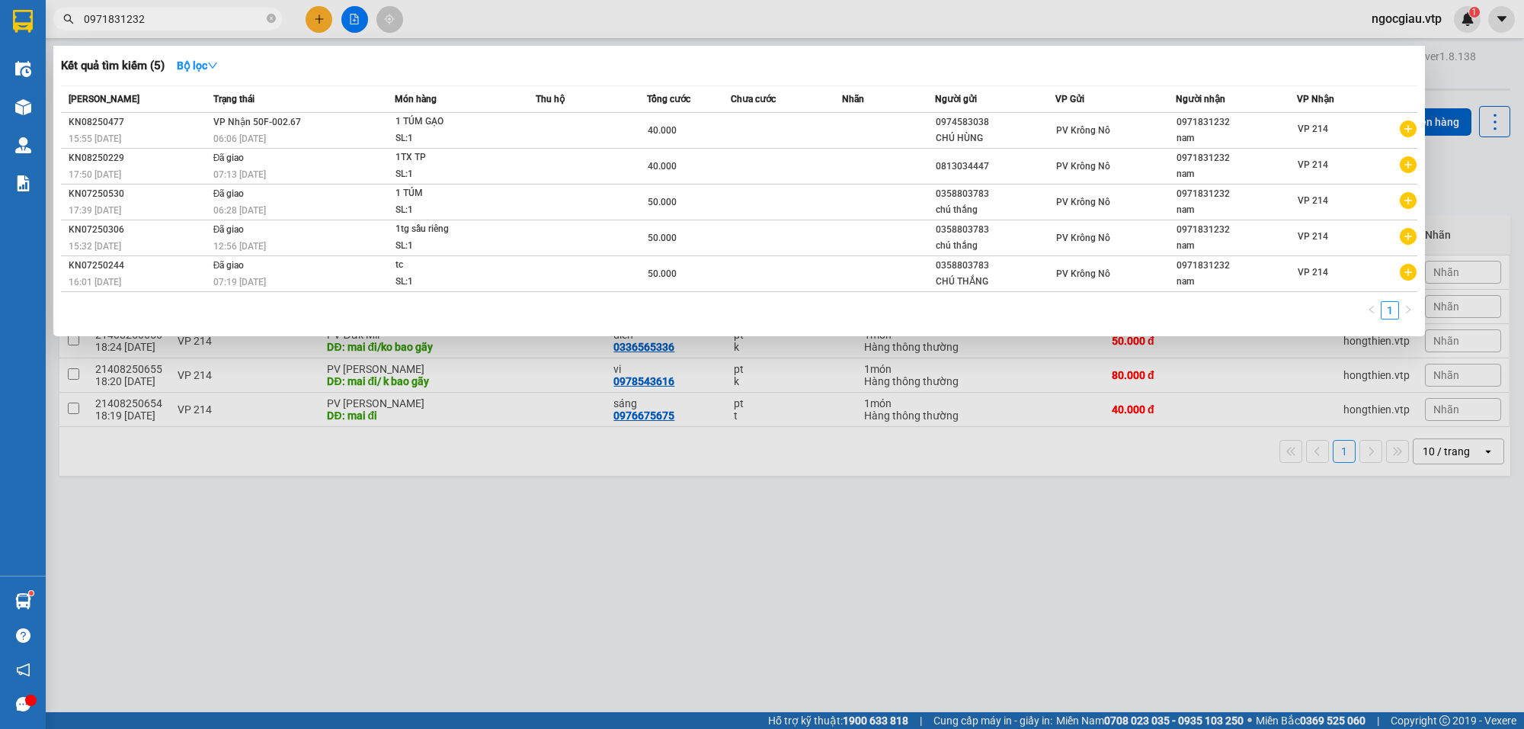
type input "0971831232"
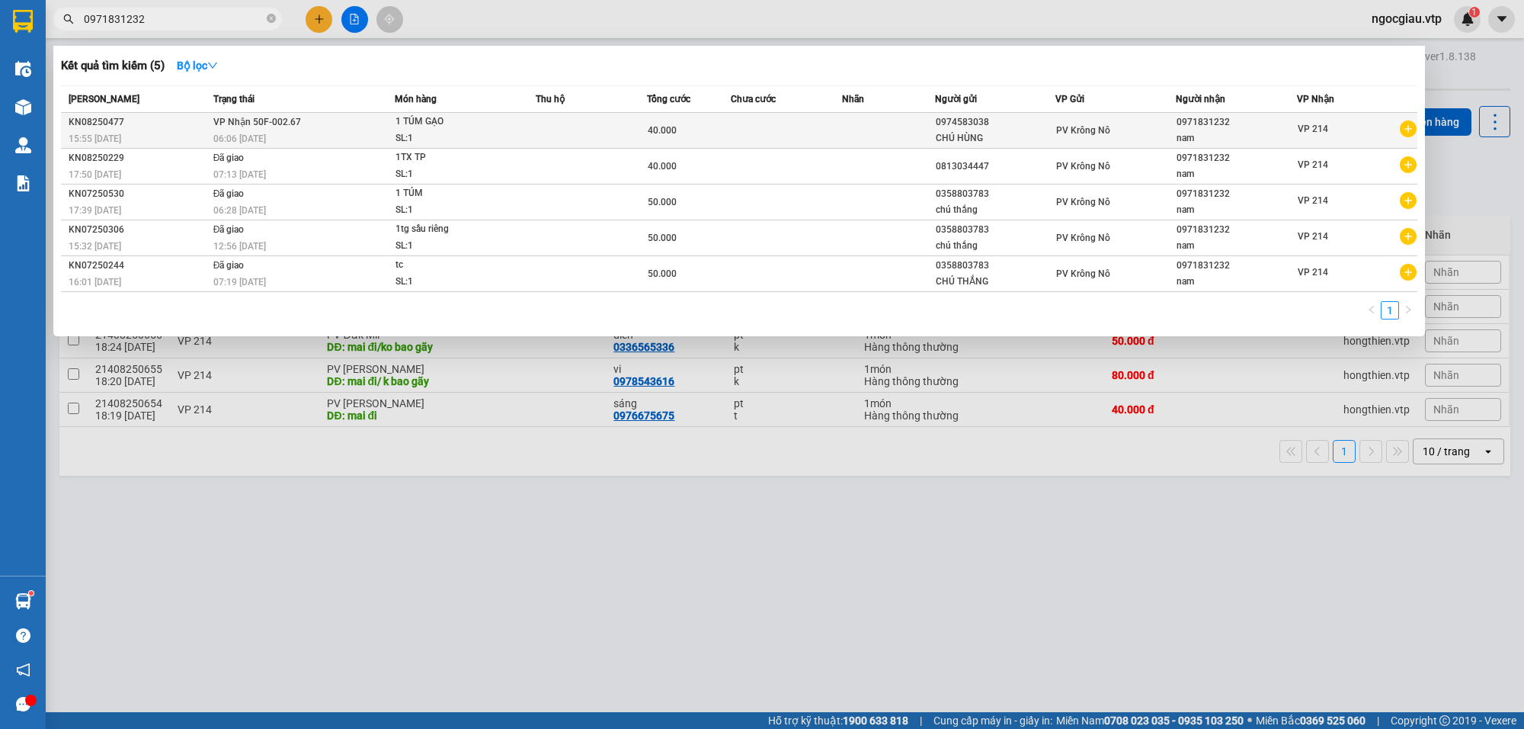
click at [559, 127] on td at bounding box center [591, 131] width 111 height 36
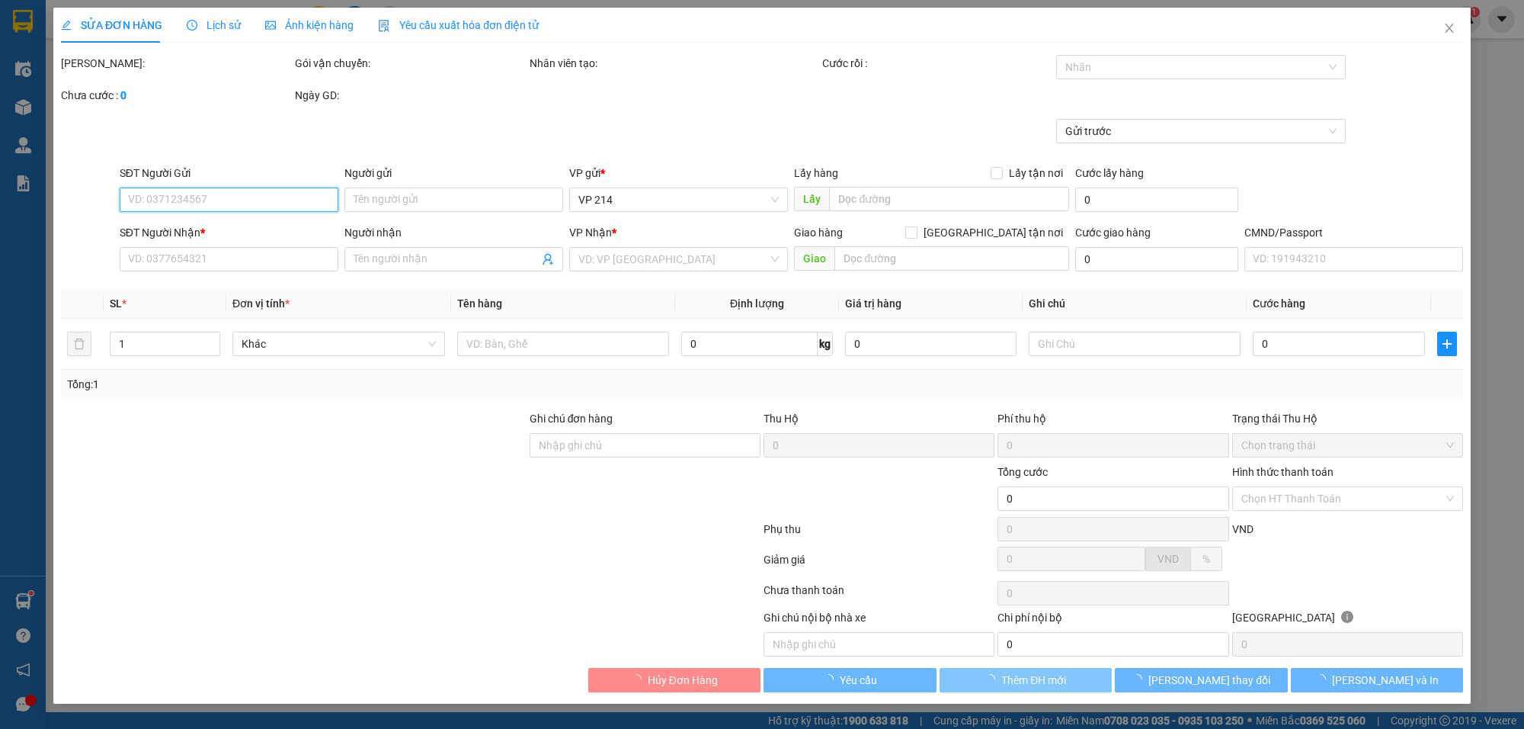
type input "0974583038"
type input "CHÚ HÙNG"
type input "0971831232"
type input "nam"
type input "40.000"
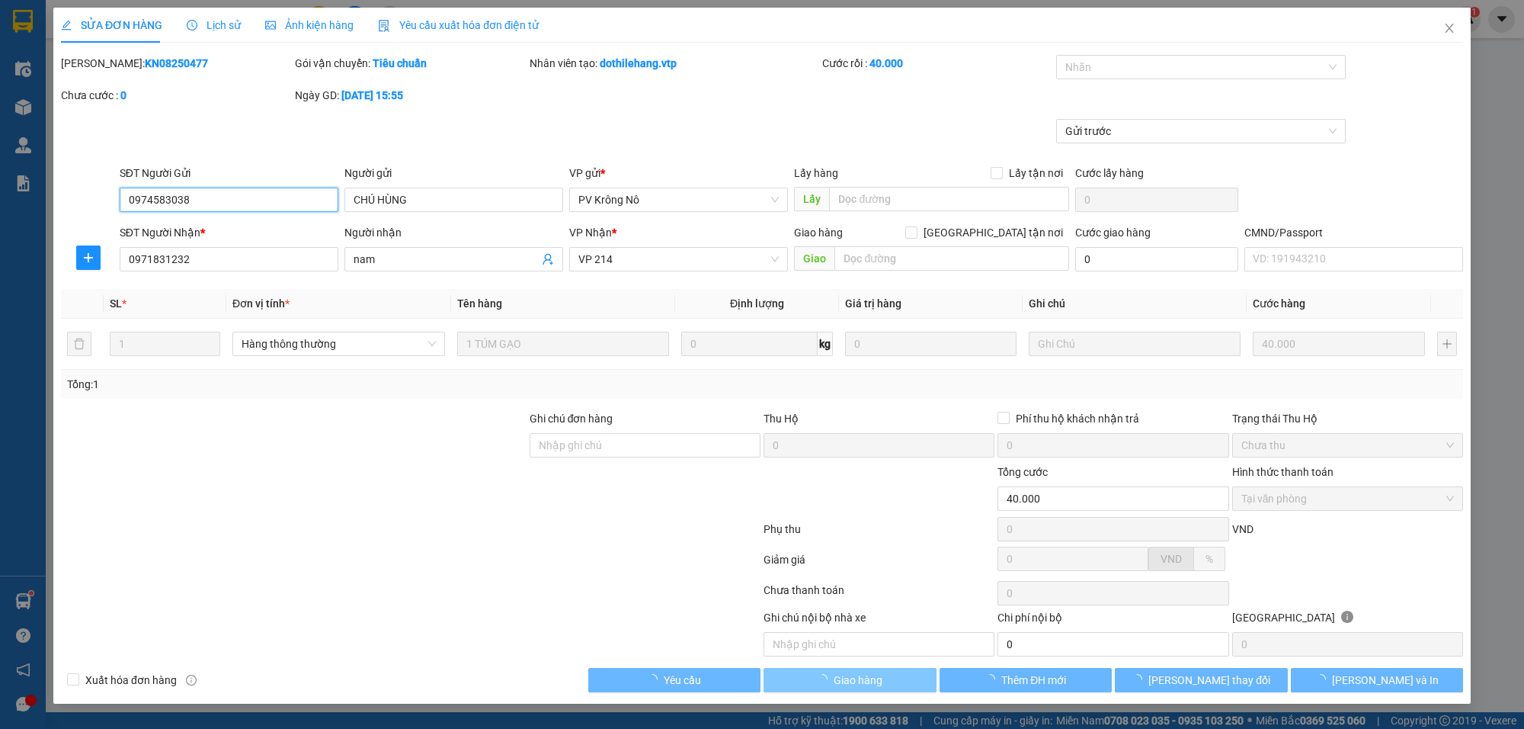
type input "2.000"
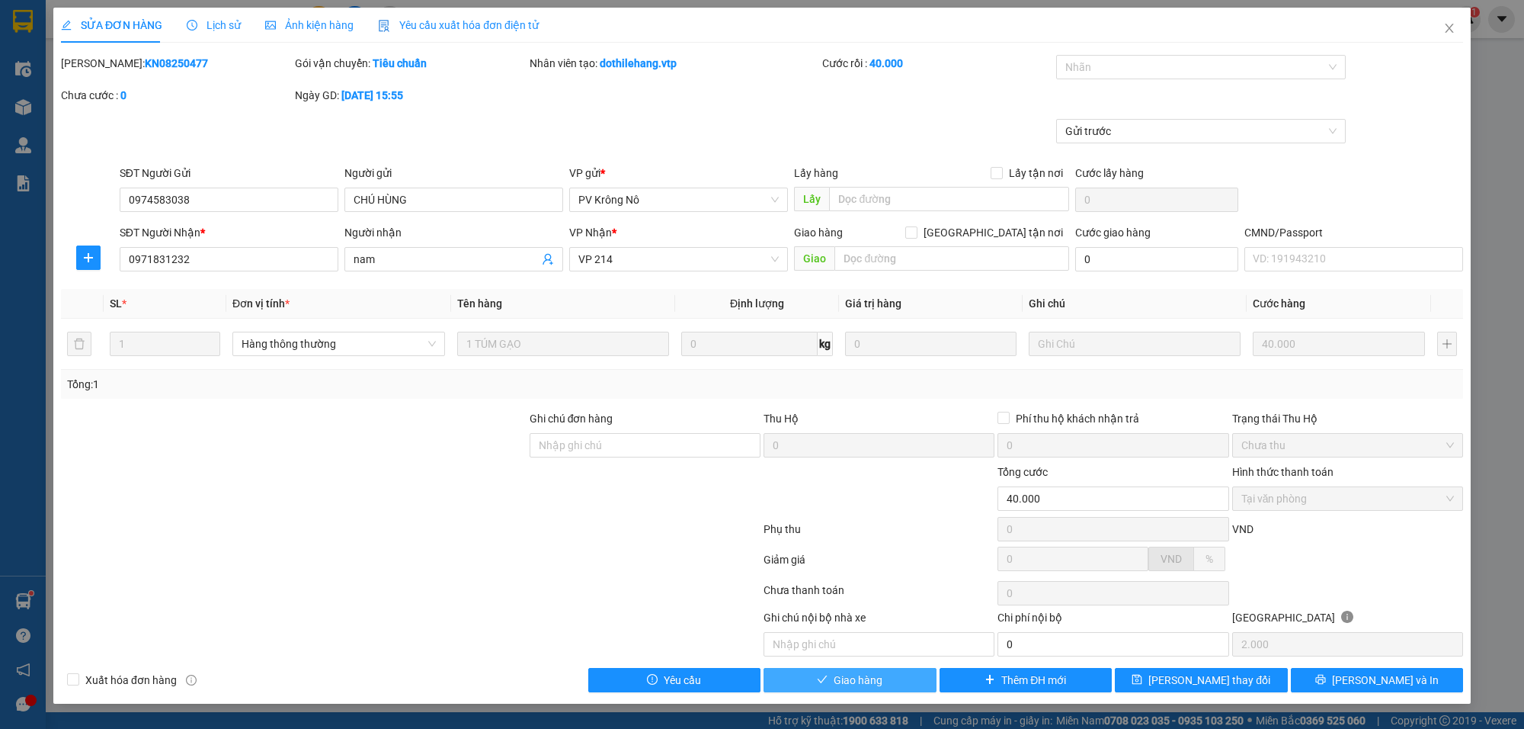
click at [888, 684] on button "Giao hàng" at bounding box center [850, 680] width 173 height 24
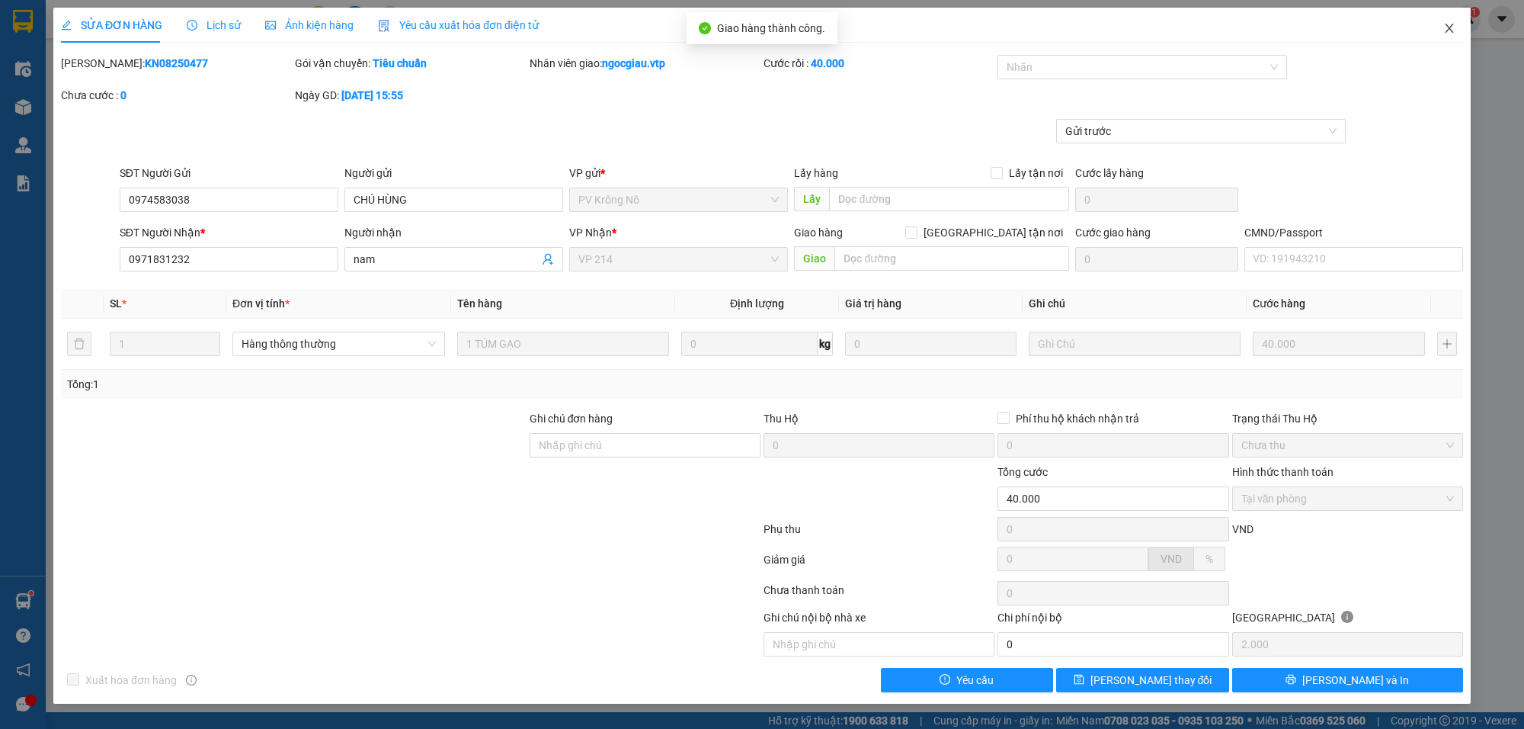
click at [1460, 27] on span "Close" at bounding box center [1449, 29] width 43 height 43
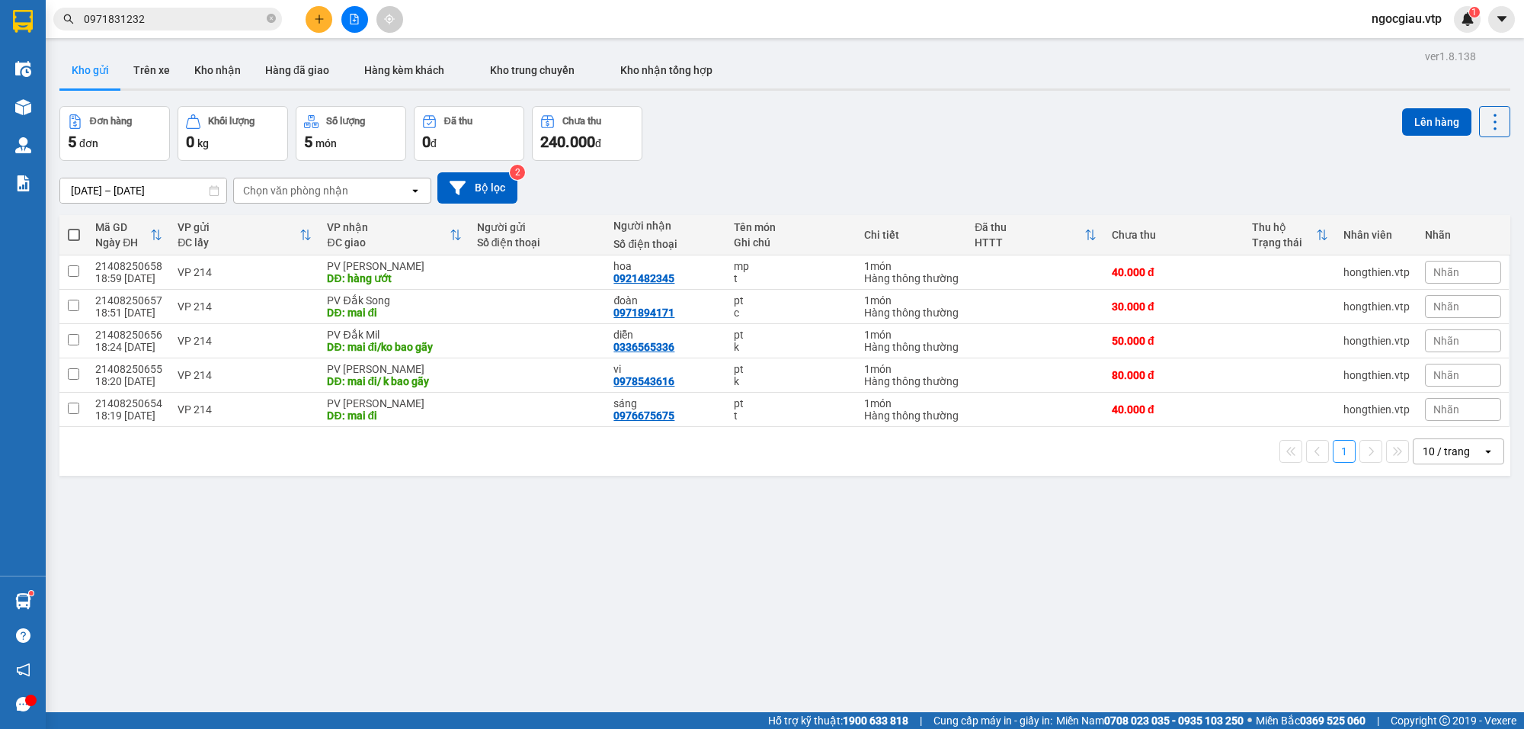
click at [200, 14] on input "0971831232" at bounding box center [174, 19] width 180 height 17
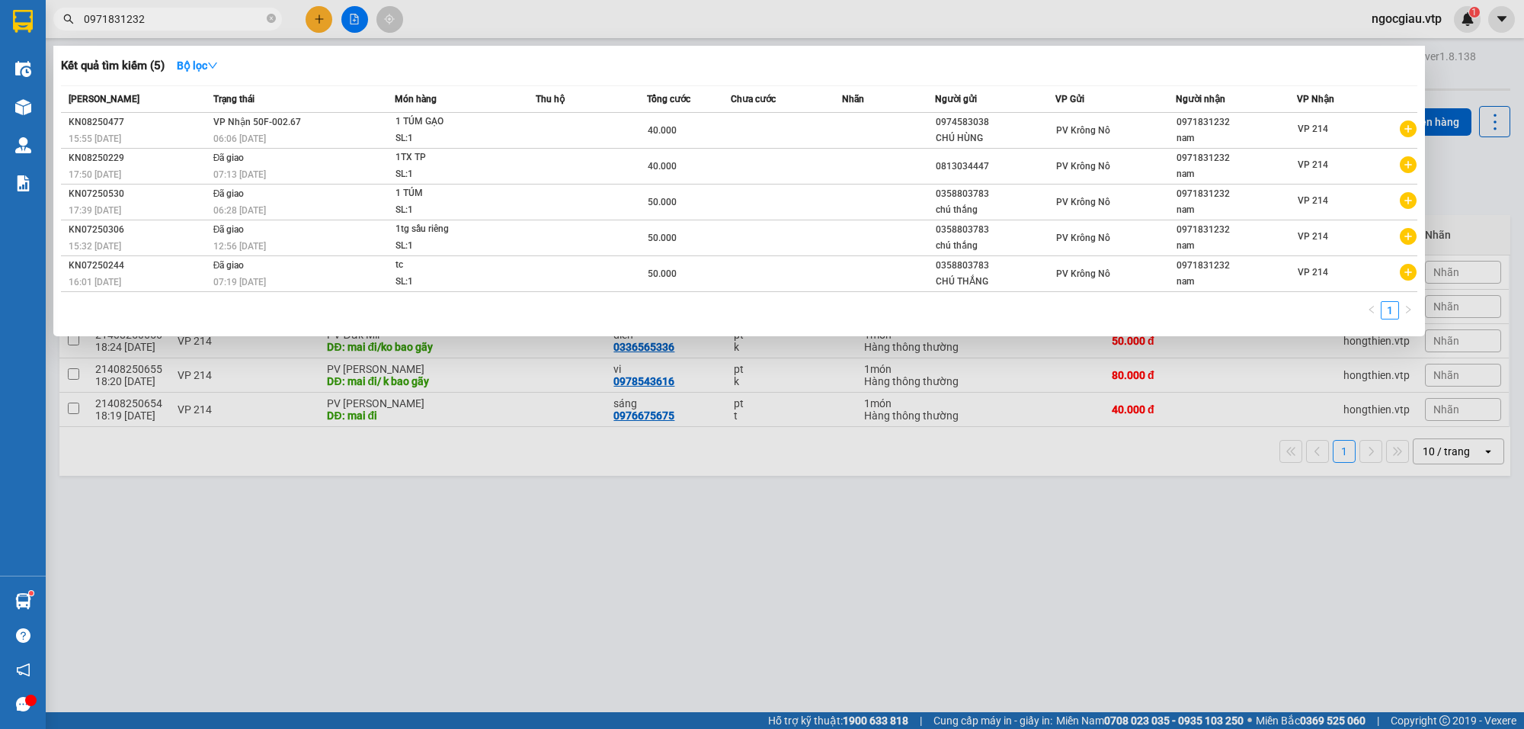
click at [200, 14] on input "0971831232" at bounding box center [174, 19] width 180 height 17
click at [724, 543] on div at bounding box center [762, 364] width 1524 height 729
click at [176, 24] on input "0971831232" at bounding box center [174, 19] width 180 height 17
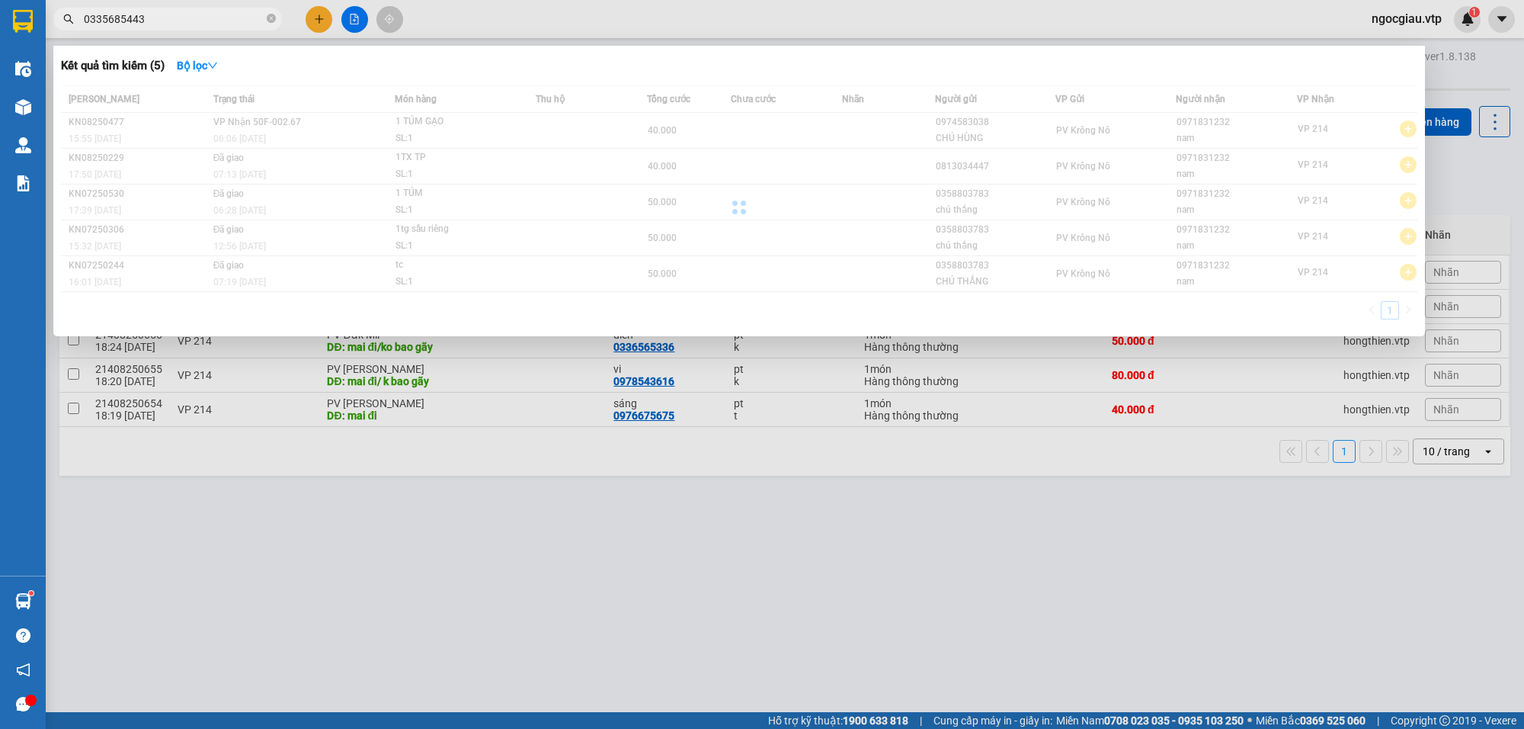
type input "0335685443"
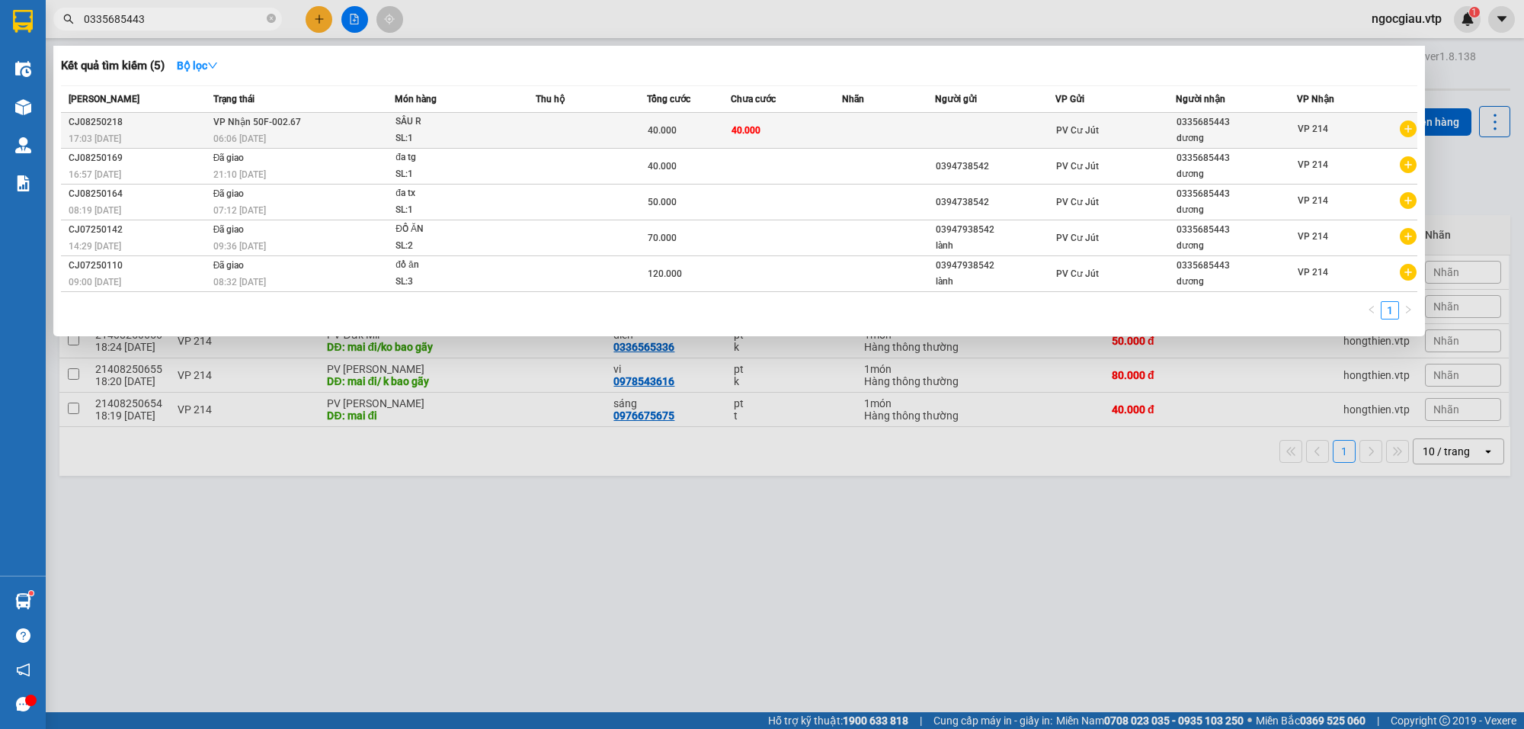
click at [476, 127] on div "SẦU R" at bounding box center [453, 122] width 114 height 17
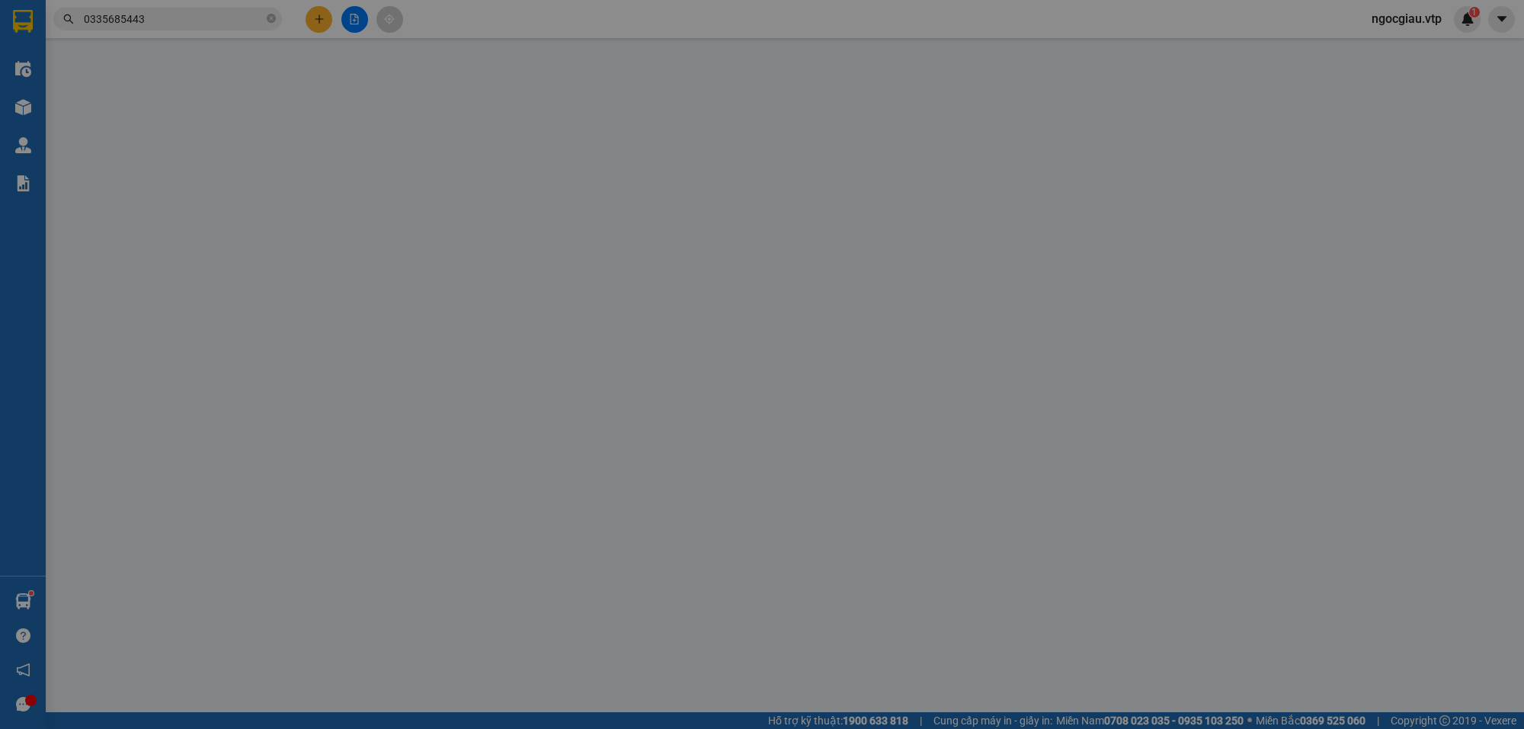
type input "2.000"
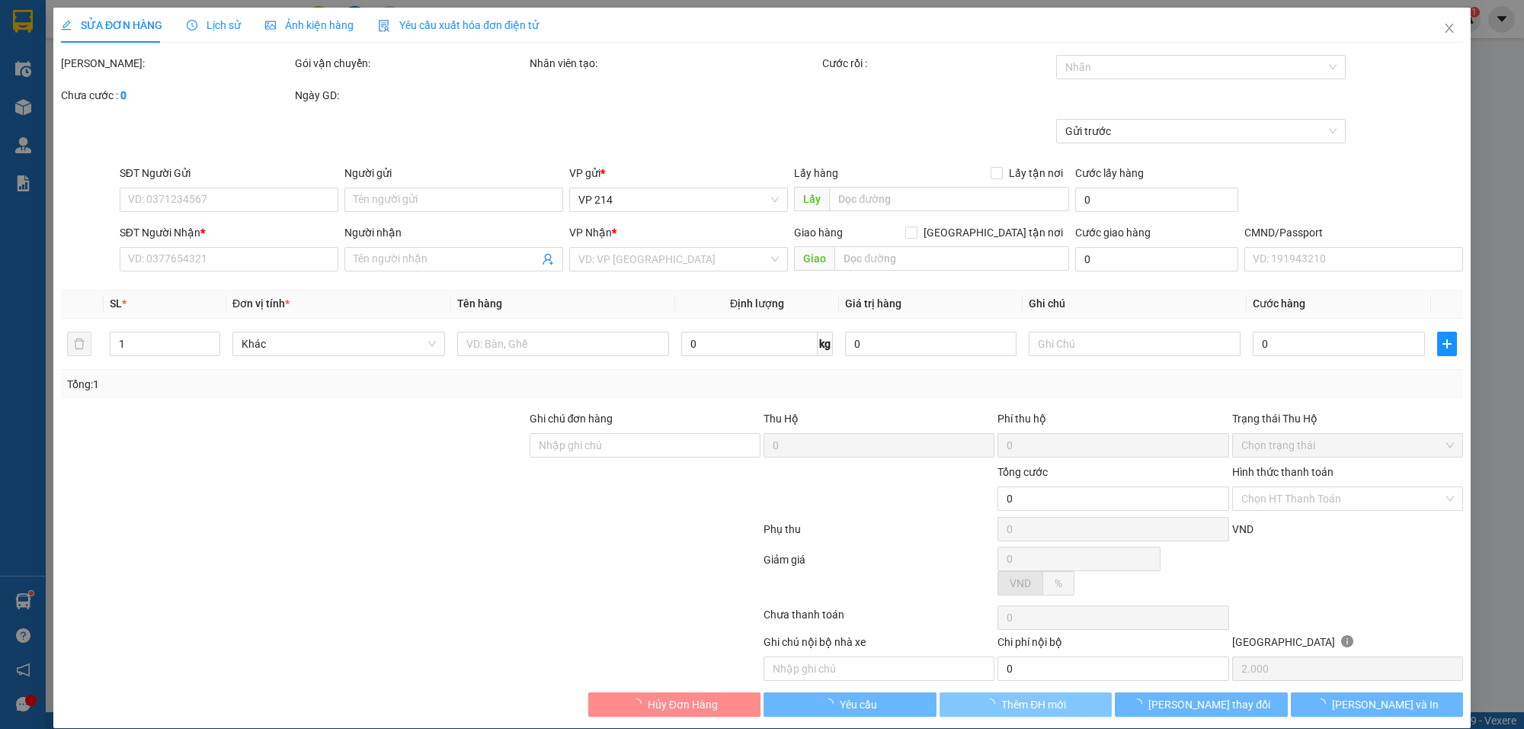
type input "0335685443"
type input "dương"
type input "40.000"
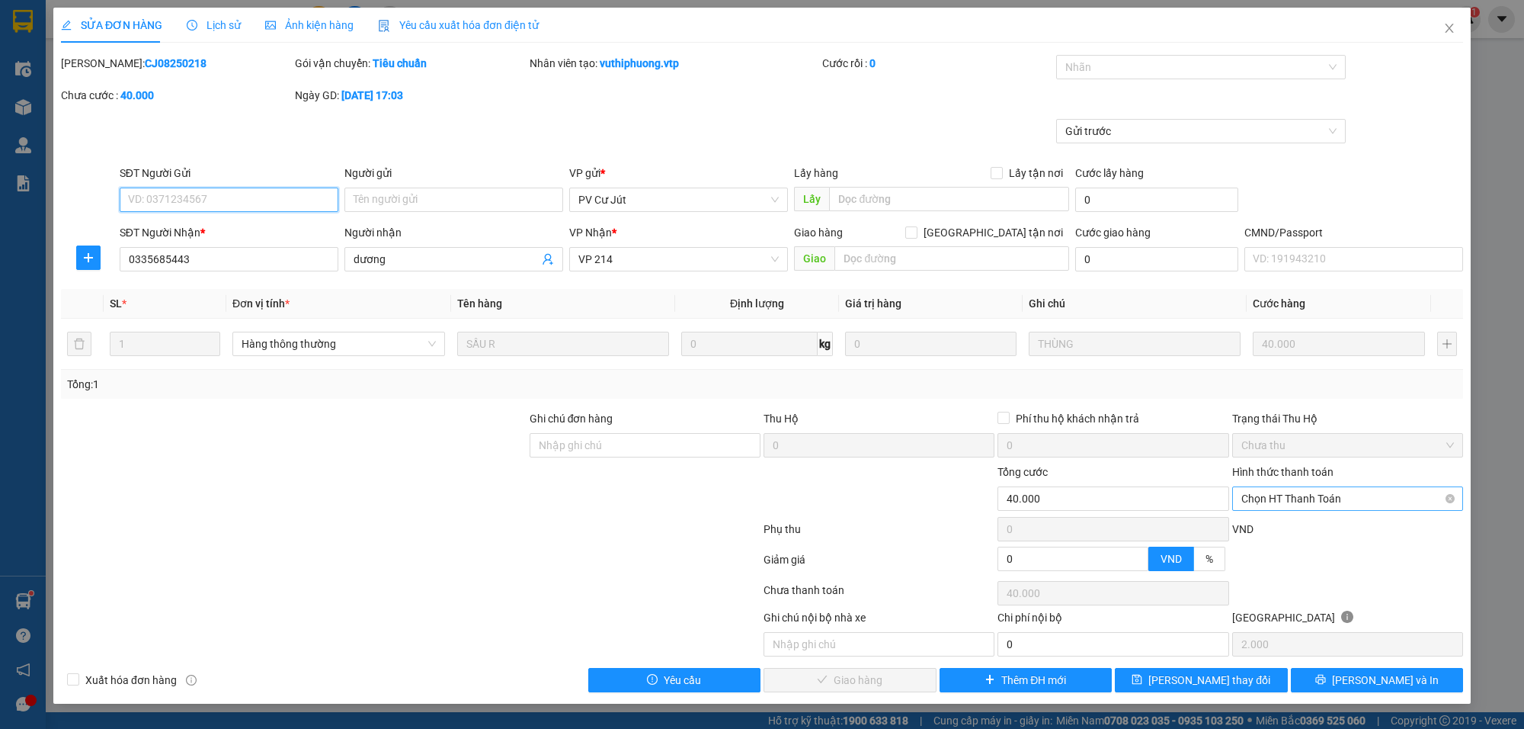
click at [1343, 494] on span "Chọn HT Thanh Toán" at bounding box center [1348, 498] width 213 height 23
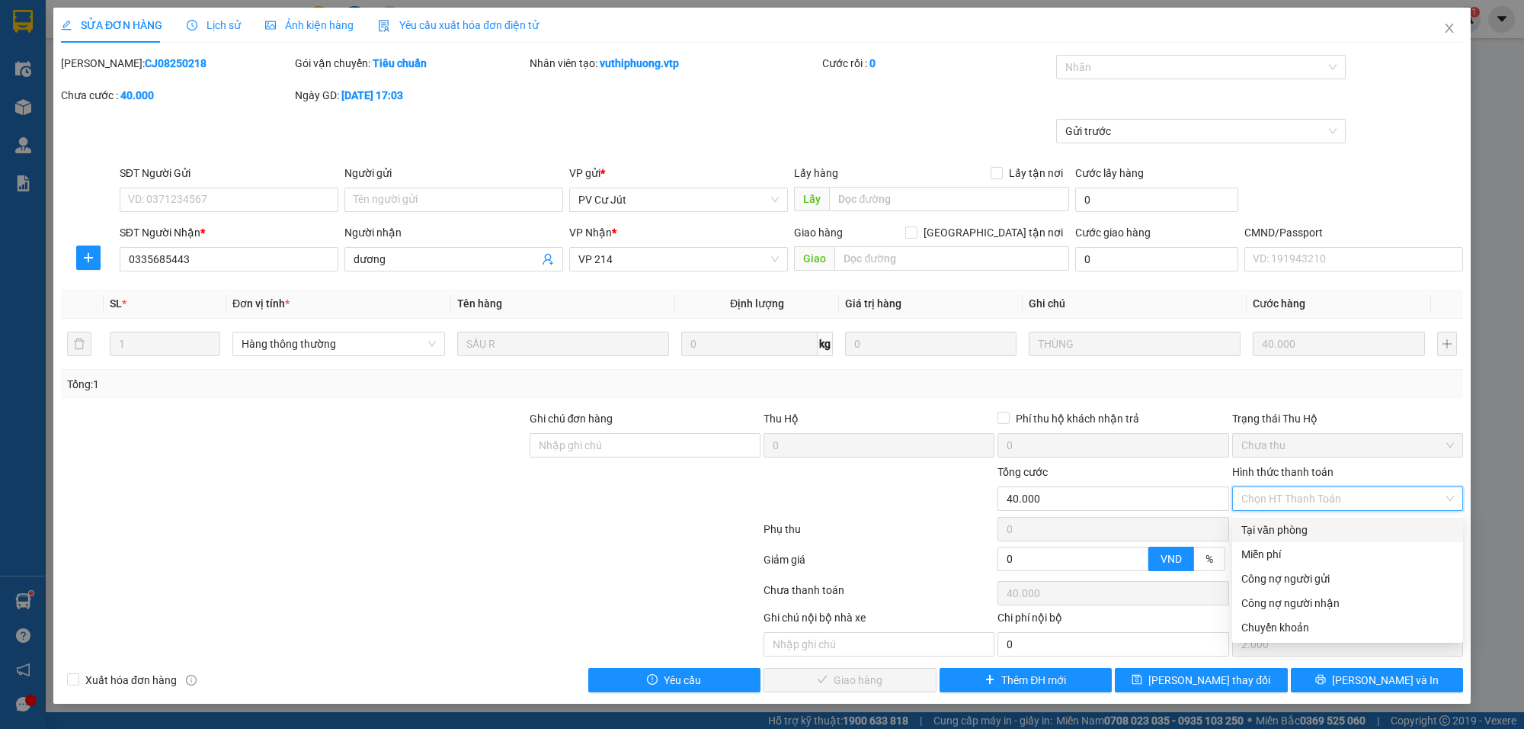
click at [1274, 522] on div "Tại văn phòng" at bounding box center [1348, 529] width 213 height 17
type input "0"
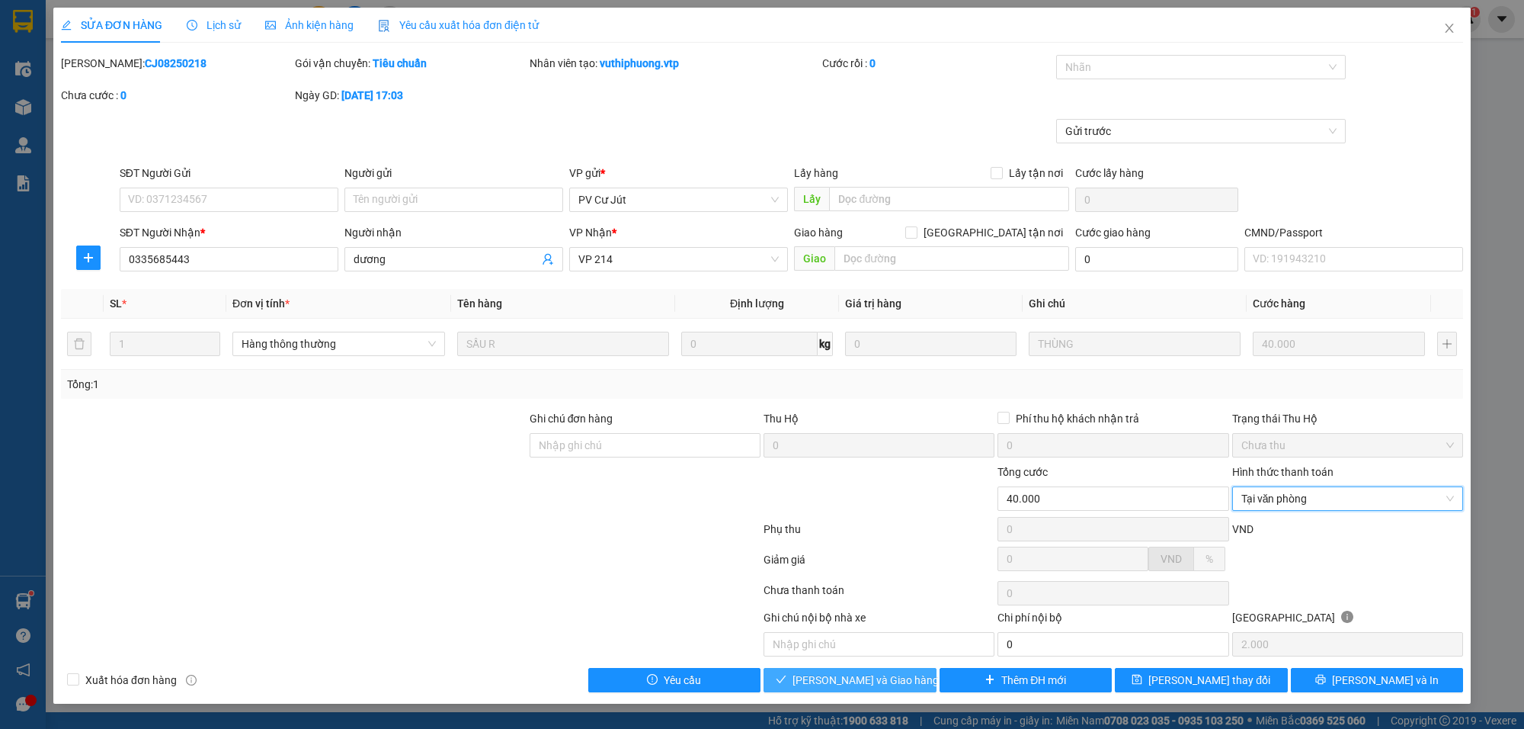
click at [894, 684] on span "[PERSON_NAME] và Giao hàng" at bounding box center [866, 679] width 146 height 17
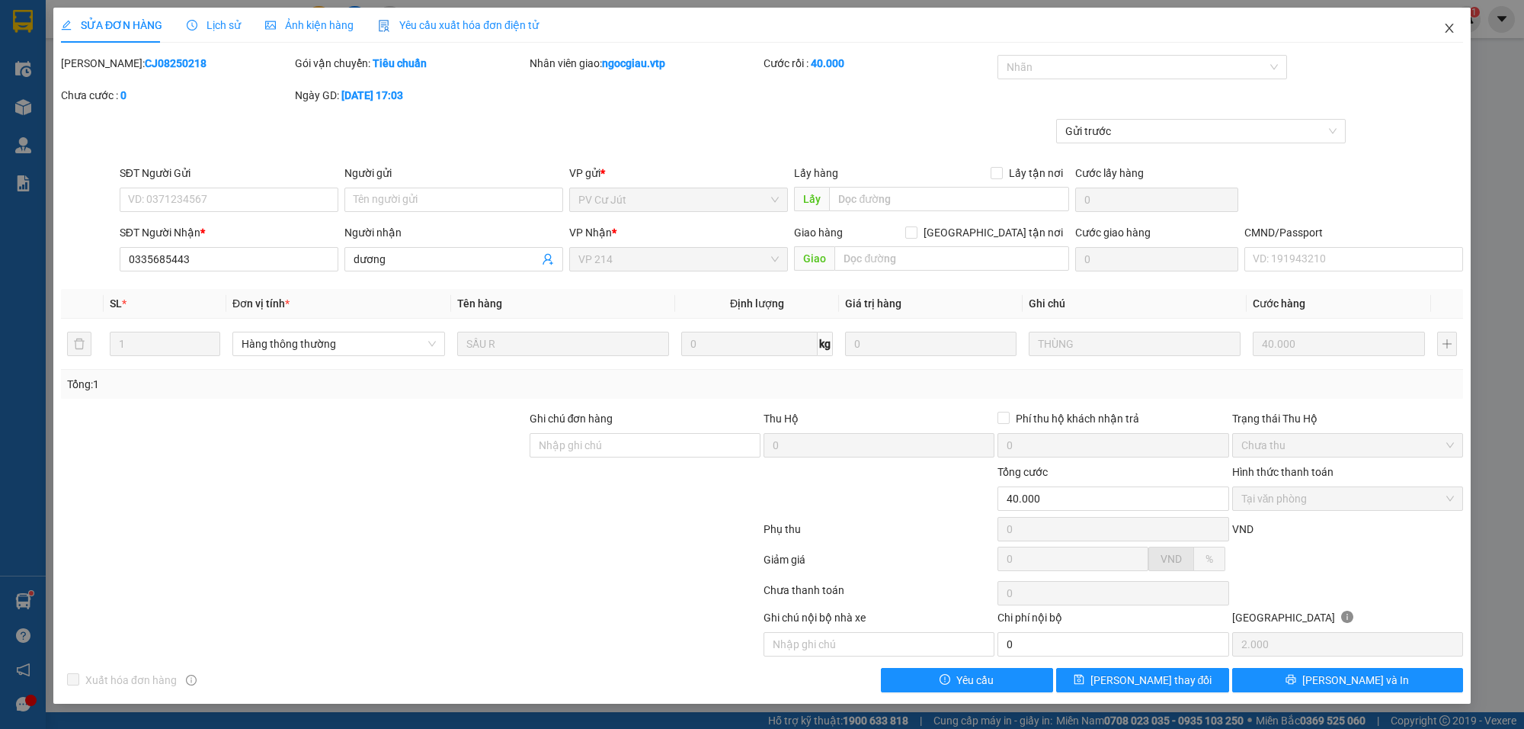
click at [1446, 20] on span "Close" at bounding box center [1449, 29] width 43 height 43
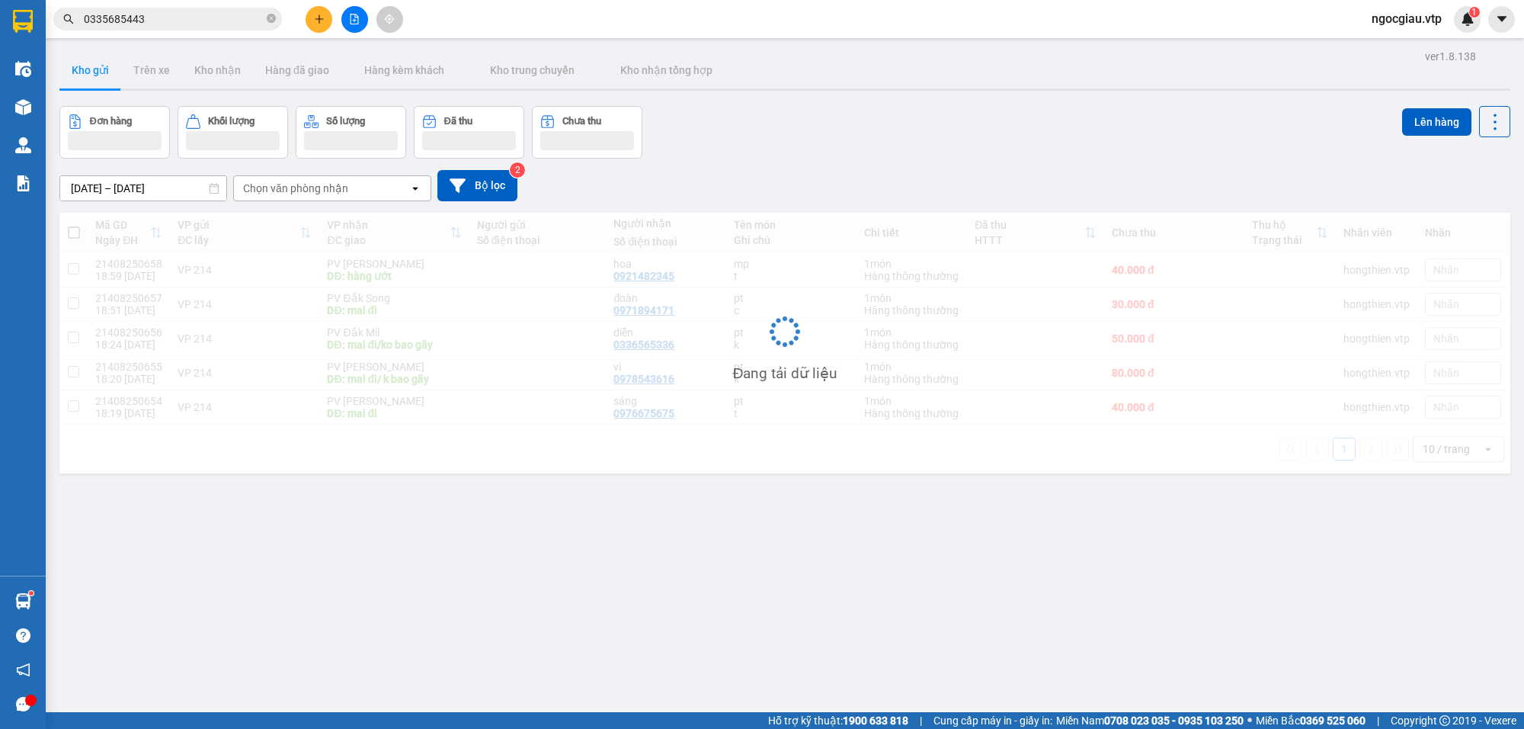
click at [162, 23] on input "0335685443" at bounding box center [174, 19] width 180 height 17
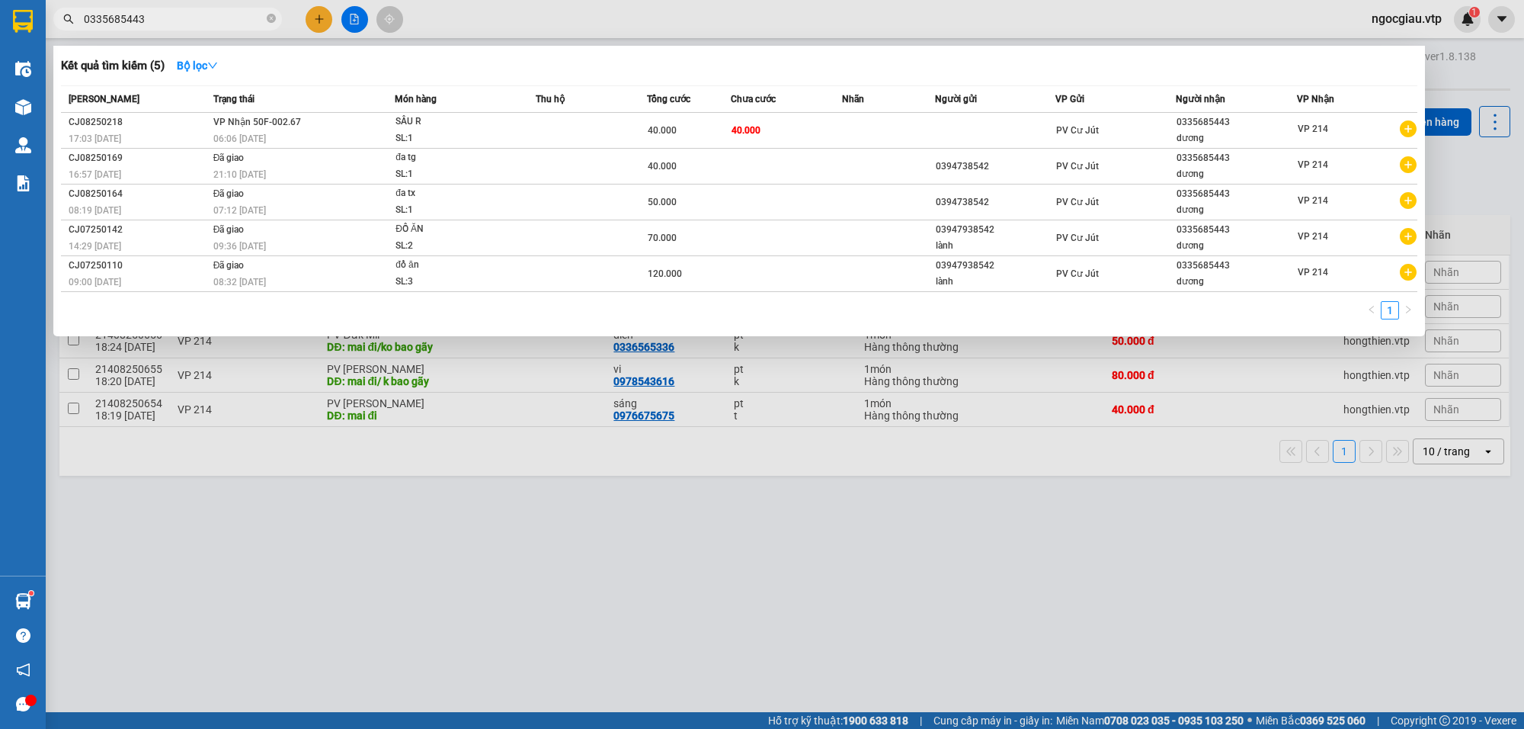
click at [162, 23] on input "0335685443" at bounding box center [174, 19] width 180 height 17
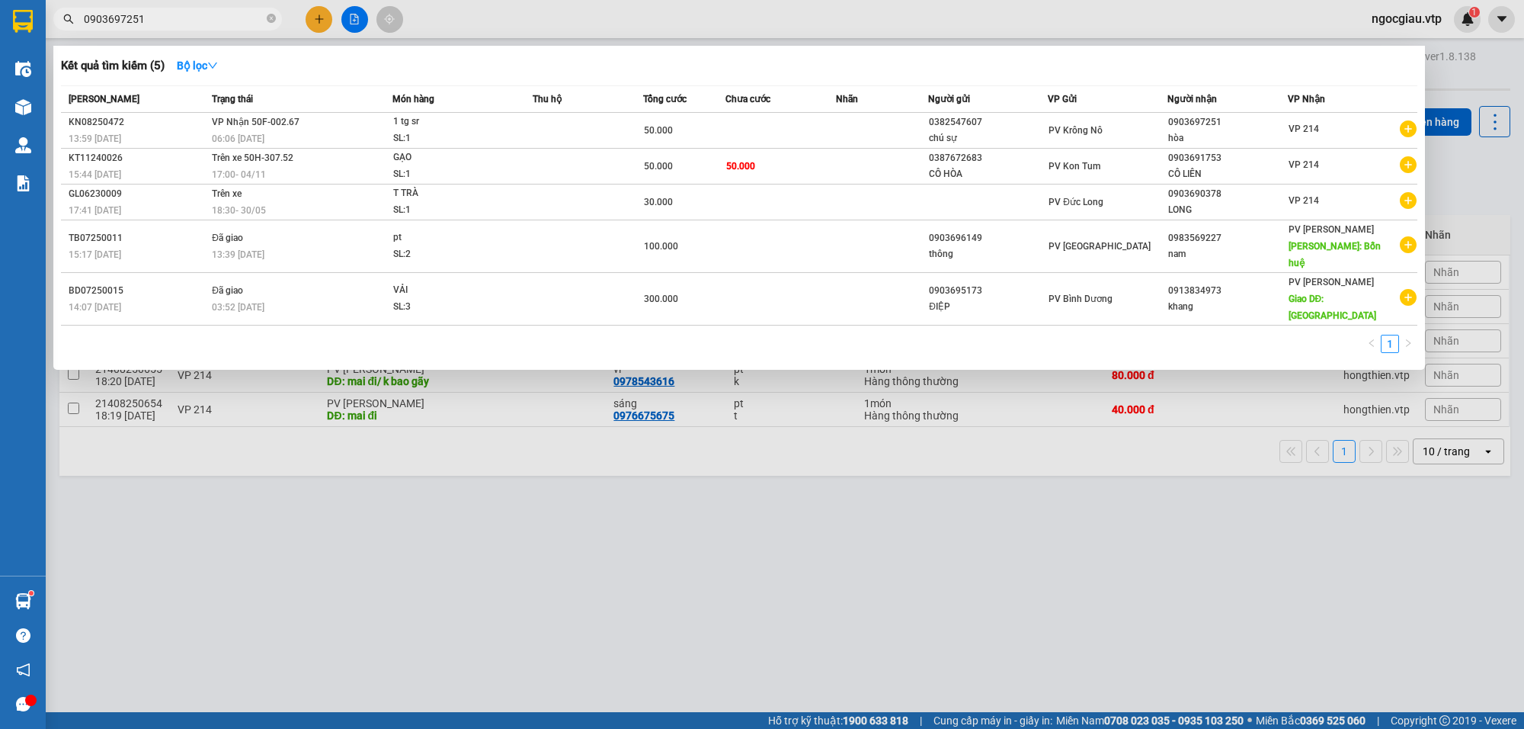
type input "0903697251"
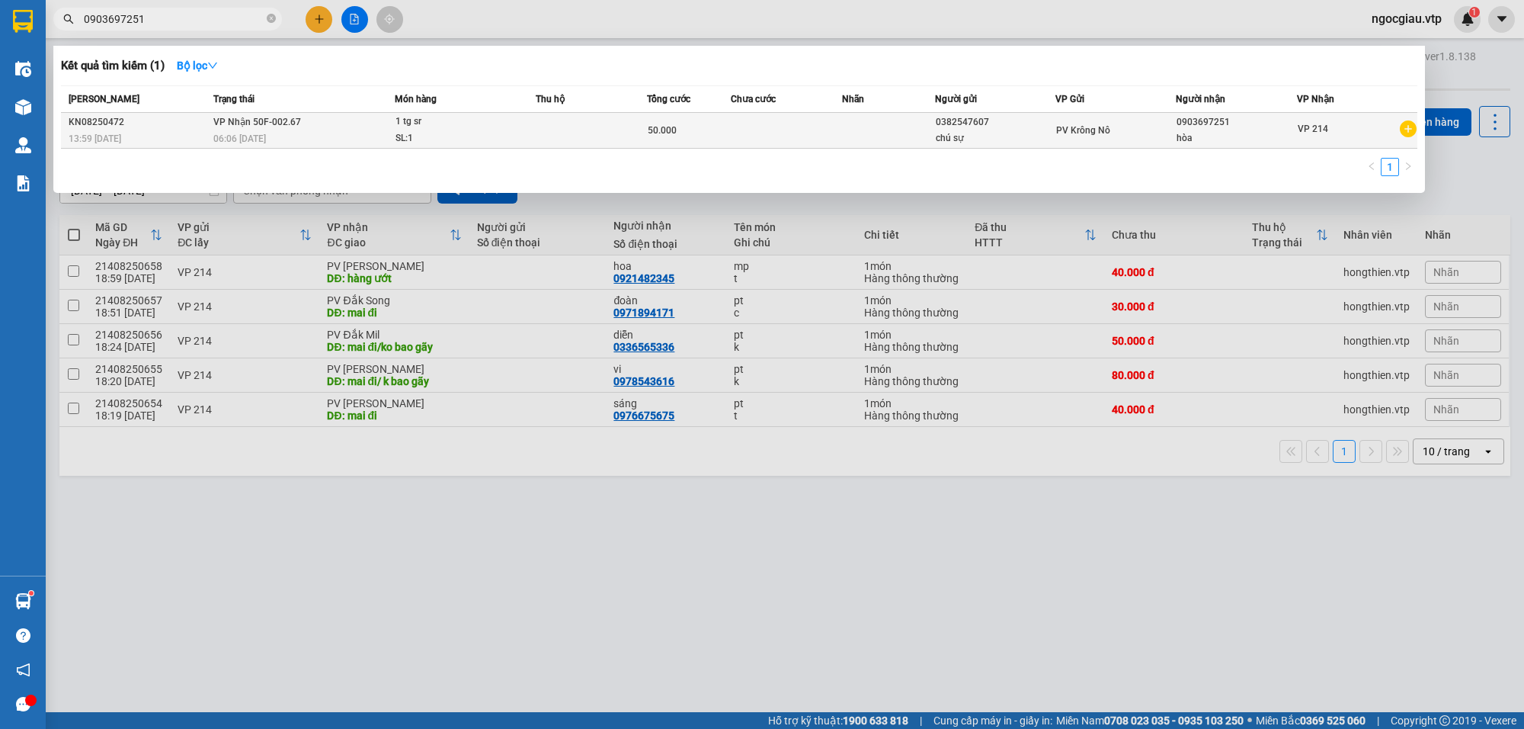
click at [795, 126] on td at bounding box center [786, 131] width 111 height 36
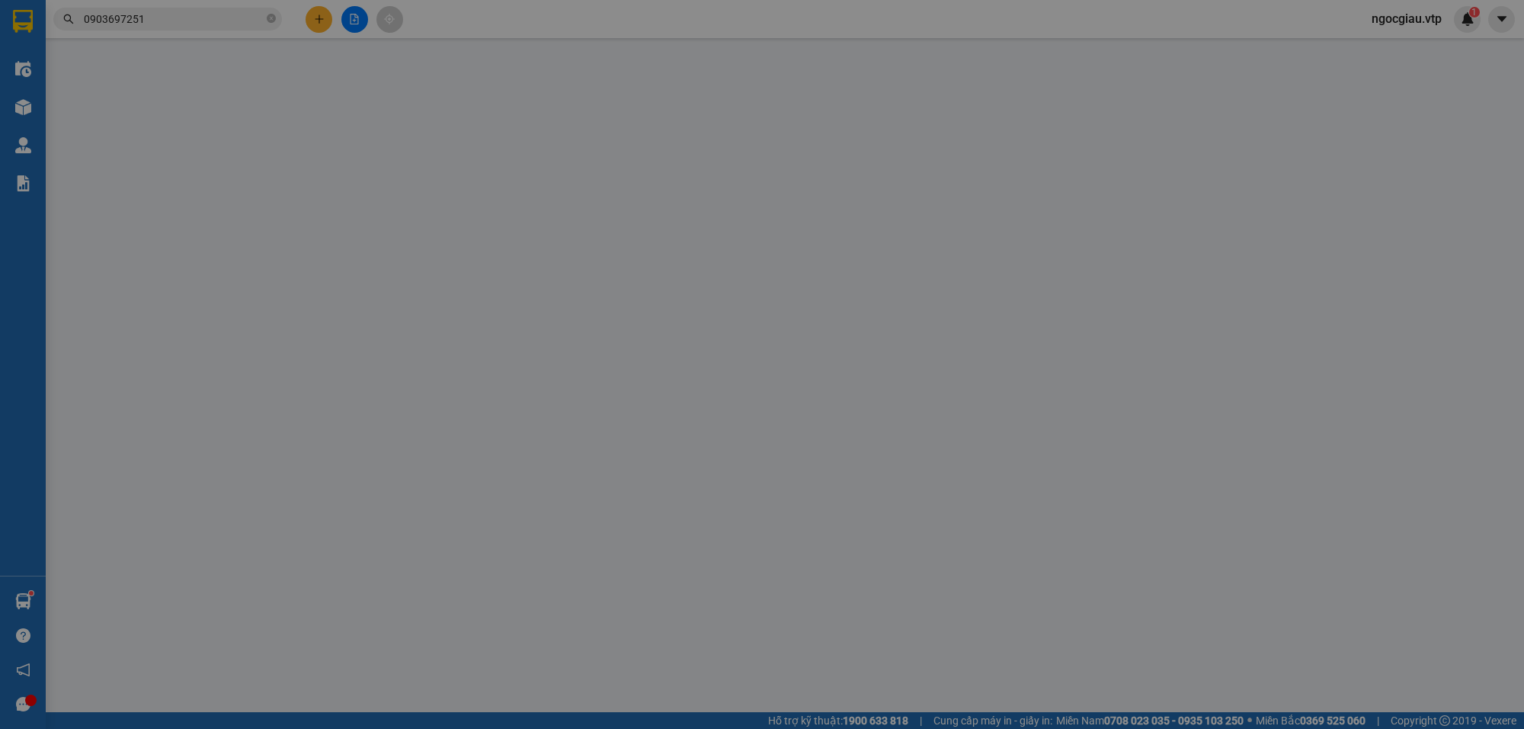
type input "0382547607"
type input "chú sự"
type input "0903697251"
type input "hòa"
type input "50.000"
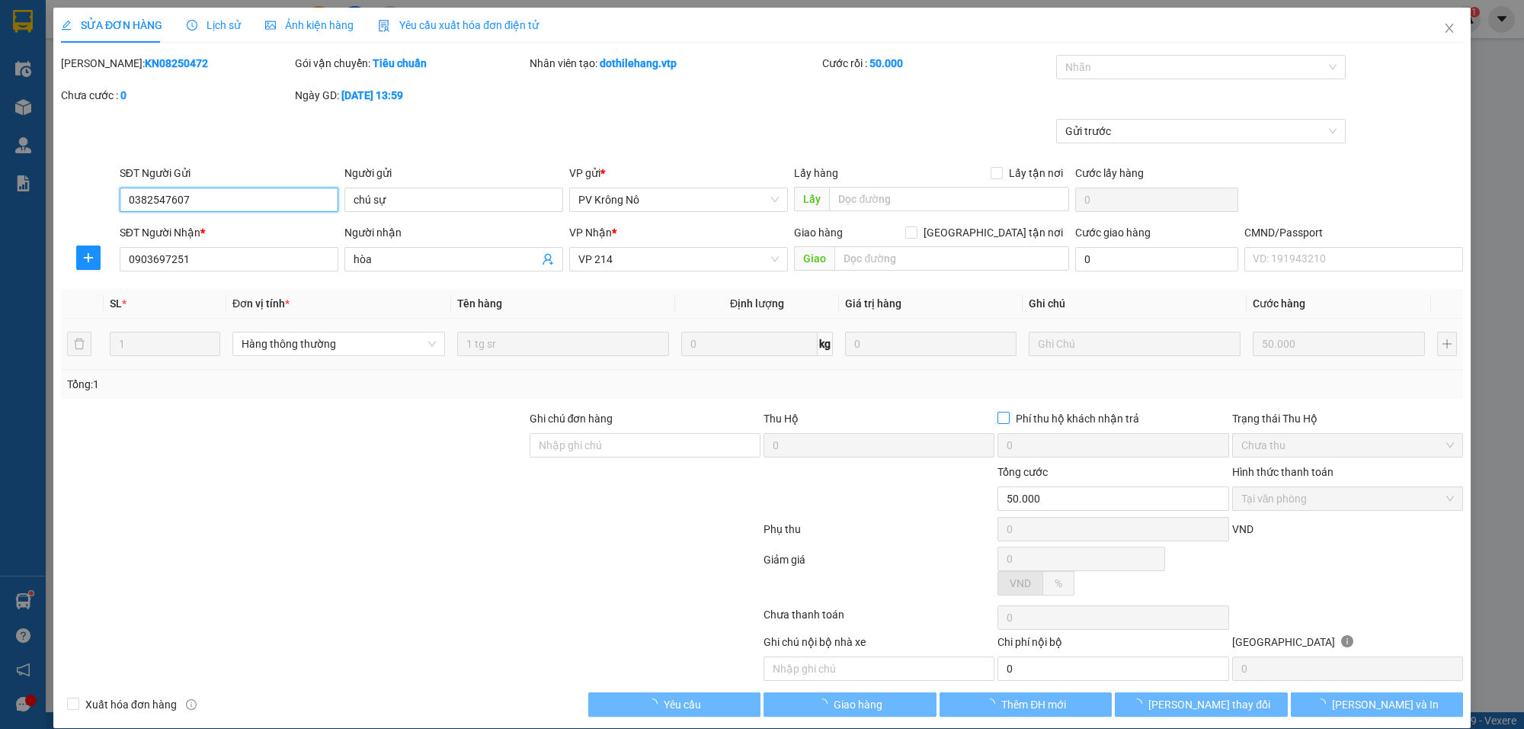
type input "2.500"
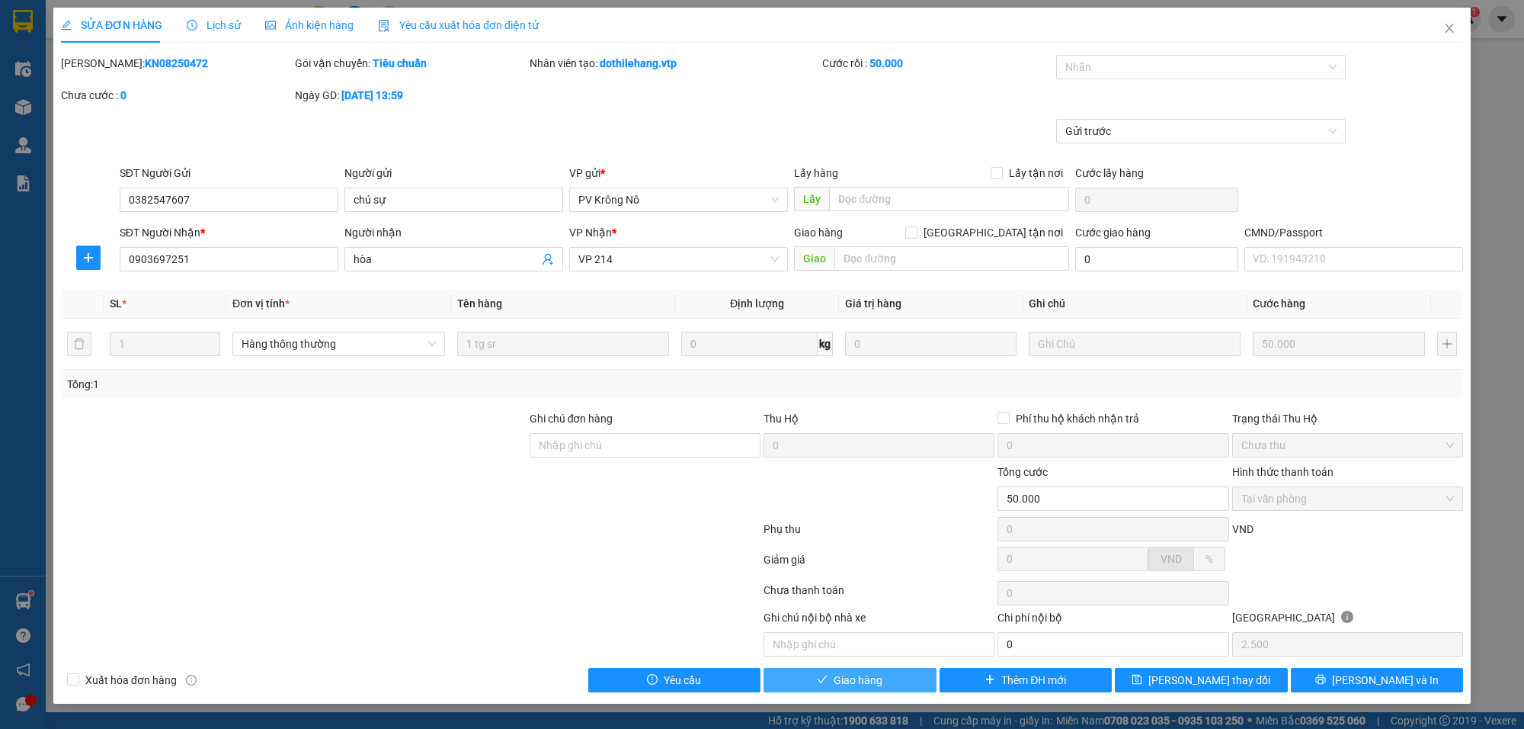
click at [893, 684] on button "Giao hàng" at bounding box center [850, 680] width 173 height 24
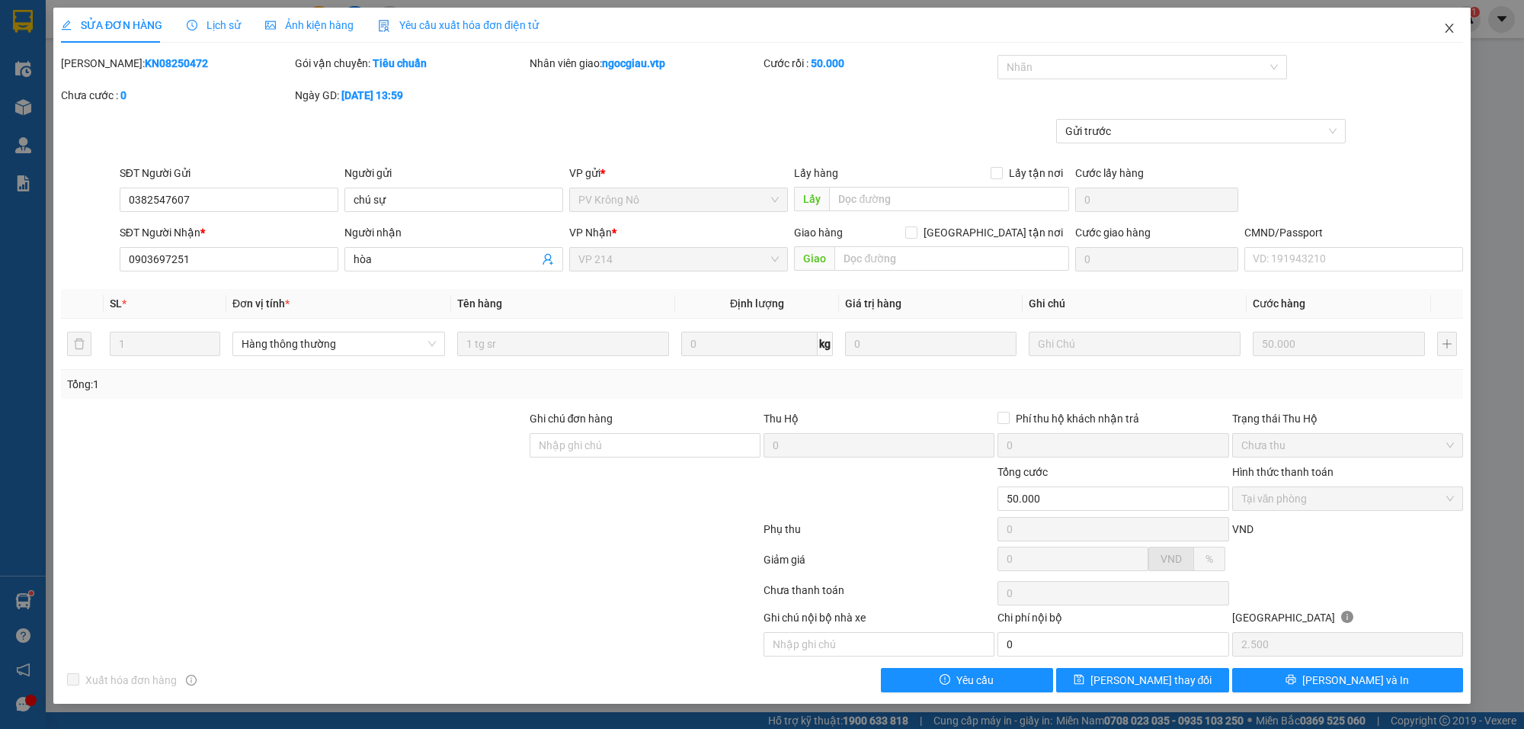
click at [1452, 25] on icon "close" at bounding box center [1449, 28] width 8 height 9
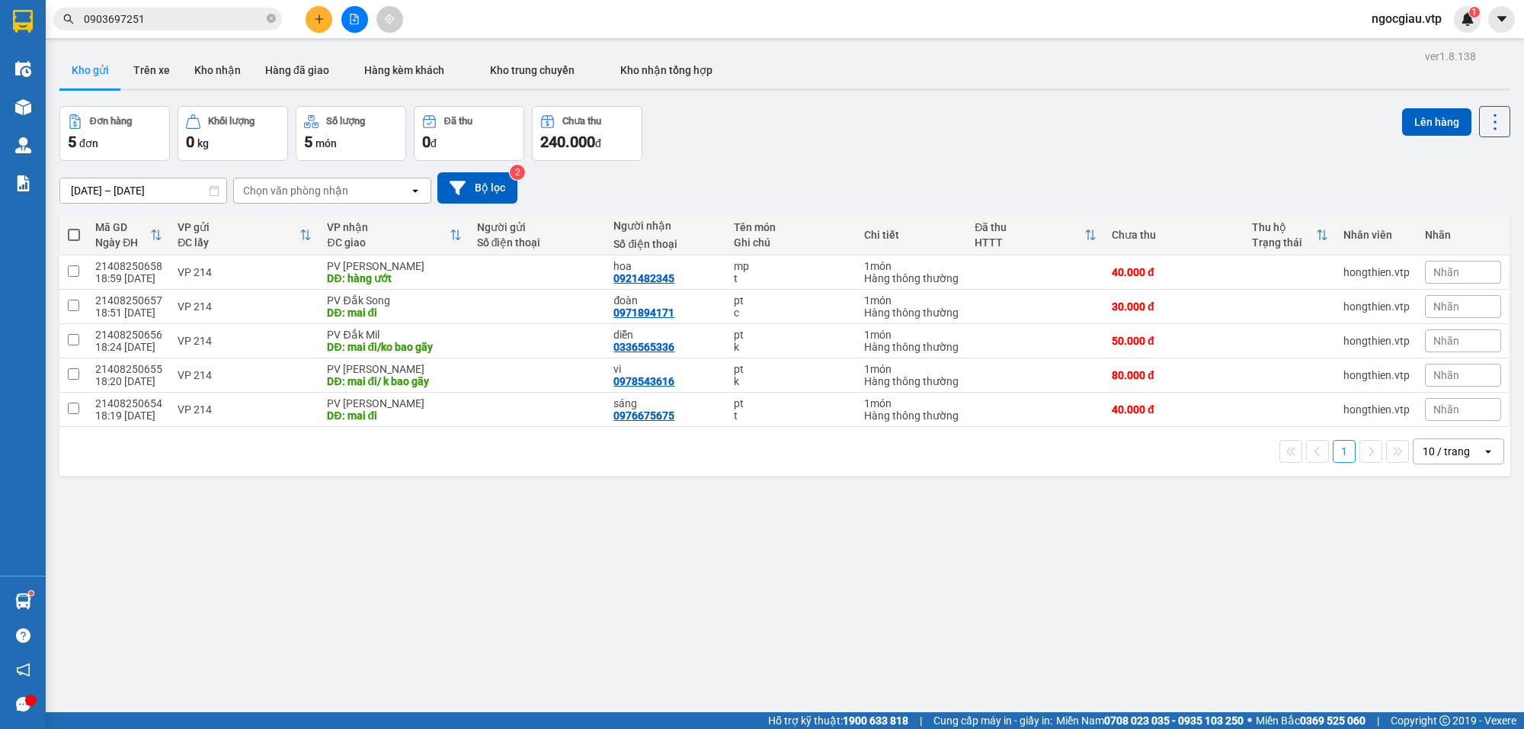
click at [172, 8] on span "0903697251" at bounding box center [167, 19] width 229 height 23
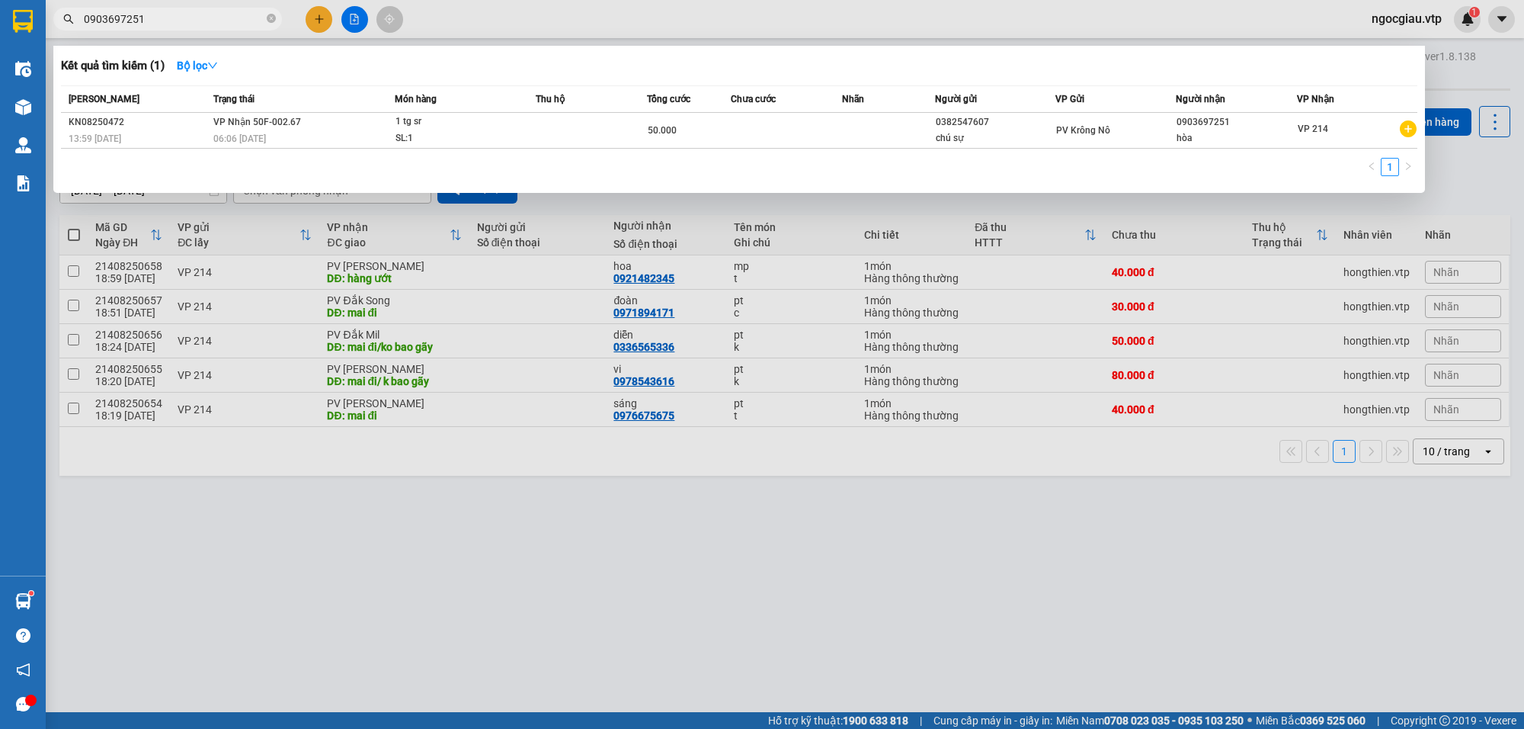
click at [165, 19] on input "0903697251" at bounding box center [174, 19] width 180 height 17
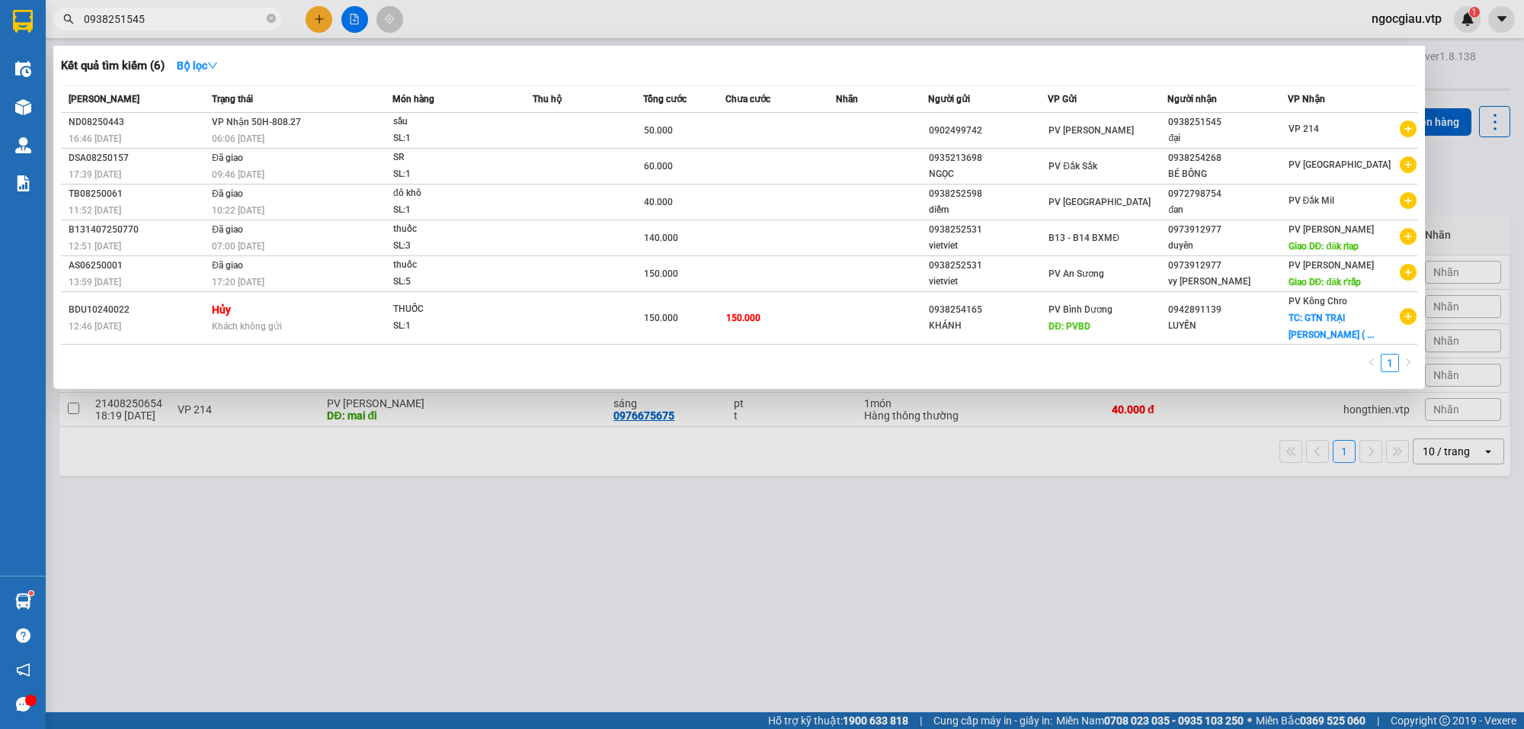
type input "0938251545"
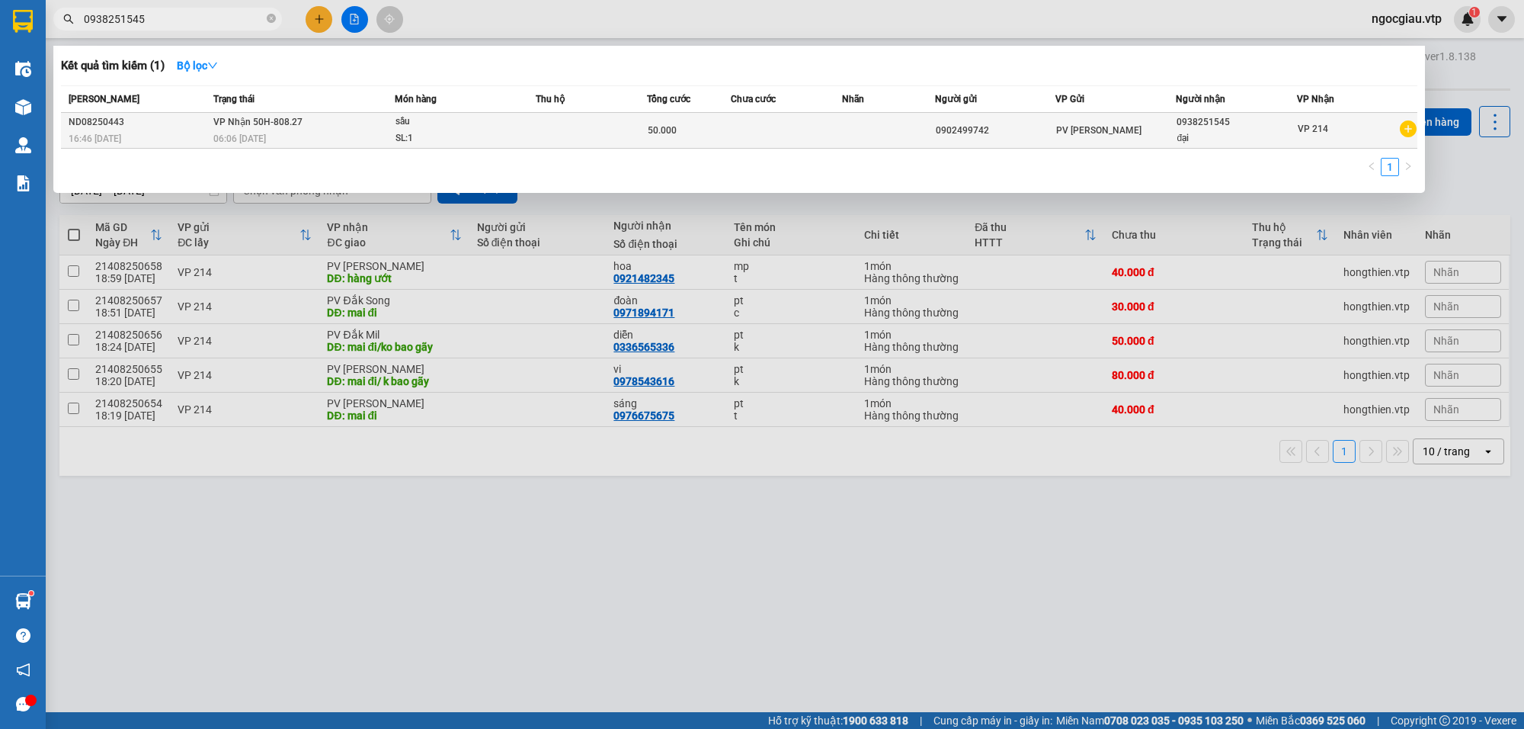
click at [793, 139] on td at bounding box center [786, 131] width 111 height 36
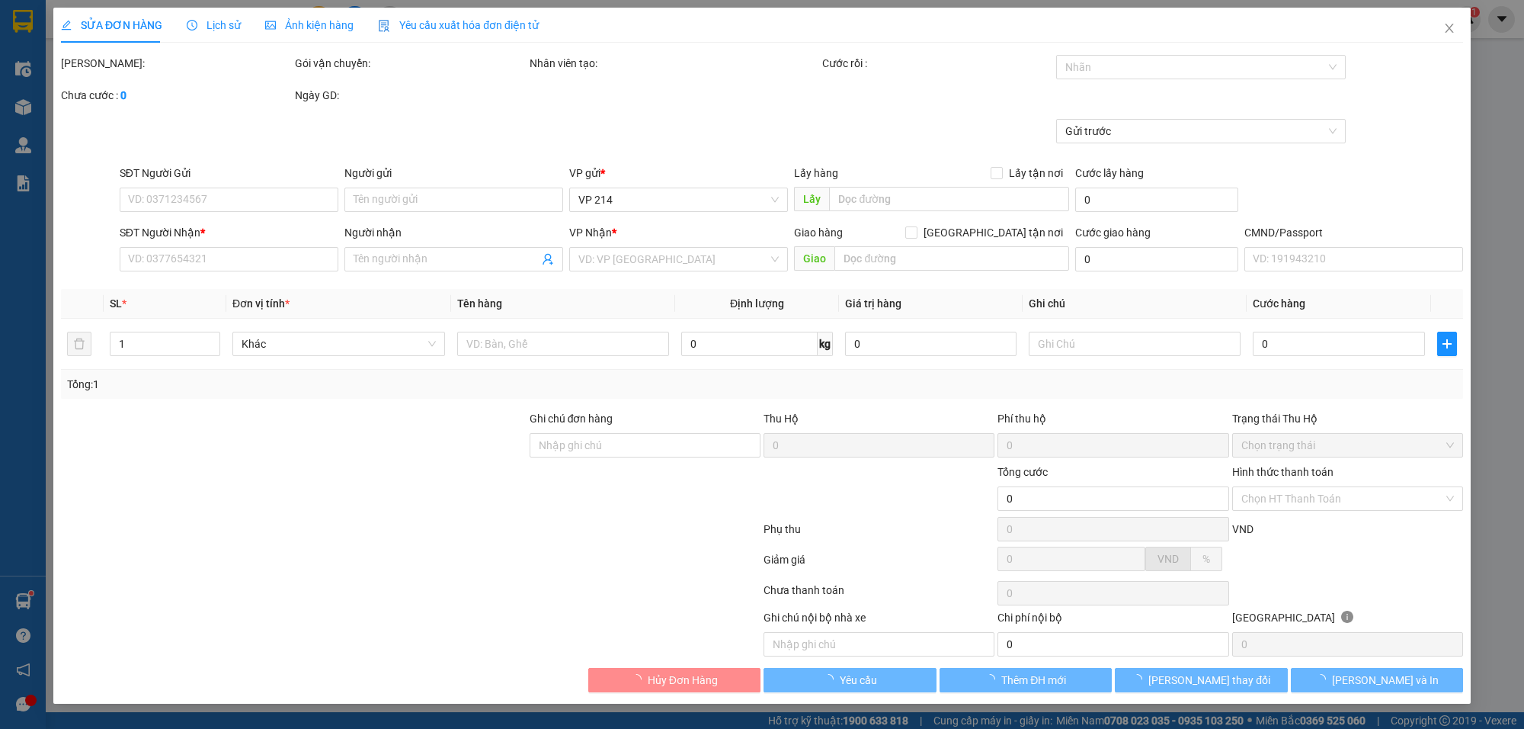
type input "0902499742"
type input "0938251545"
type input "đại"
type input "50.000"
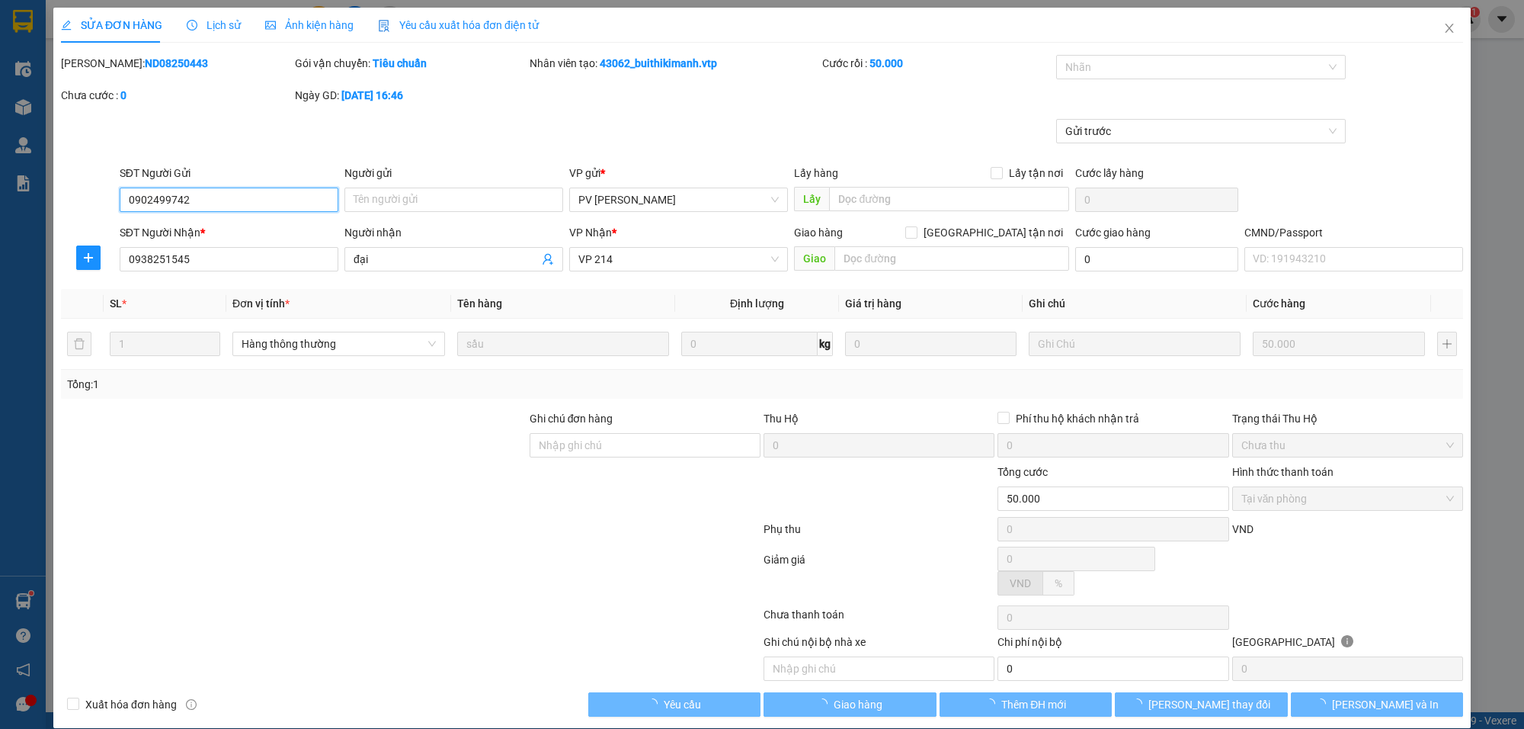
type input "2.500"
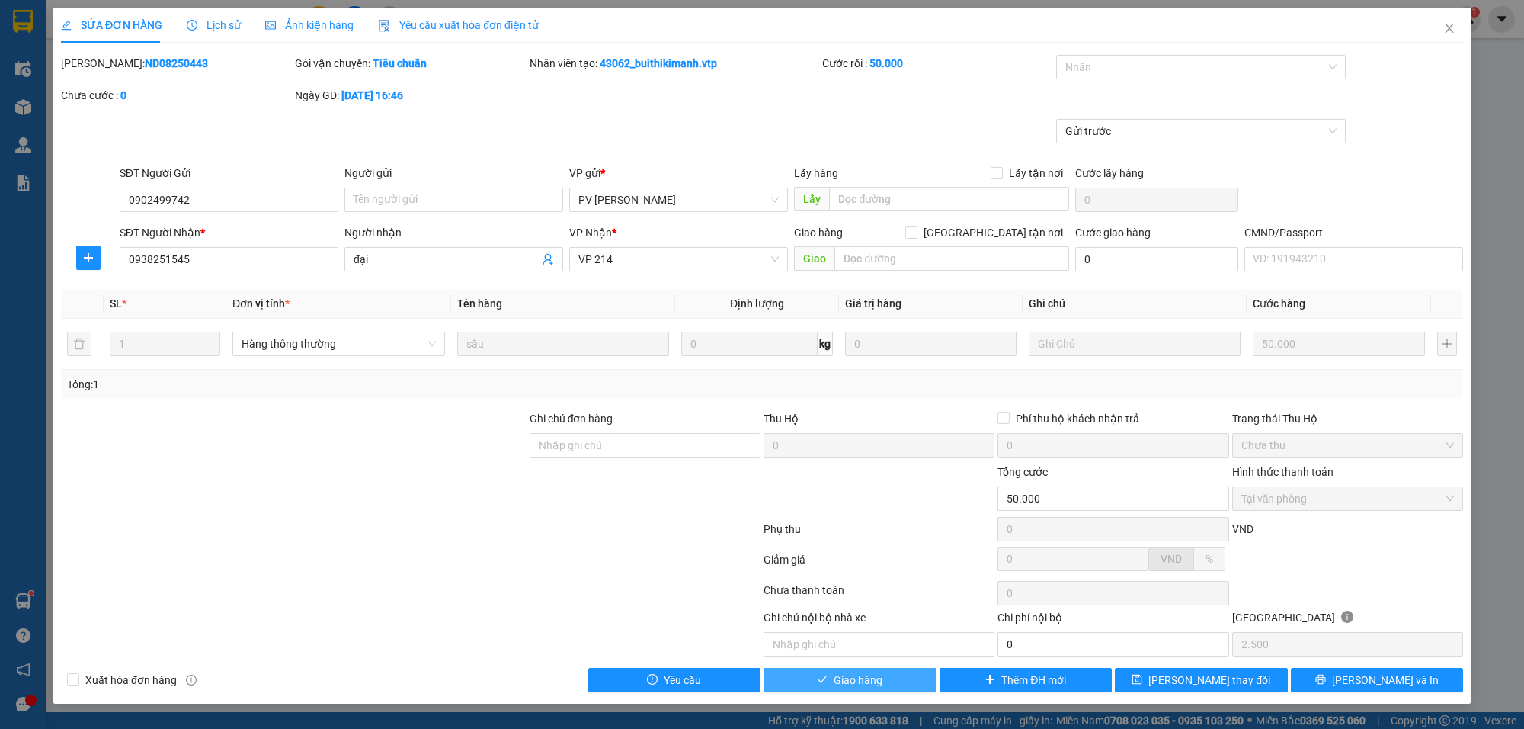
click at [850, 680] on span "Giao hàng" at bounding box center [858, 679] width 49 height 17
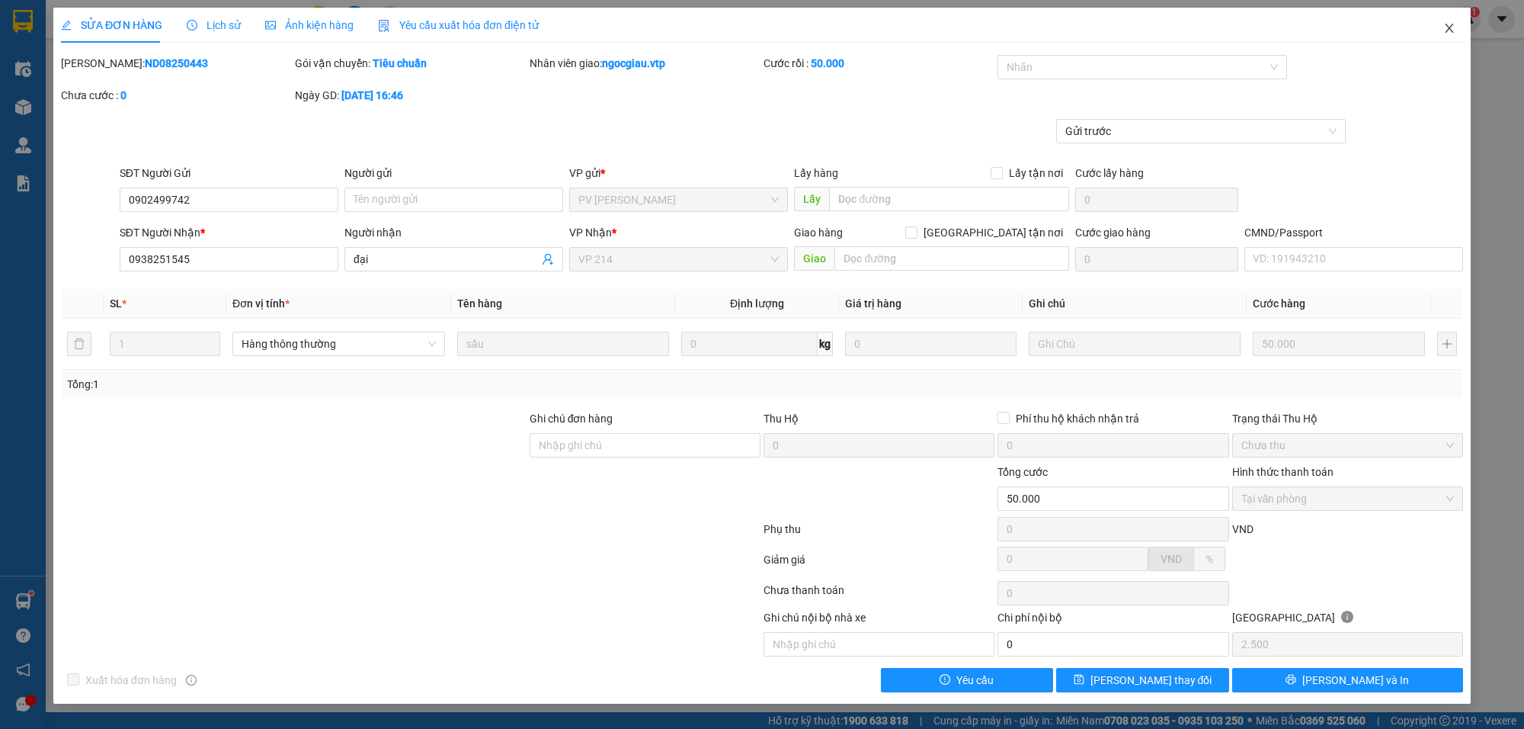
click at [1460, 20] on span "Close" at bounding box center [1449, 29] width 43 height 43
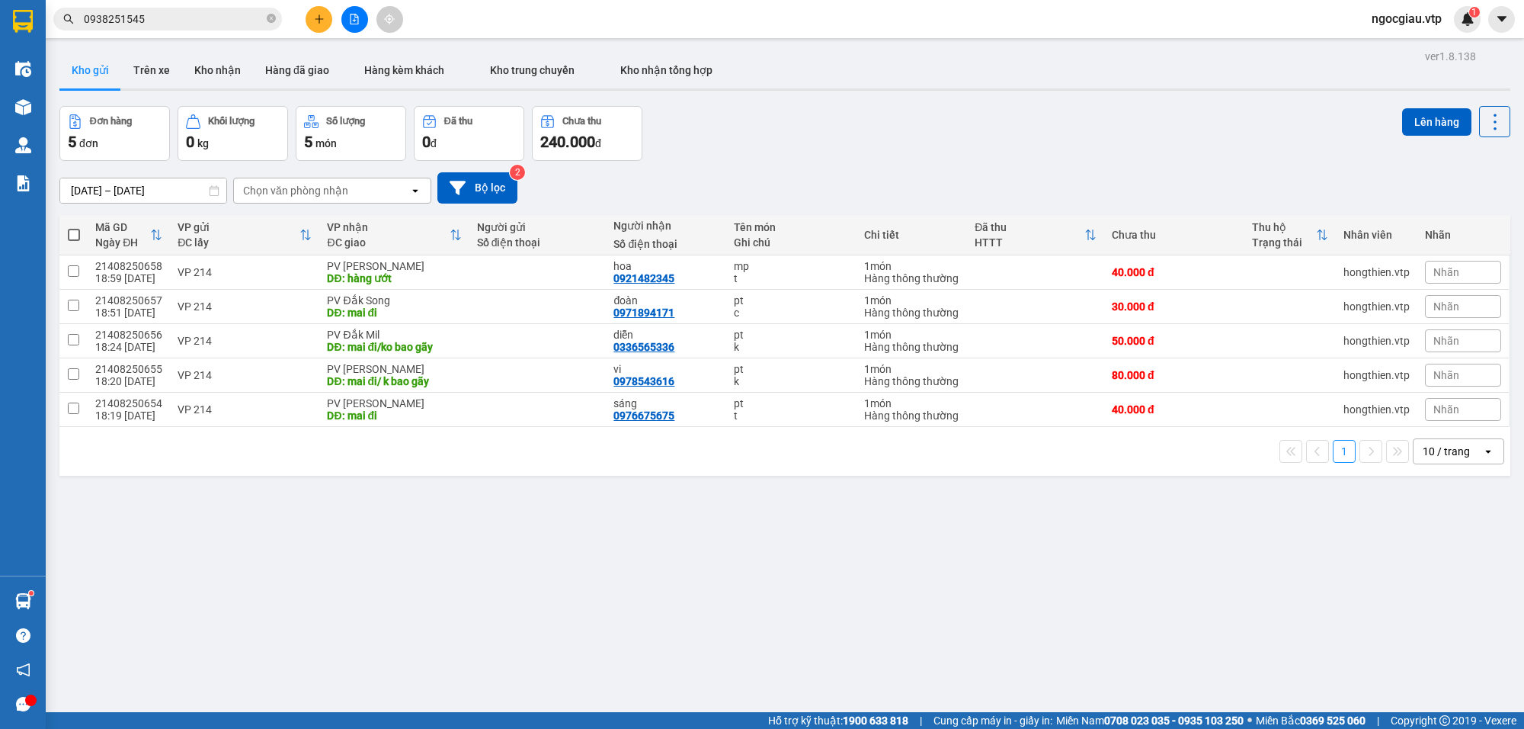
click at [197, 19] on input "0938251545" at bounding box center [174, 19] width 180 height 17
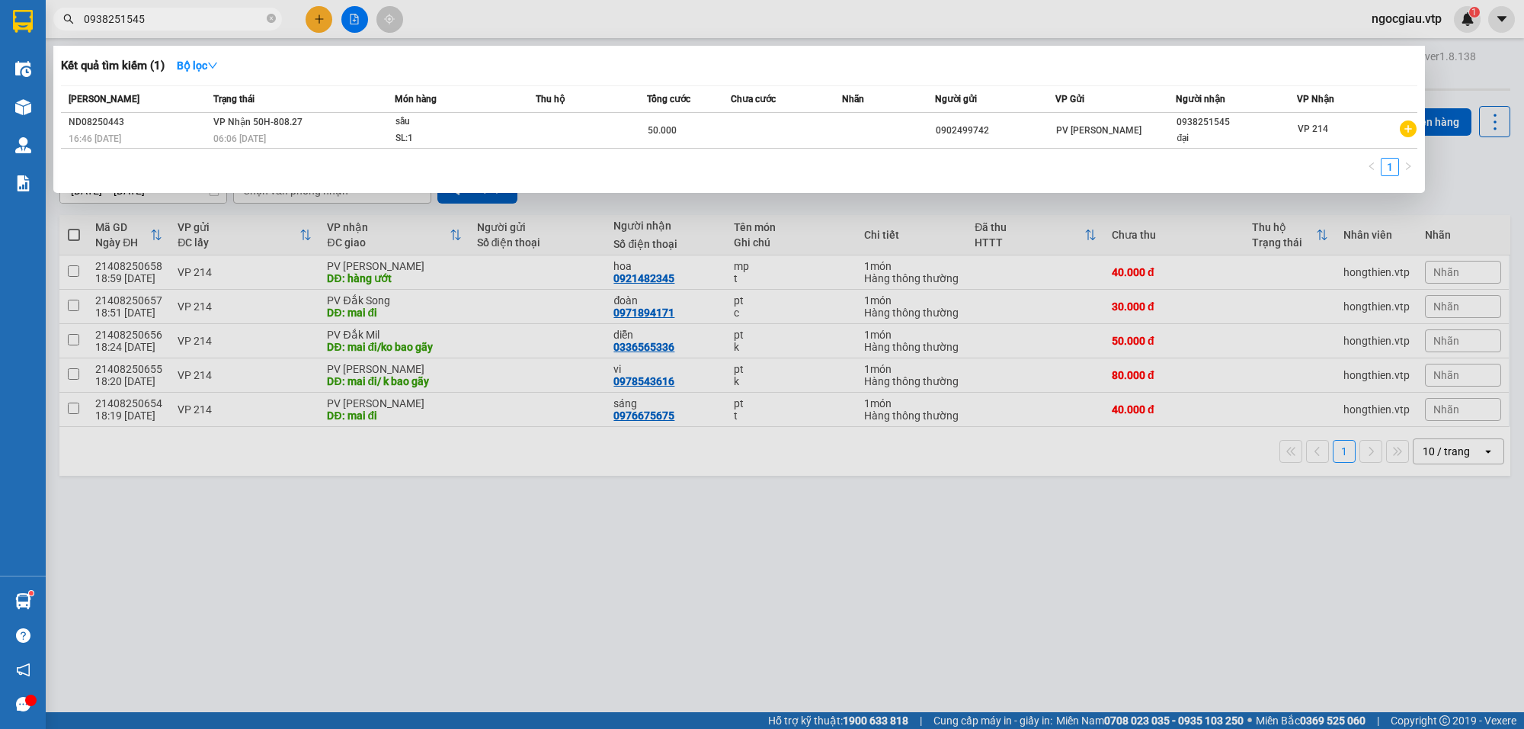
click at [197, 19] on input "0938251545" at bounding box center [174, 19] width 180 height 17
click at [162, 25] on input "0938251545" at bounding box center [174, 19] width 180 height 17
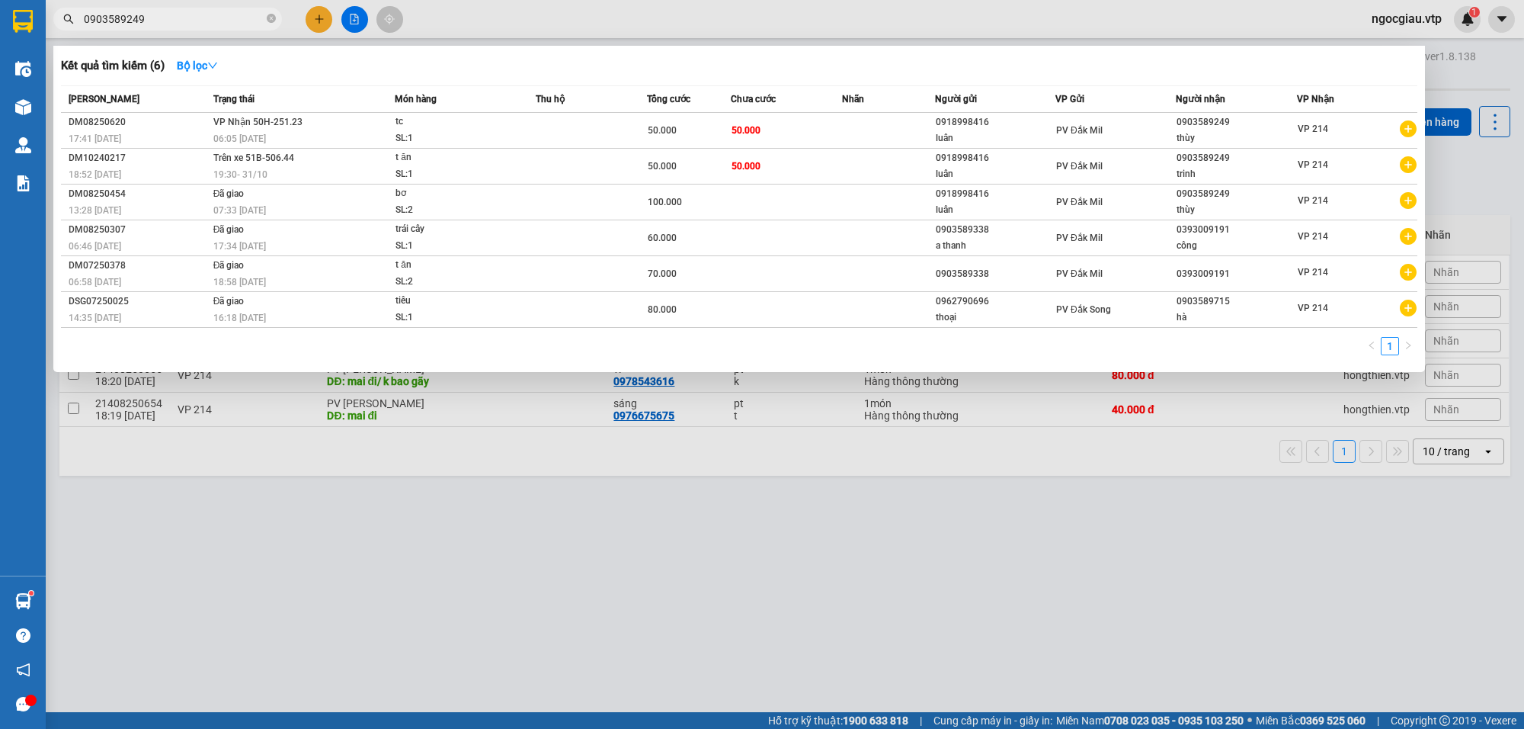
type input "0903589249"
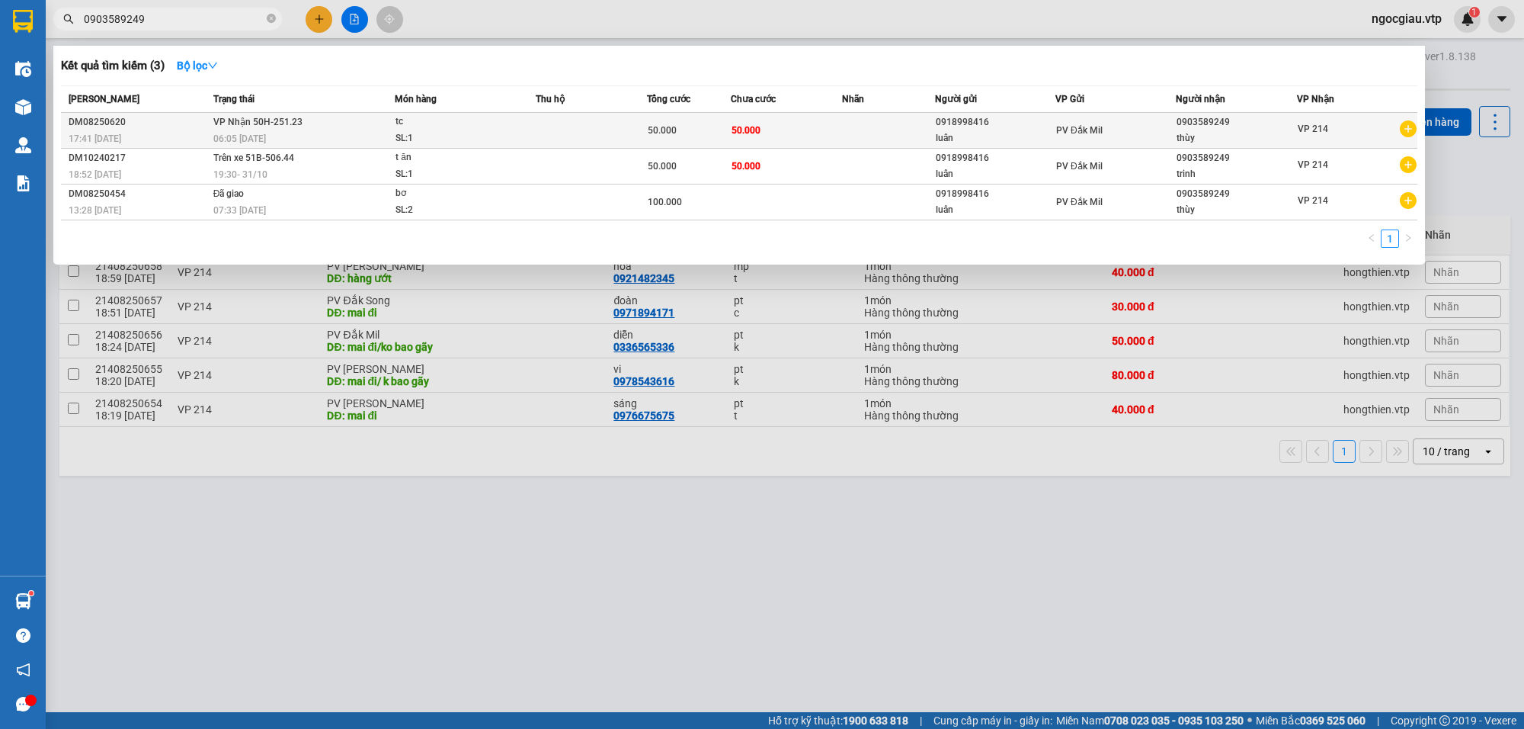
click at [700, 123] on div "50.000" at bounding box center [689, 130] width 82 height 17
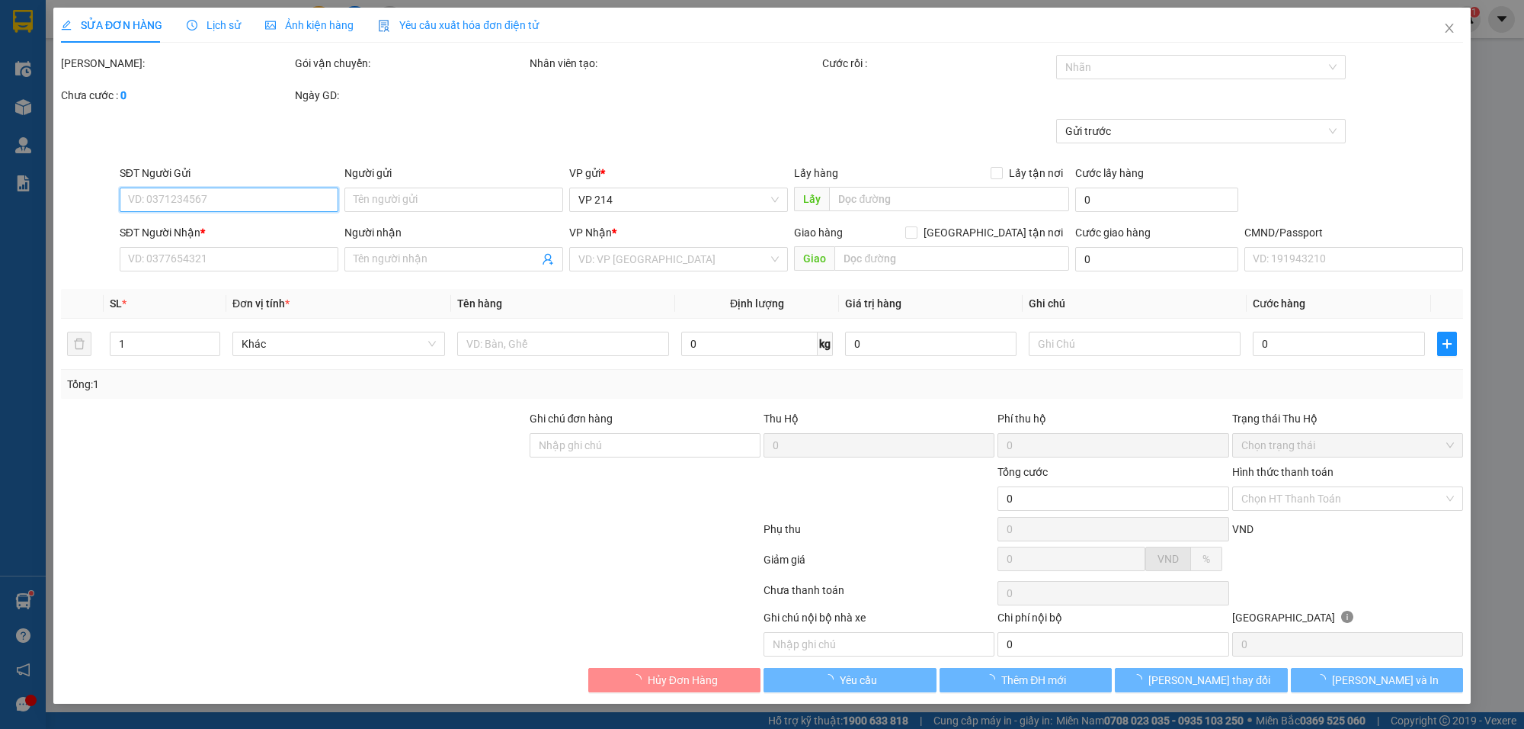
type input "0918998416"
type input "luân"
type input "0903589249"
type input "thùy"
type input "50.000"
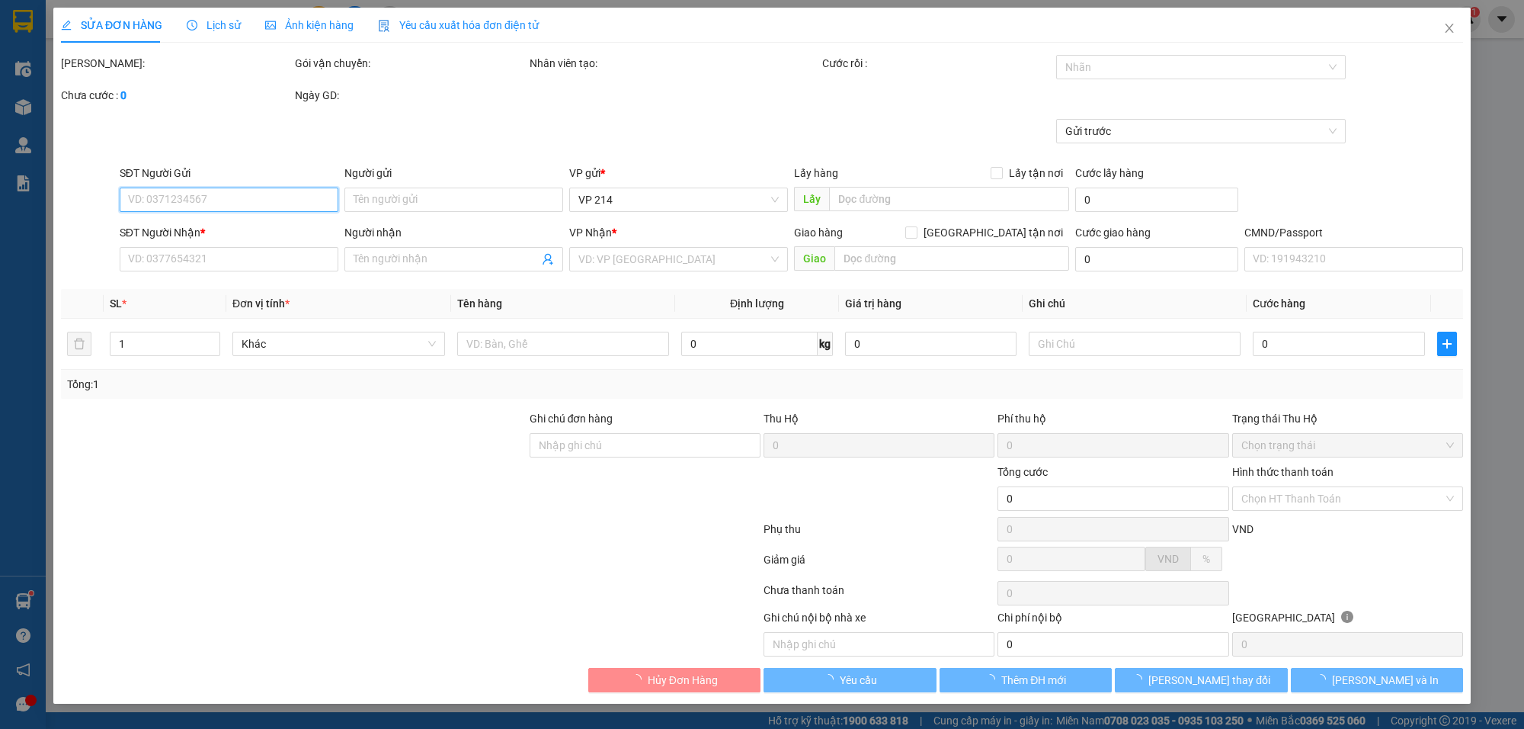
type input "50.000"
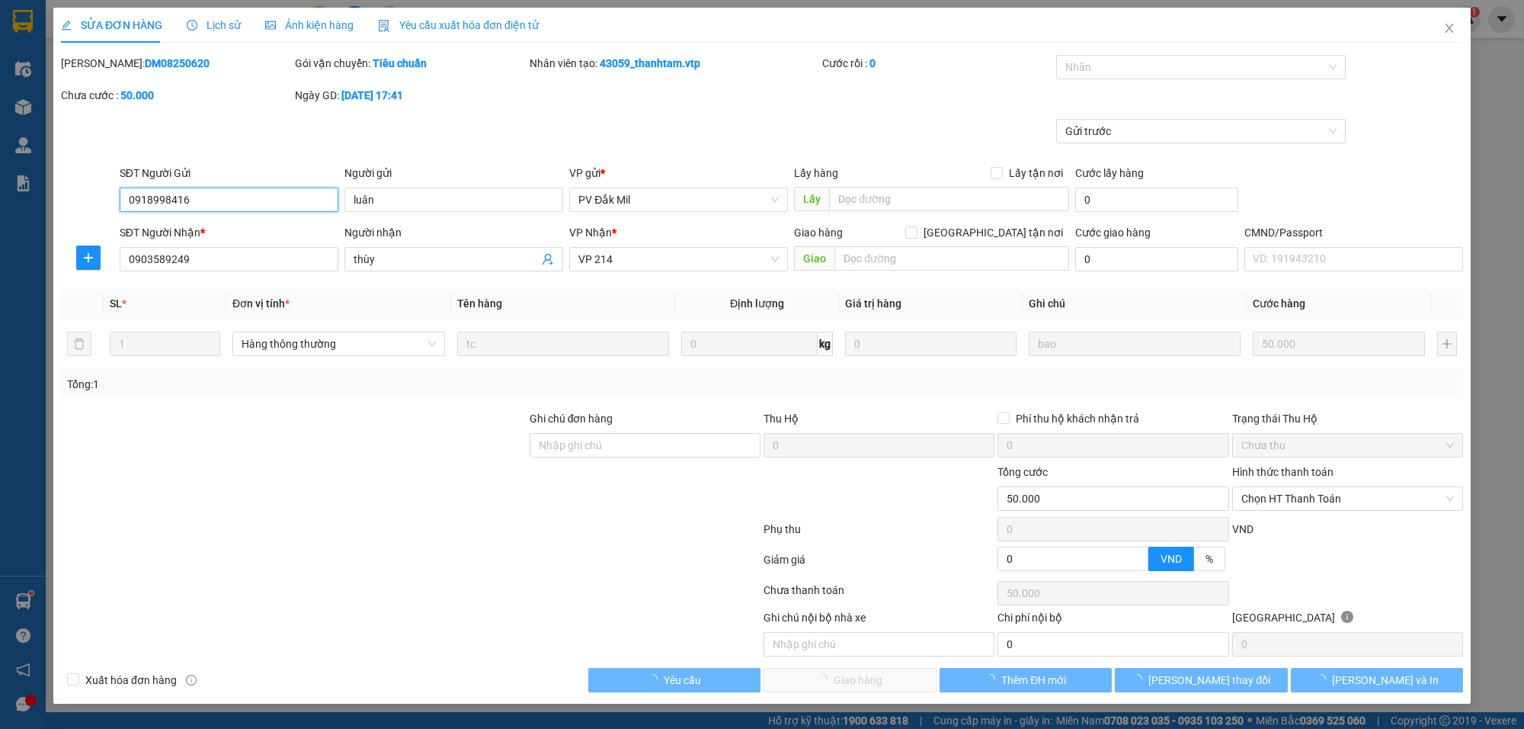
type input "2.500"
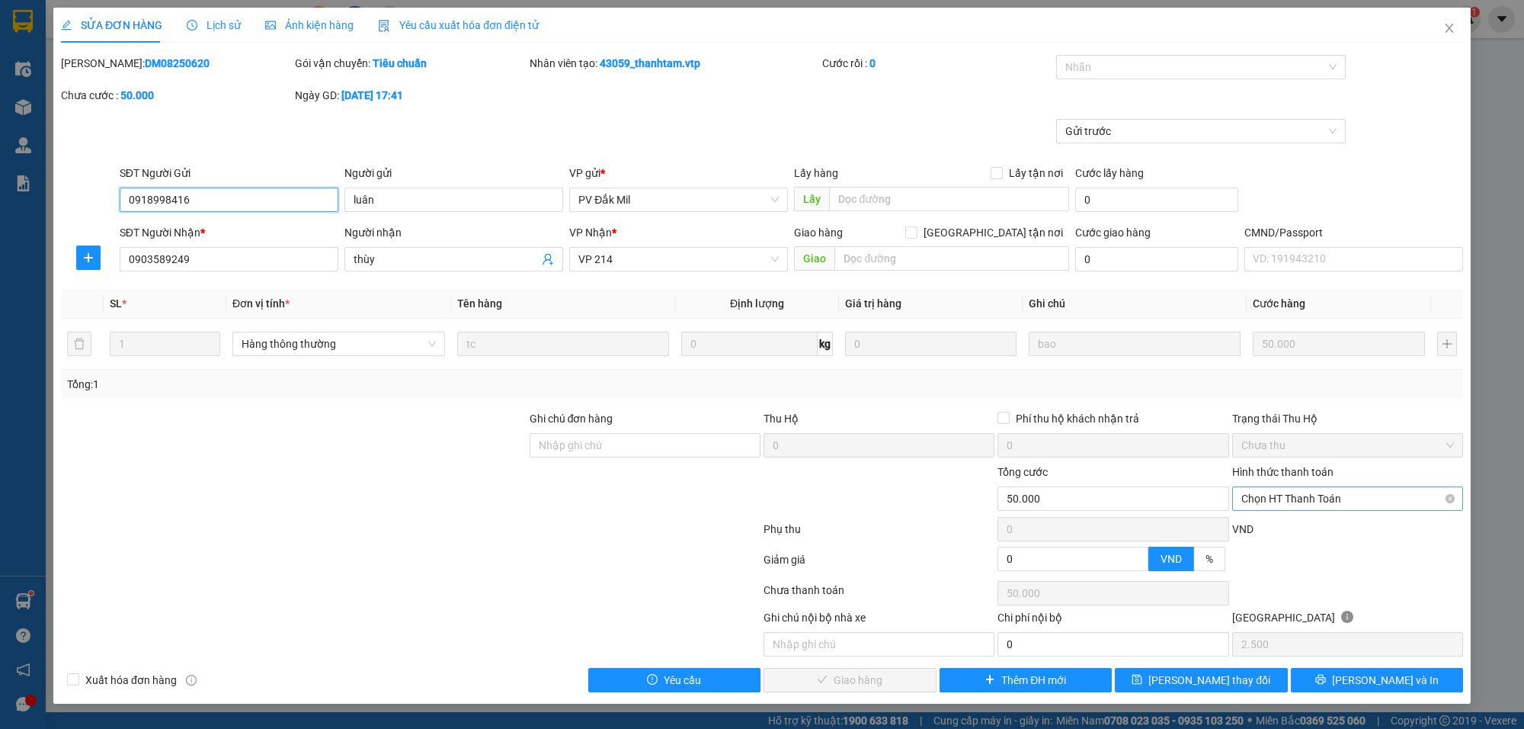
click at [1265, 497] on span "Chọn HT Thanh Toán" at bounding box center [1348, 498] width 213 height 23
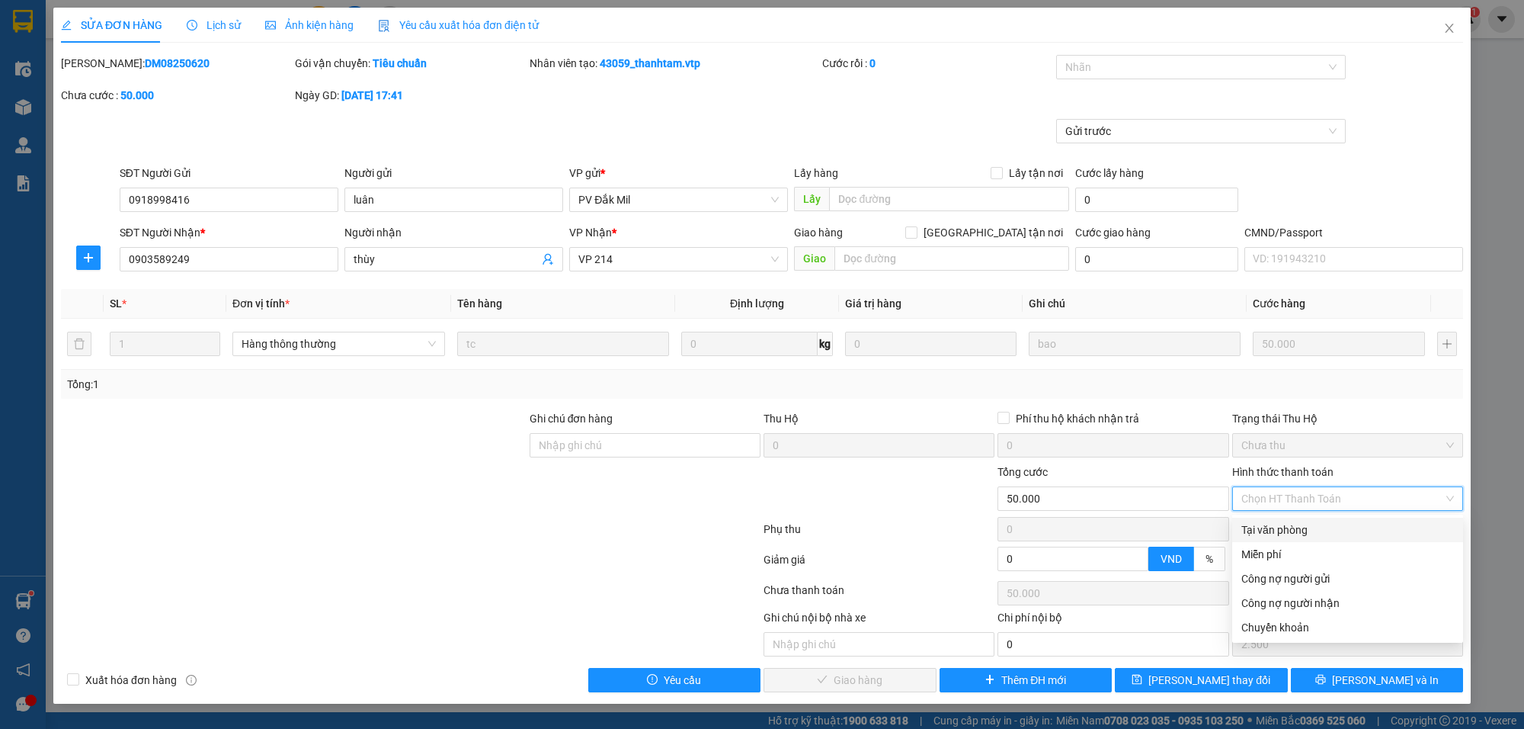
click at [1292, 518] on div "Tại văn phòng" at bounding box center [1347, 530] width 231 height 24
type input "0"
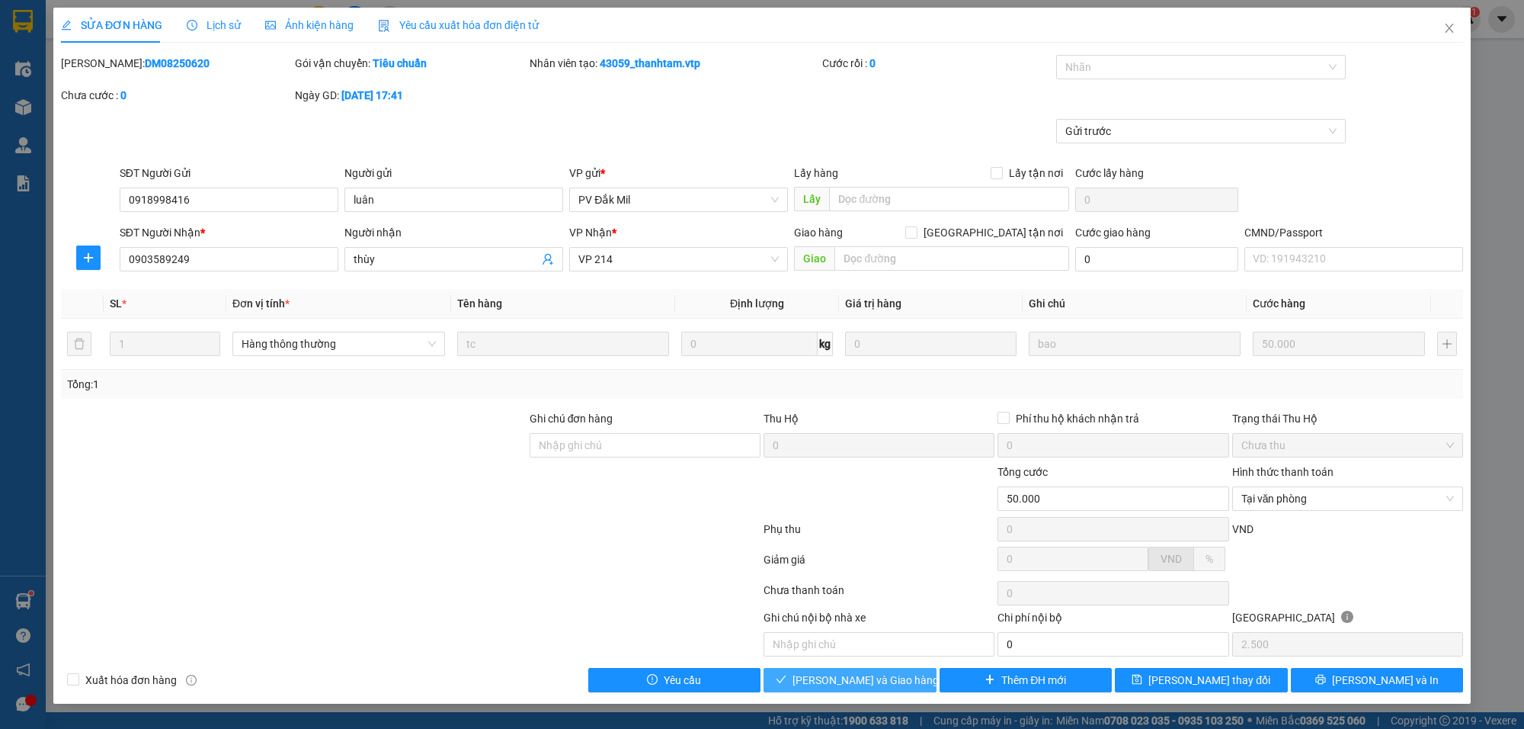
click at [877, 675] on span "[PERSON_NAME] và Giao hàng" at bounding box center [866, 679] width 146 height 17
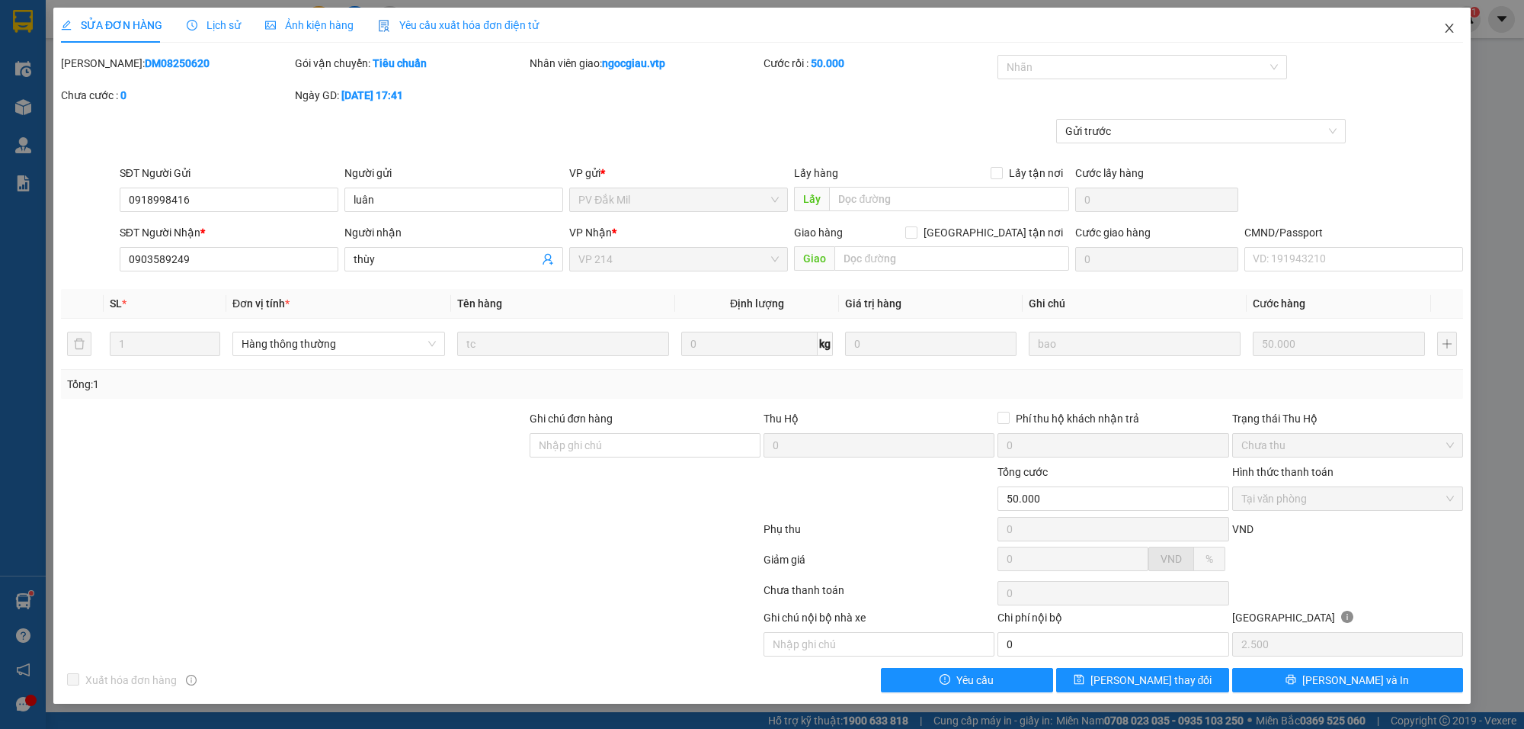
click at [1454, 24] on icon "close" at bounding box center [1450, 28] width 12 height 12
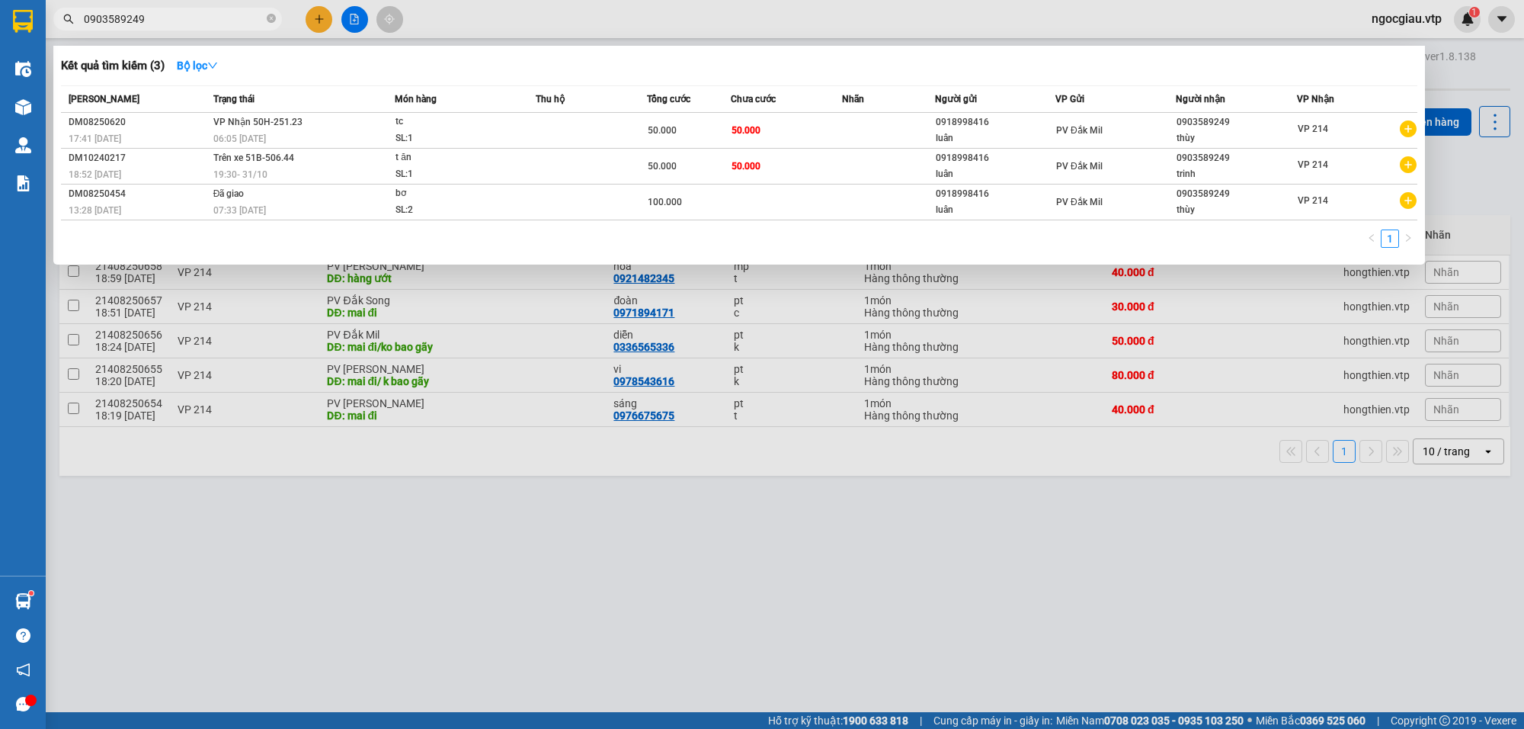
click at [184, 24] on input "0903589249" at bounding box center [174, 19] width 180 height 17
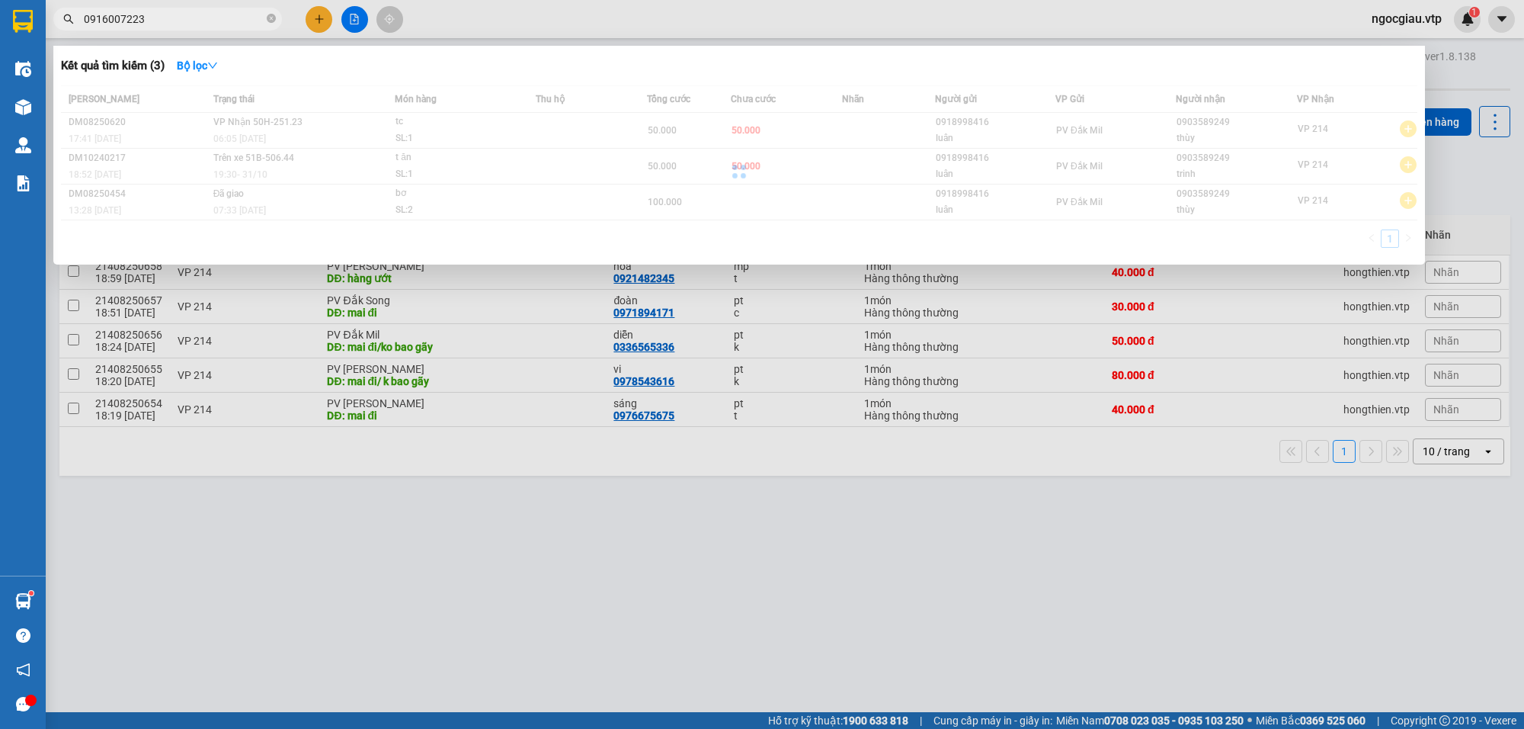
type input "0916007223"
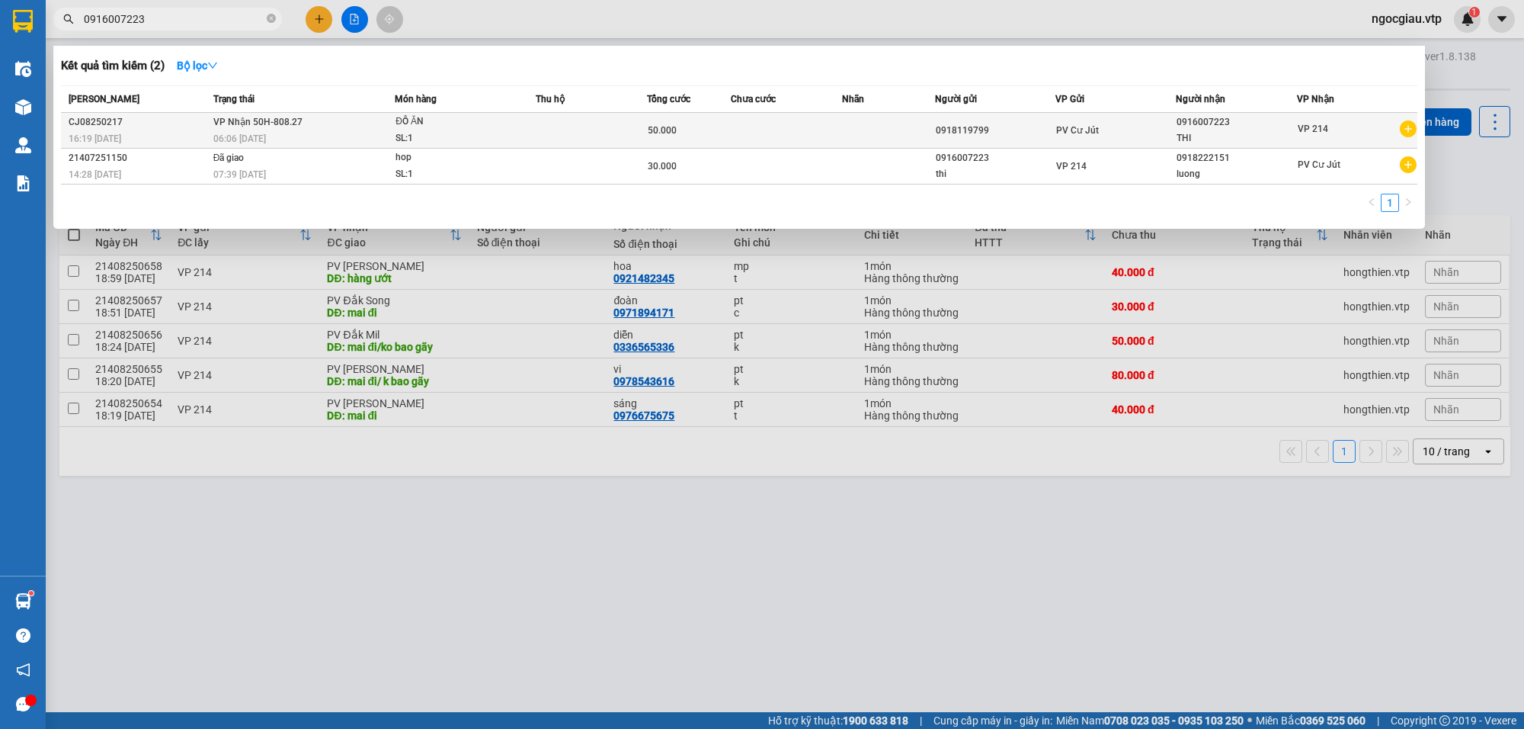
click at [476, 133] on div "SL: 1" at bounding box center [453, 138] width 114 height 17
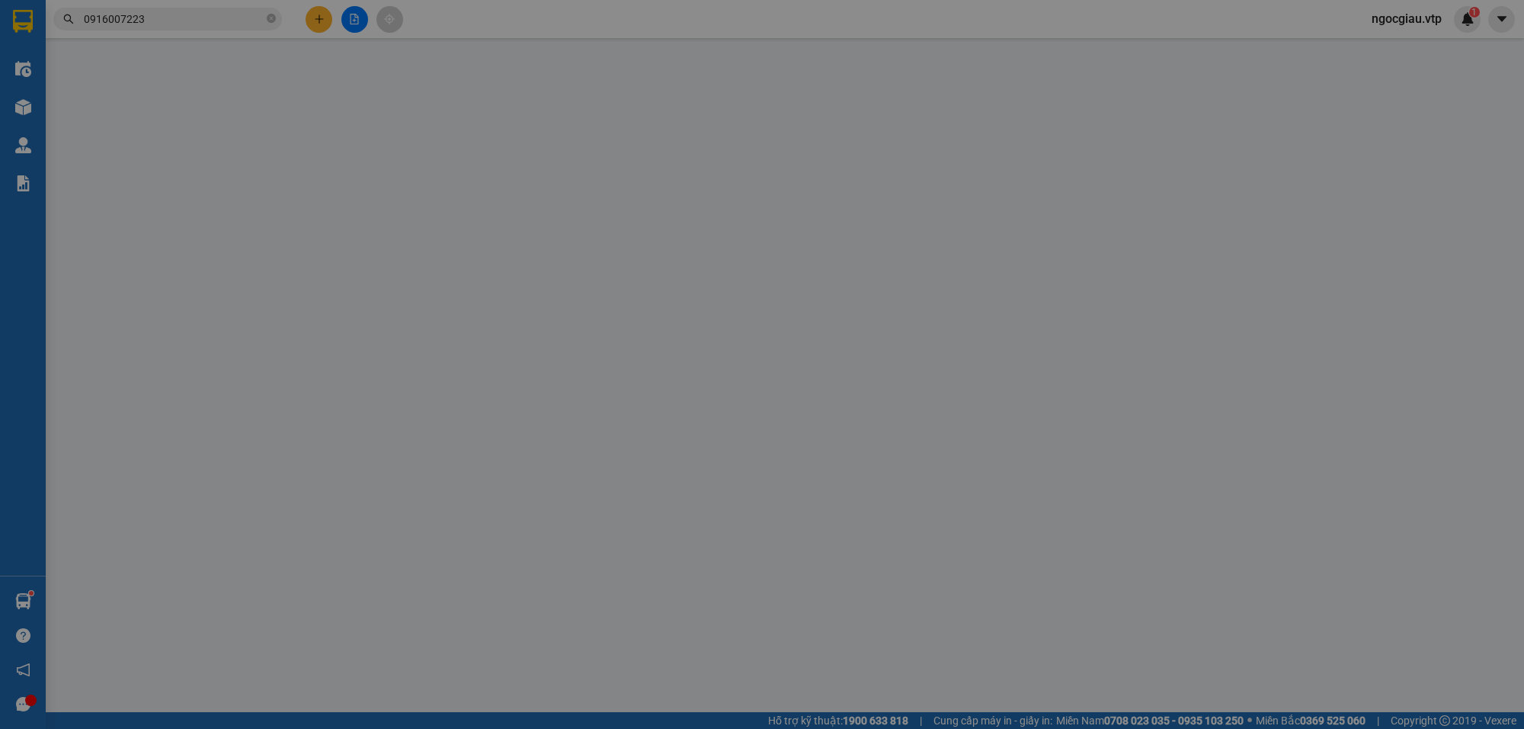
type input "0918119799"
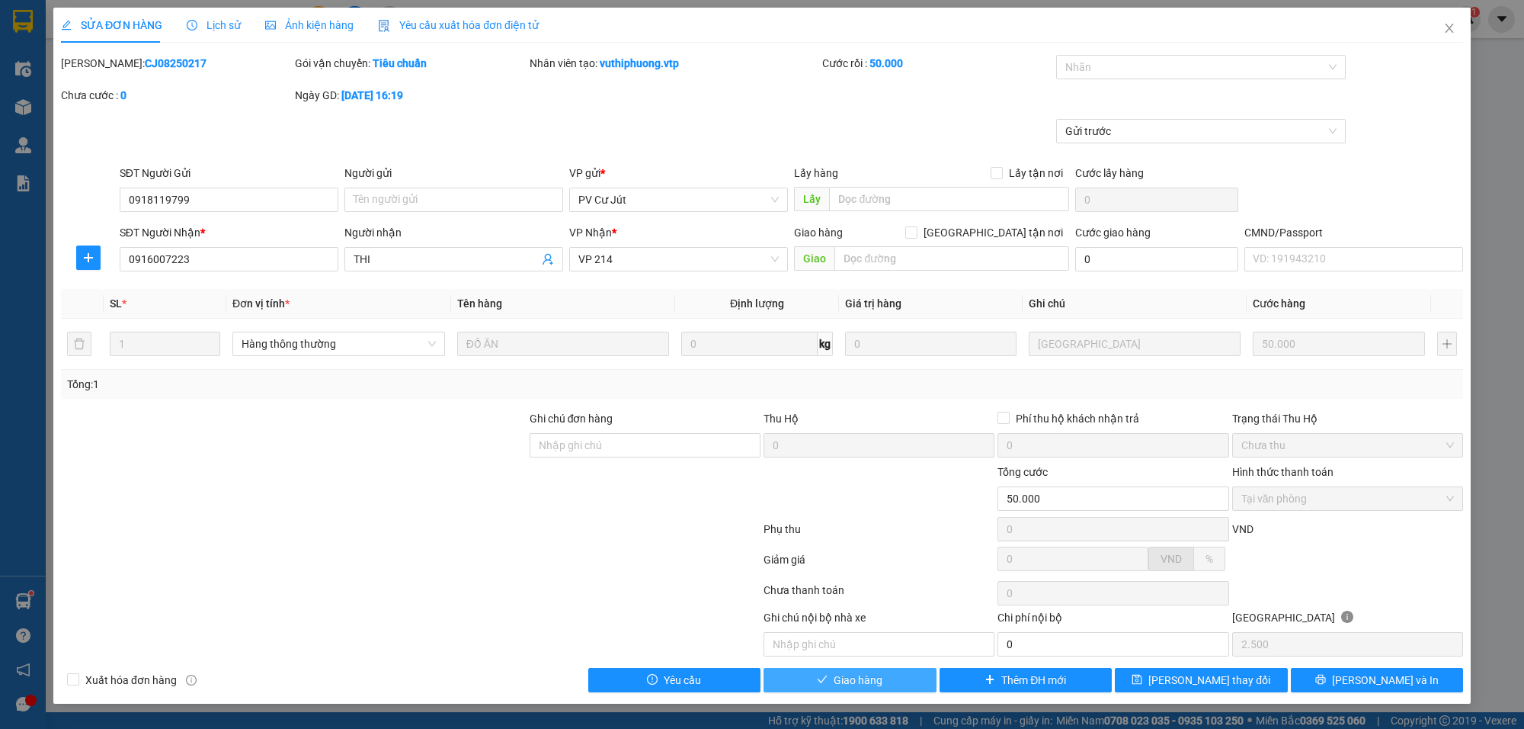
click at [863, 678] on span "Giao hàng" at bounding box center [858, 679] width 49 height 17
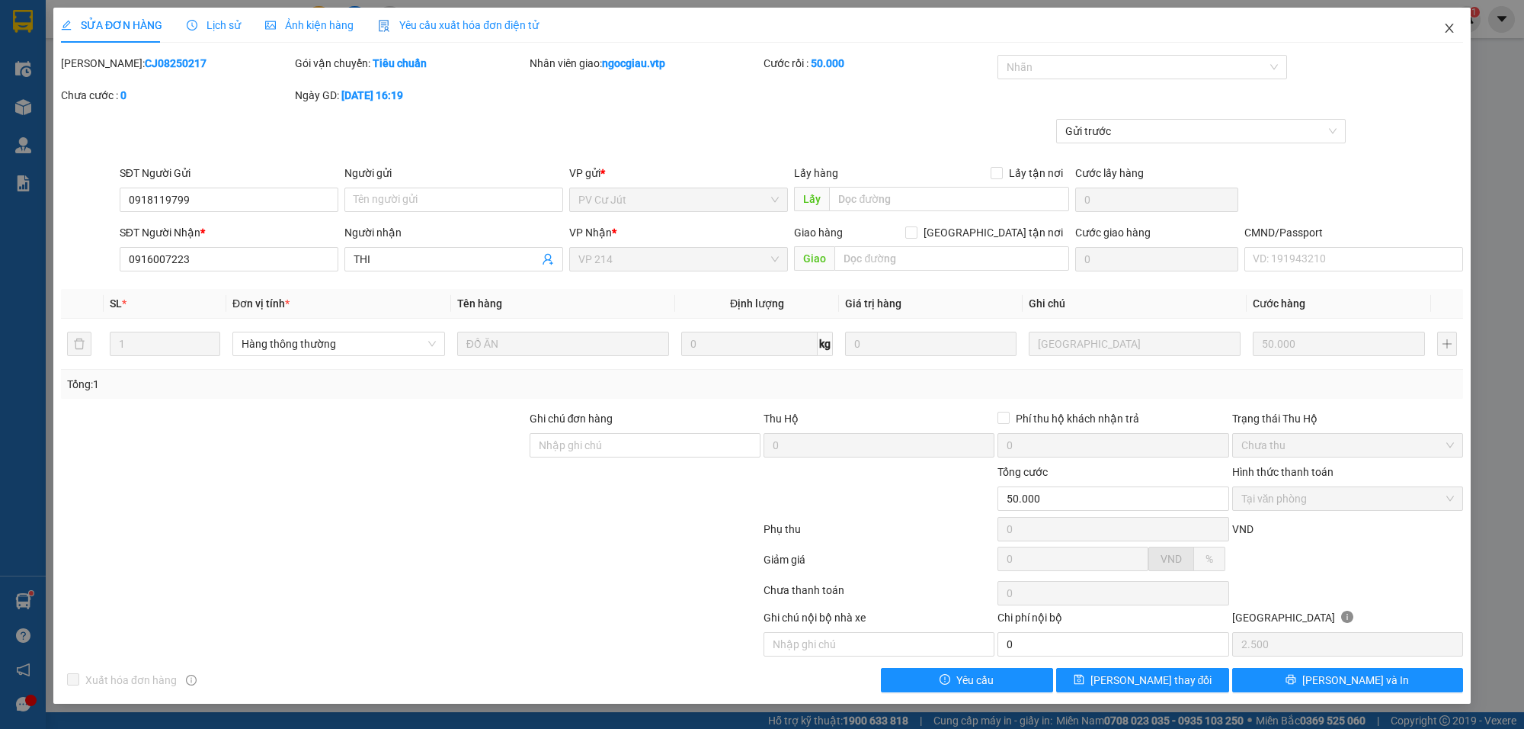
click at [1452, 27] on icon "close" at bounding box center [1449, 28] width 8 height 9
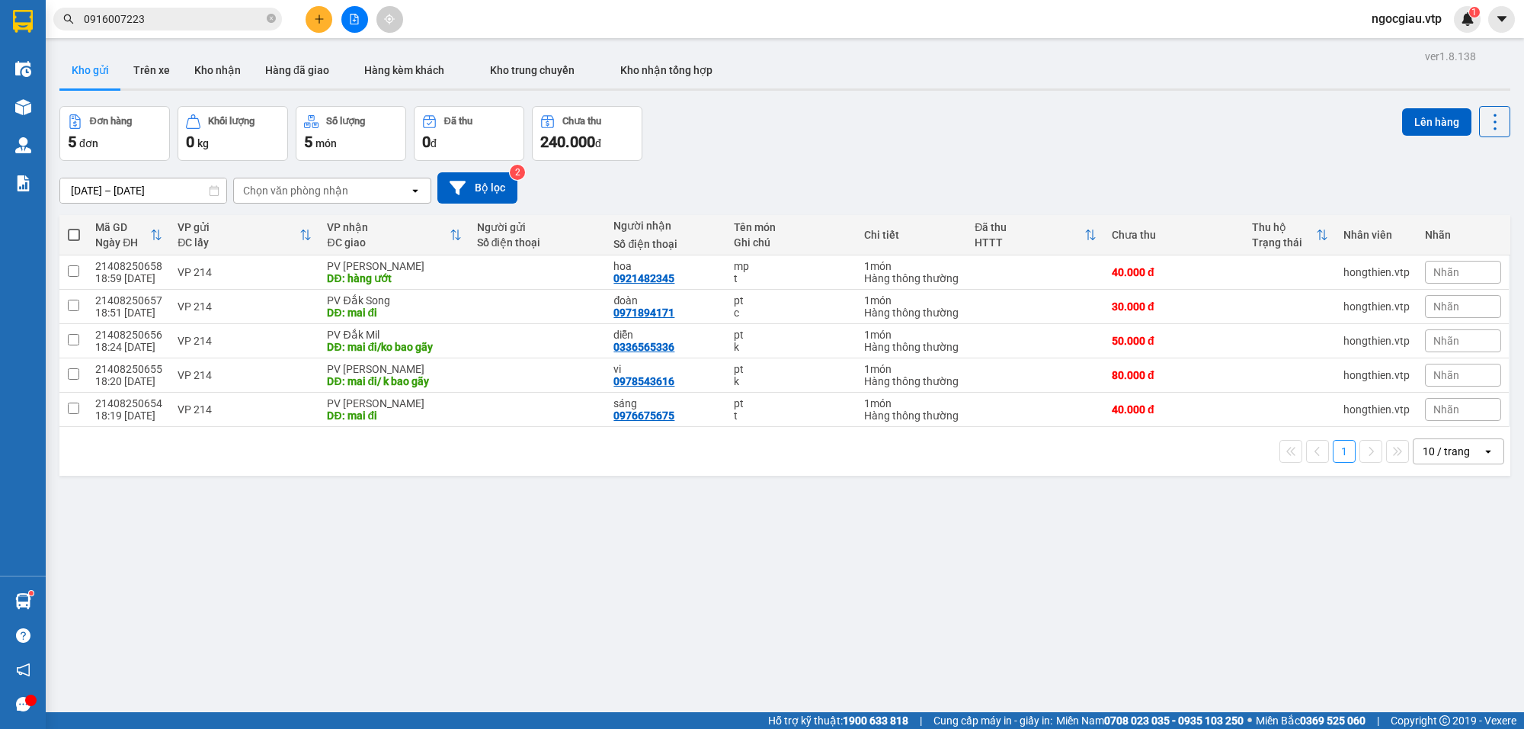
click at [187, 23] on input "0916007223" at bounding box center [174, 19] width 180 height 17
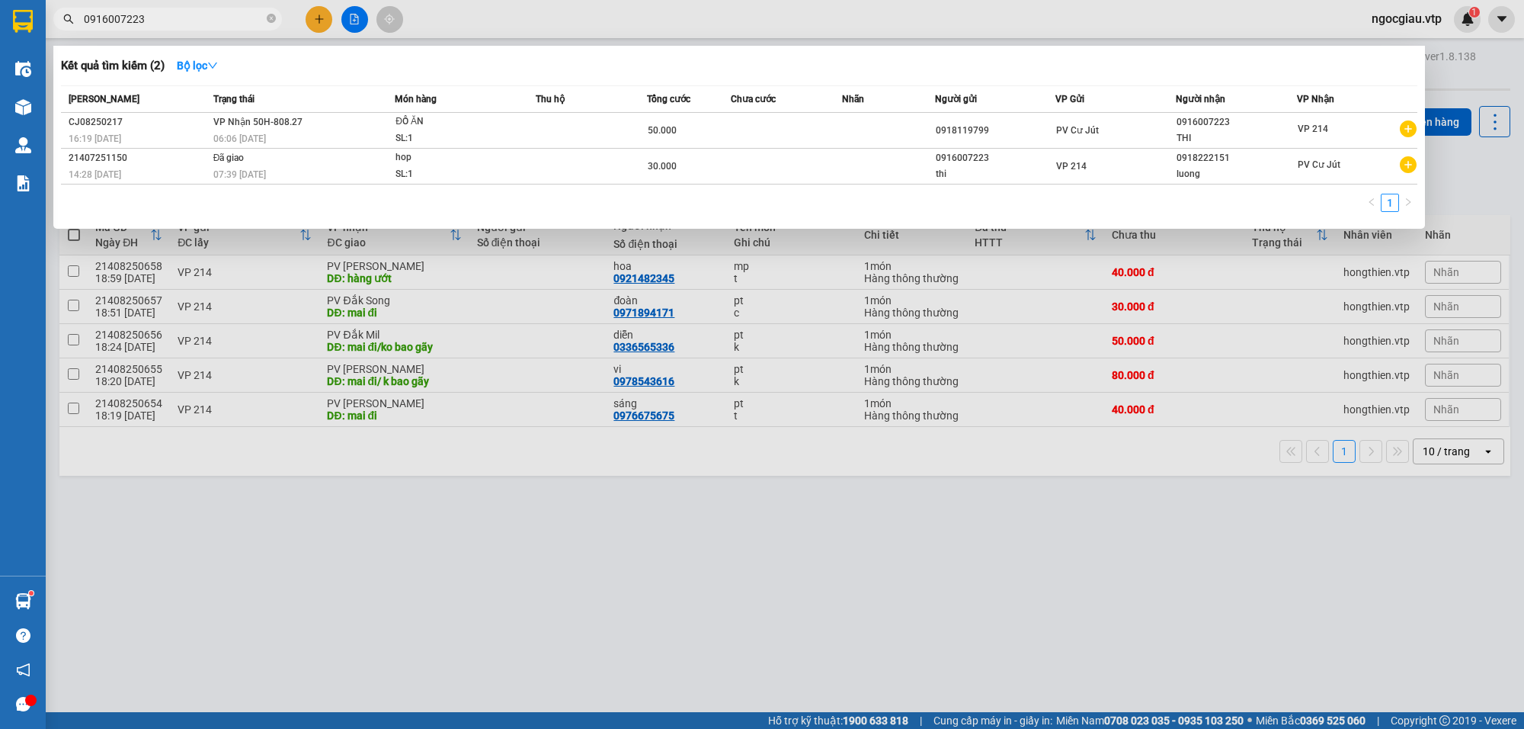
click at [187, 23] on input "0916007223" at bounding box center [174, 19] width 180 height 17
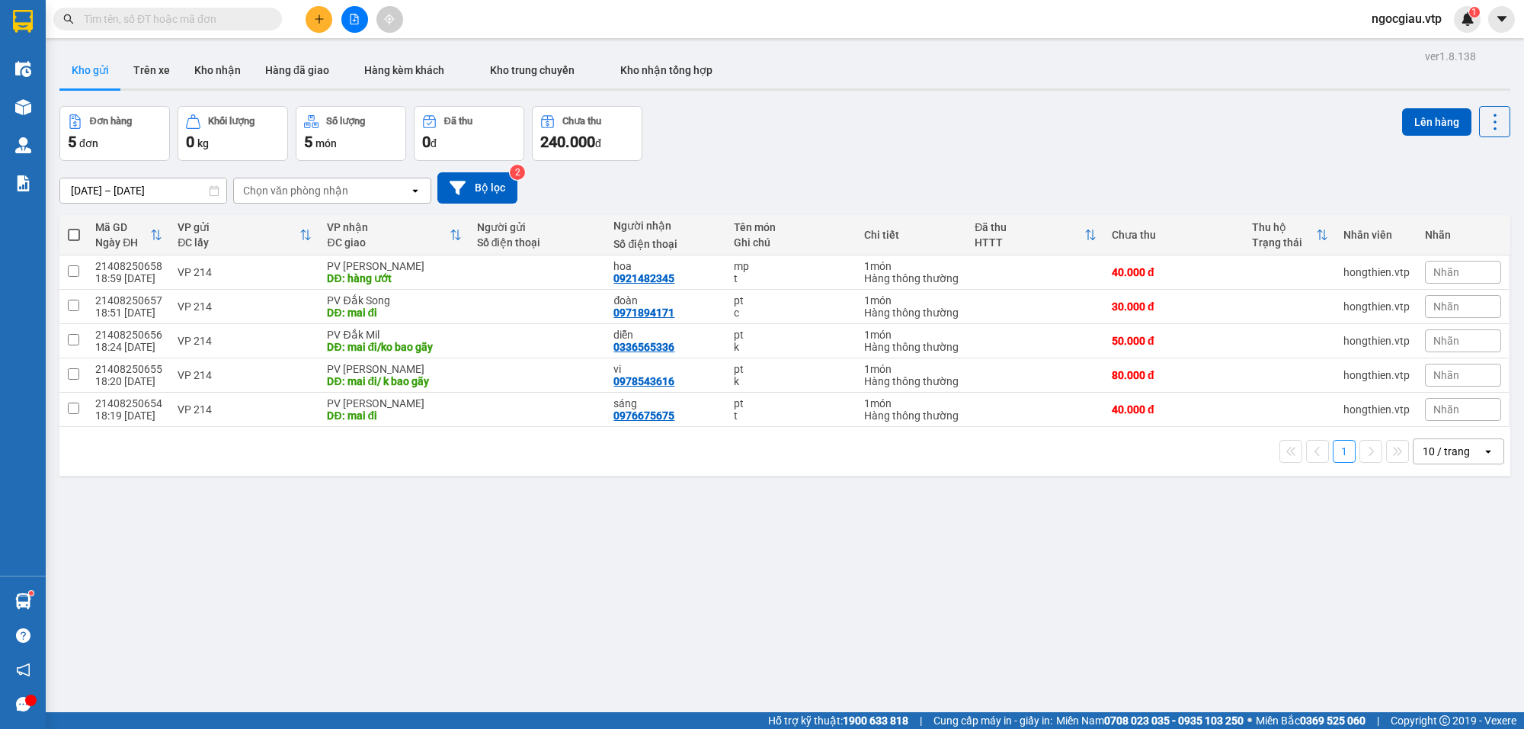
click at [222, 11] on input "text" at bounding box center [174, 19] width 180 height 17
click at [220, 18] on input "text" at bounding box center [174, 19] width 180 height 17
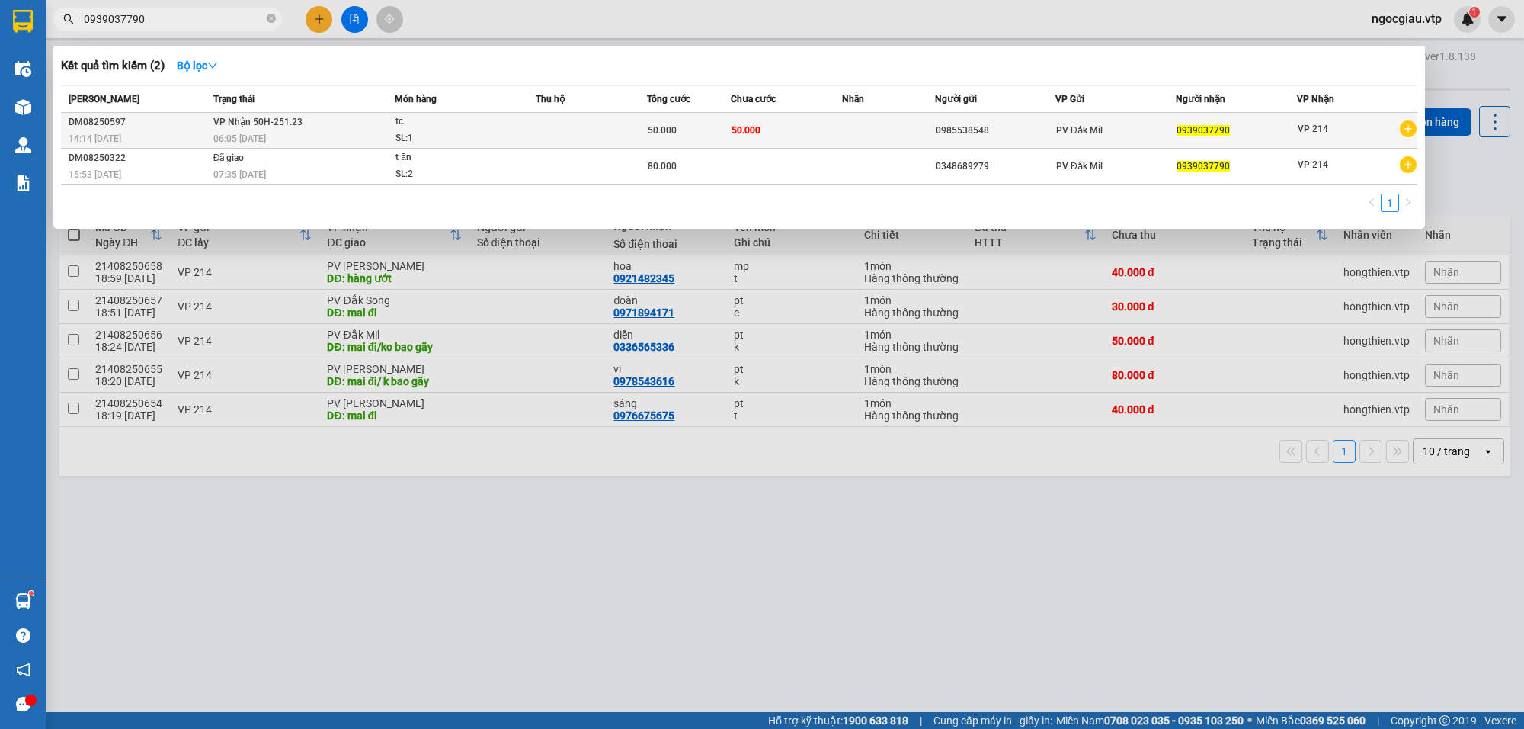
click at [511, 128] on span "tc SL: 1" at bounding box center [465, 130] width 139 height 33
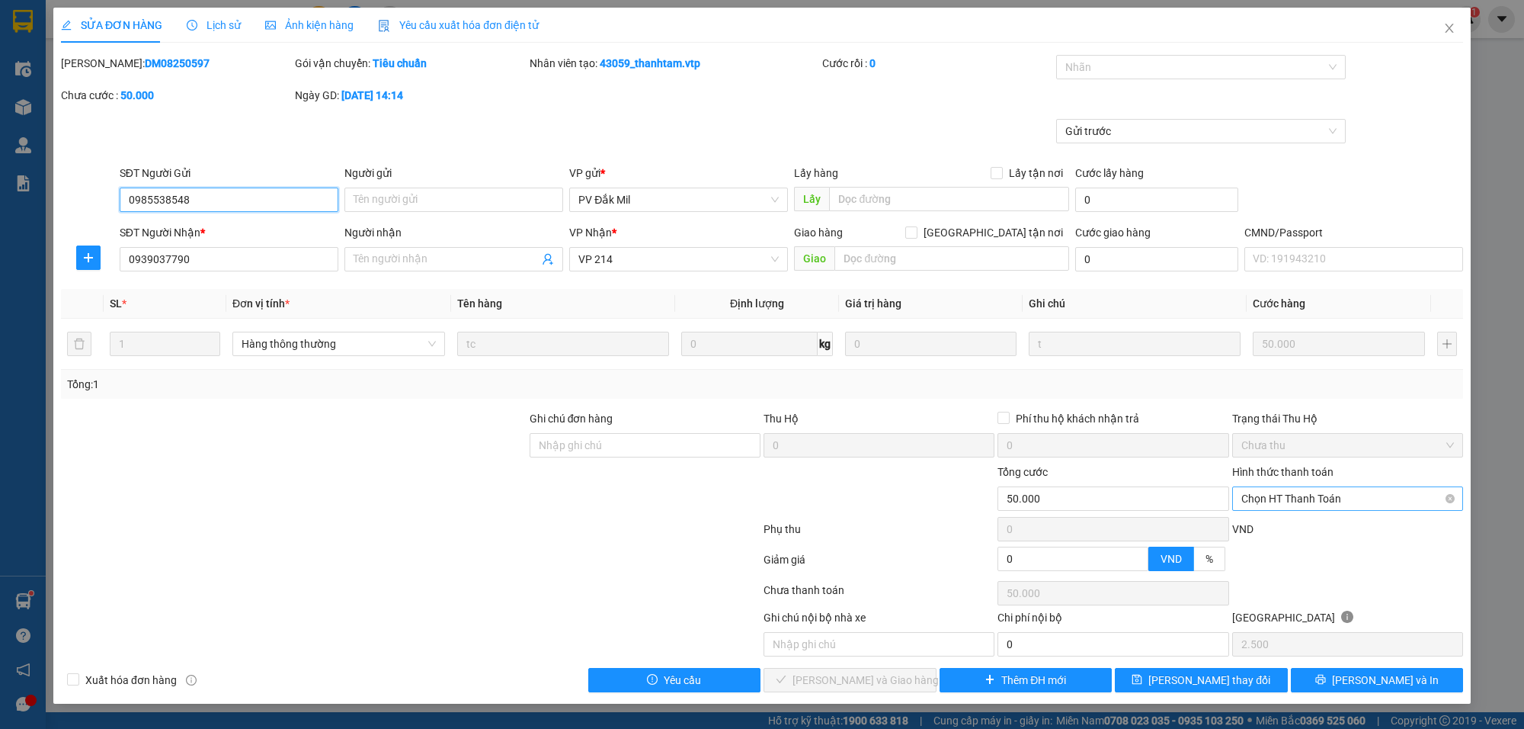
click at [1274, 497] on span "Chọn HT Thanh Toán" at bounding box center [1348, 498] width 213 height 23
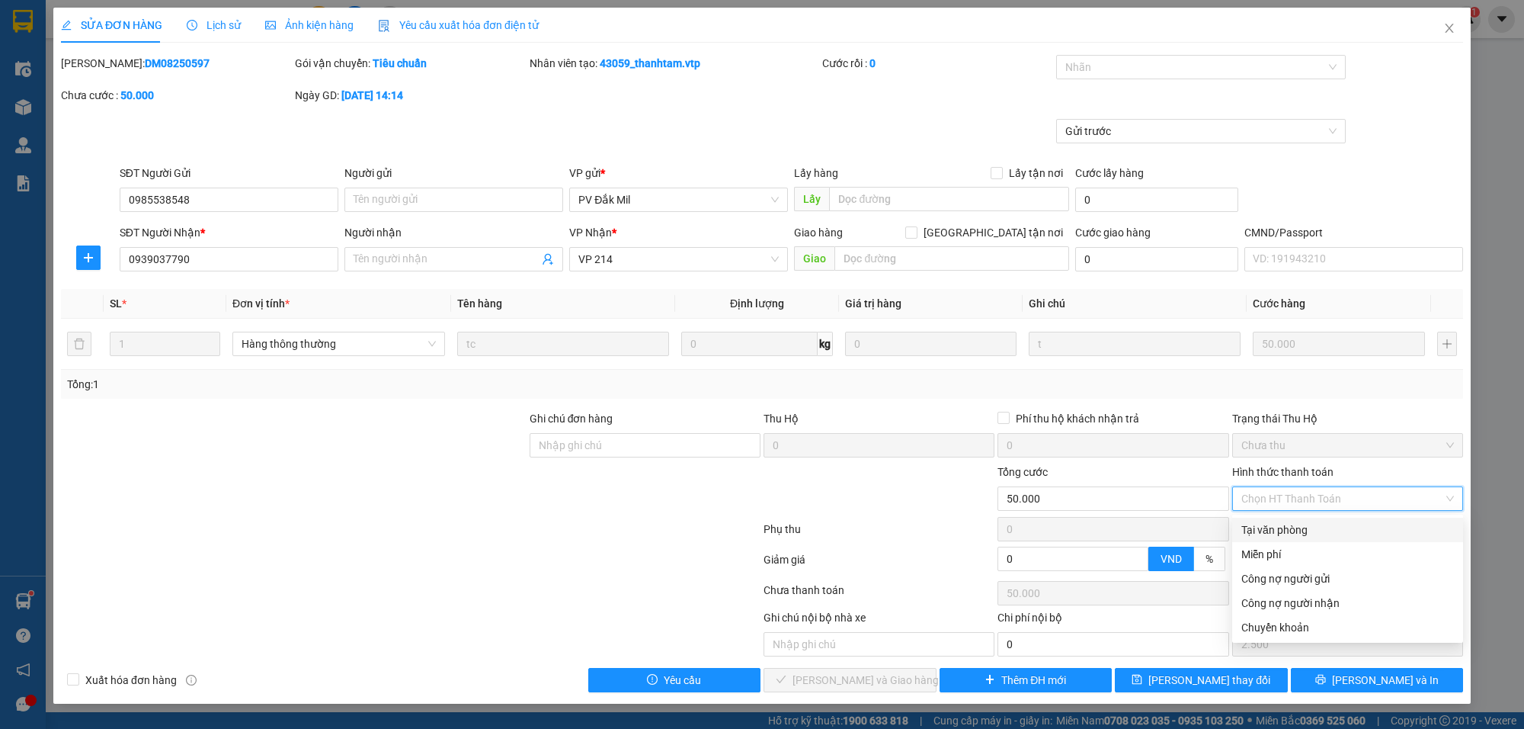
click at [1260, 527] on div "Tại văn phòng" at bounding box center [1348, 529] width 213 height 17
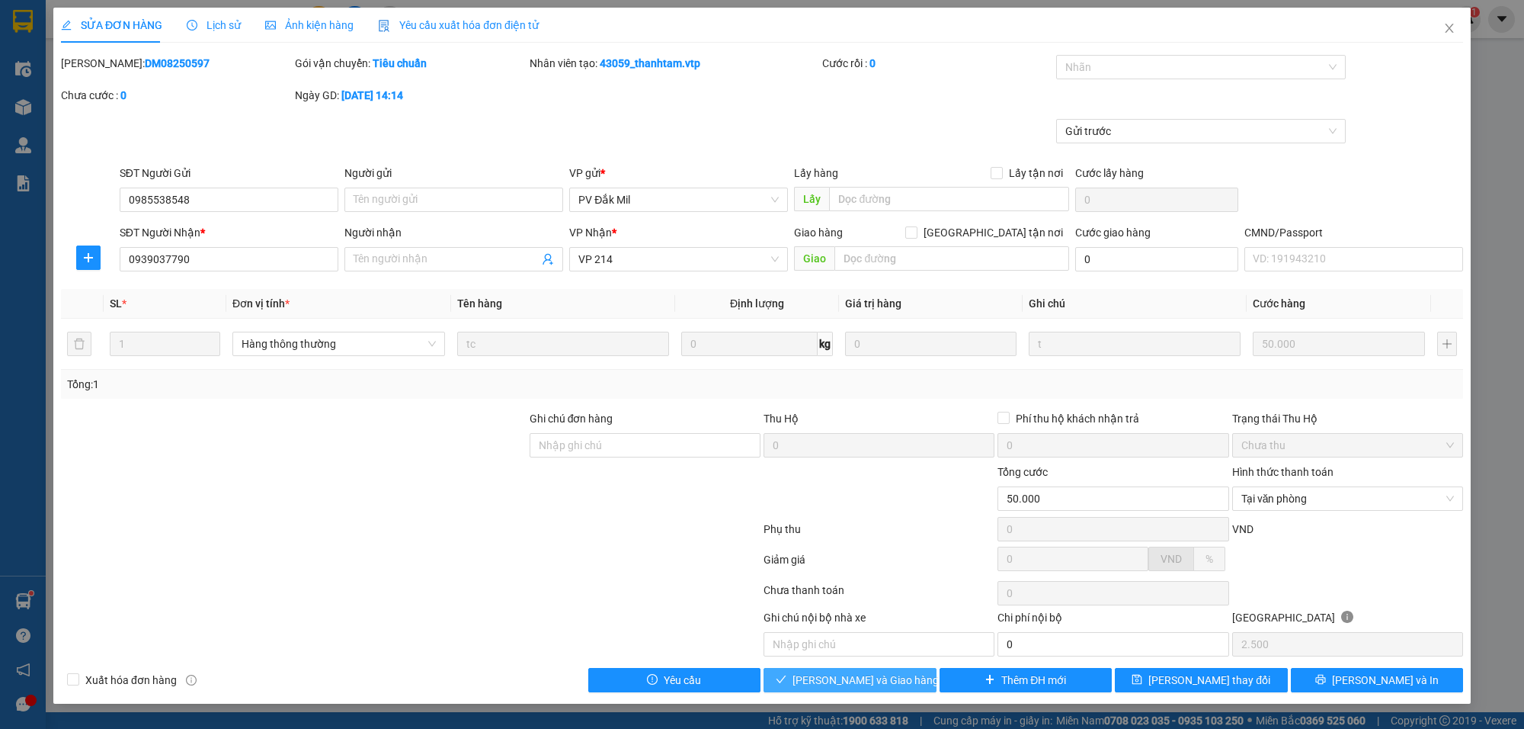
click at [885, 682] on span "[PERSON_NAME] và Giao hàng" at bounding box center [866, 679] width 146 height 17
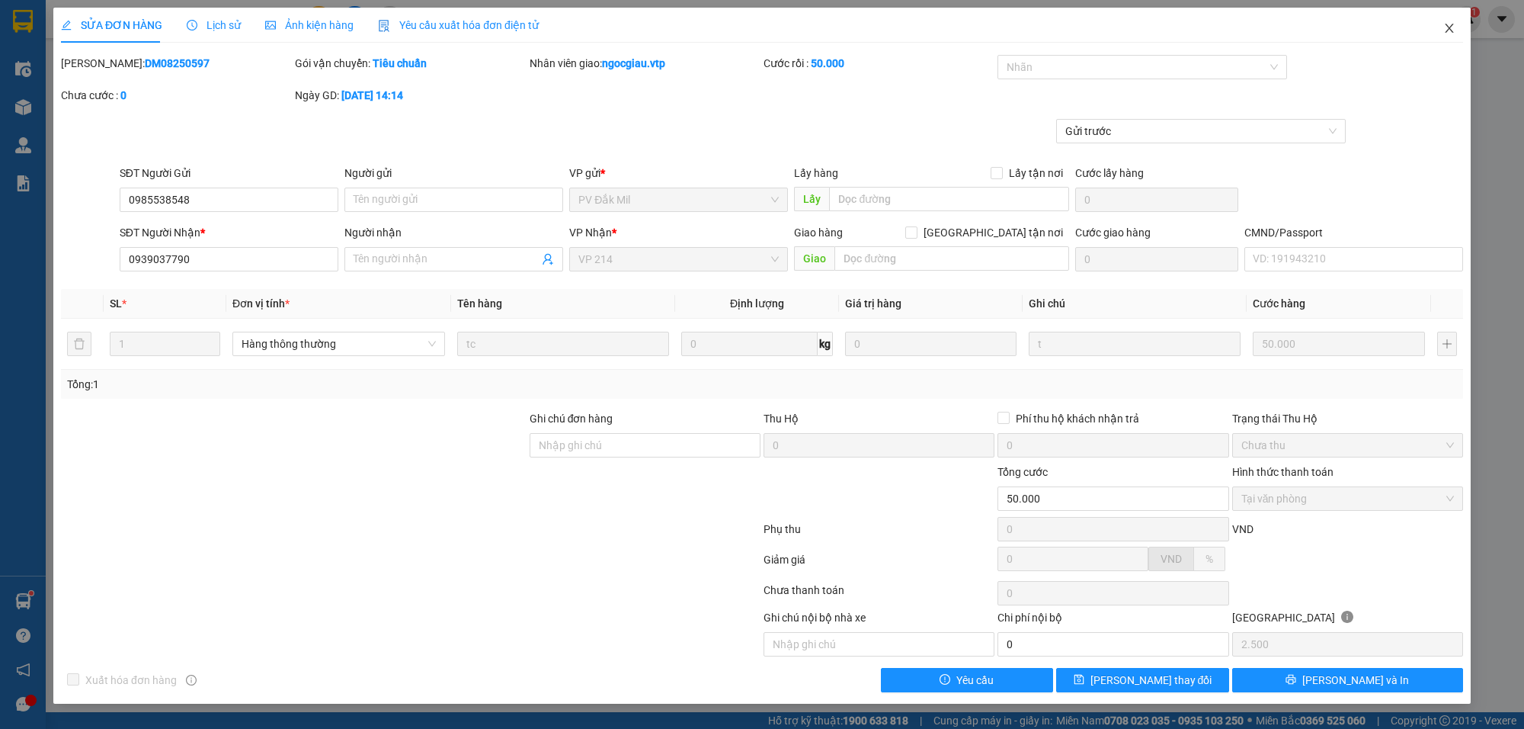
click at [1460, 23] on span "Close" at bounding box center [1449, 29] width 43 height 43
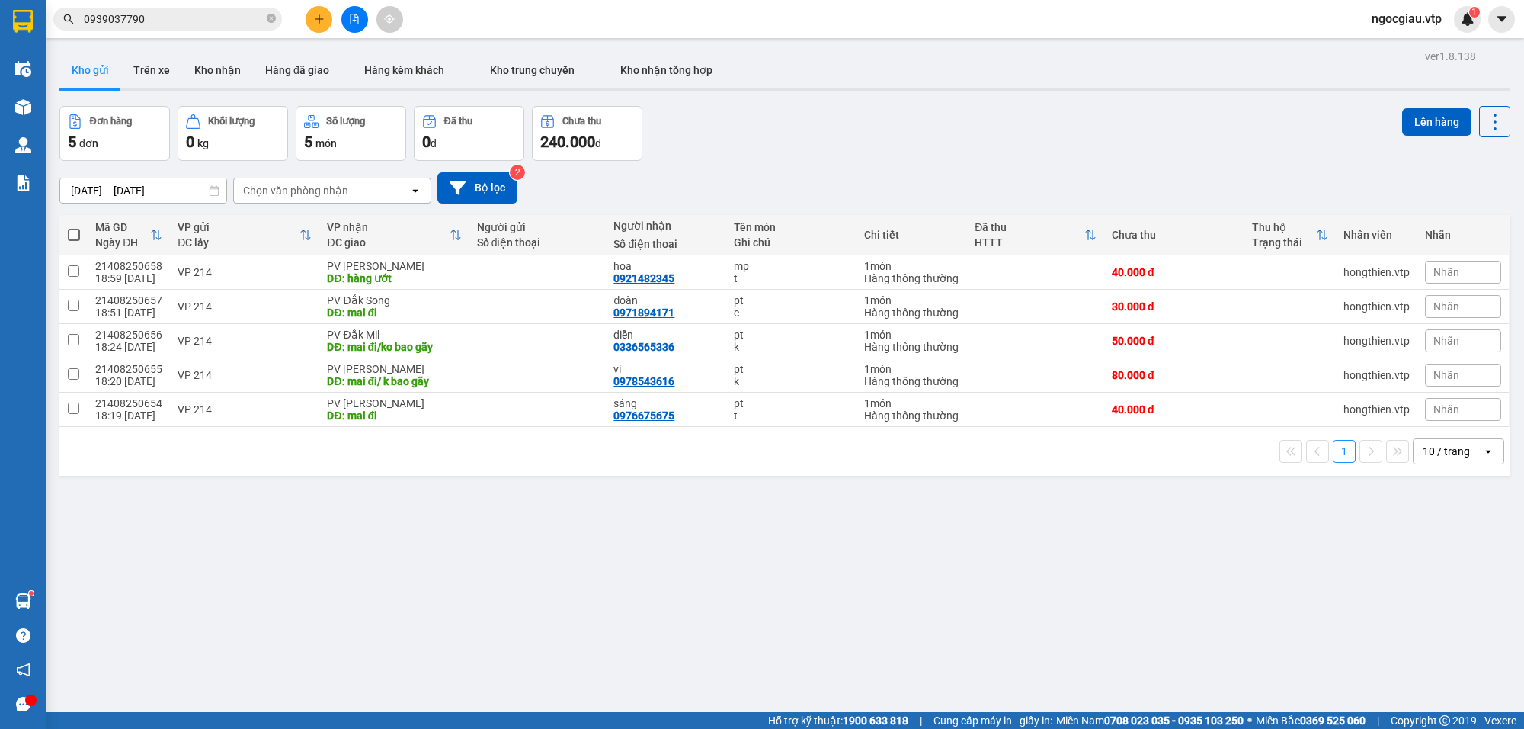
click at [178, 24] on input "0939037790" at bounding box center [174, 19] width 180 height 17
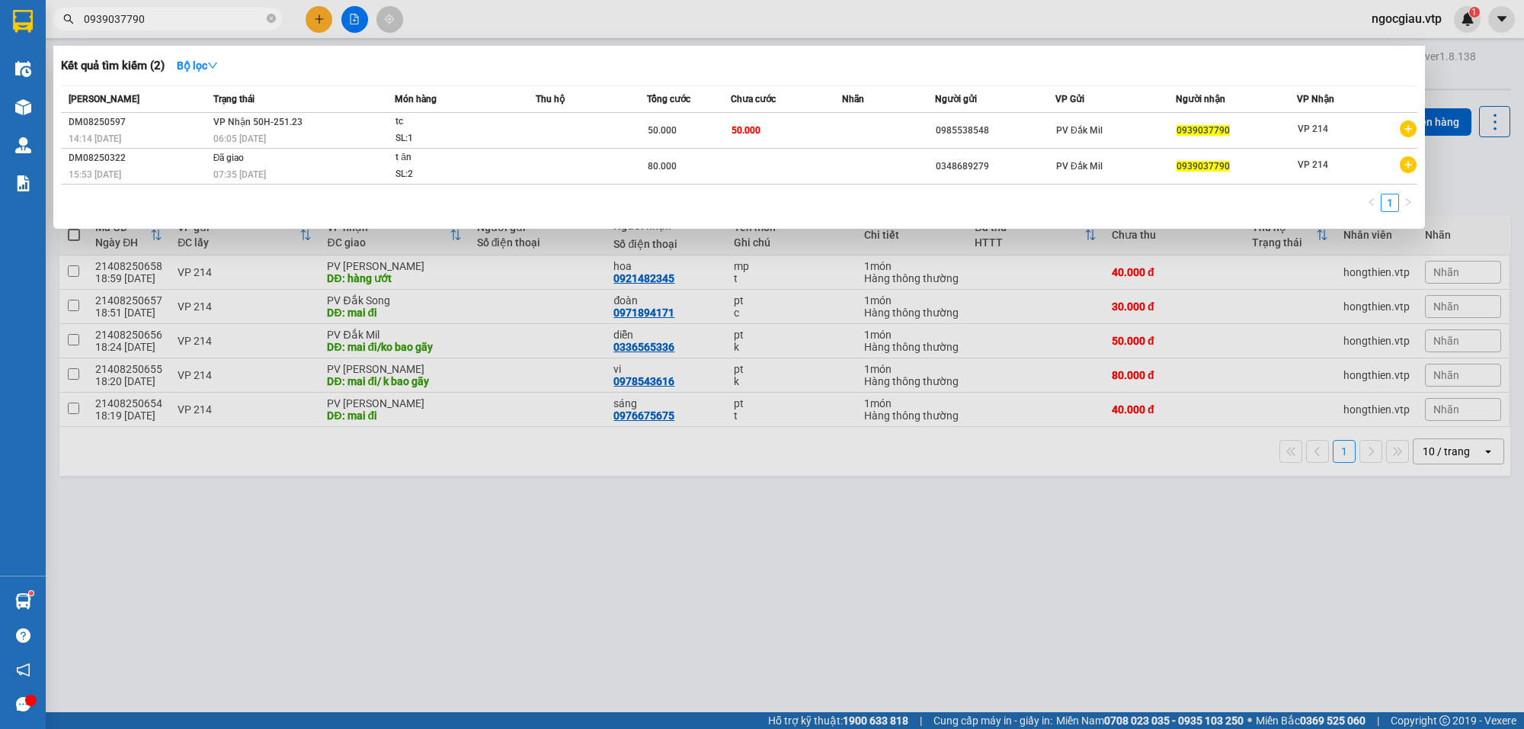
click at [178, 24] on input "0939037790" at bounding box center [174, 19] width 180 height 17
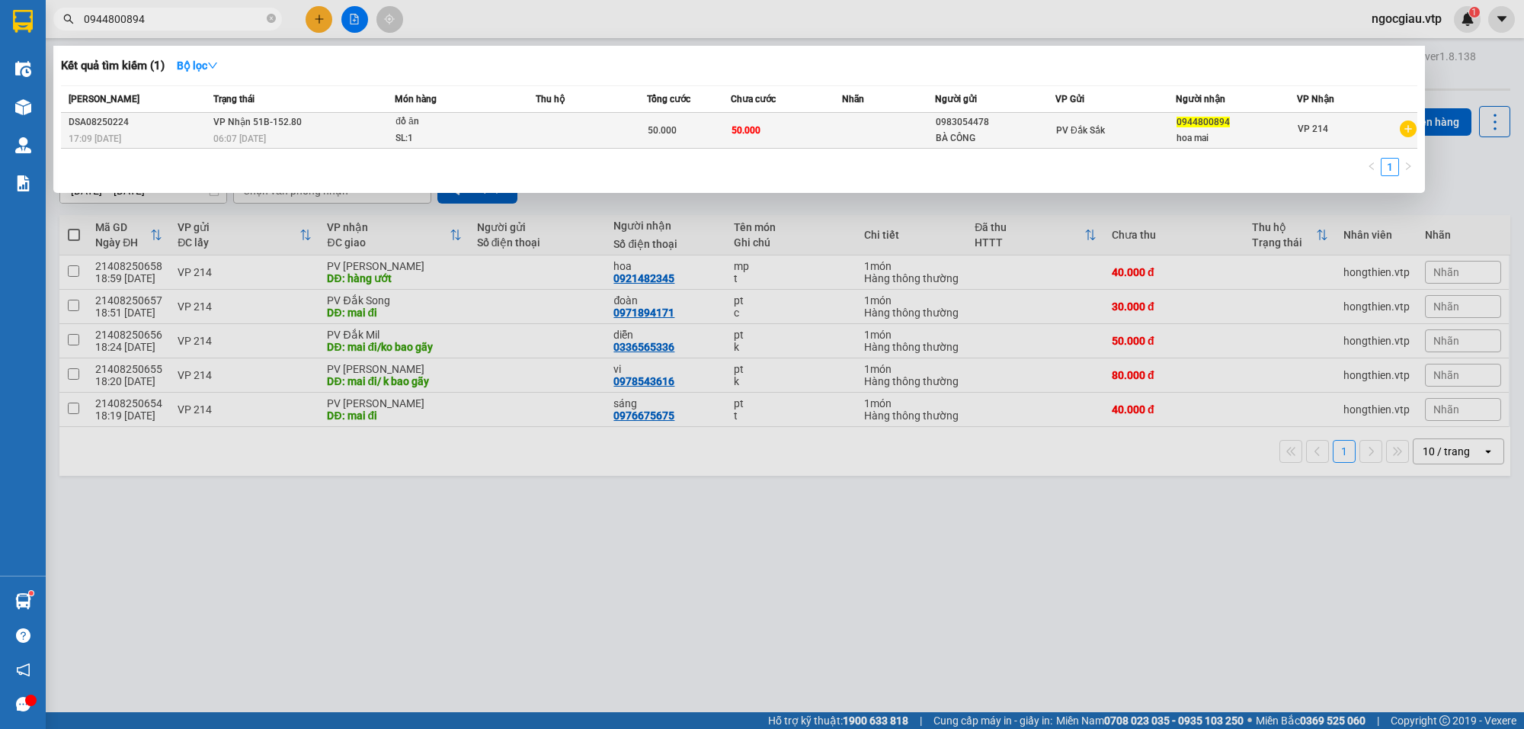
click at [503, 135] on div "SL: 1" at bounding box center [453, 138] width 114 height 17
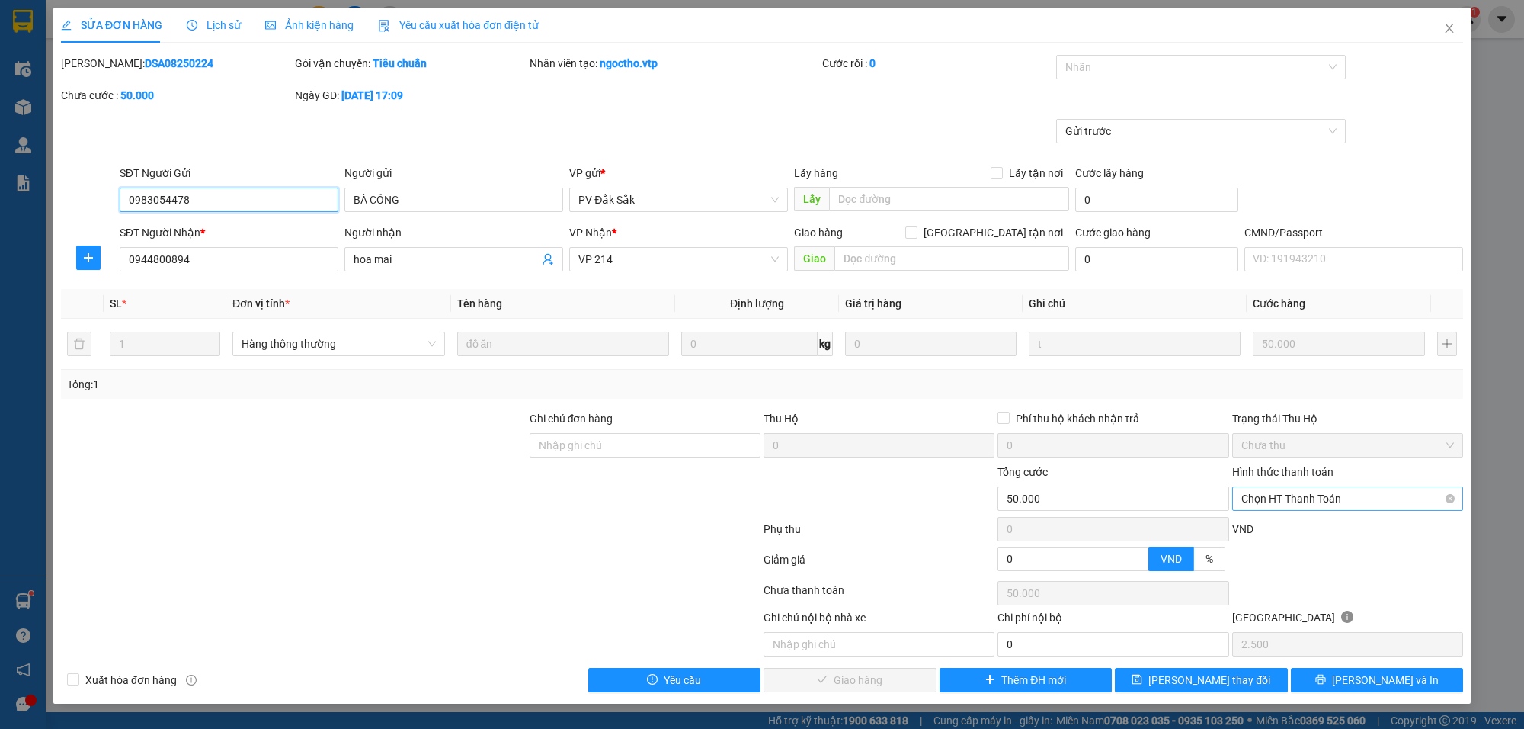
click at [1275, 499] on span "Chọn HT Thanh Toán" at bounding box center [1348, 498] width 213 height 23
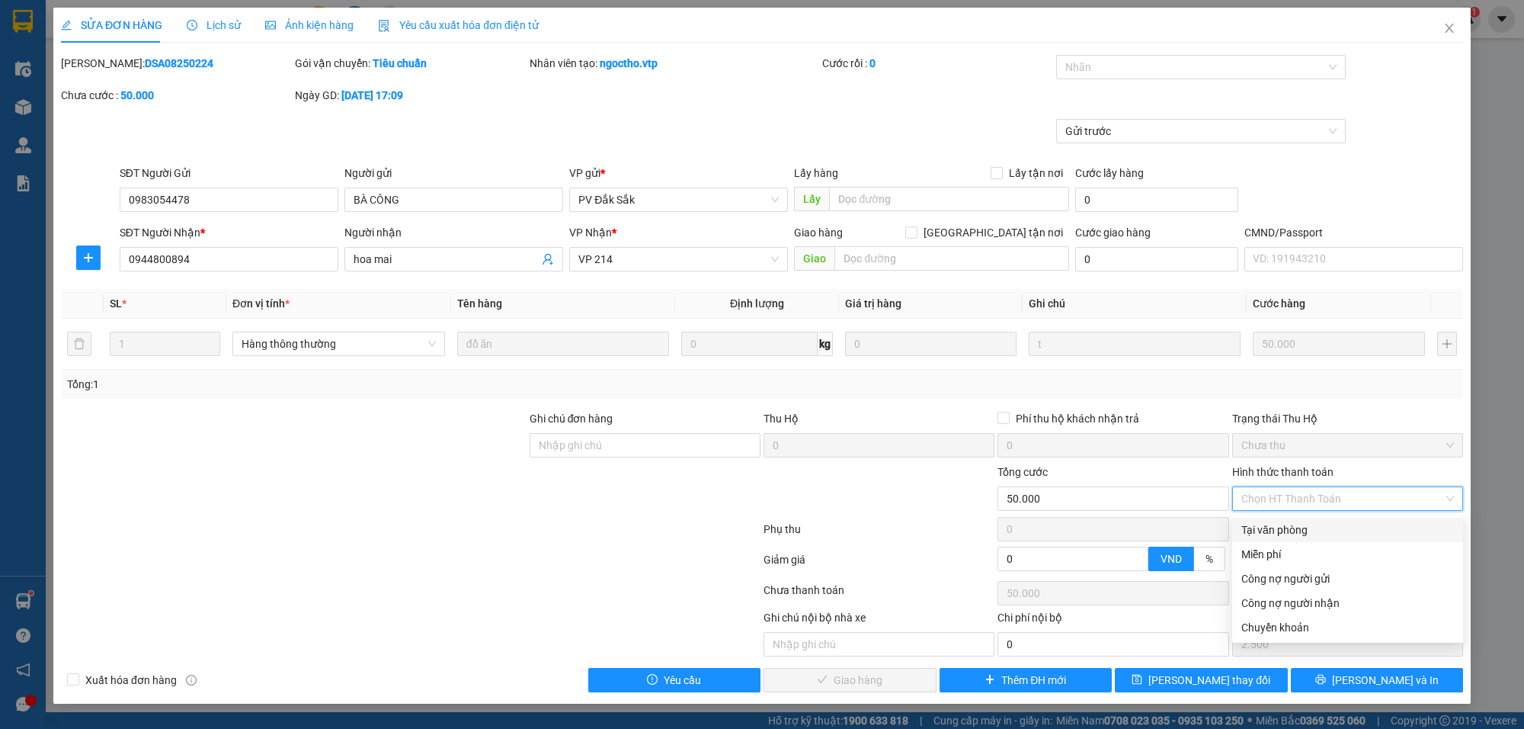
click at [1267, 531] on div "Tại văn phòng" at bounding box center [1348, 529] width 213 height 17
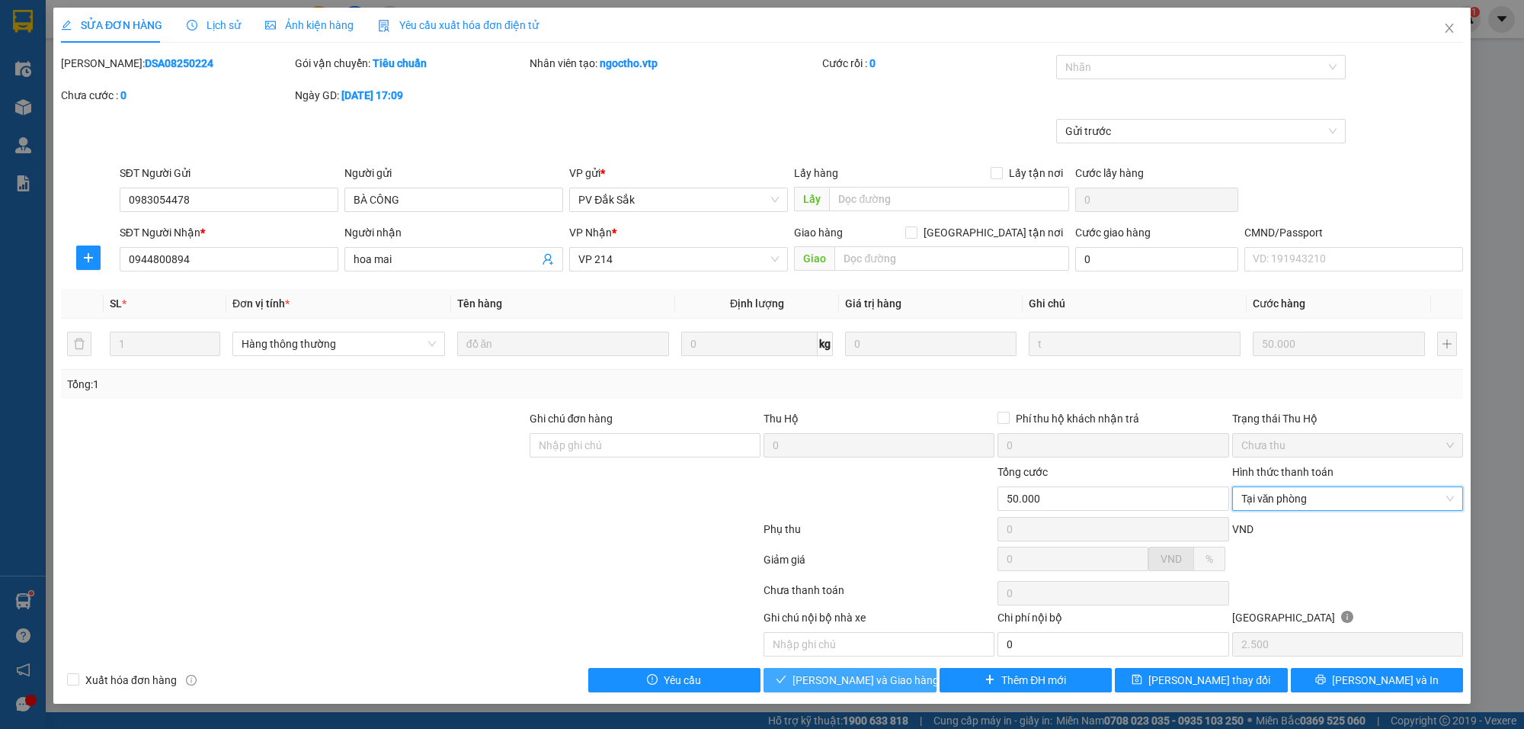
click at [880, 678] on span "[PERSON_NAME] và Giao hàng" at bounding box center [866, 679] width 146 height 17
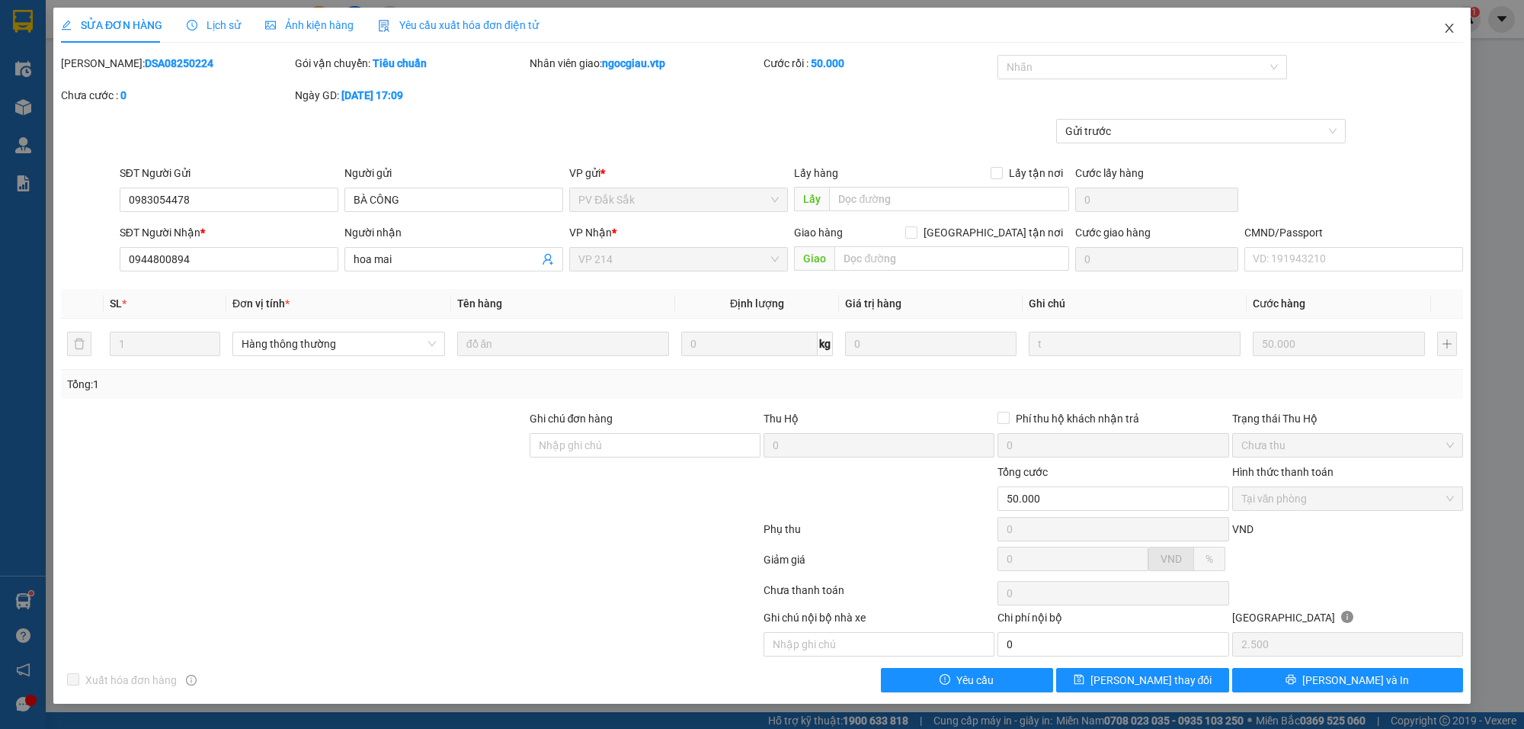
click at [1445, 22] on icon "close" at bounding box center [1450, 28] width 12 height 12
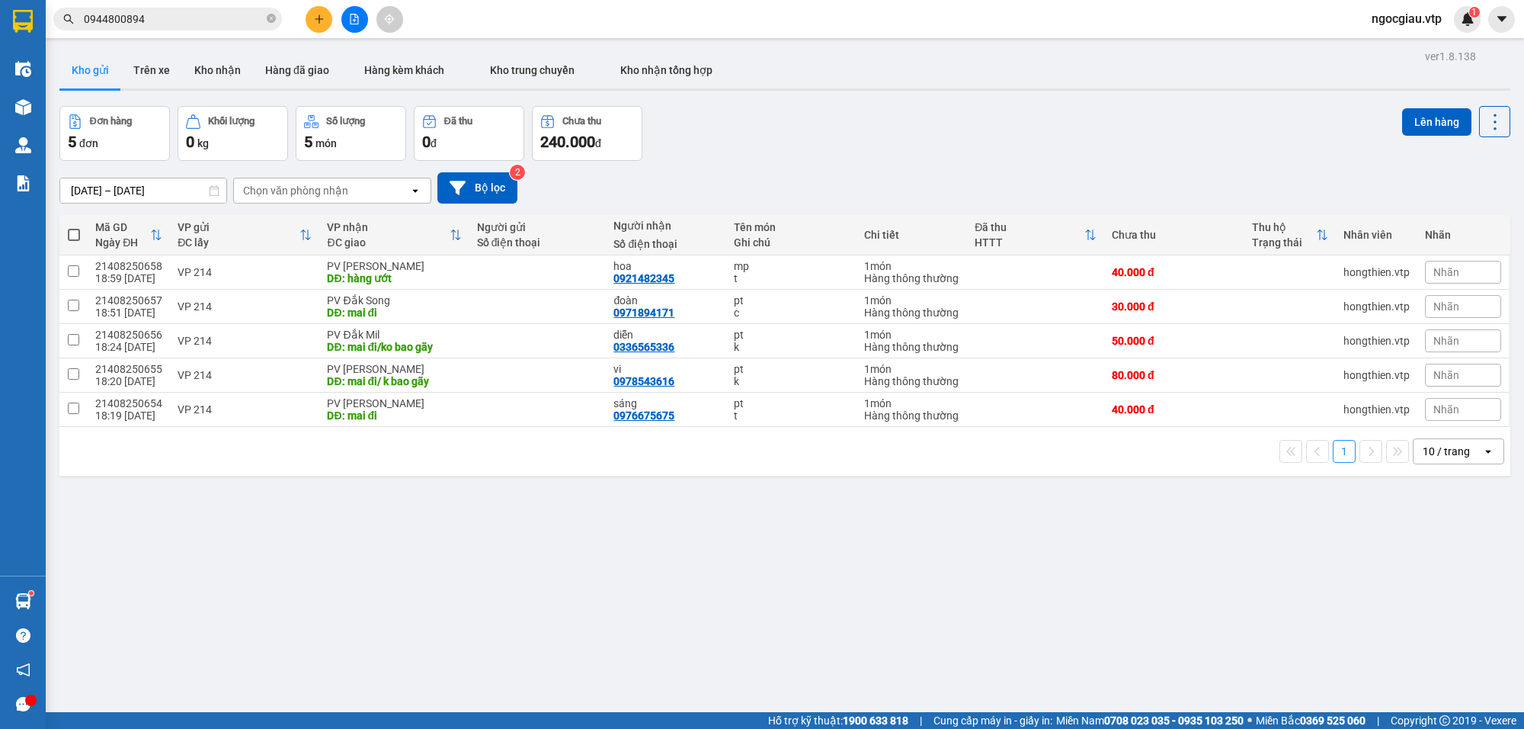
click at [188, 24] on input "0944800894" at bounding box center [174, 19] width 180 height 17
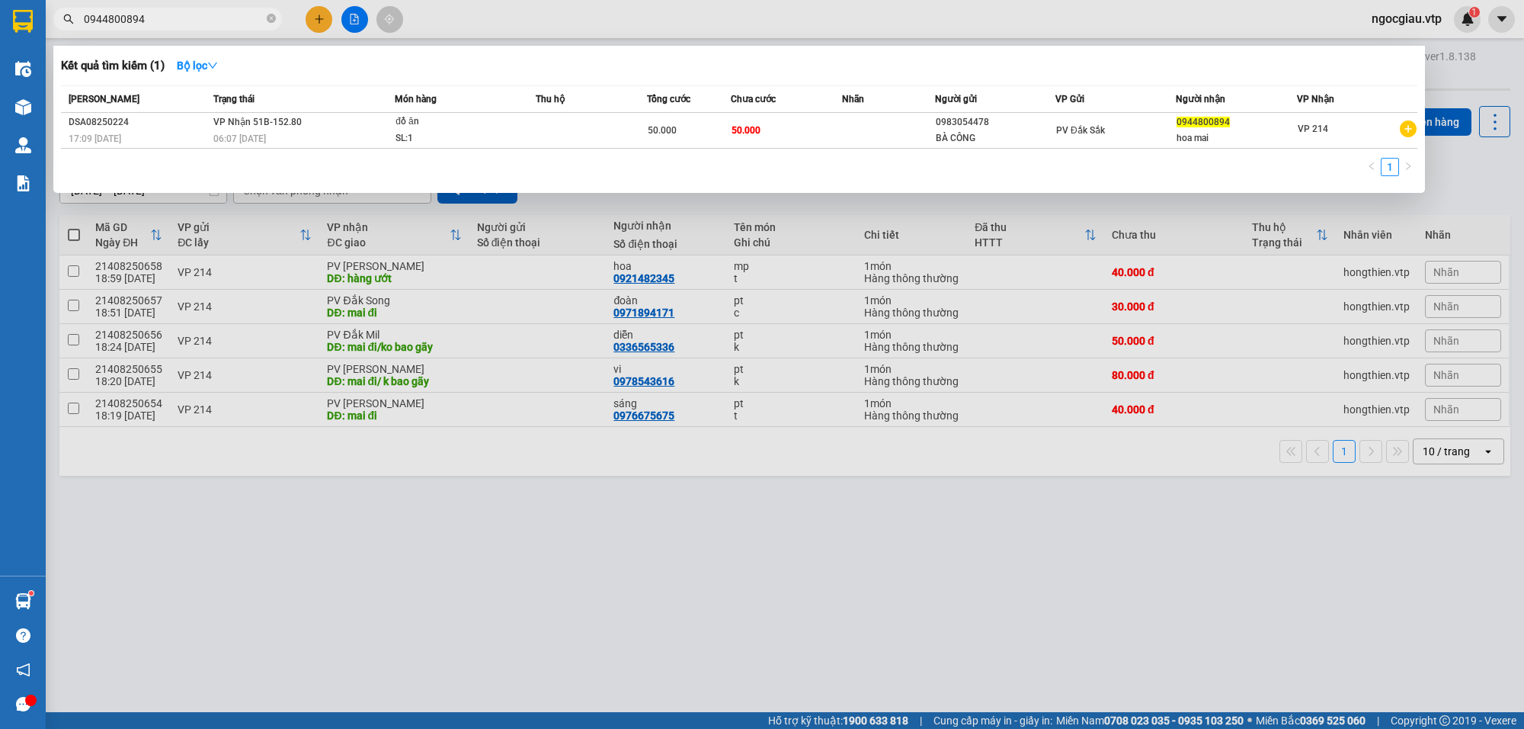
click at [188, 24] on input "0944800894" at bounding box center [174, 19] width 180 height 17
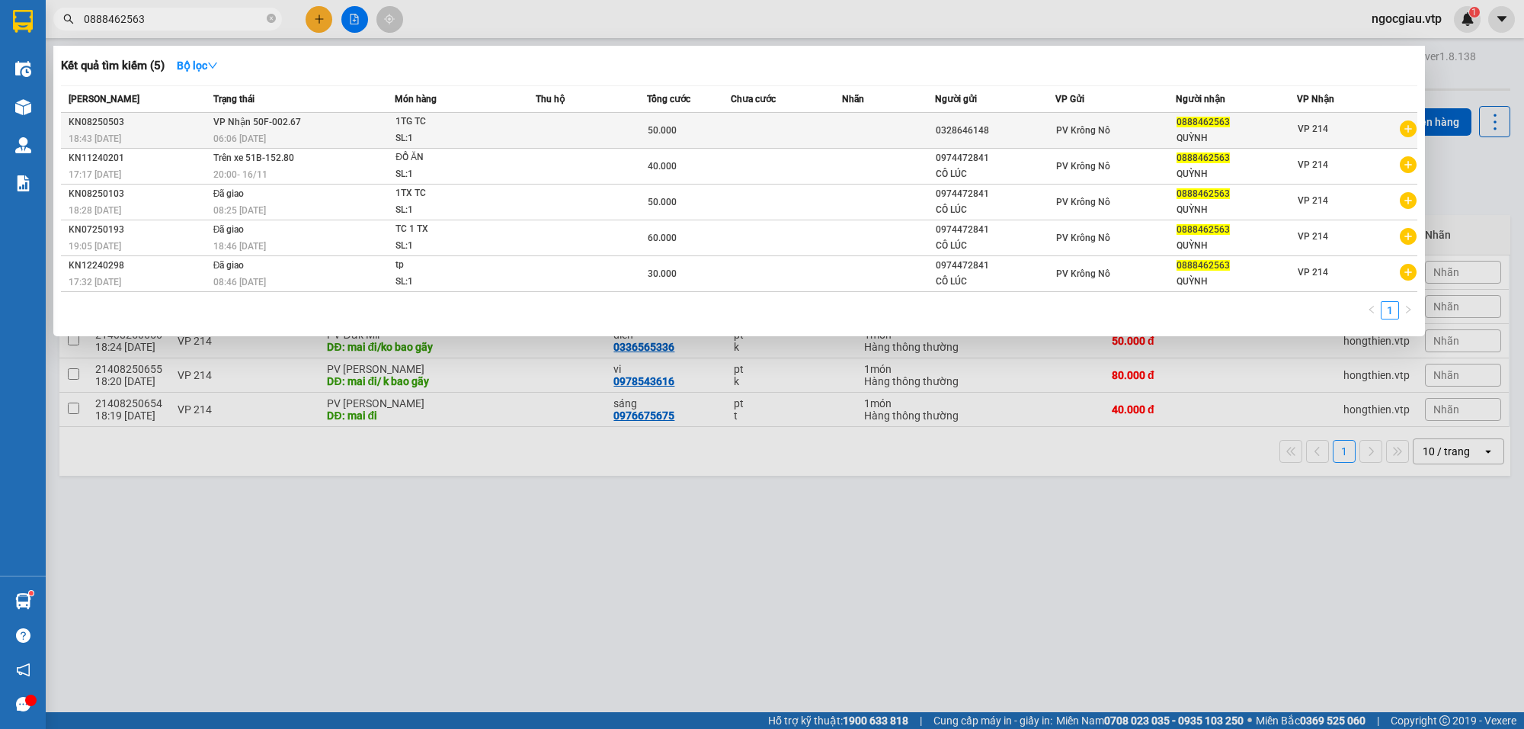
click at [691, 135] on div "50.000" at bounding box center [689, 130] width 82 height 17
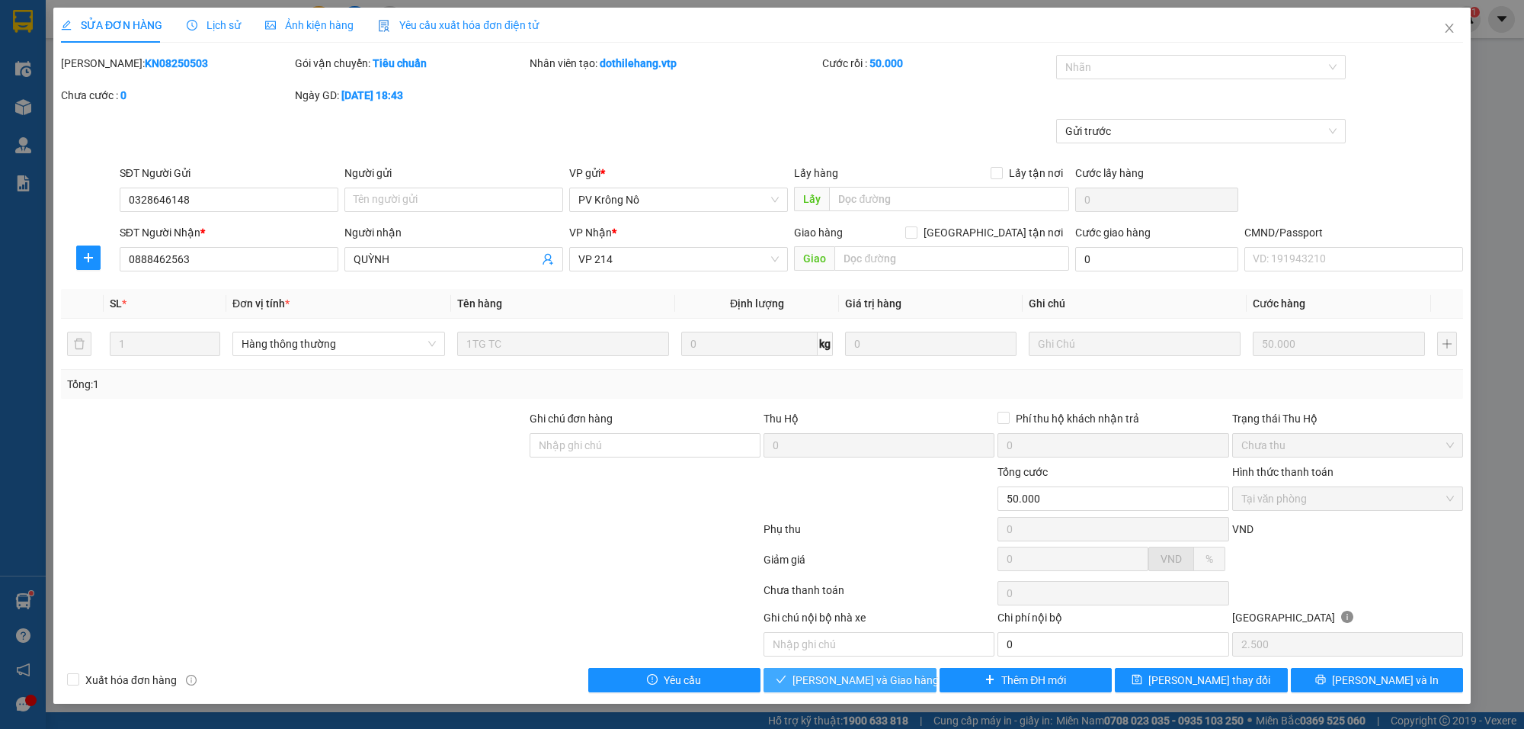
click at [890, 692] on button "[PERSON_NAME] và Giao hàng" at bounding box center [850, 680] width 173 height 24
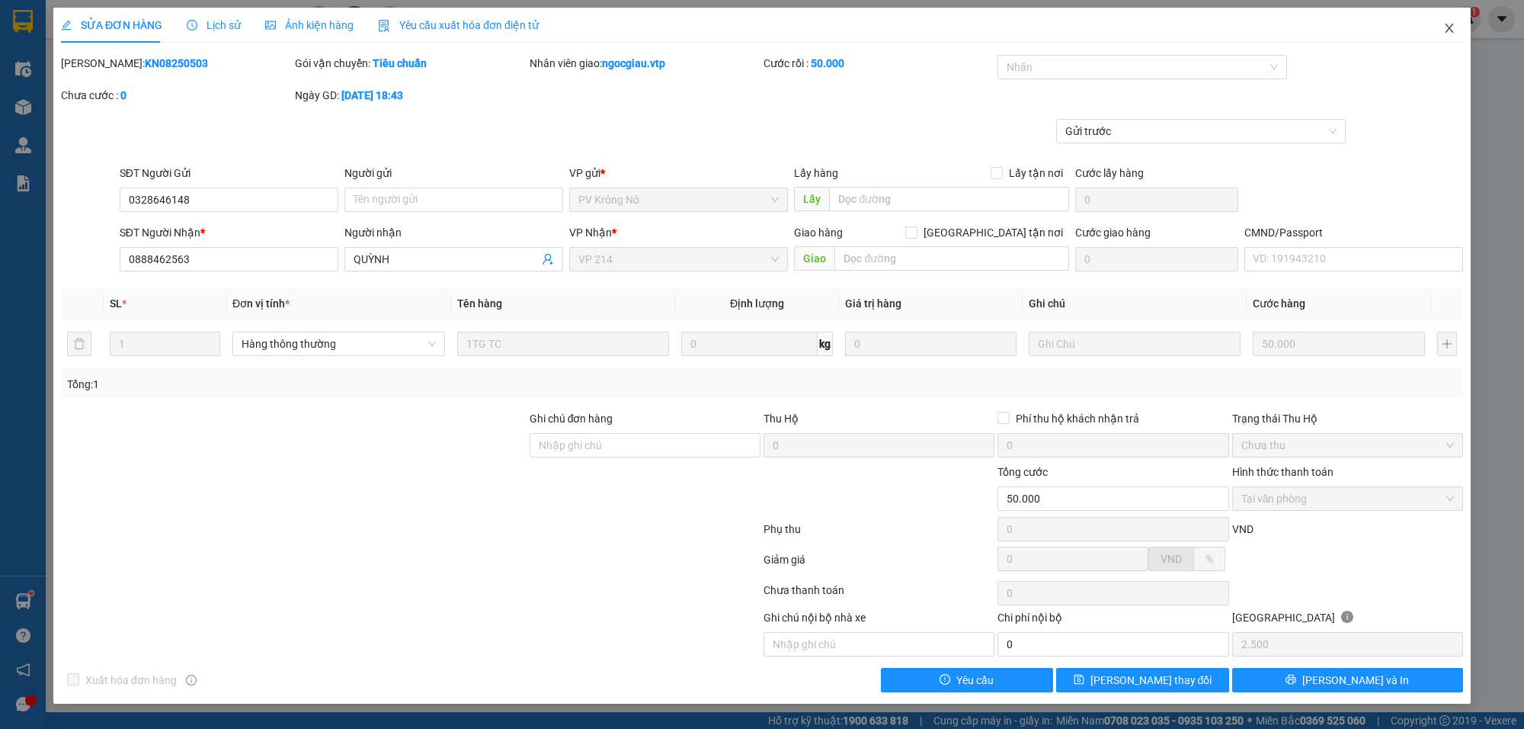
click at [1457, 20] on span "Close" at bounding box center [1449, 29] width 43 height 43
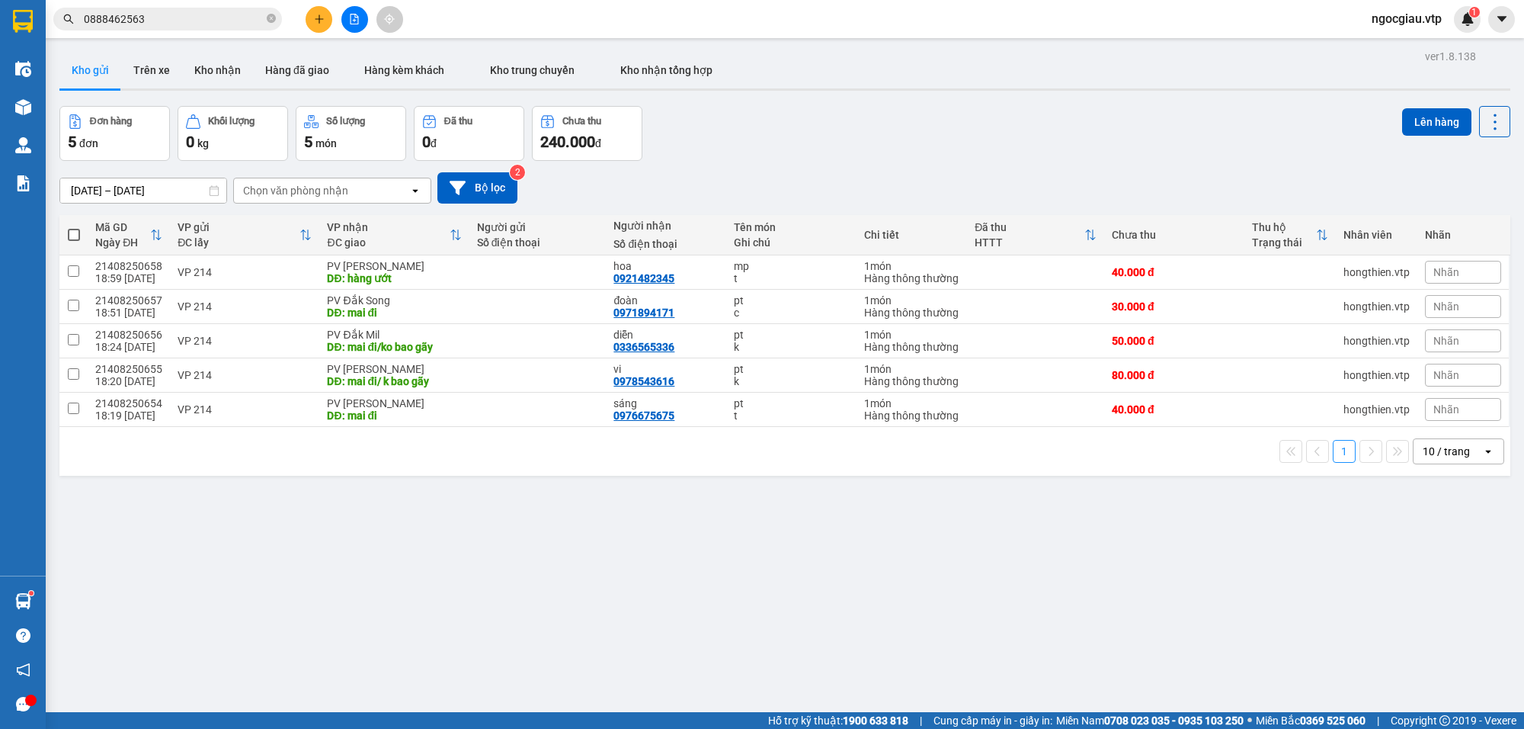
click at [149, 14] on input "0888462563" at bounding box center [174, 19] width 180 height 17
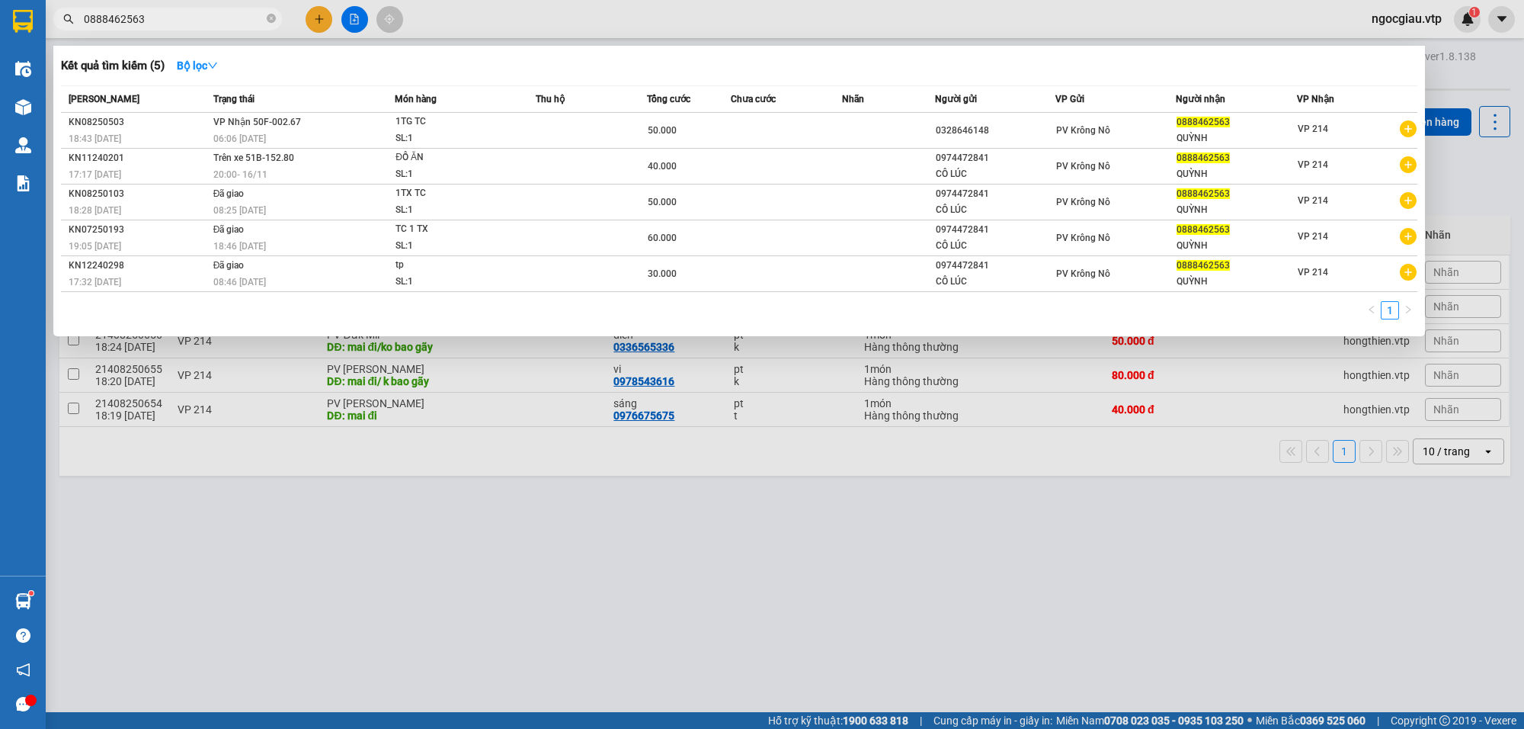
click at [149, 14] on input "0888462563" at bounding box center [174, 19] width 180 height 17
